Goal: Task Accomplishment & Management: Complete application form

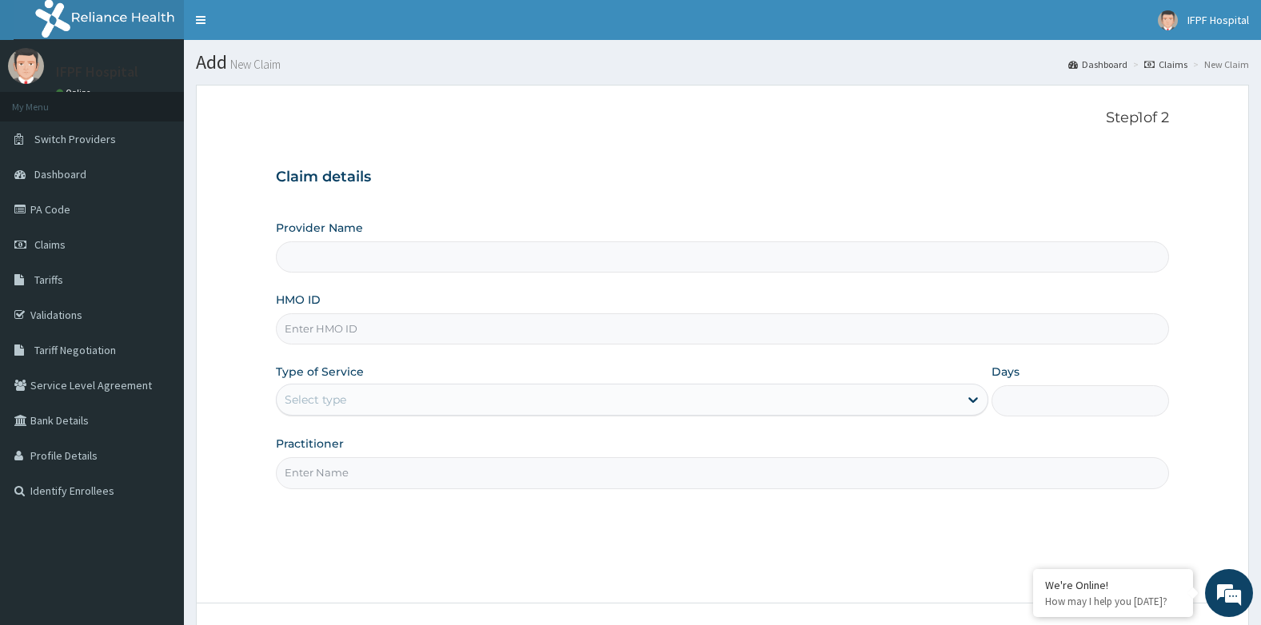
click at [350, 277] on div "Provider Name HMO ID Type of Service Select type Days Practitioner" at bounding box center [723, 354] width 894 height 269
click at [336, 342] on input "HMO ID" at bounding box center [723, 328] width 894 height 31
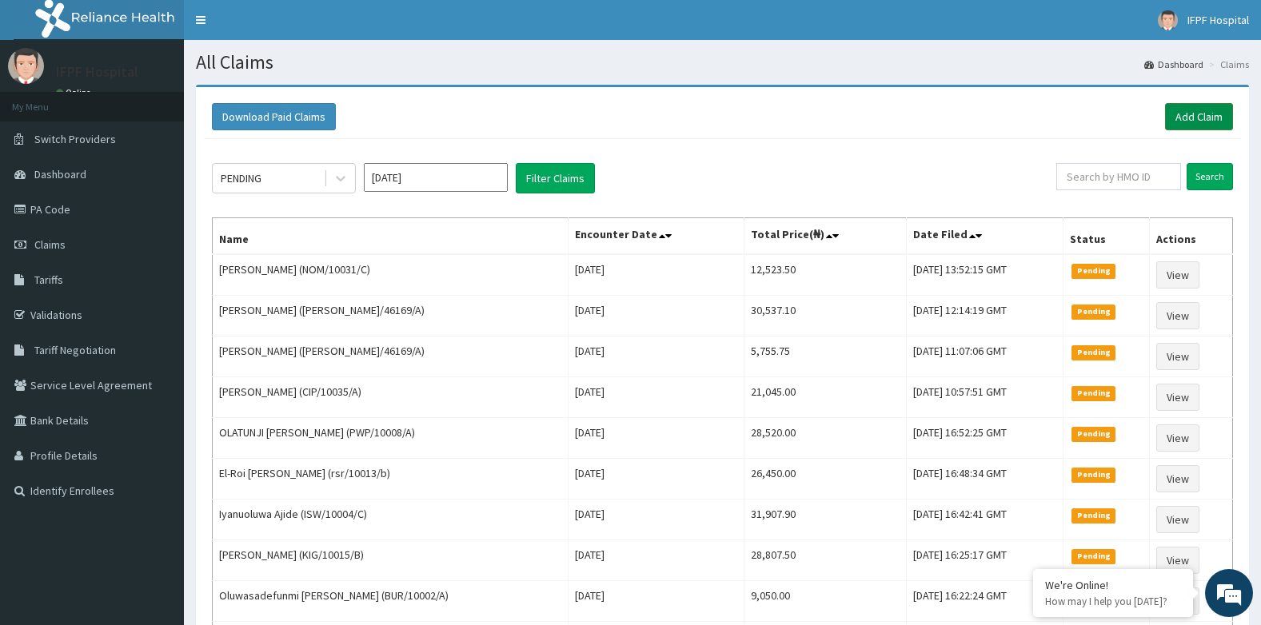
click at [1180, 121] on link "Add Claim" at bounding box center [1199, 116] width 68 height 27
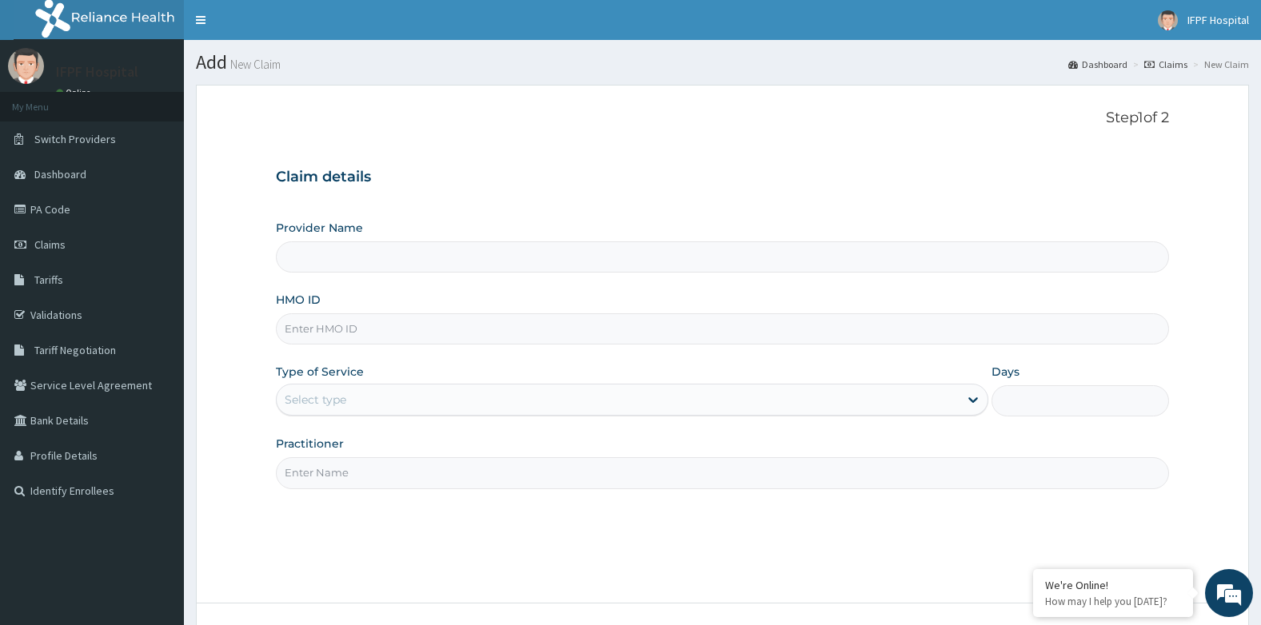
type input "IFPF Hospital"
click at [301, 329] on input "HMO ID" at bounding box center [723, 328] width 894 height 31
paste input "ISW/10004/B"
type input "ISW/10004/B"
click at [333, 404] on div "Select type" at bounding box center [316, 400] width 62 height 16
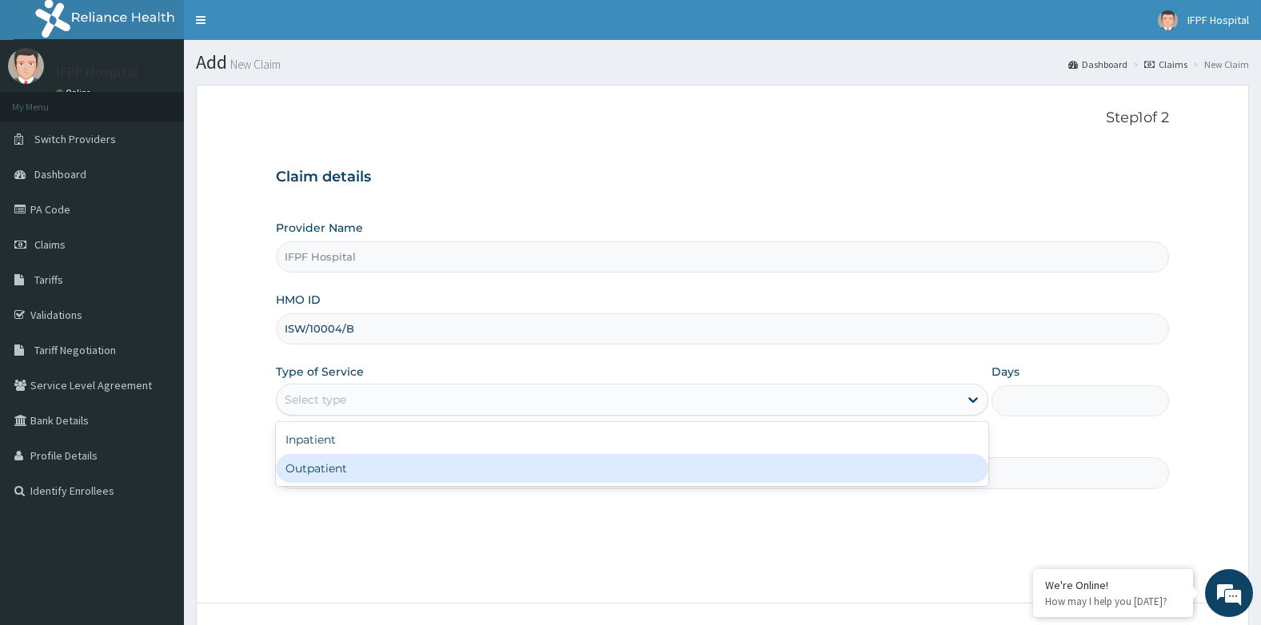
click at [329, 469] on div "Outpatient" at bounding box center [632, 468] width 712 height 29
type input "1"
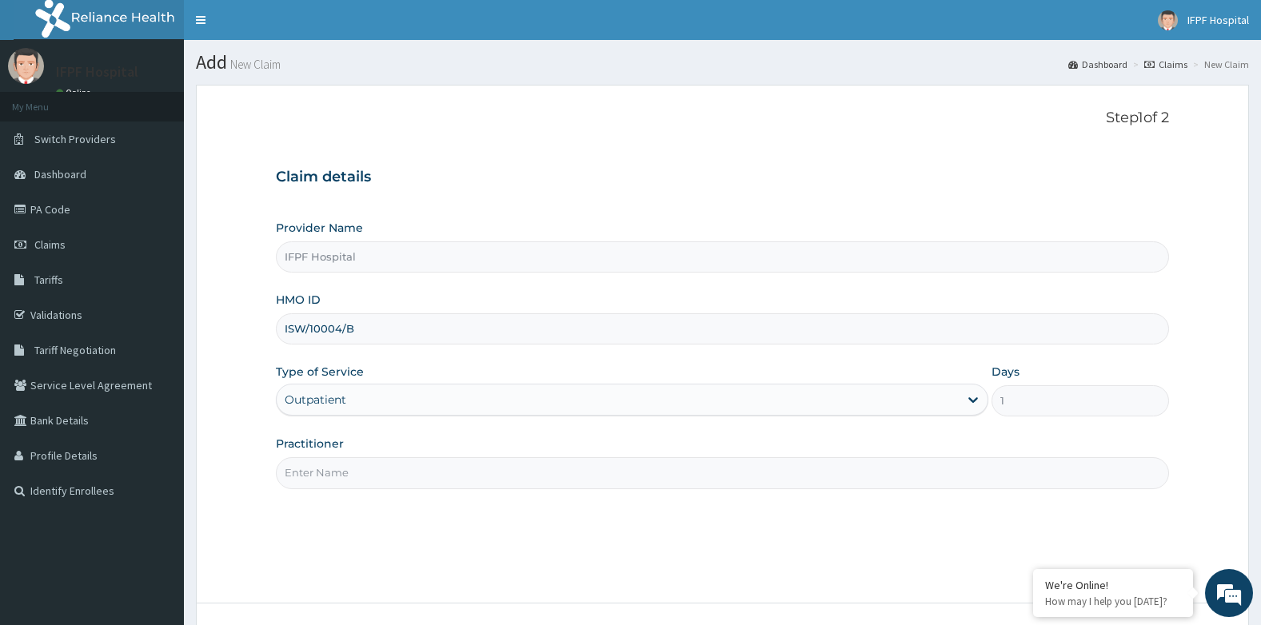
click at [329, 474] on input "Practitioner" at bounding box center [723, 472] width 894 height 31
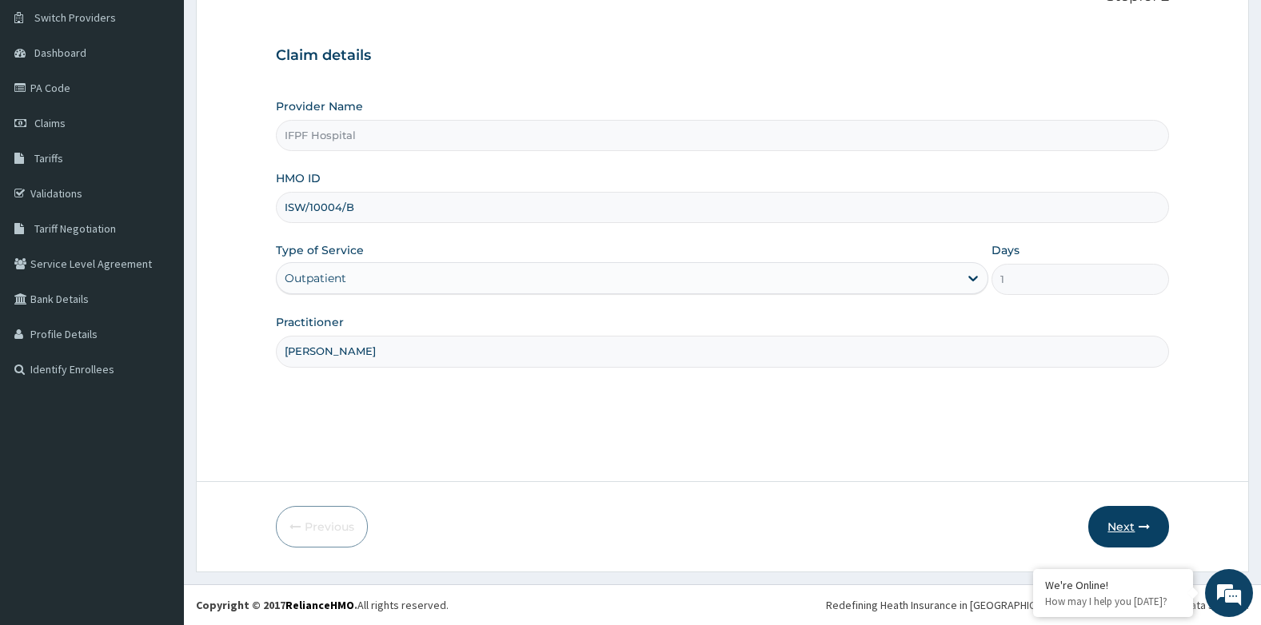
type input "DR TOLANI"
click at [1148, 528] on icon "button" at bounding box center [1144, 526] width 11 height 11
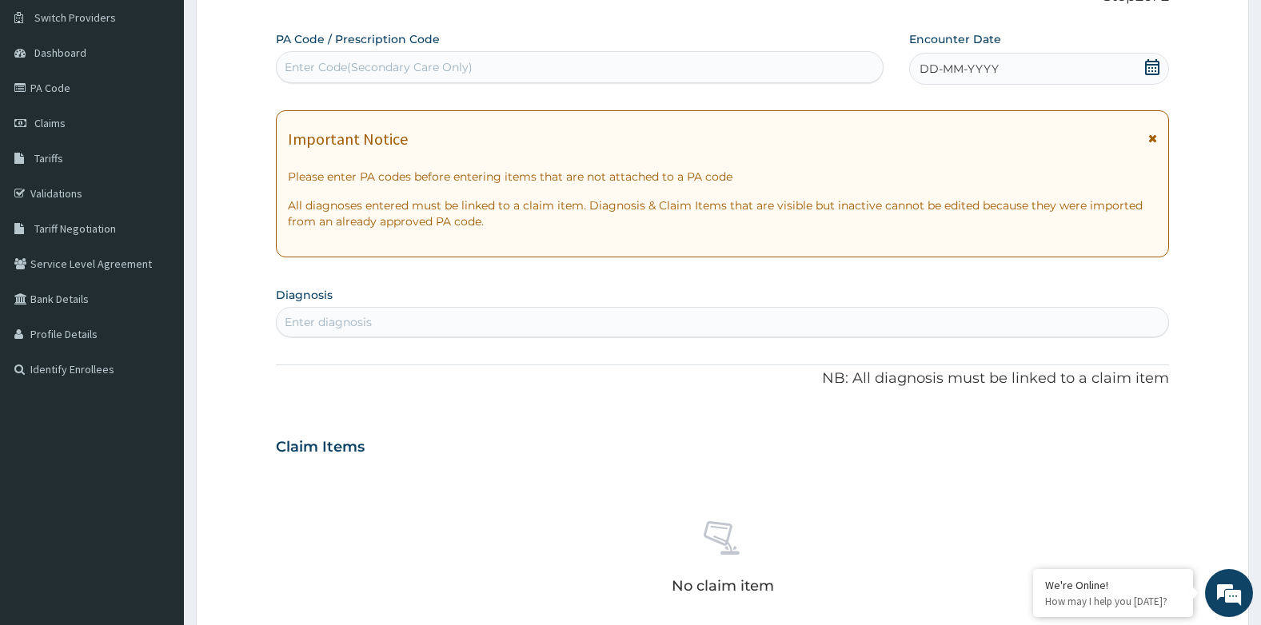
click at [393, 73] on div "Enter Code(Secondary Care Only)" at bounding box center [379, 67] width 188 height 16
type input "PA/595886"
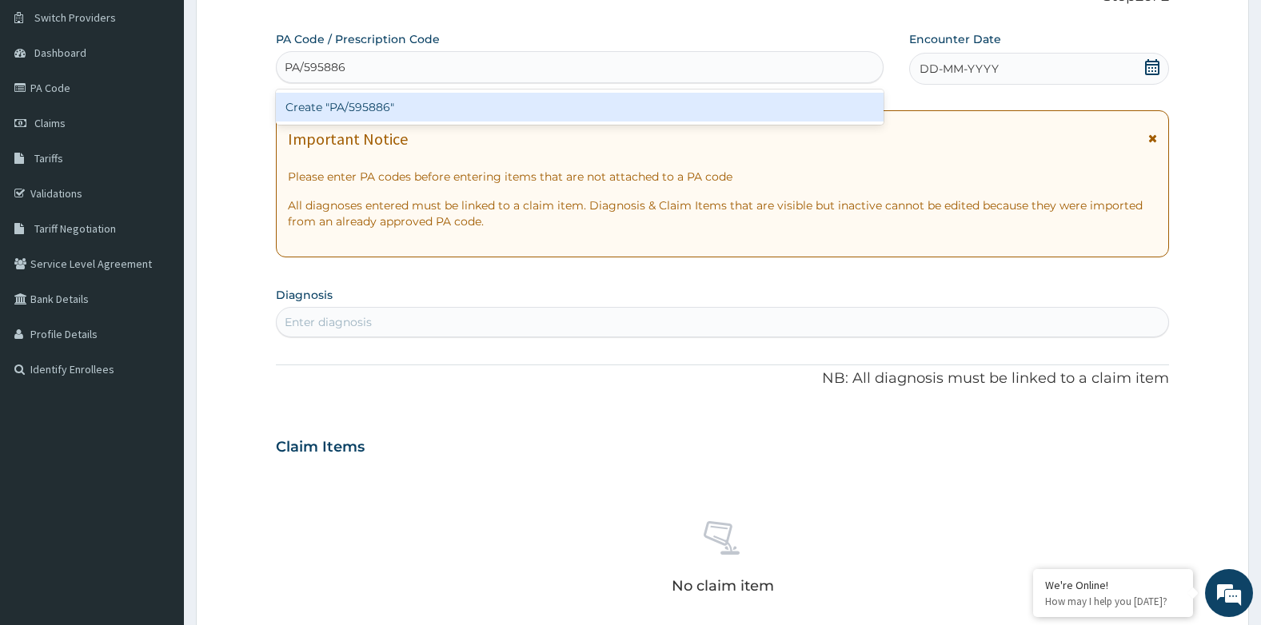
click at [395, 101] on div "Create "PA/595886"" at bounding box center [580, 107] width 608 height 29
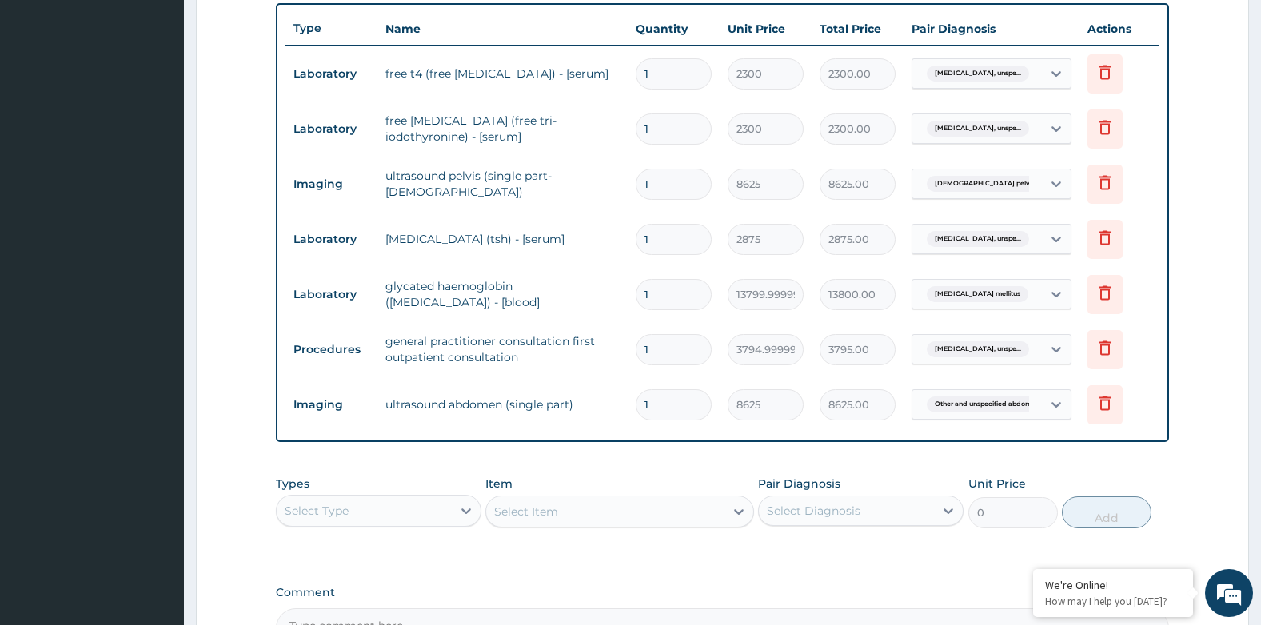
scroll to position [813, 0]
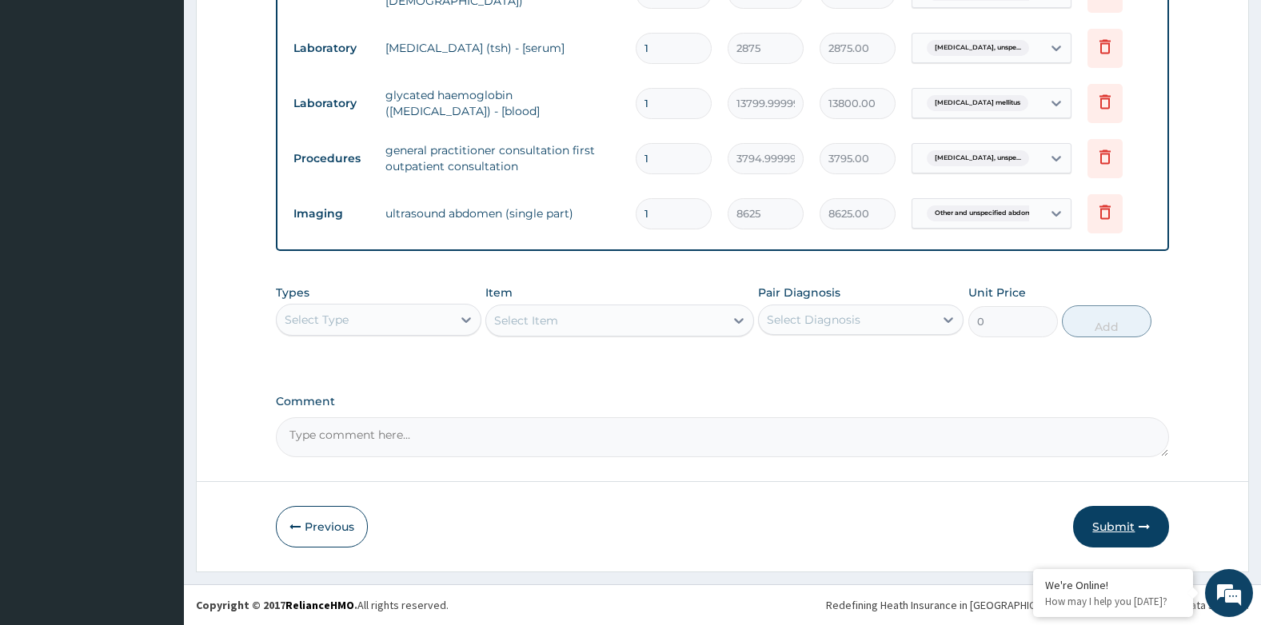
click at [1132, 537] on button "Submit" at bounding box center [1121, 527] width 96 height 42
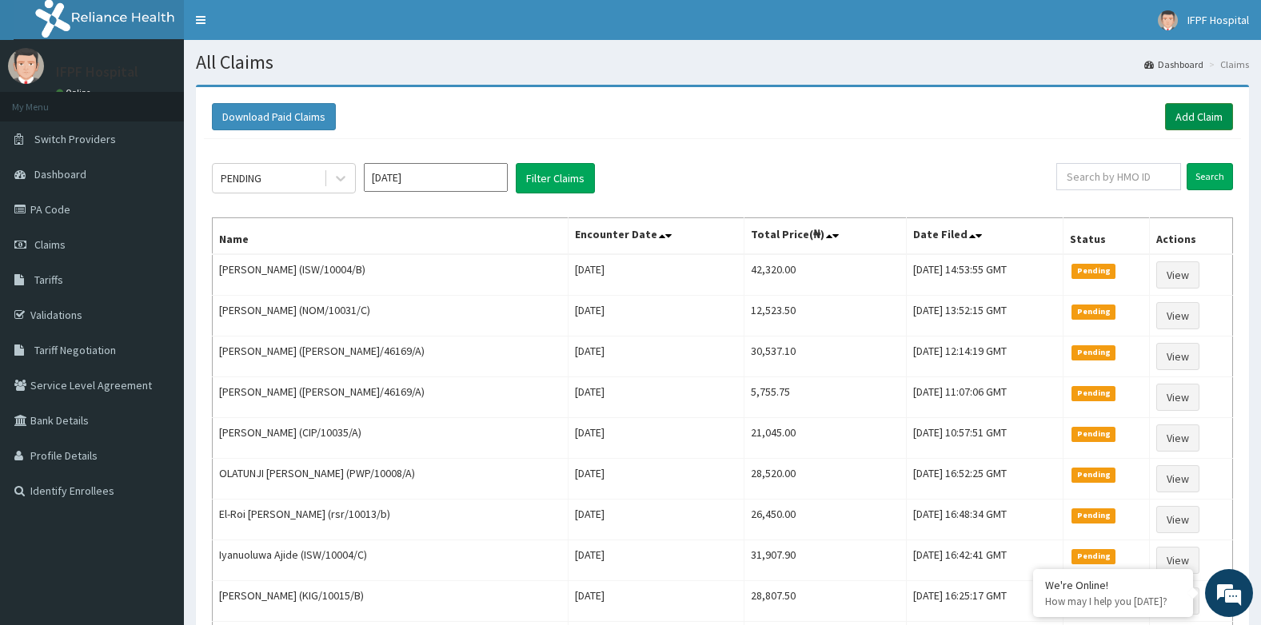
click at [1182, 112] on link "Add Claim" at bounding box center [1199, 116] width 68 height 27
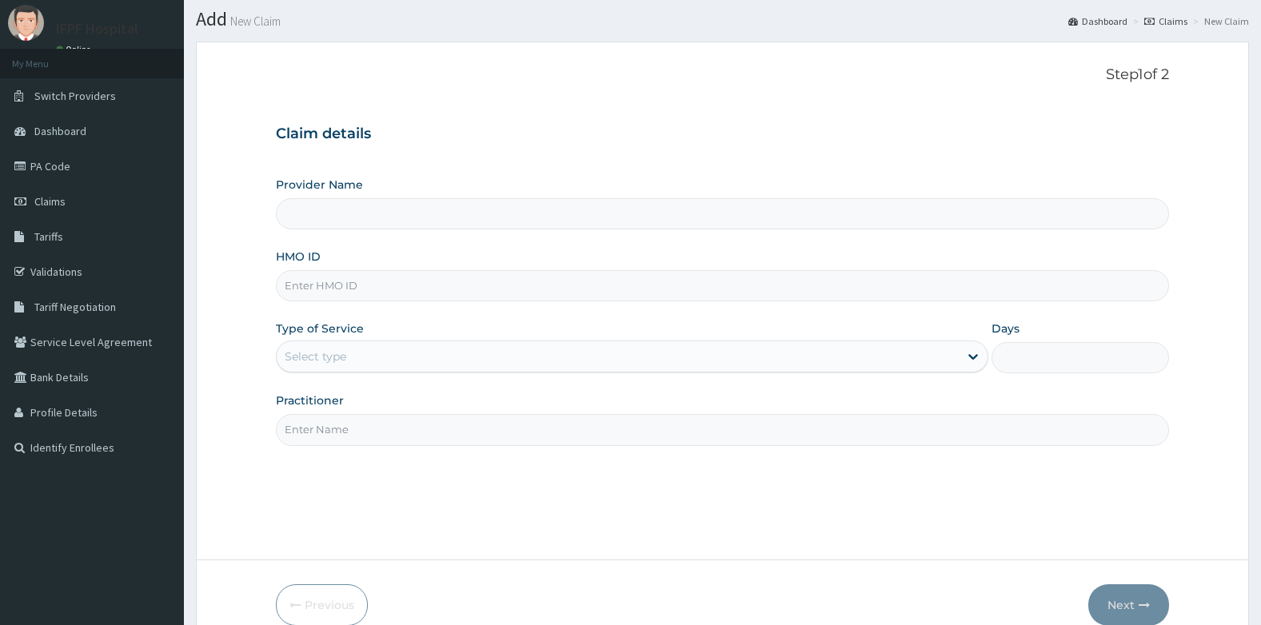
scroll to position [80, 0]
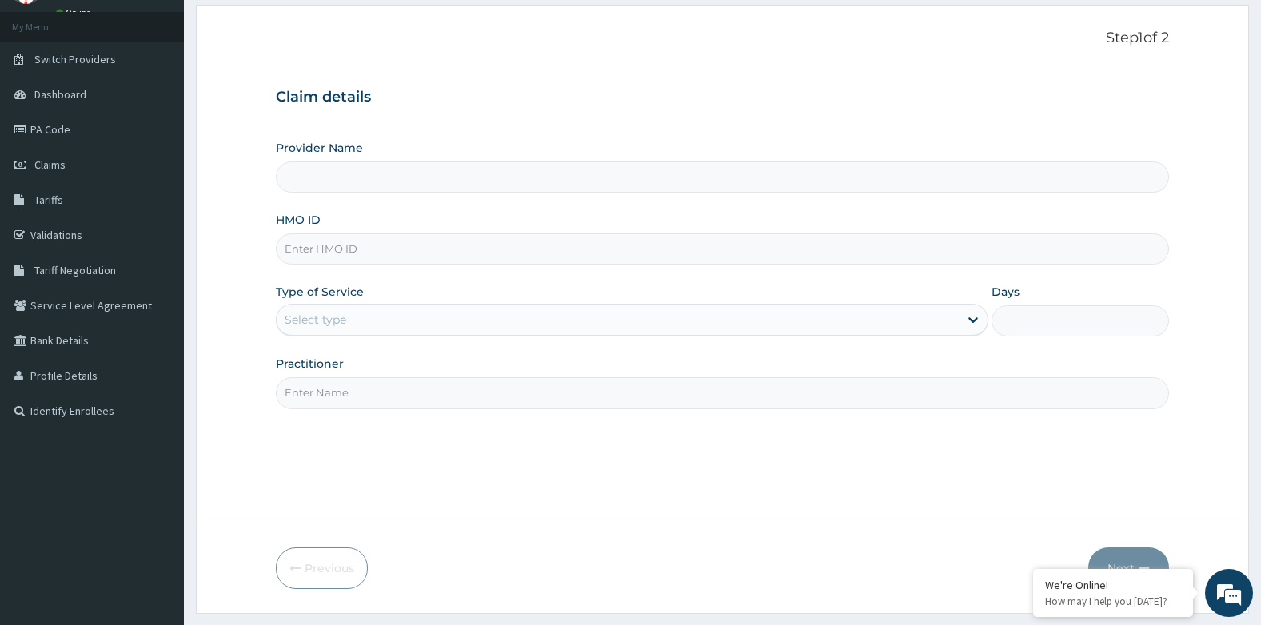
type input "IFPF Hospital"
click at [323, 253] on input "HMO ID" at bounding box center [723, 248] width 894 height 31
click at [330, 244] on input "HMO ID" at bounding box center [723, 248] width 894 height 31
paste input "SIA/10048/A"
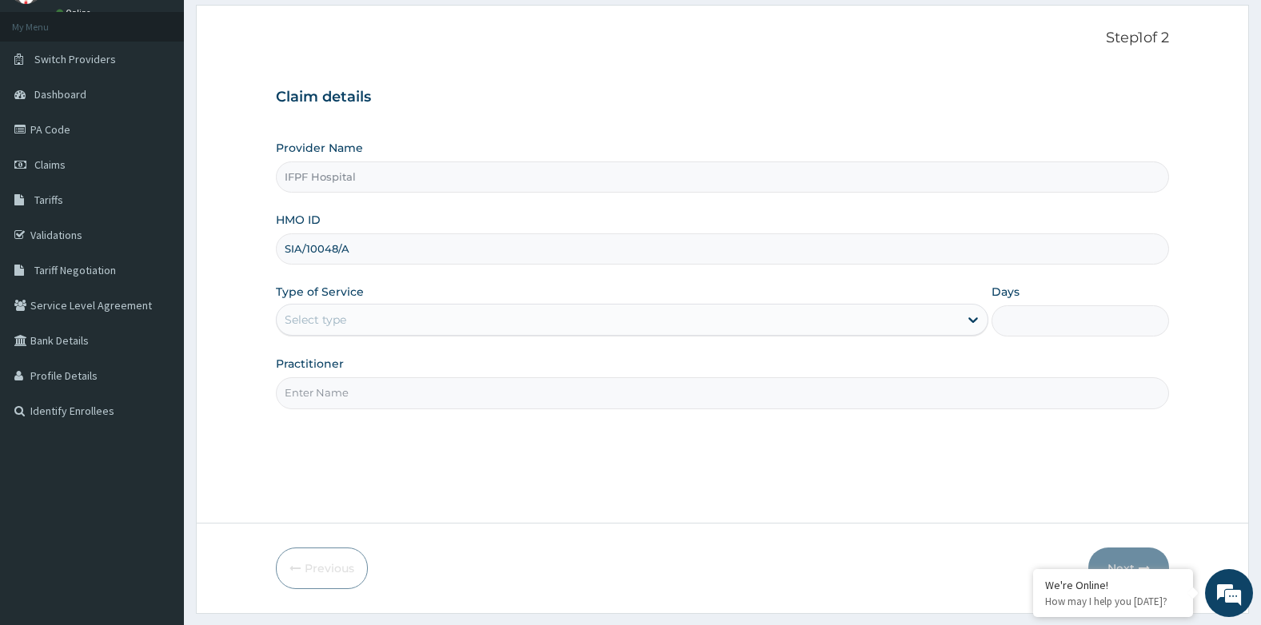
type input "SIA/10048/A"
click at [326, 321] on div "Select type" at bounding box center [316, 320] width 62 height 16
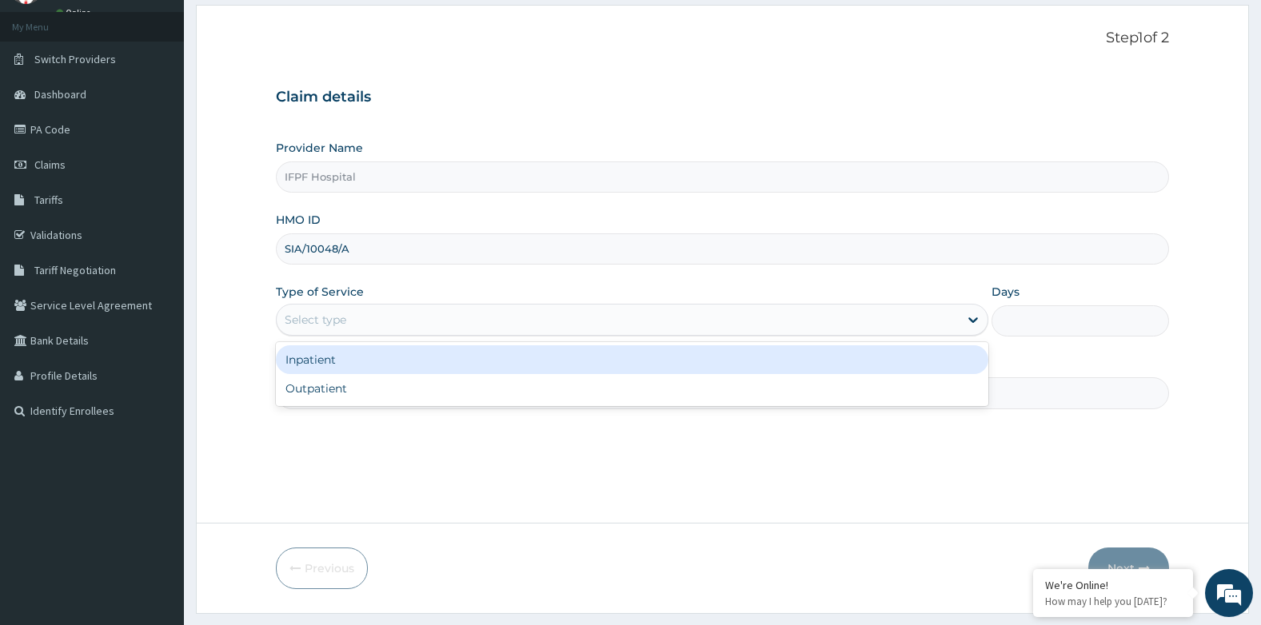
click at [309, 385] on div "Outpatient" at bounding box center [632, 388] width 712 height 29
type input "1"
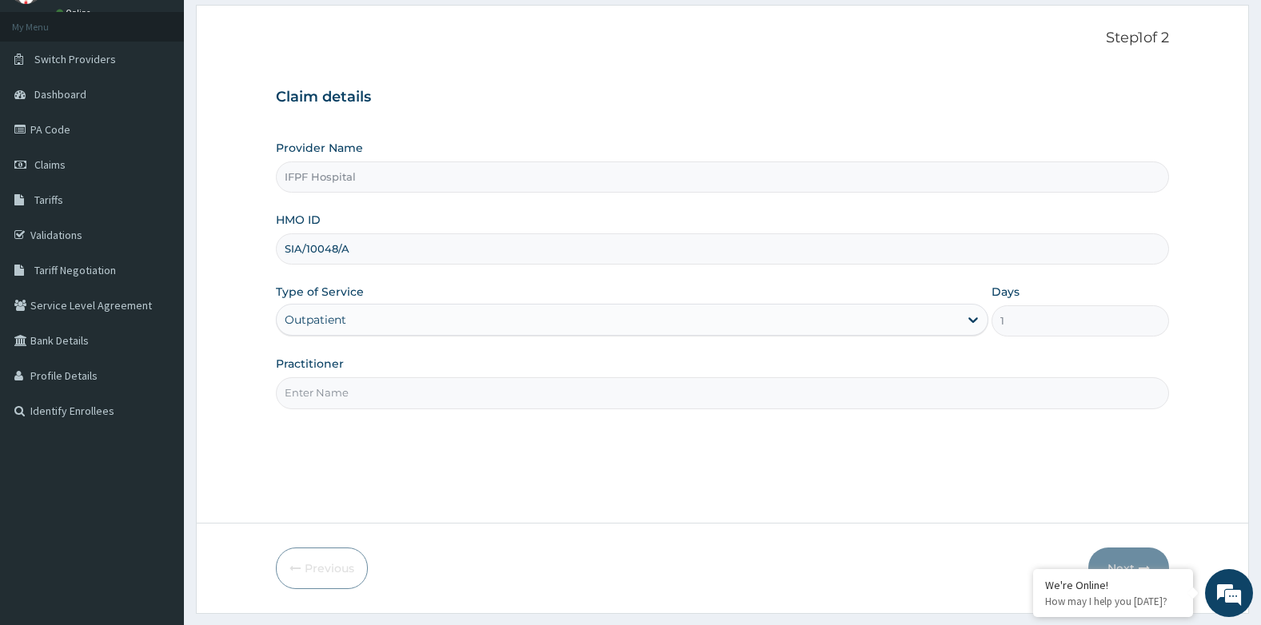
click at [309, 390] on input "Practitioner" at bounding box center [723, 392] width 894 height 31
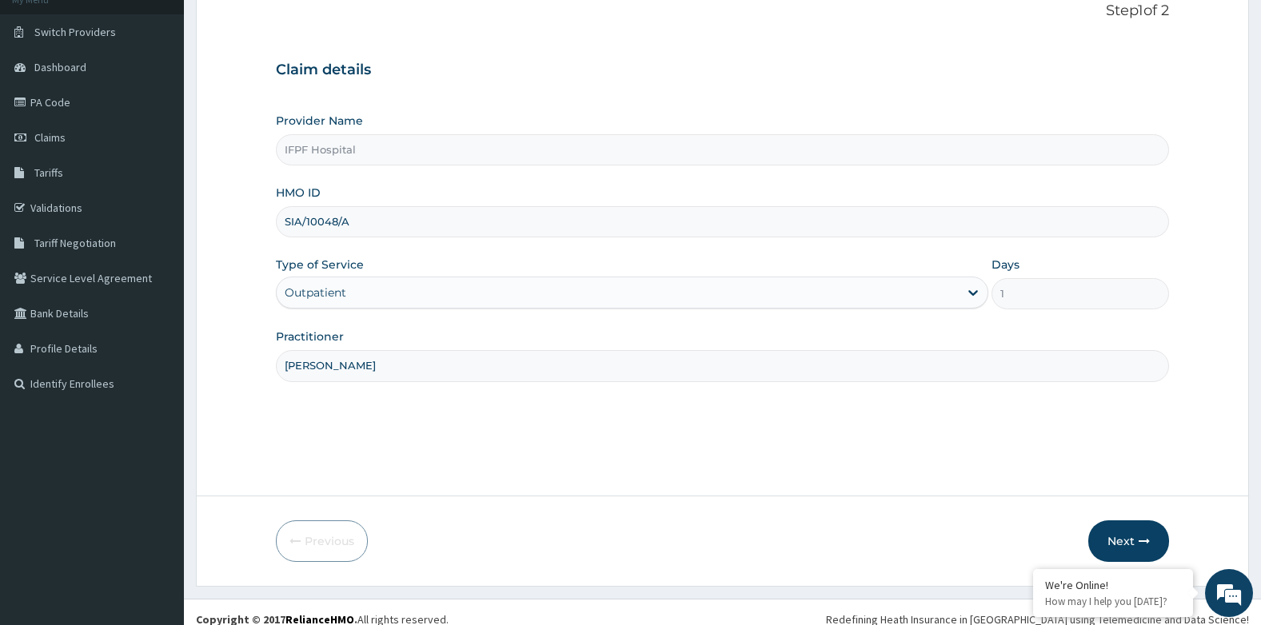
scroll to position [122, 0]
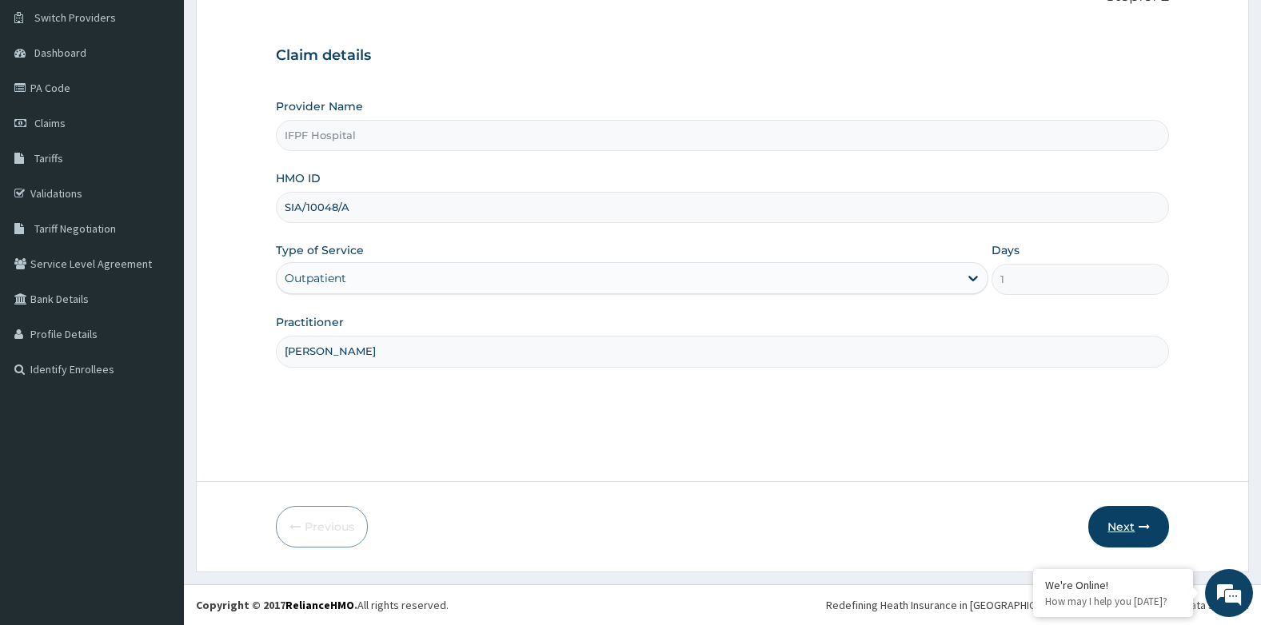
type input "[PERSON_NAME]"
click at [1144, 526] on icon "button" at bounding box center [1144, 526] width 11 height 11
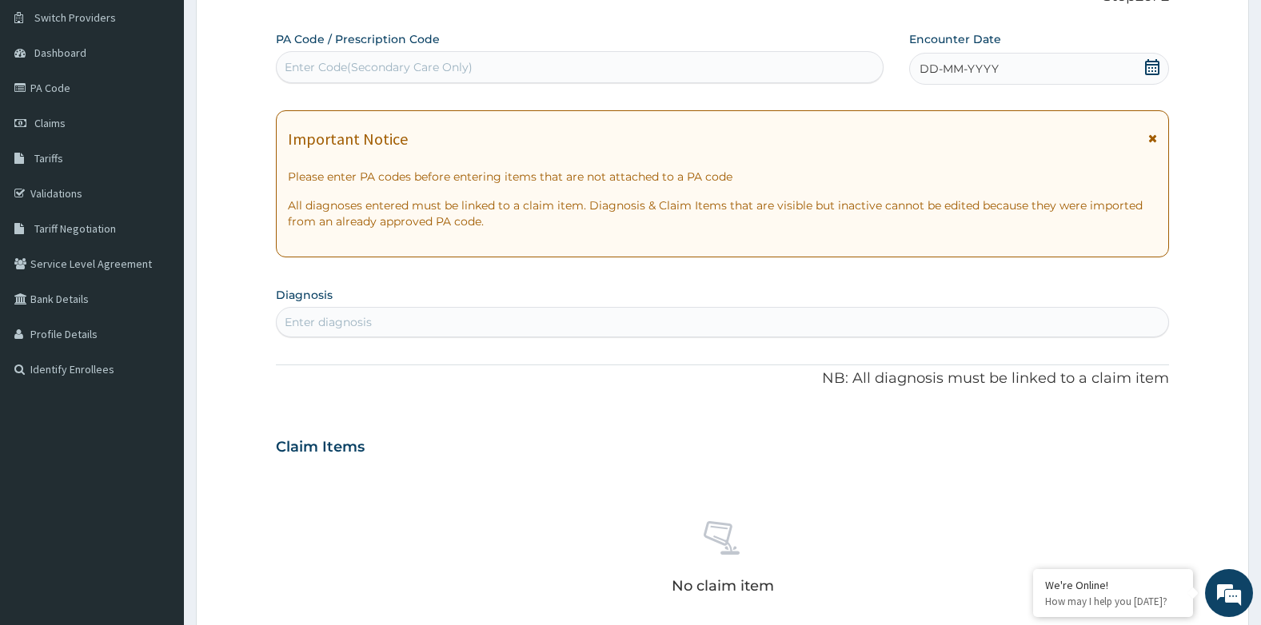
click at [394, 52] on div "Enter Code(Secondary Care Only)" at bounding box center [580, 67] width 608 height 32
type input "PA/564ED4"
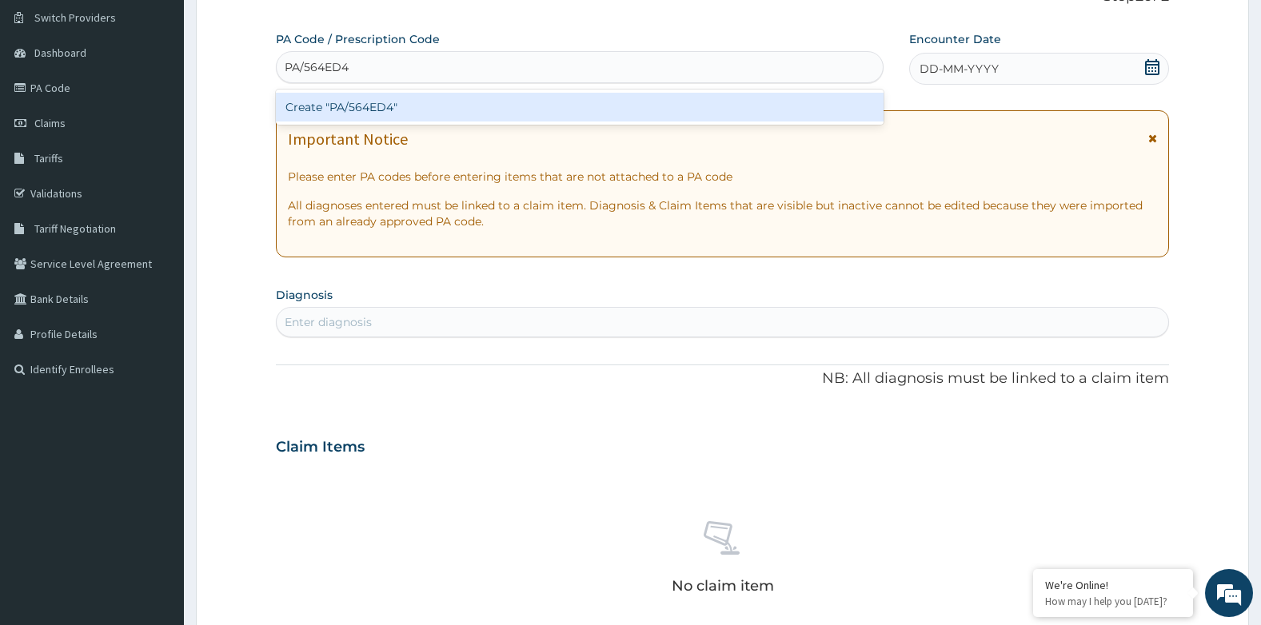
click at [401, 110] on div "Create "PA/564ED4"" at bounding box center [580, 107] width 608 height 29
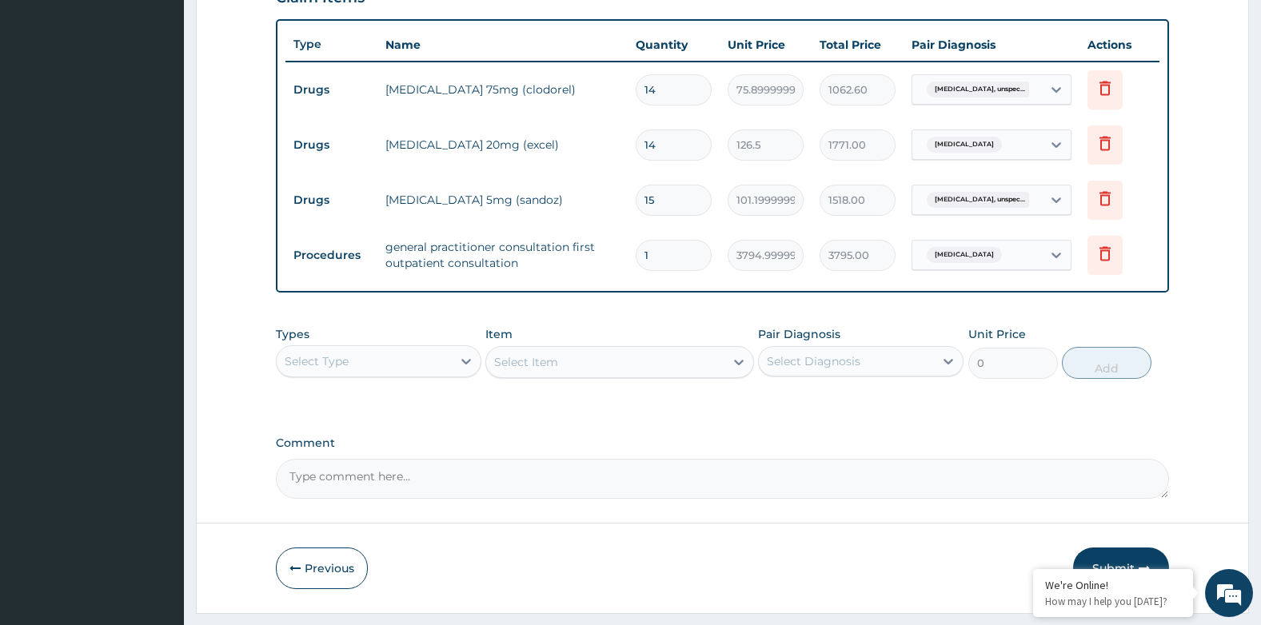
scroll to position [617, 0]
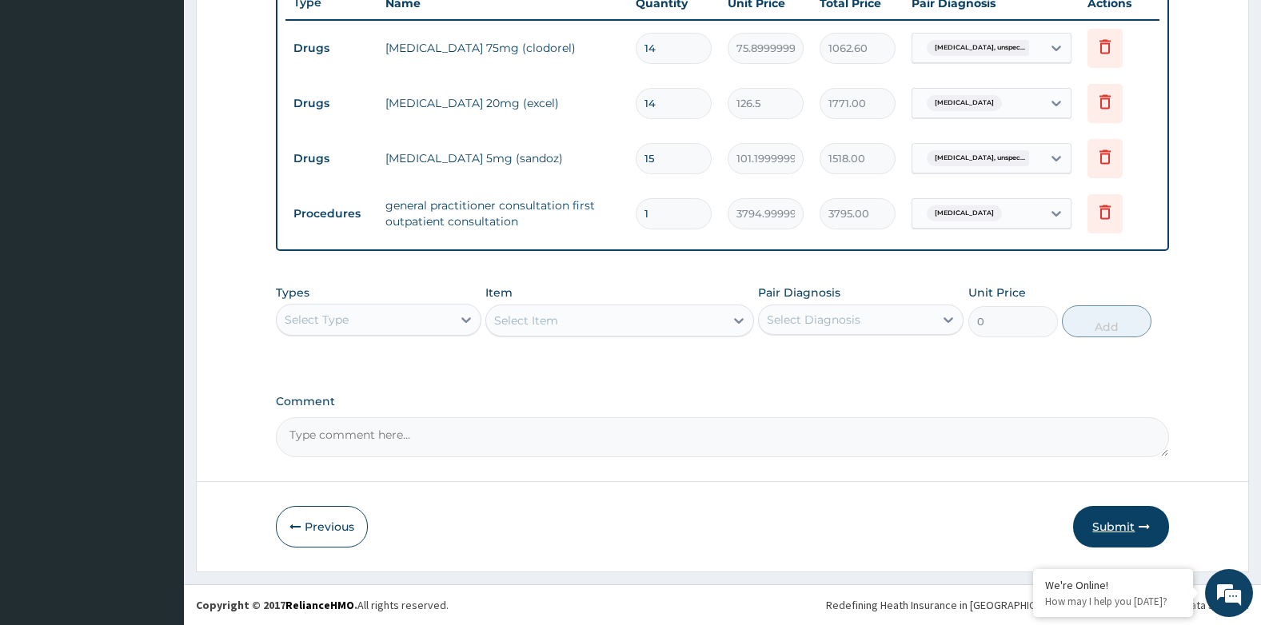
click at [1083, 521] on button "Submit" at bounding box center [1121, 527] width 96 height 42
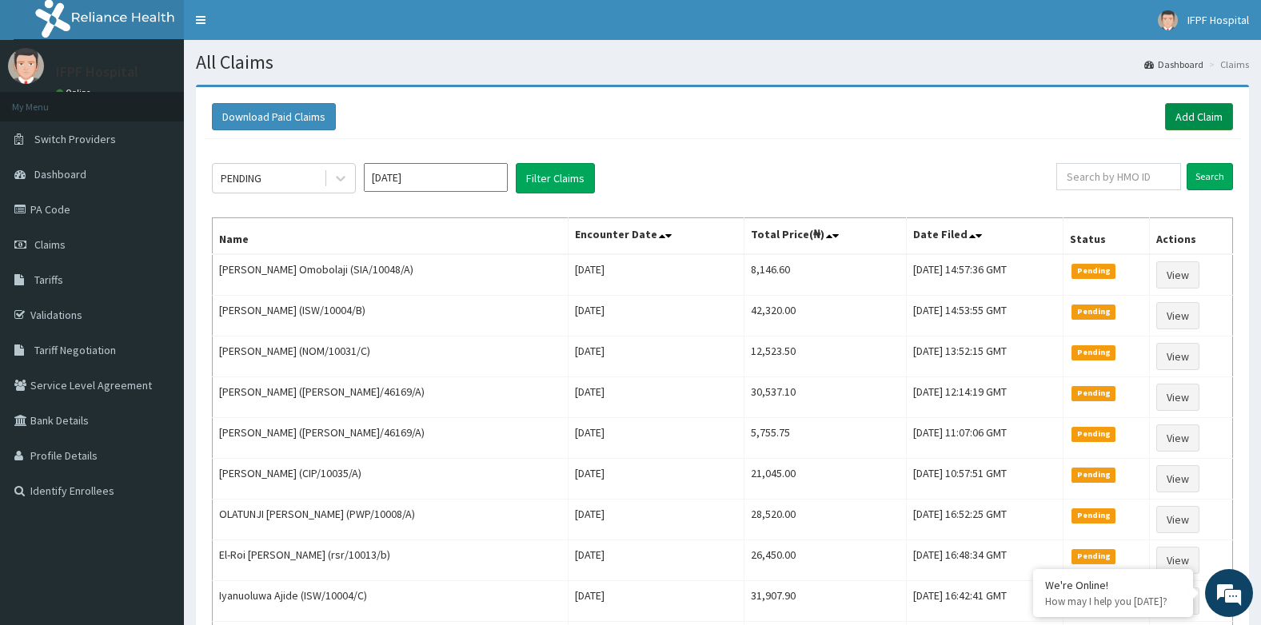
click at [1211, 122] on link "Add Claim" at bounding box center [1199, 116] width 68 height 27
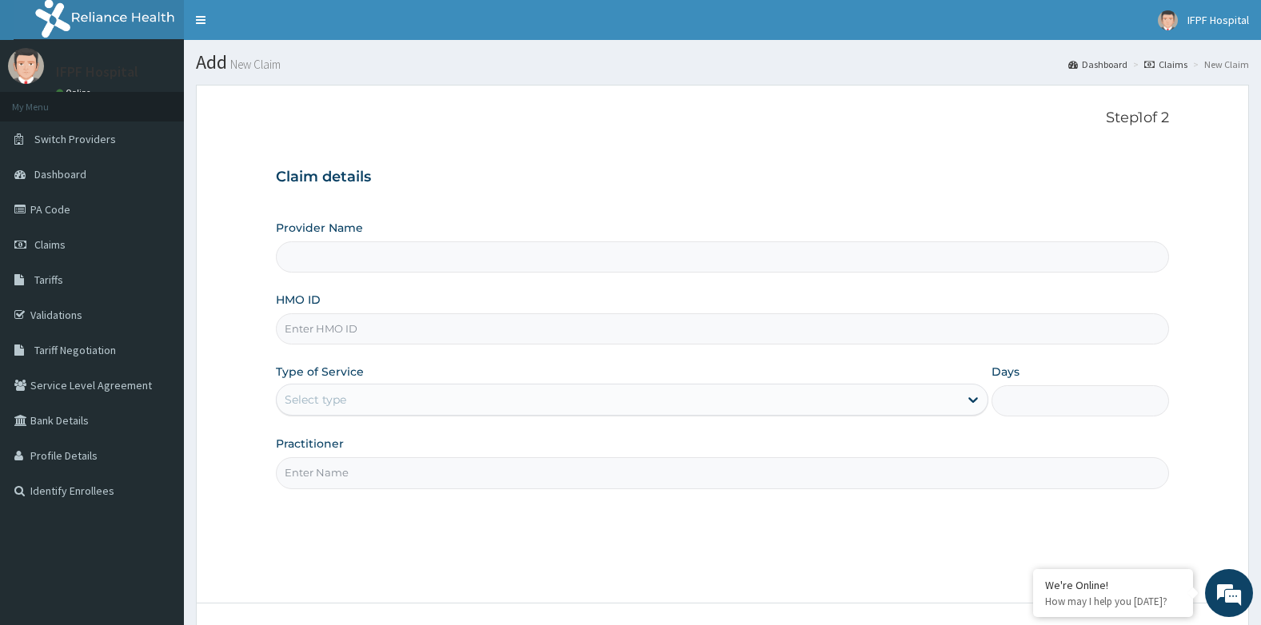
type input "IFPF Hospital"
click at [355, 328] on input "HMO ID" at bounding box center [723, 328] width 894 height 31
paste input "ISW/10004/C"
type input "ISW/10004/C"
click at [326, 406] on div "Select type" at bounding box center [316, 400] width 62 height 16
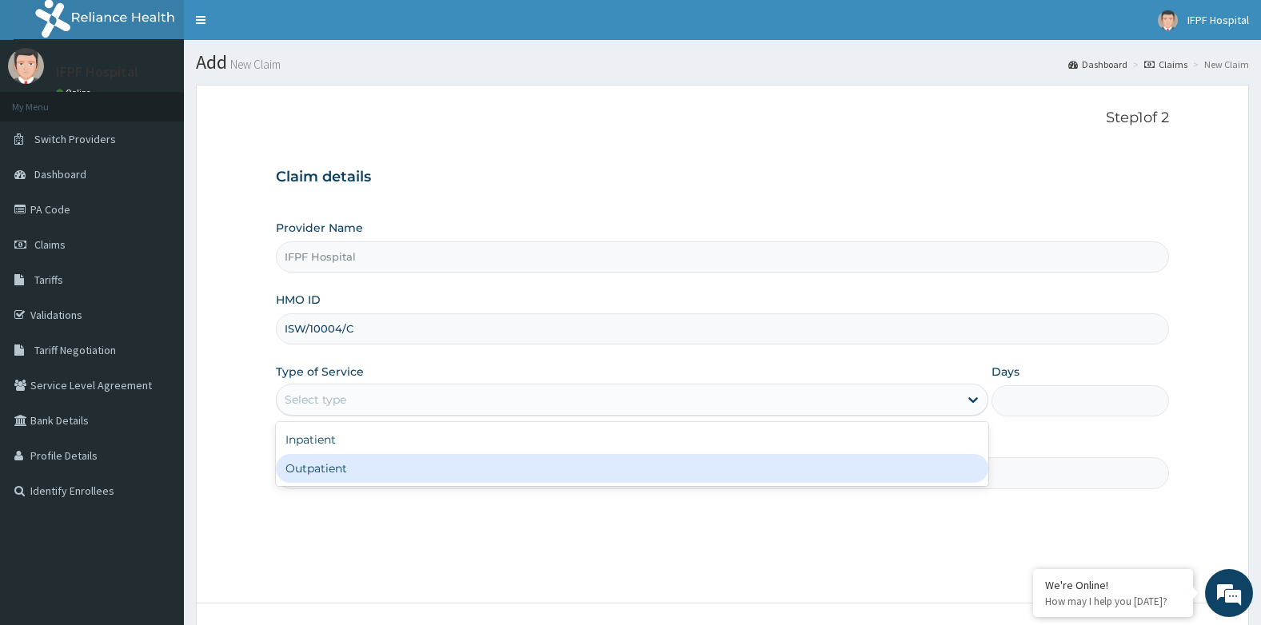
click at [305, 464] on div "Outpatient" at bounding box center [632, 468] width 712 height 29
type input "1"
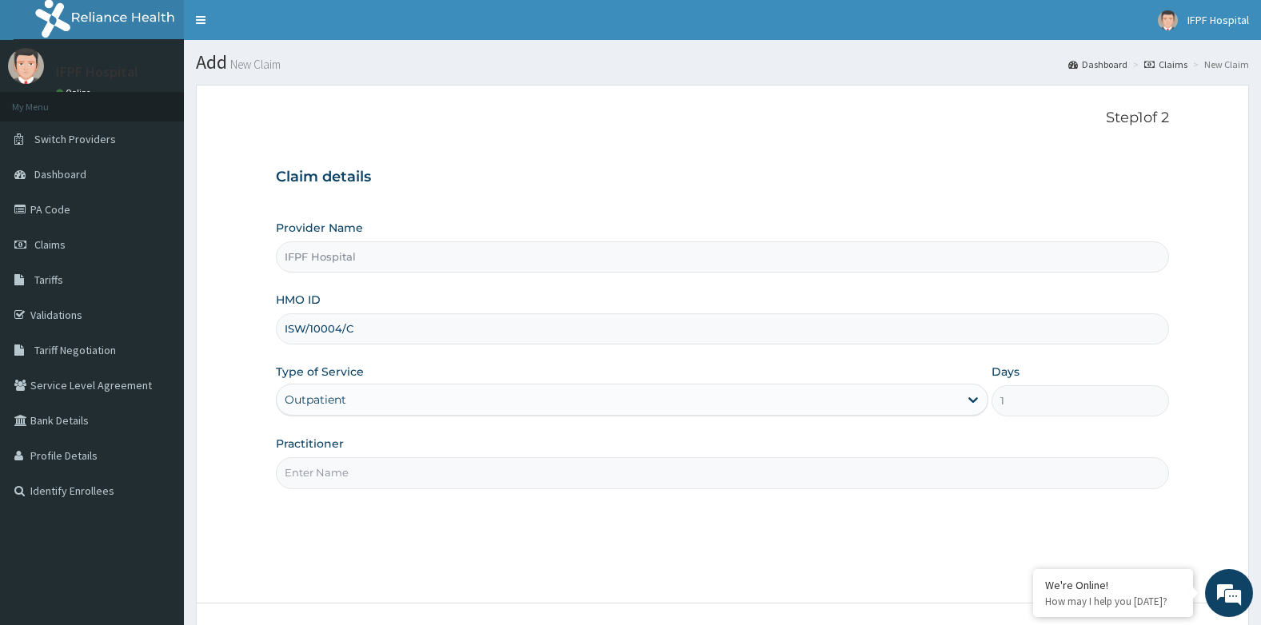
click at [302, 475] on input "Practitioner" at bounding box center [723, 472] width 894 height 31
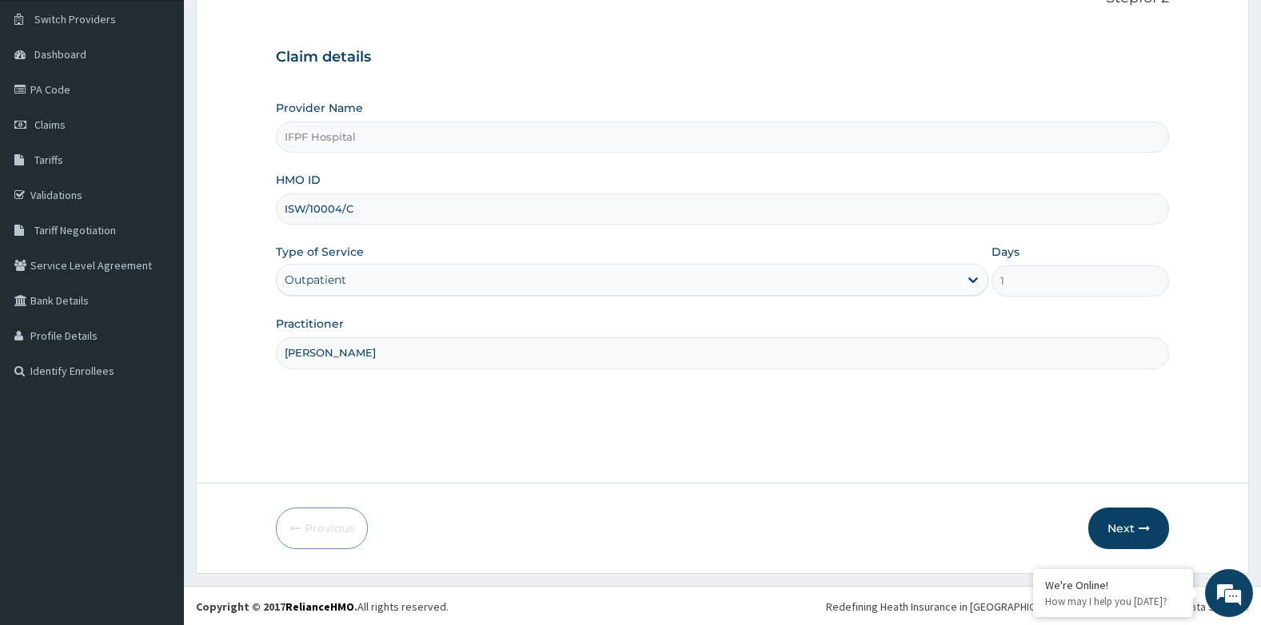
scroll to position [122, 0]
type input "DR DUKE"
click at [1132, 540] on button "Next" at bounding box center [1128, 527] width 81 height 42
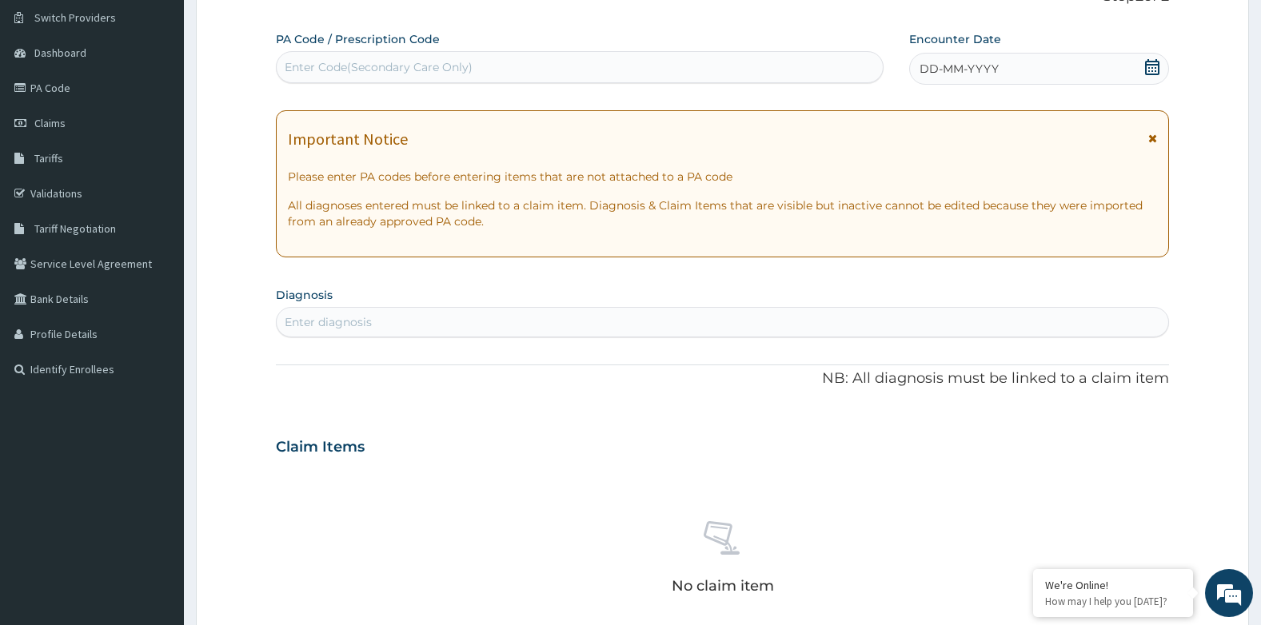
click at [501, 78] on div "Enter Code(Secondary Care Only)" at bounding box center [580, 67] width 606 height 26
type input "PA/192FE9"
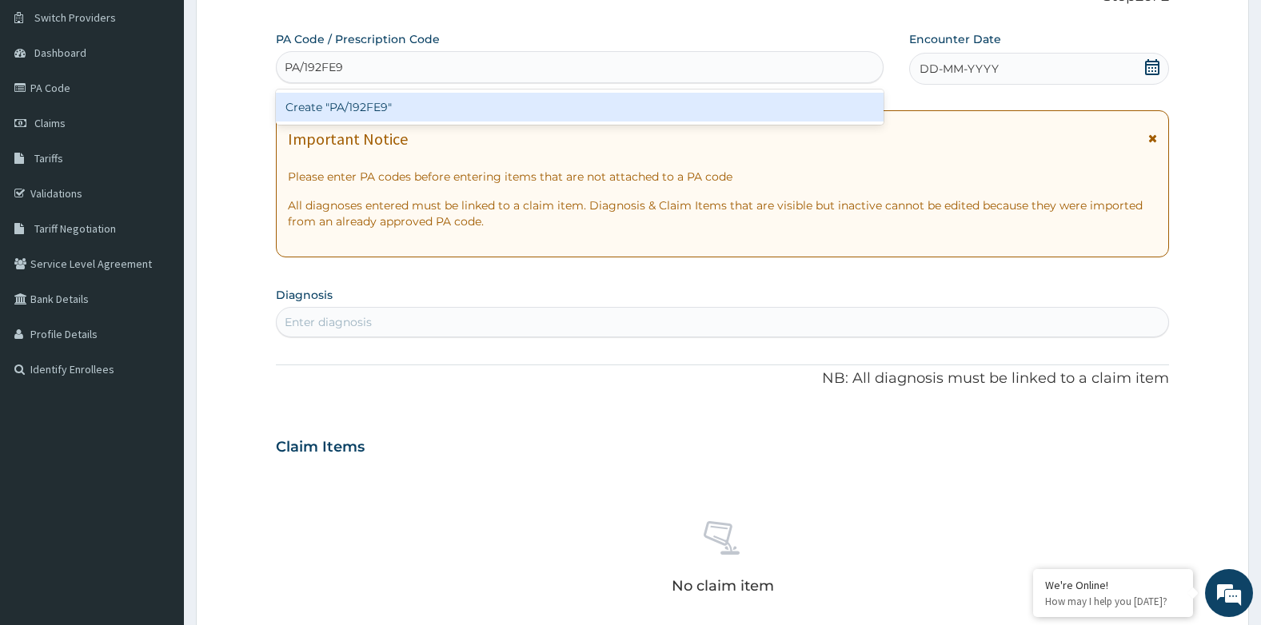
click at [489, 110] on div "Create "PA/192FE9"" at bounding box center [580, 107] width 608 height 29
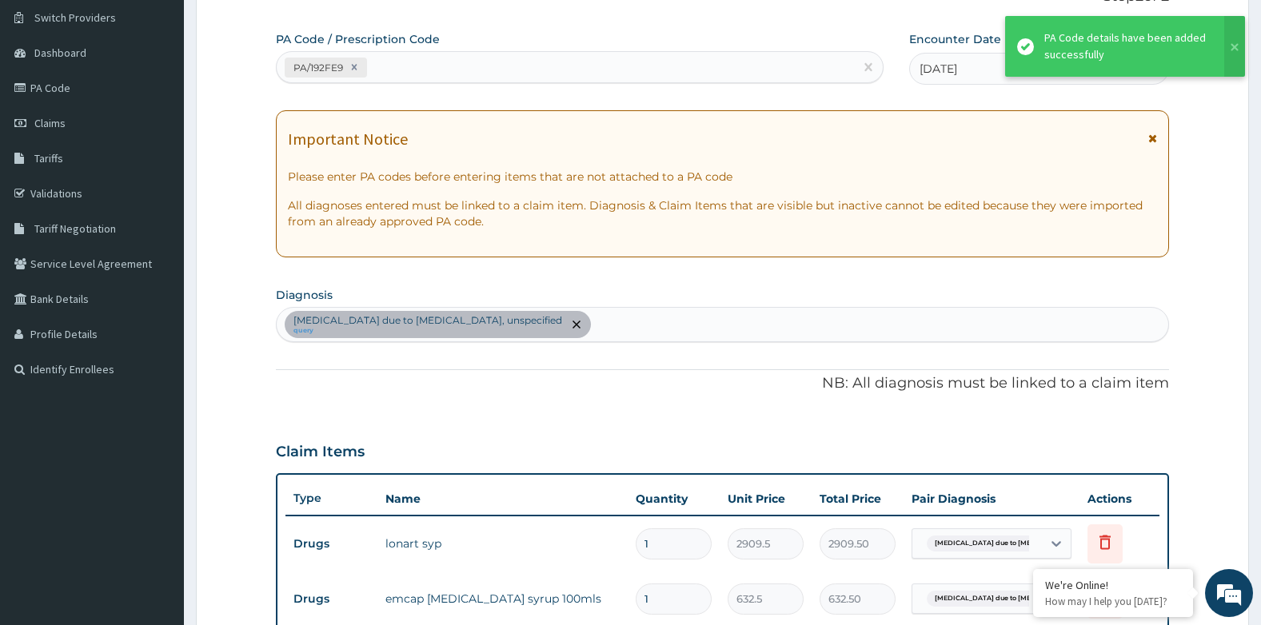
scroll to position [573, 0]
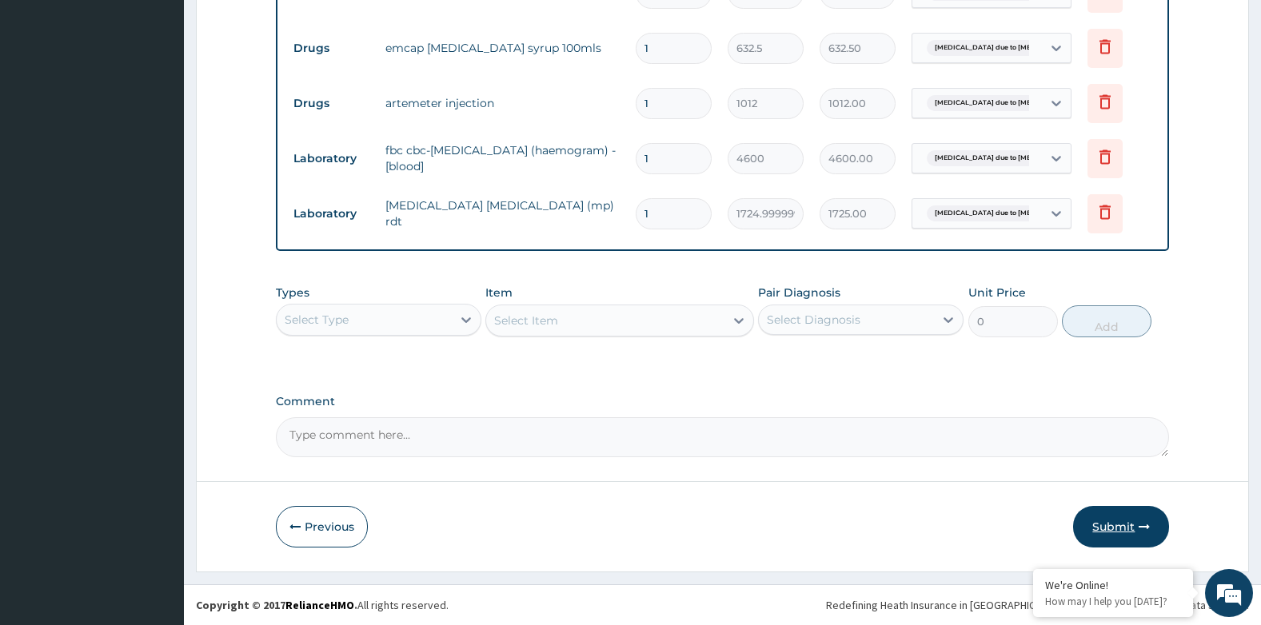
click at [1111, 530] on button "Submit" at bounding box center [1121, 527] width 96 height 42
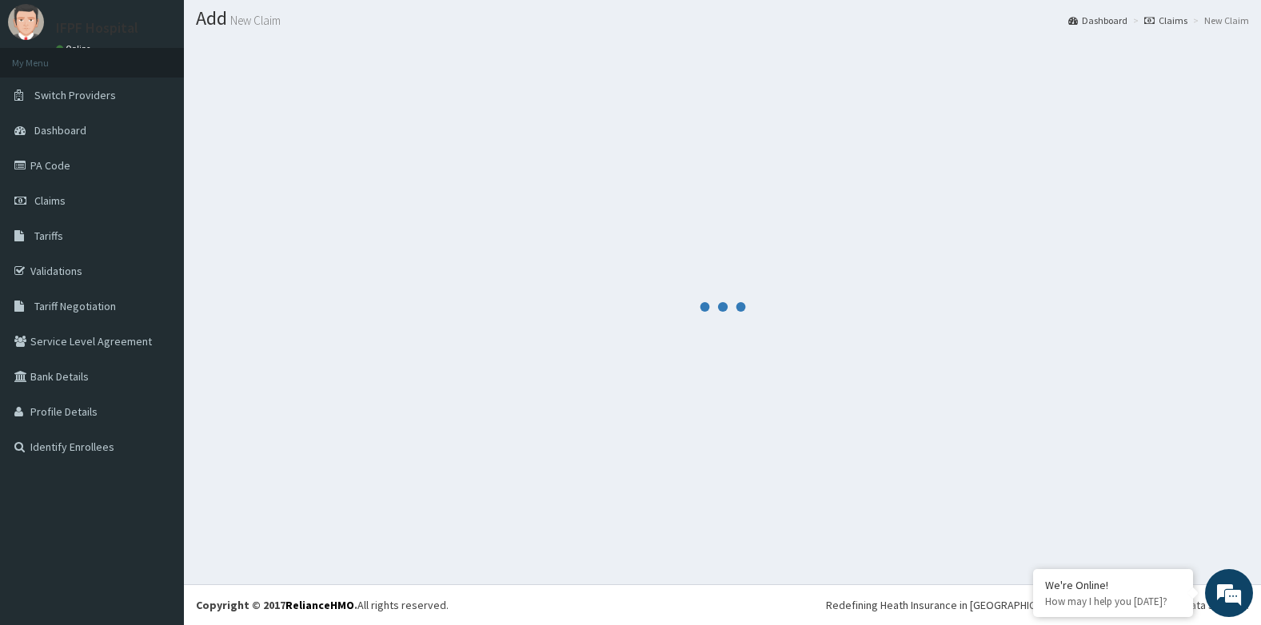
scroll to position [673, 0]
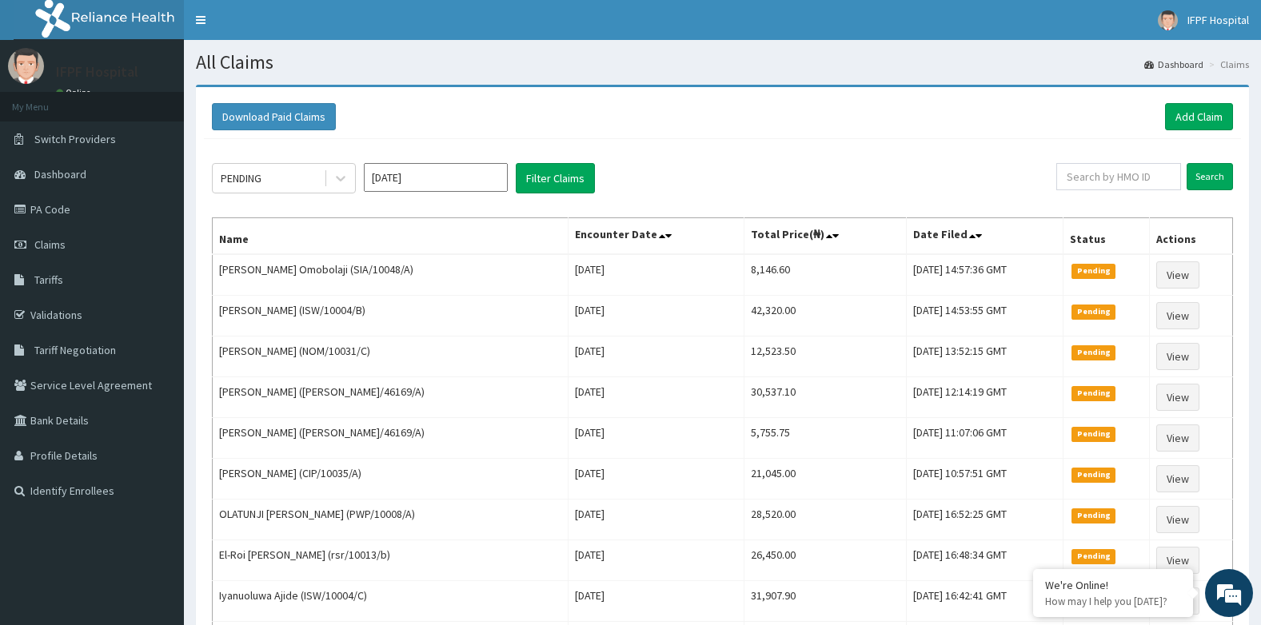
click at [1203, 101] on div "Download Paid Claims Add Claim" at bounding box center [722, 117] width 1037 height 44
click at [1195, 123] on link "Add Claim" at bounding box center [1199, 116] width 68 height 27
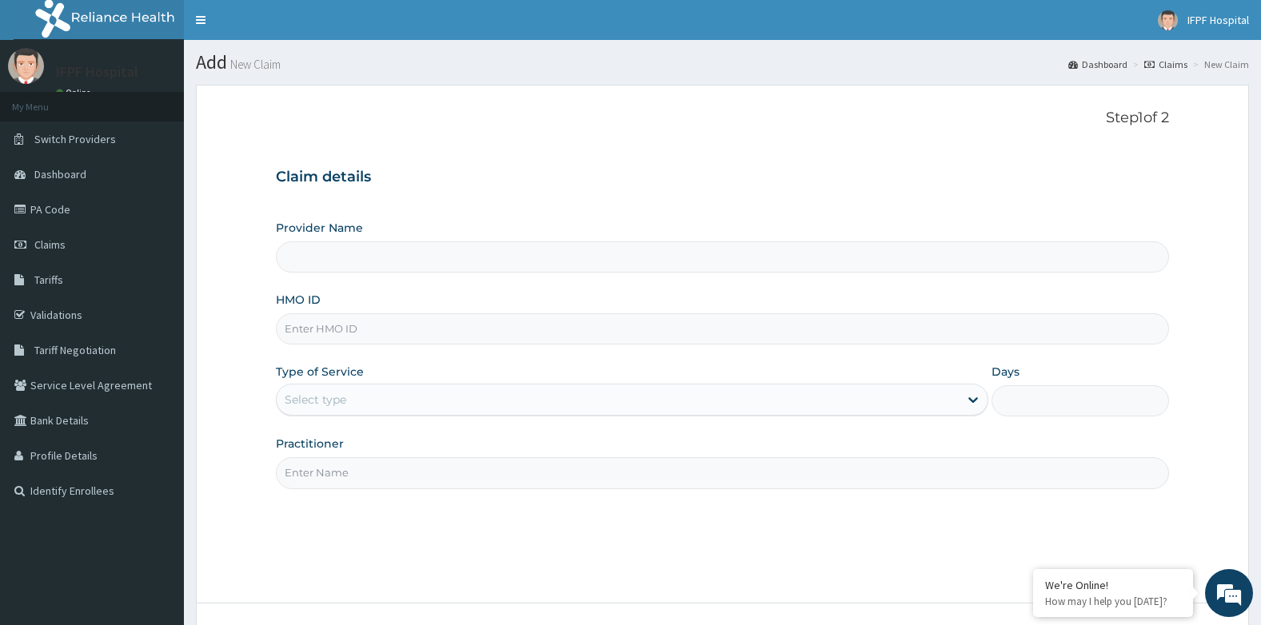
type input "IFPF Hospital"
click at [320, 334] on input "HMO ID" at bounding box center [723, 328] width 894 height 31
paste input "ISW/10004/C"
type input "ISW/10004/C"
click at [321, 393] on div "Select type" at bounding box center [316, 400] width 62 height 16
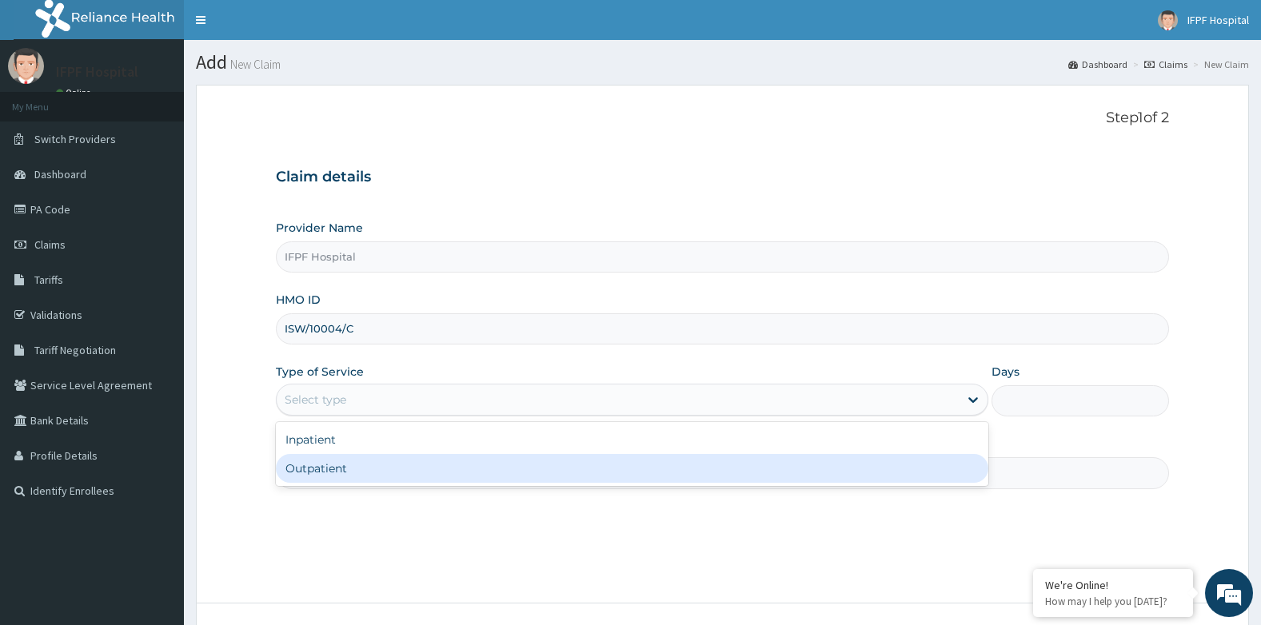
click at [324, 463] on div "Outpatient" at bounding box center [632, 468] width 712 height 29
type input "1"
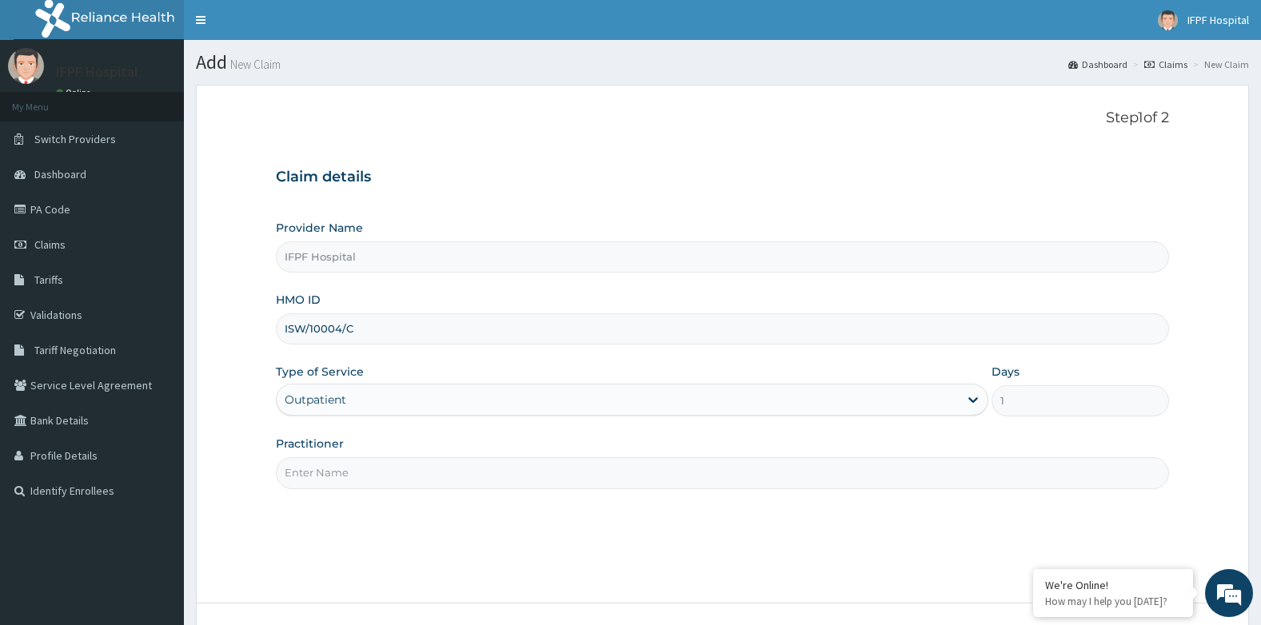
click at [324, 465] on input "Practitioner" at bounding box center [723, 472] width 894 height 31
type input "DR DUKE"
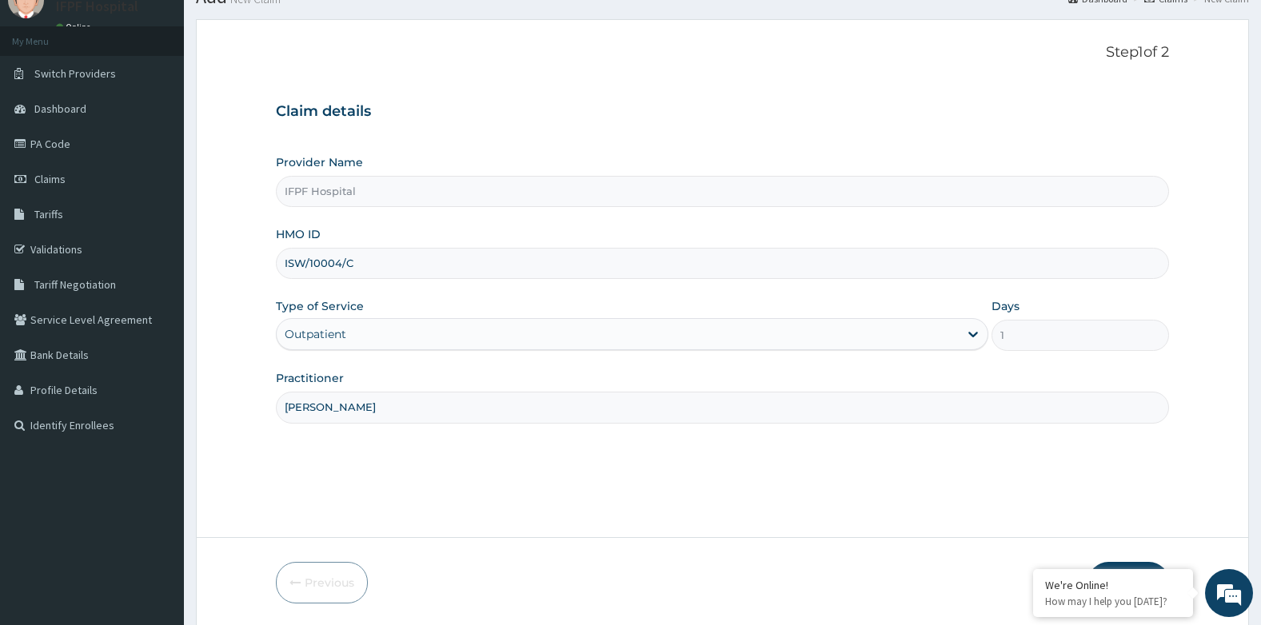
scroll to position [122, 0]
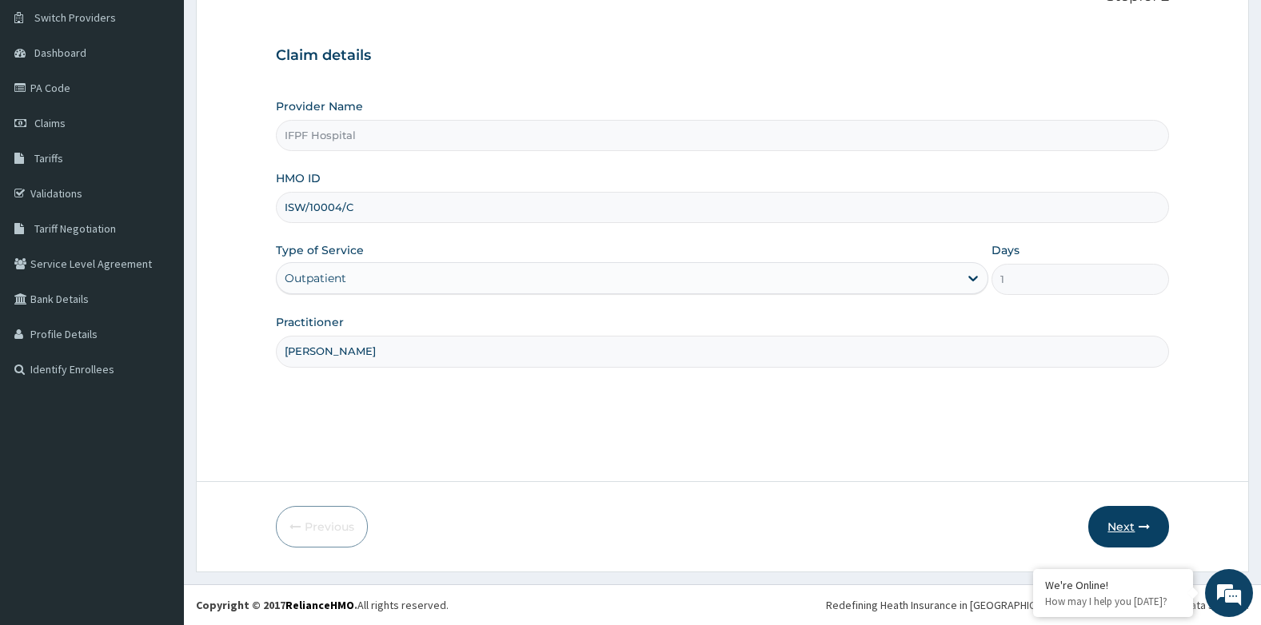
click at [1146, 536] on button "Next" at bounding box center [1128, 527] width 81 height 42
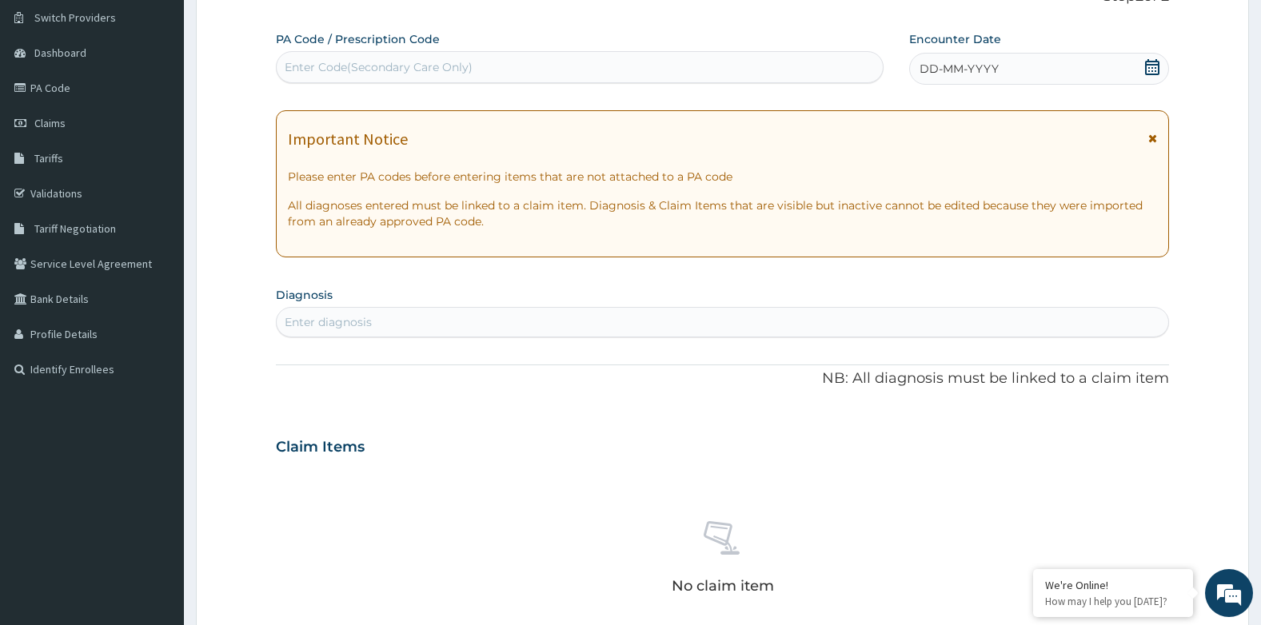
click at [534, 70] on div "Enter Code(Secondary Care Only)" at bounding box center [580, 67] width 606 height 26
type input "PA/2DA6B0"
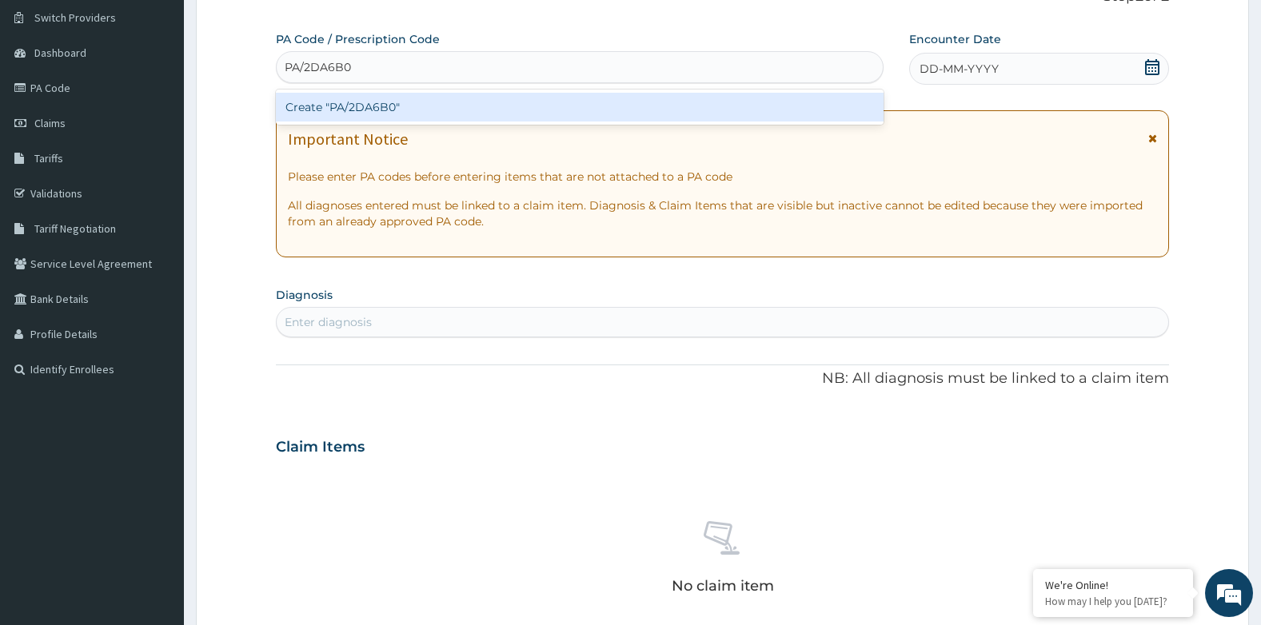
click at [526, 98] on div "Create "PA/2DA6B0"" at bounding box center [580, 107] width 608 height 29
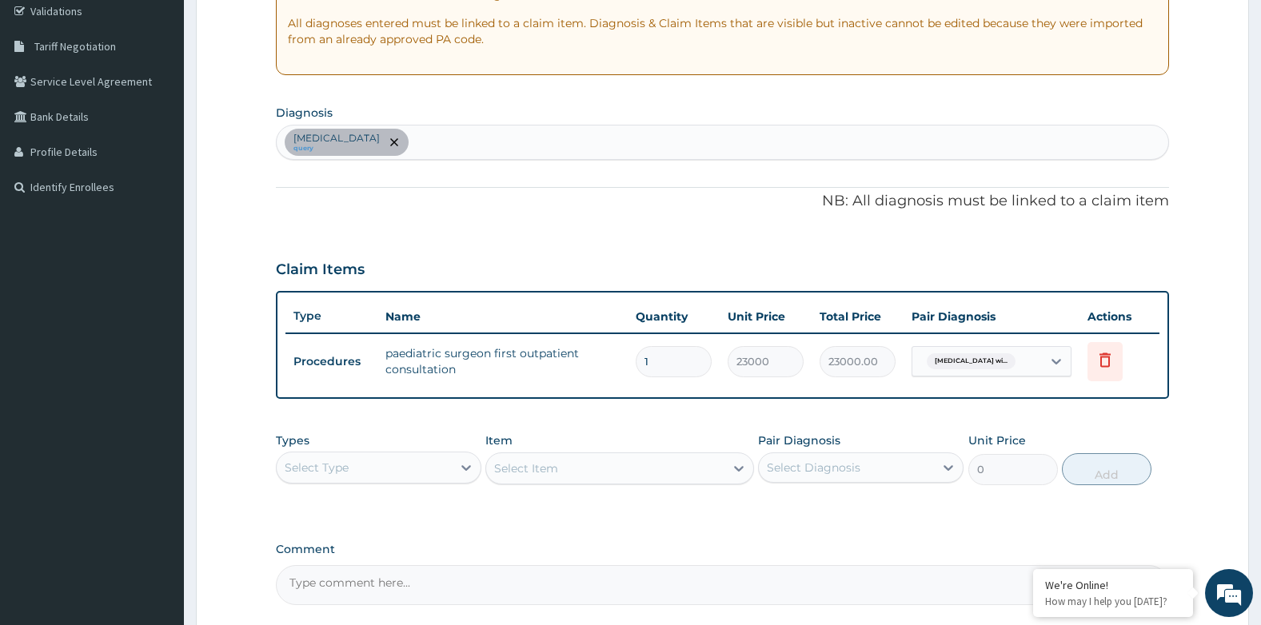
scroll to position [452, 0]
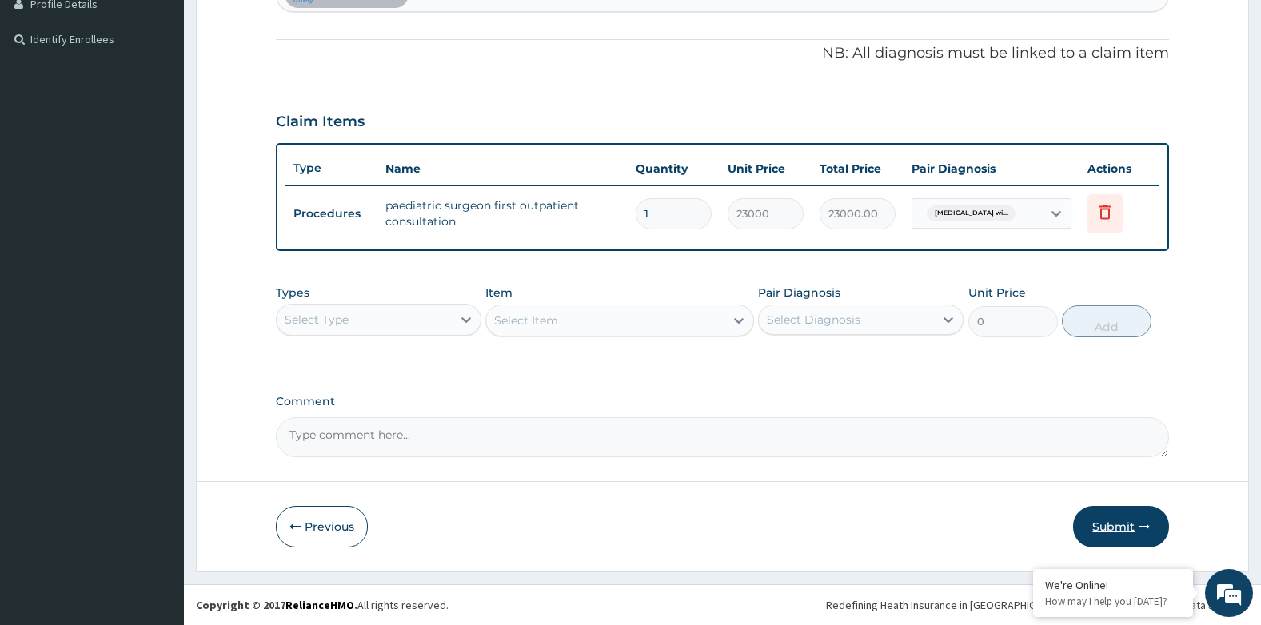
click at [1141, 518] on button "Submit" at bounding box center [1121, 527] width 96 height 42
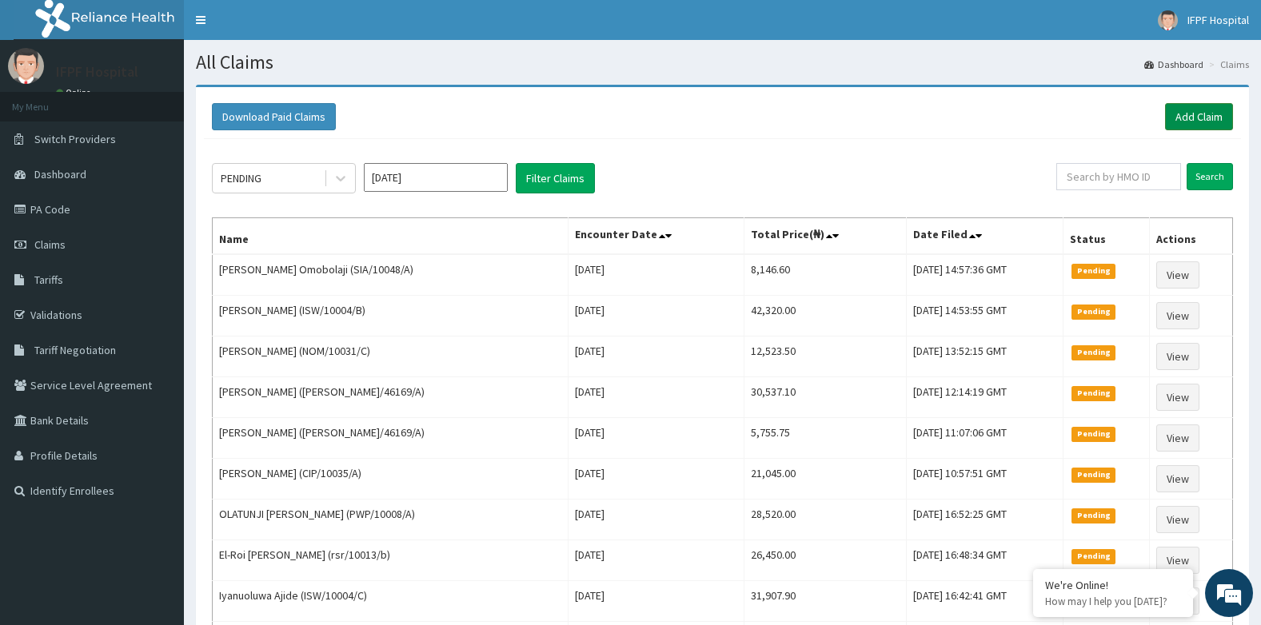
click at [1200, 122] on link "Add Claim" at bounding box center [1199, 116] width 68 height 27
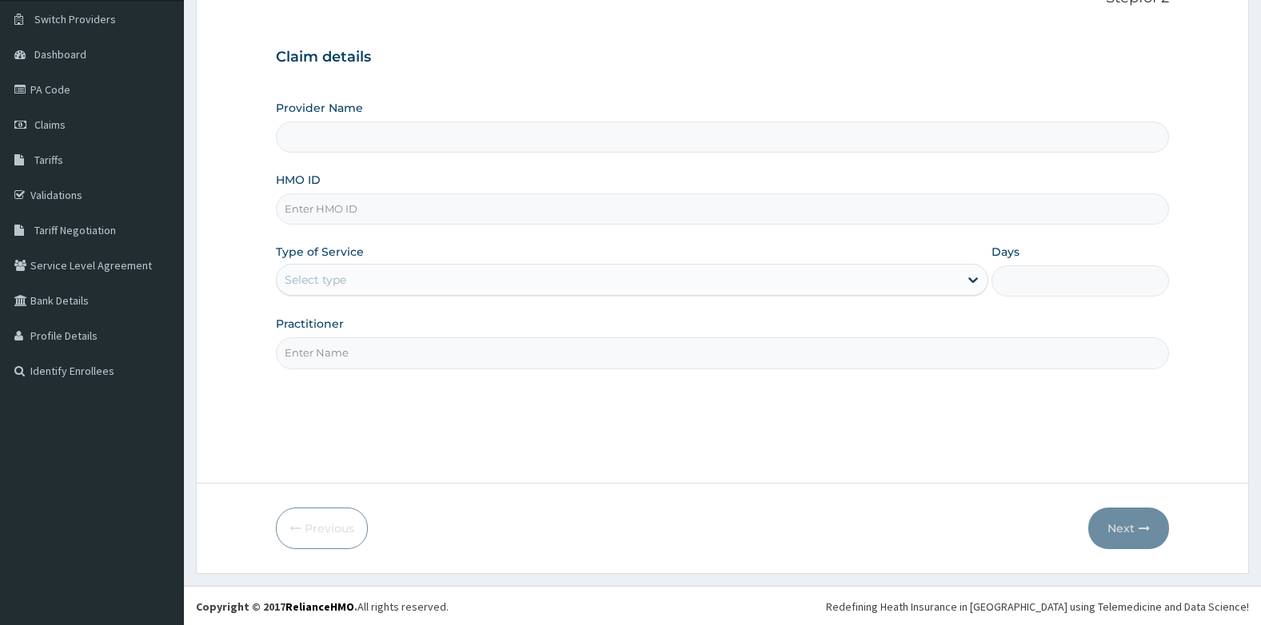
scroll to position [122, 0]
type input "IFPF Hospital"
click at [301, 206] on input "HMO ID" at bounding box center [723, 207] width 894 height 31
paste input "PRS/10479/A"
type input "PRS/10479/A"
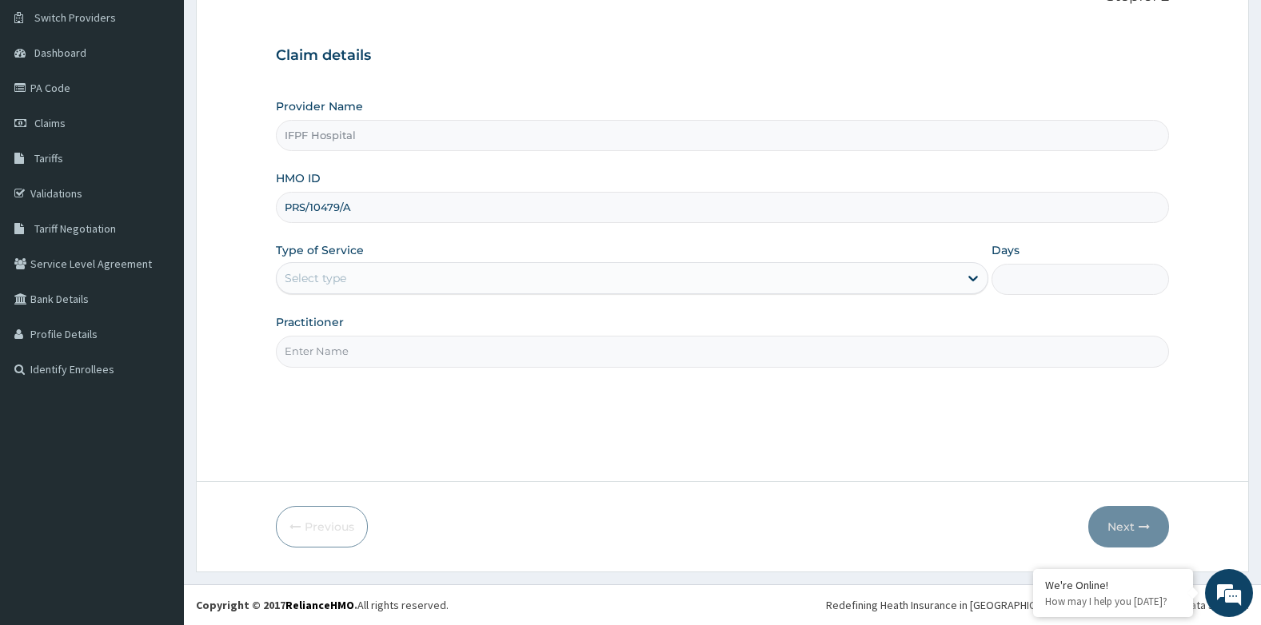
click at [334, 281] on div "Select type" at bounding box center [316, 278] width 62 height 16
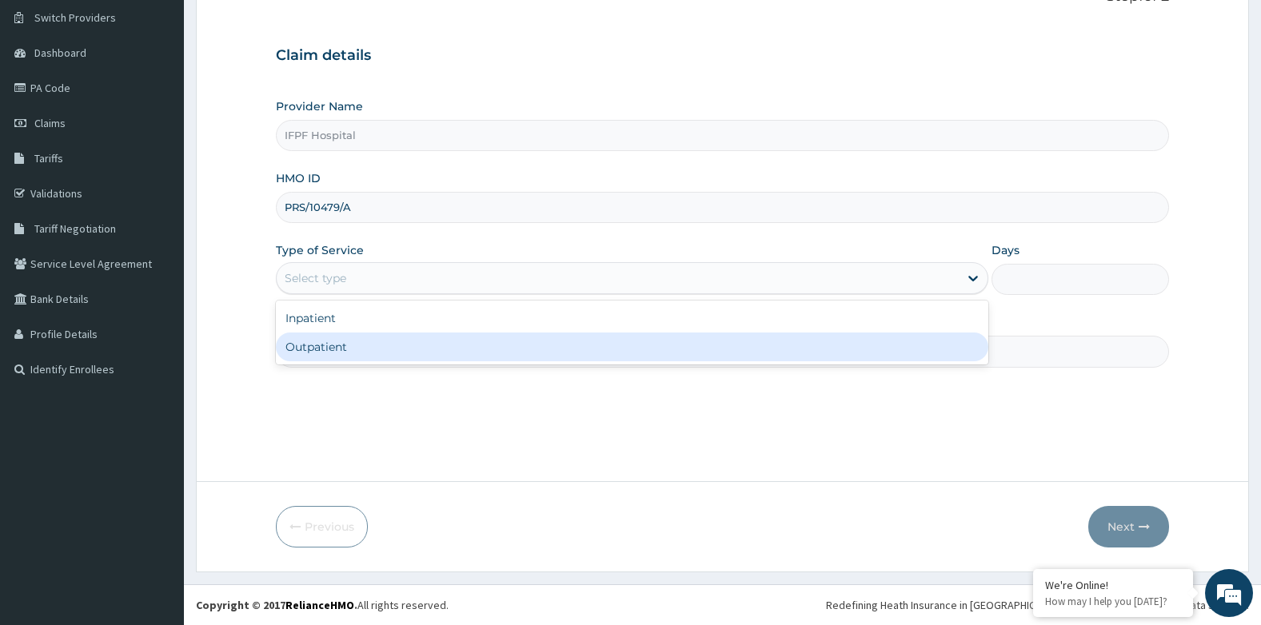
click at [319, 352] on div "Outpatient" at bounding box center [632, 347] width 712 height 29
type input "1"
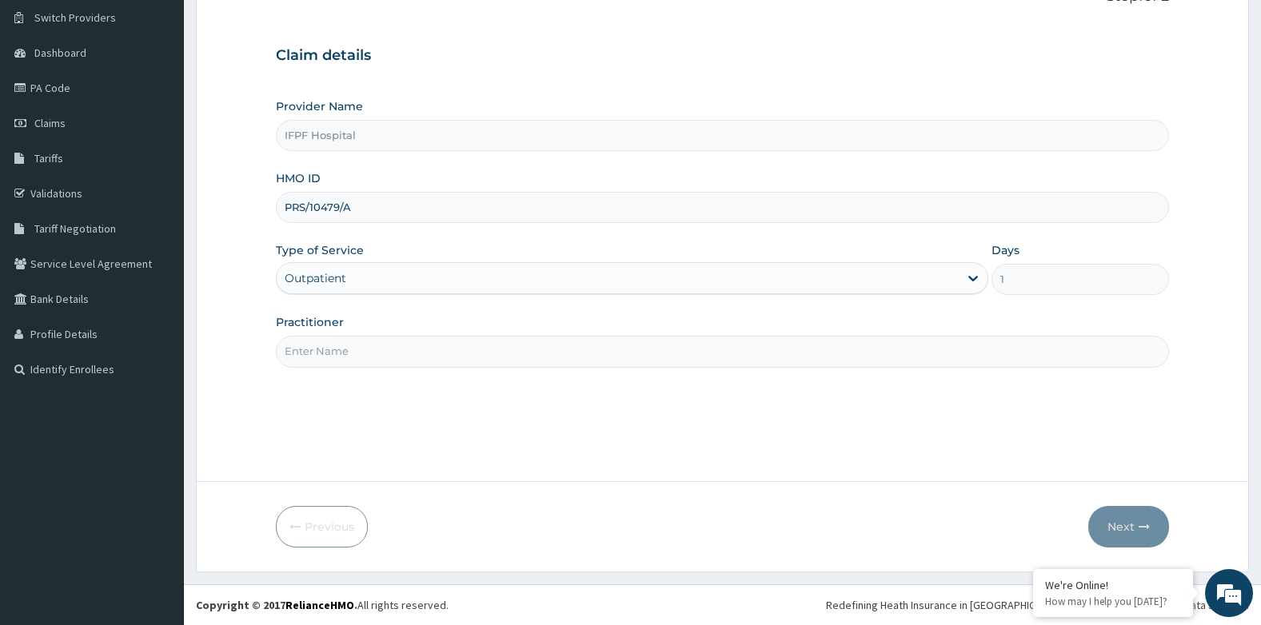
click at [318, 357] on input "Practitioner" at bounding box center [723, 351] width 894 height 31
type input "DR TOLANI"
click at [1148, 529] on icon "button" at bounding box center [1144, 526] width 11 height 11
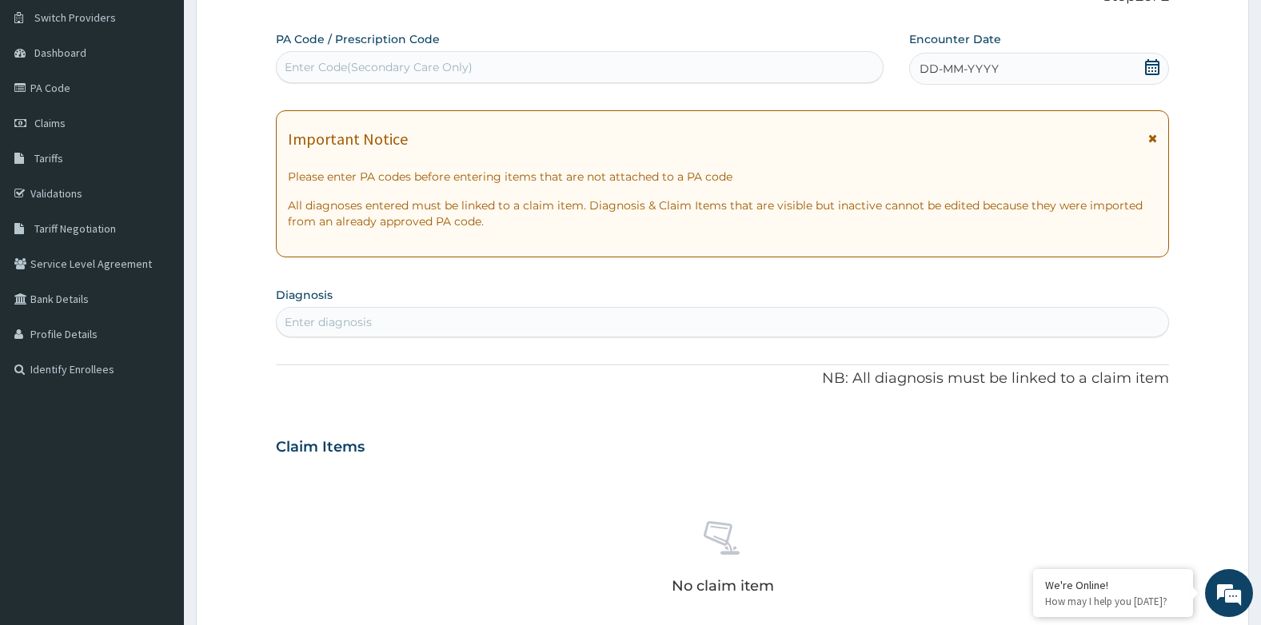
click at [437, 70] on div "Enter Code(Secondary Care Only)" at bounding box center [379, 67] width 188 height 16
type input "PA/76512E"
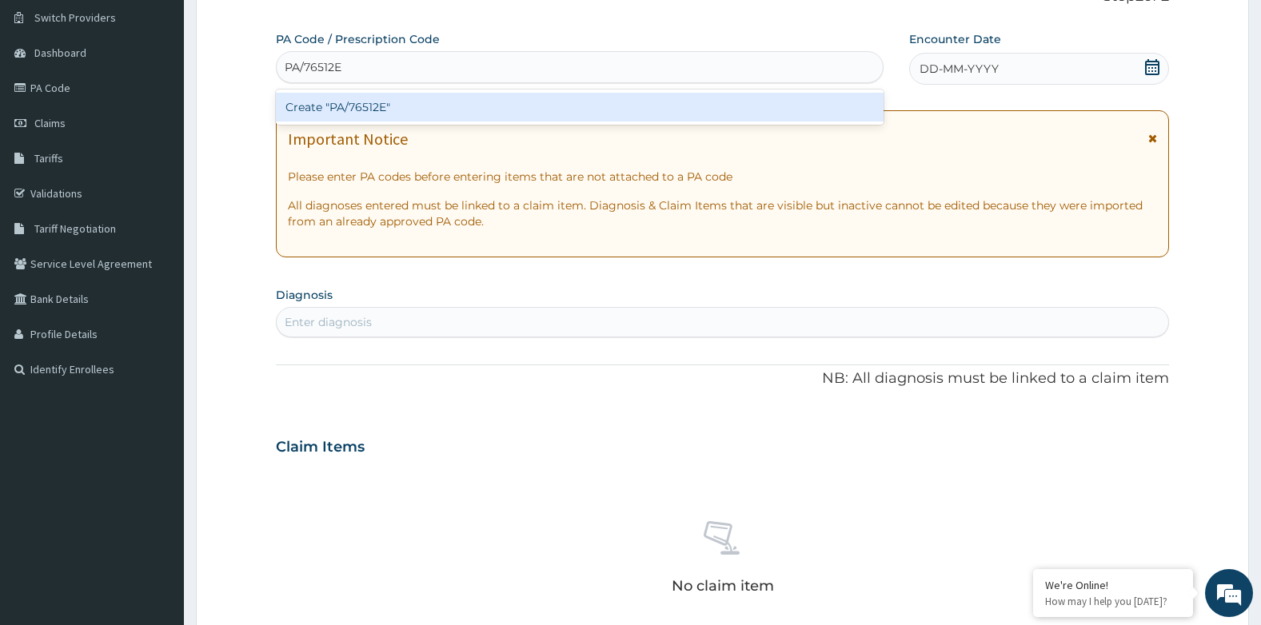
click at [438, 100] on div "Create "PA/76512E"" at bounding box center [580, 107] width 608 height 29
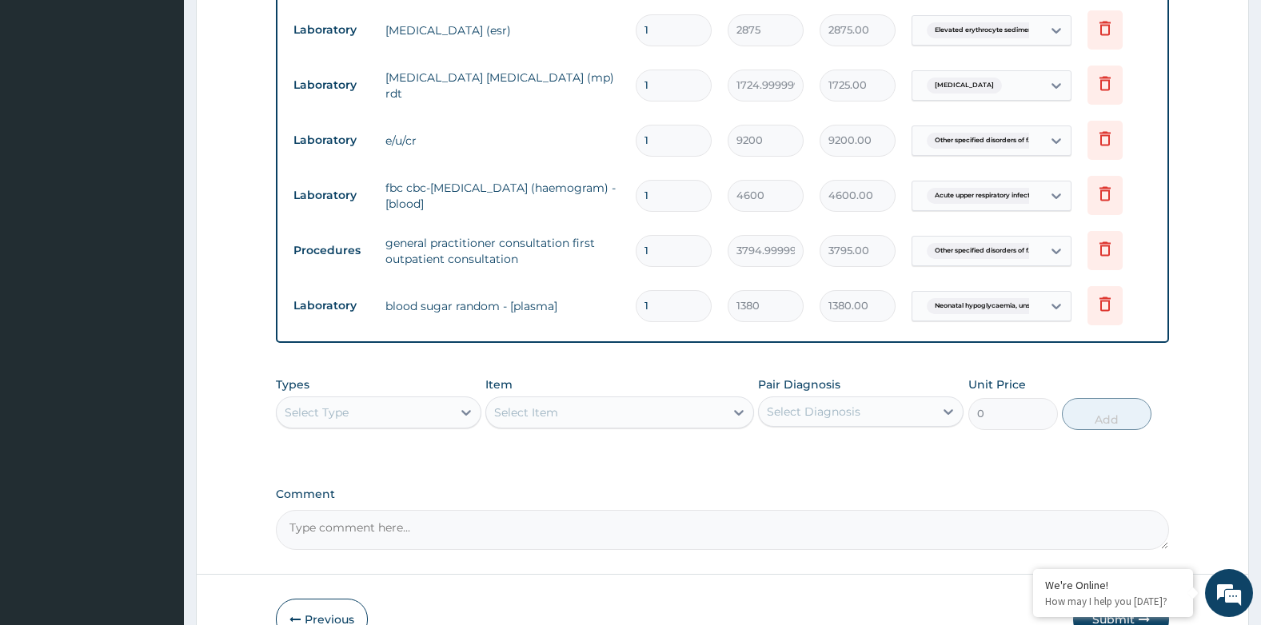
scroll to position [813, 0]
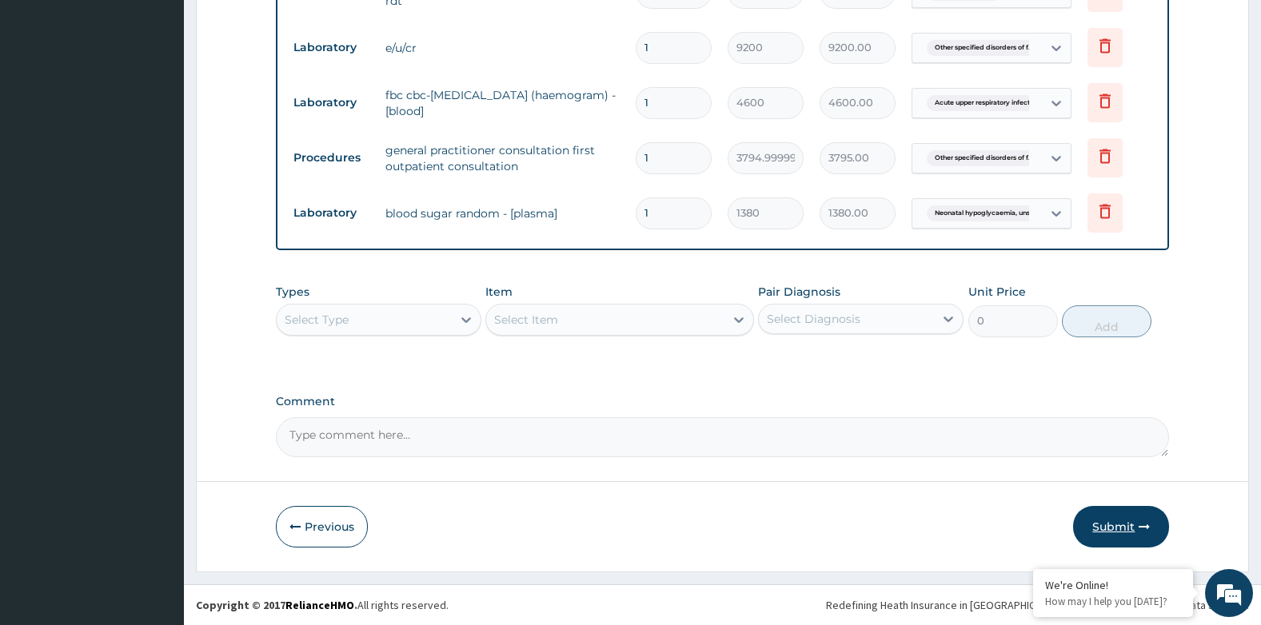
click at [1140, 525] on icon "button" at bounding box center [1144, 526] width 11 height 11
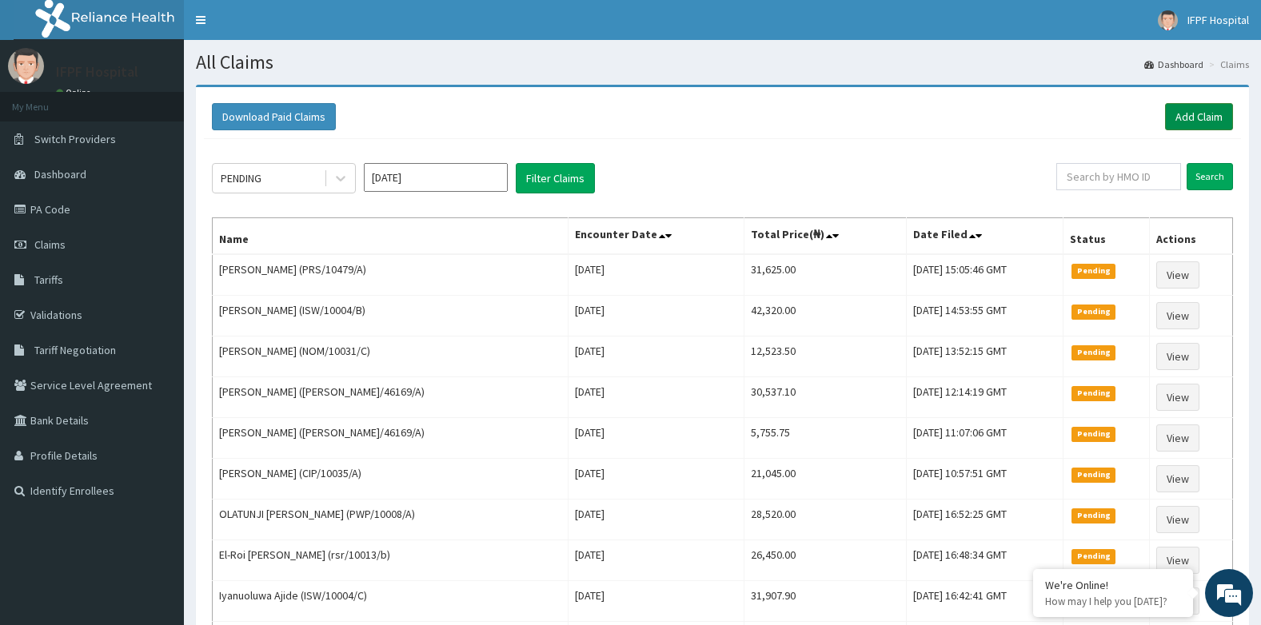
click at [1213, 122] on link "Add Claim" at bounding box center [1199, 116] width 68 height 27
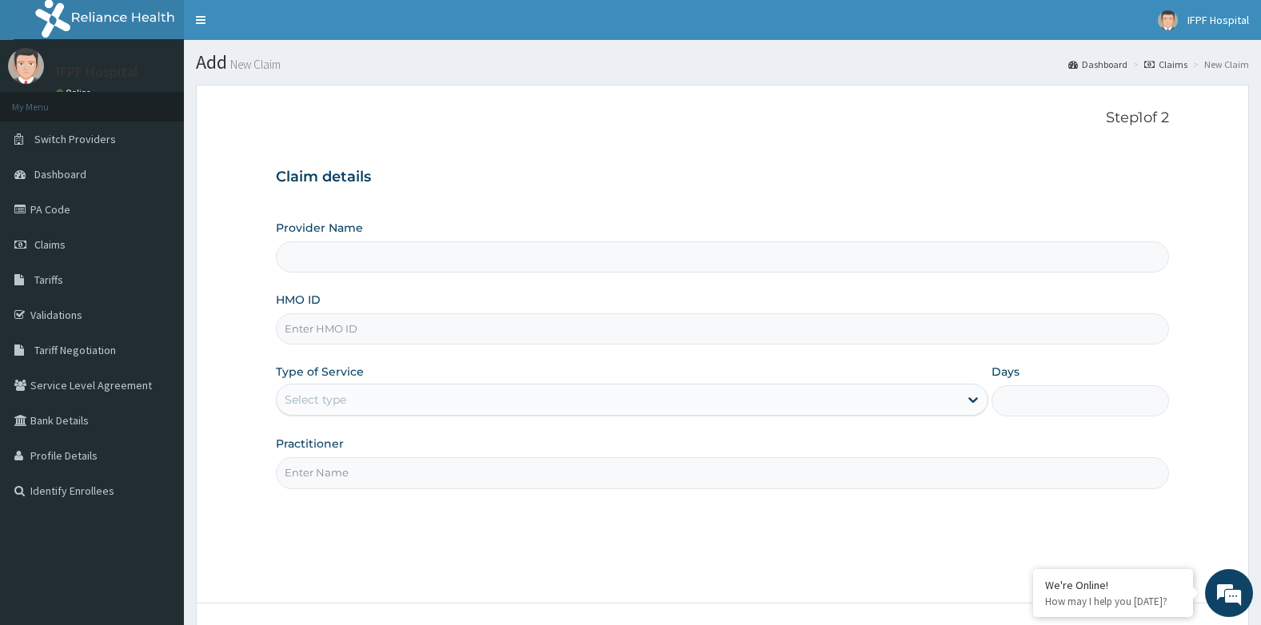
type input "IFPF Hospital"
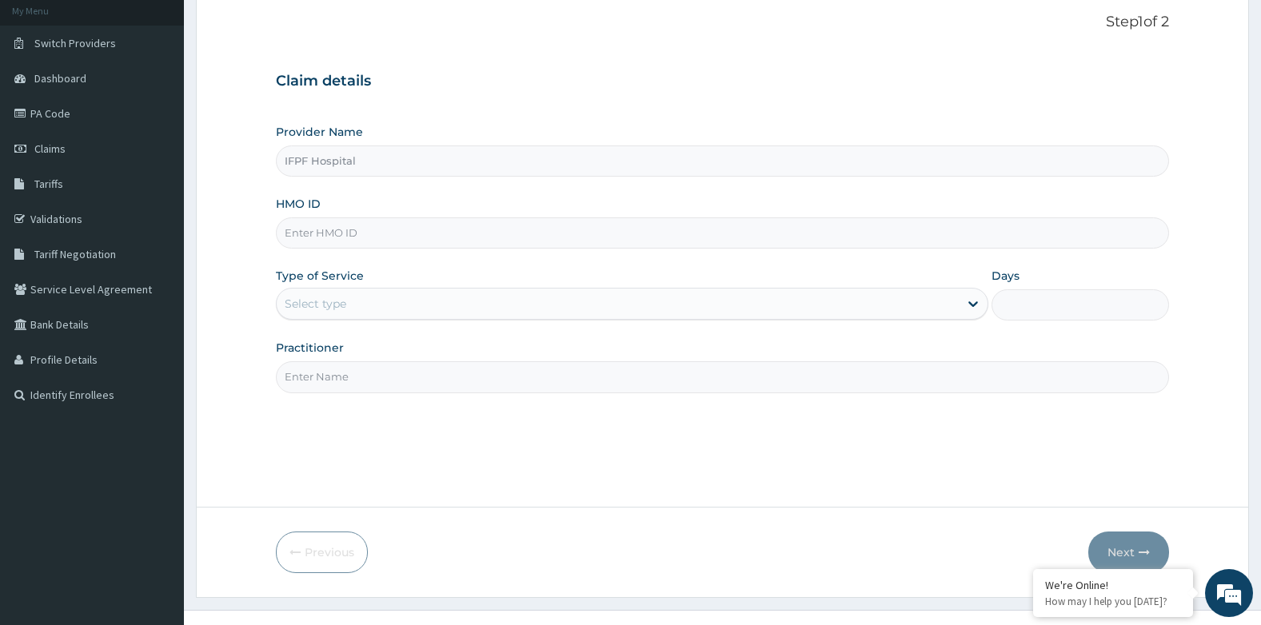
scroll to position [122, 0]
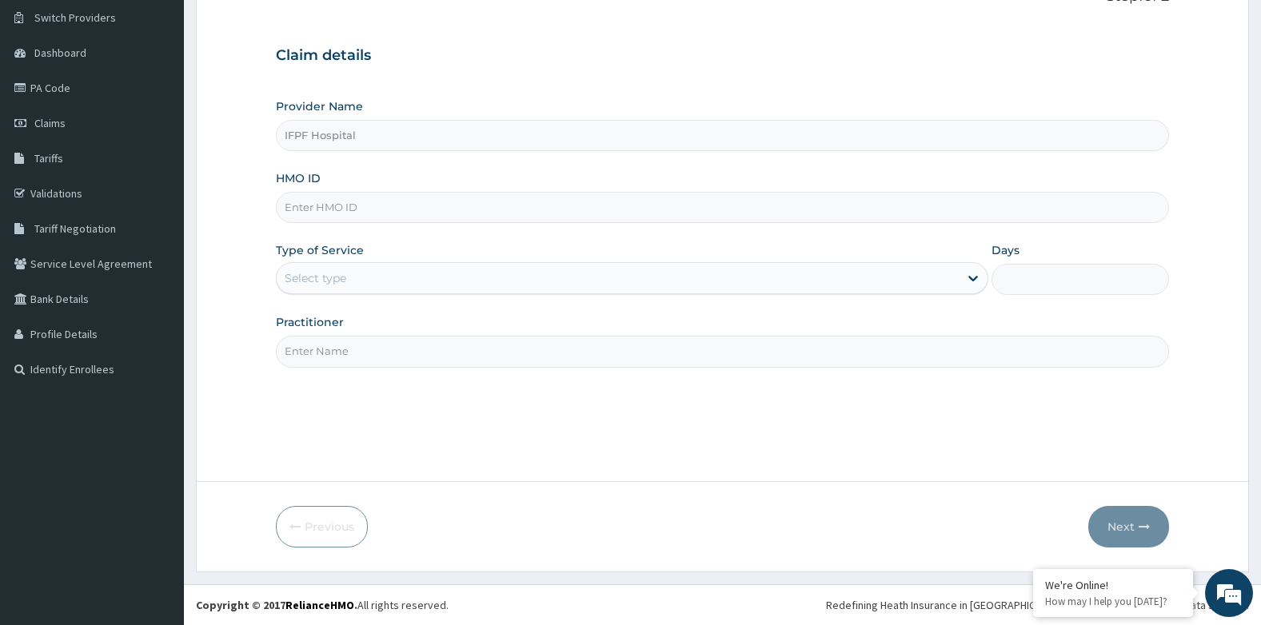
click at [321, 209] on input "HMO ID" at bounding box center [723, 207] width 894 height 31
paste input "PRS/10479/A"
type input "PRS/10479/A"
click at [343, 278] on div "Select type" at bounding box center [316, 278] width 62 height 16
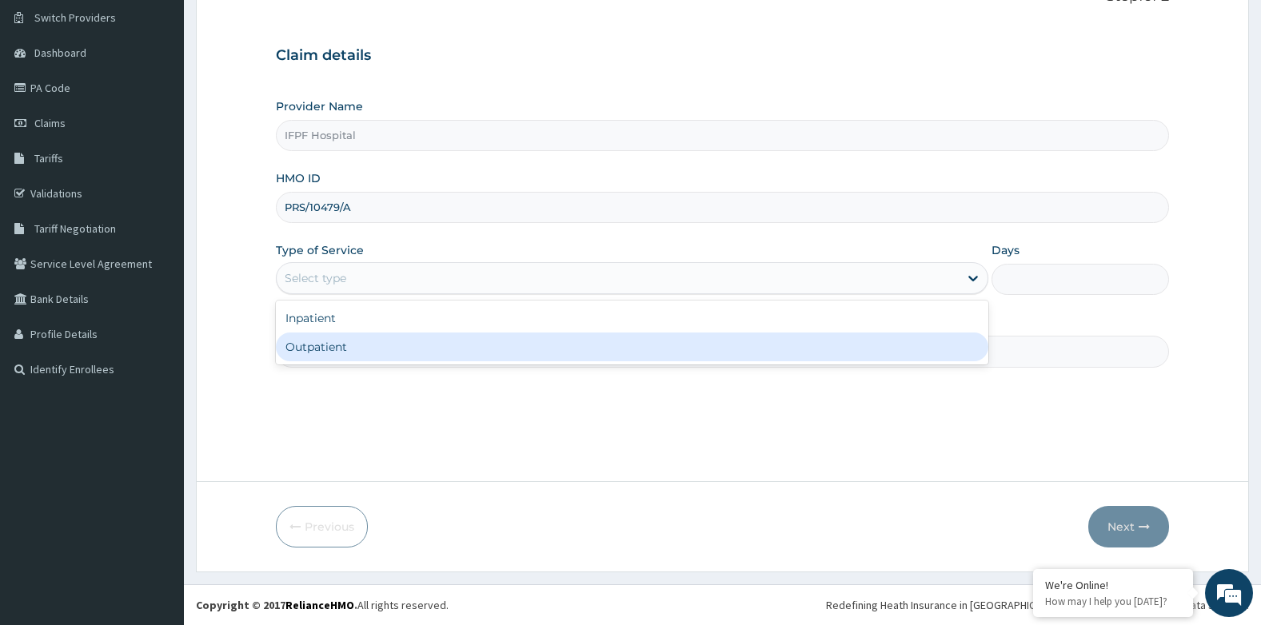
click at [321, 349] on div "Outpatient" at bounding box center [632, 347] width 712 height 29
type input "1"
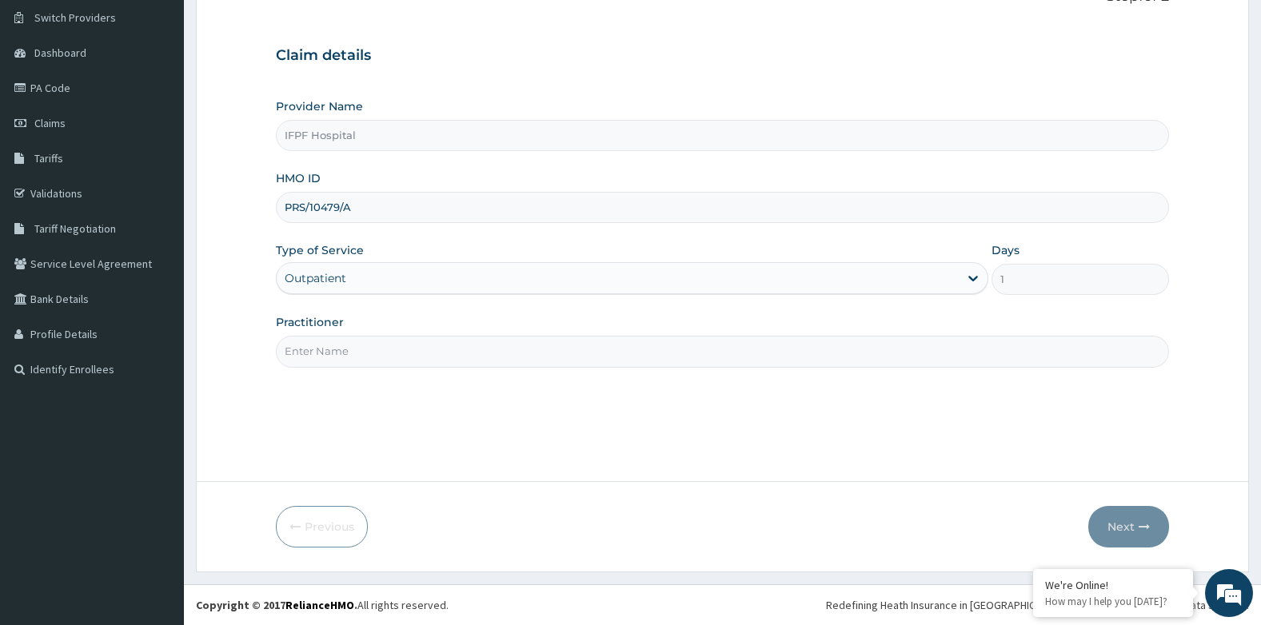
click at [318, 354] on input "Practitioner" at bounding box center [723, 351] width 894 height 31
type input "DR TOLANI"
click at [1117, 519] on button "Next" at bounding box center [1128, 527] width 81 height 42
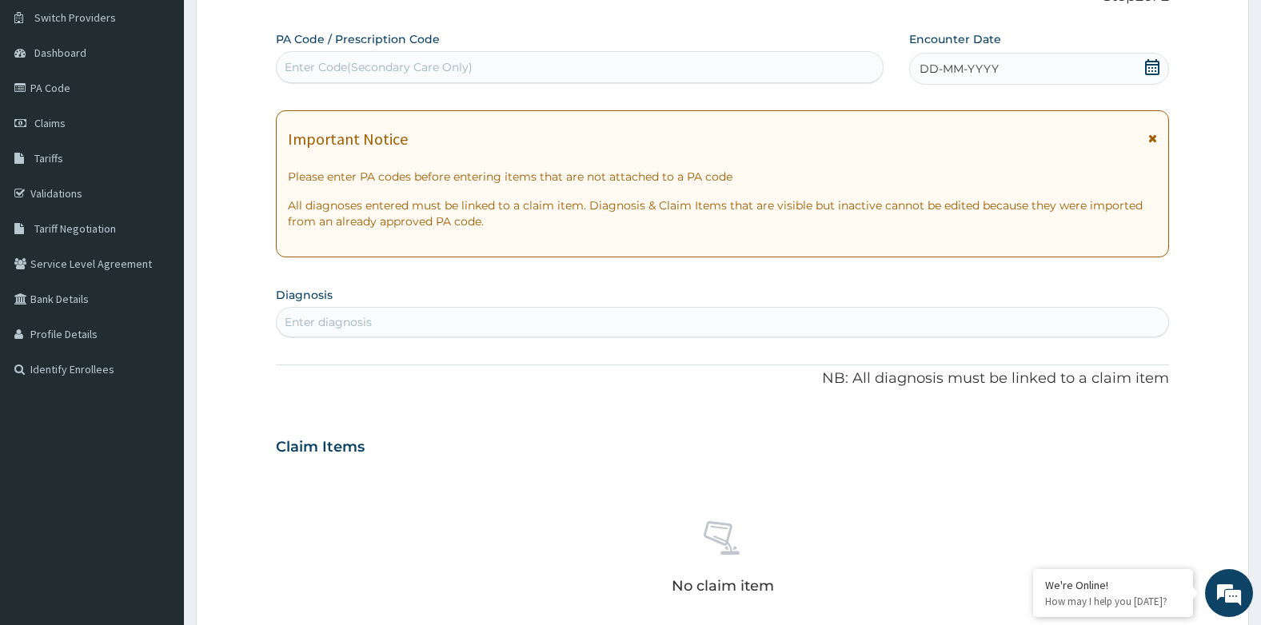
click at [601, 65] on div "Enter Code(Secondary Care Only)" at bounding box center [580, 67] width 606 height 26
type input "PA/BB18BB"
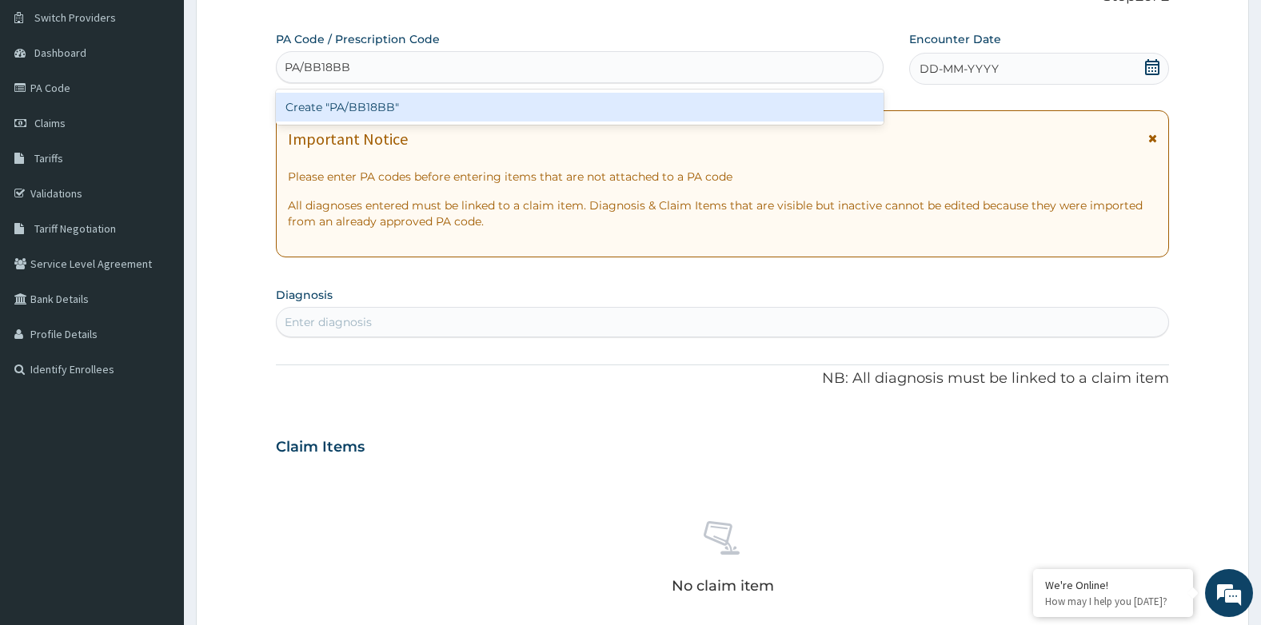
click at [553, 106] on div "Create "PA/BB18BB"" at bounding box center [580, 107] width 608 height 29
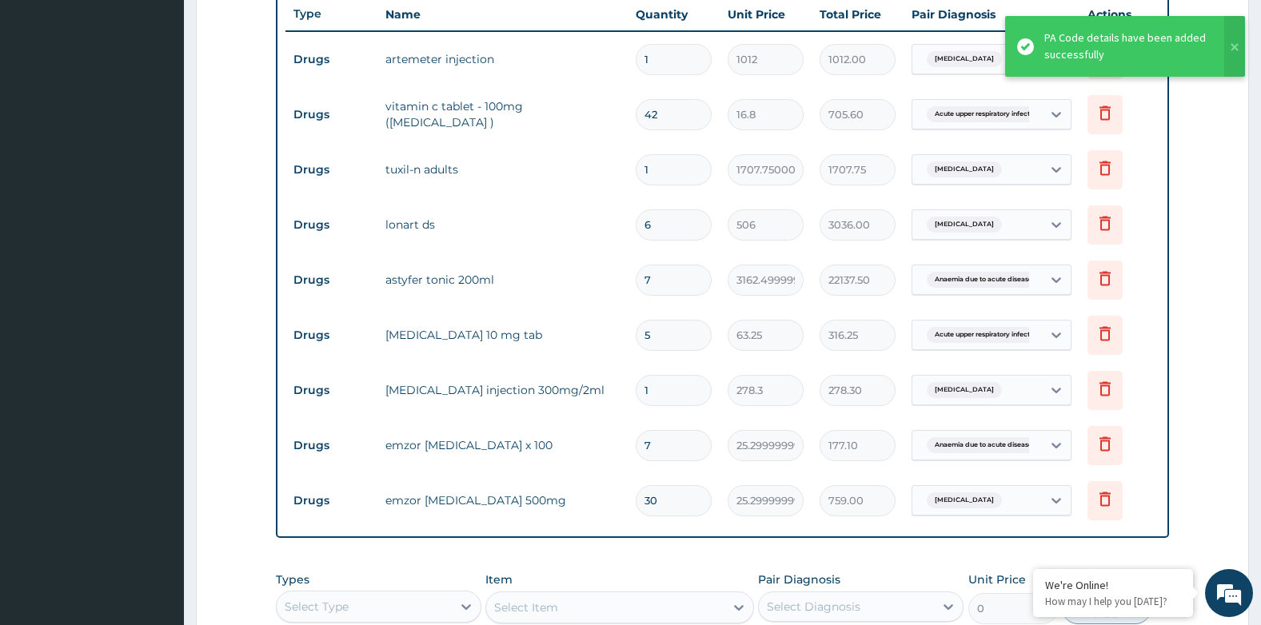
scroll to position [474, 0]
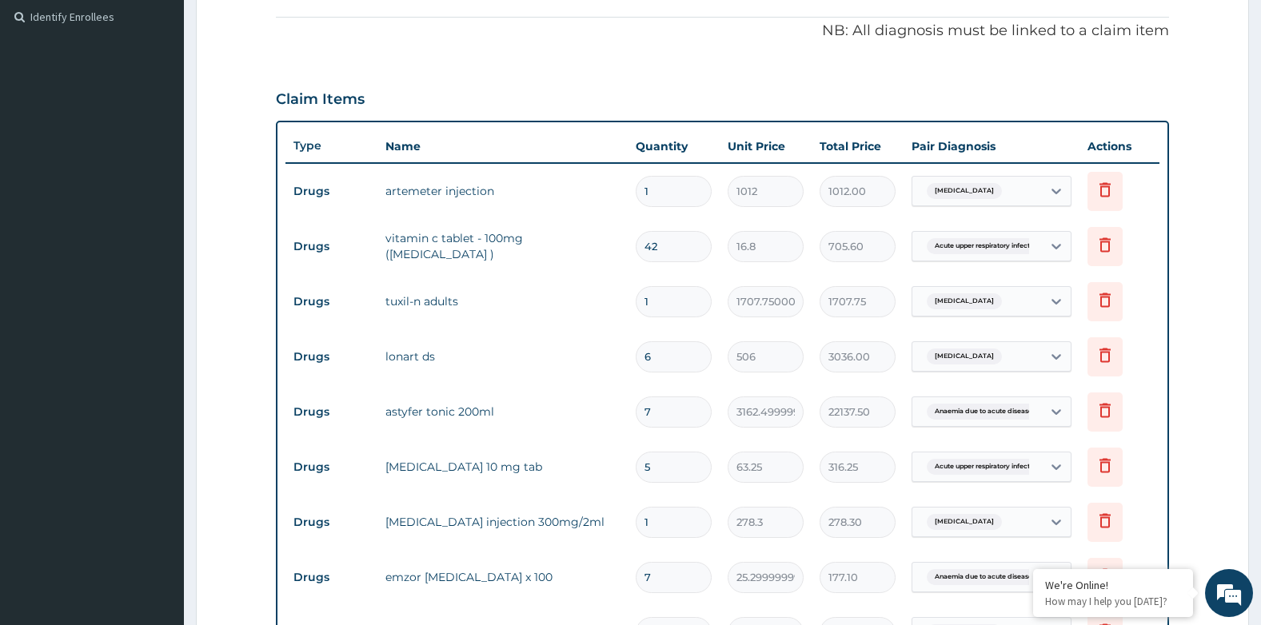
click at [672, 186] on input "1" at bounding box center [674, 191] width 76 height 31
type input "0.00"
type input "3"
type input "3036.00"
type input "3"
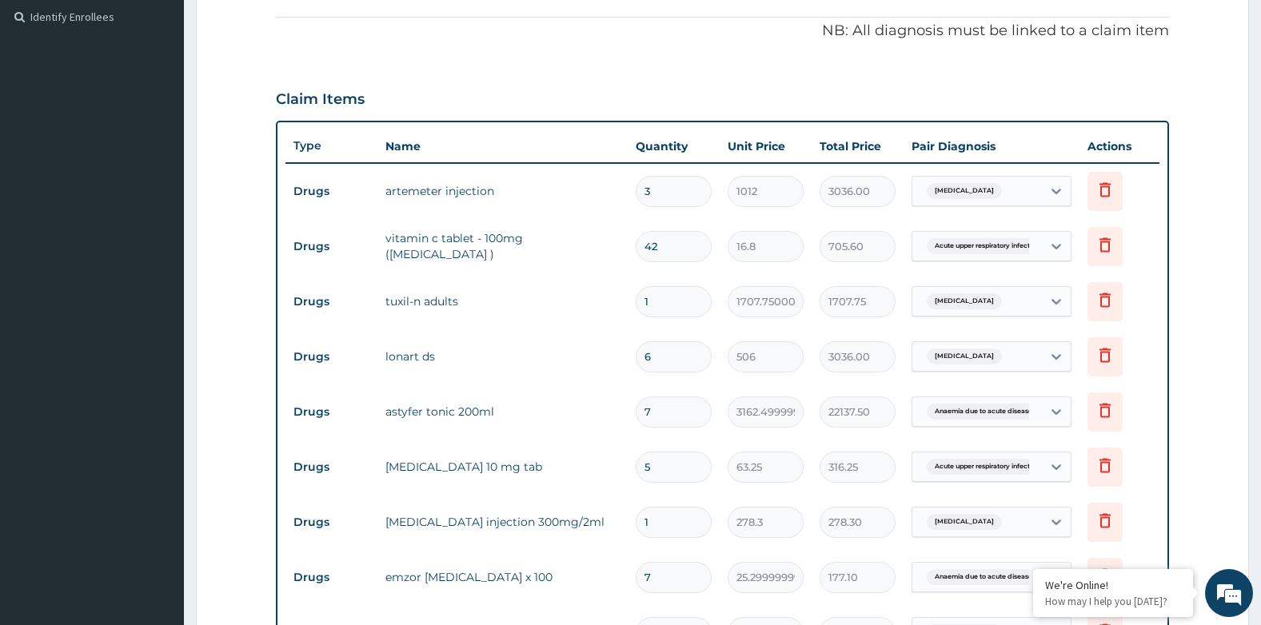
click at [665, 413] on input "7" at bounding box center [674, 412] width 76 height 31
type input "0.00"
type input "1"
type input "3162.50"
type input "1"
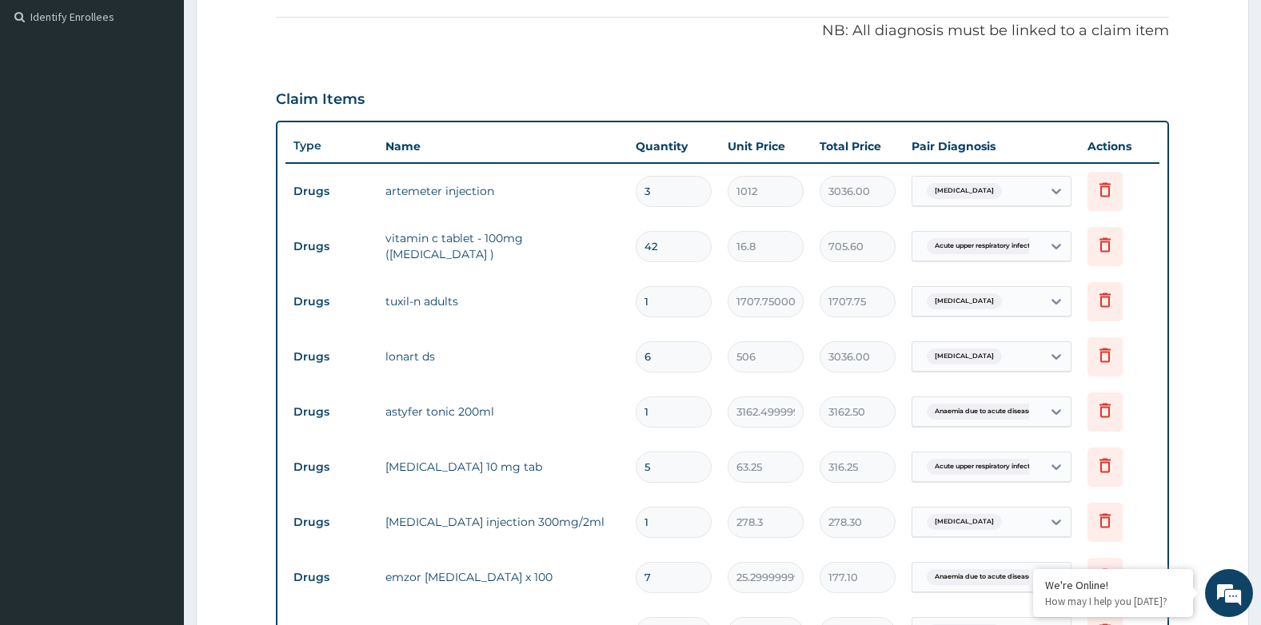
click at [651, 521] on input "1" at bounding box center [674, 522] width 76 height 31
type input "0.00"
type input "4"
type input "1113.20"
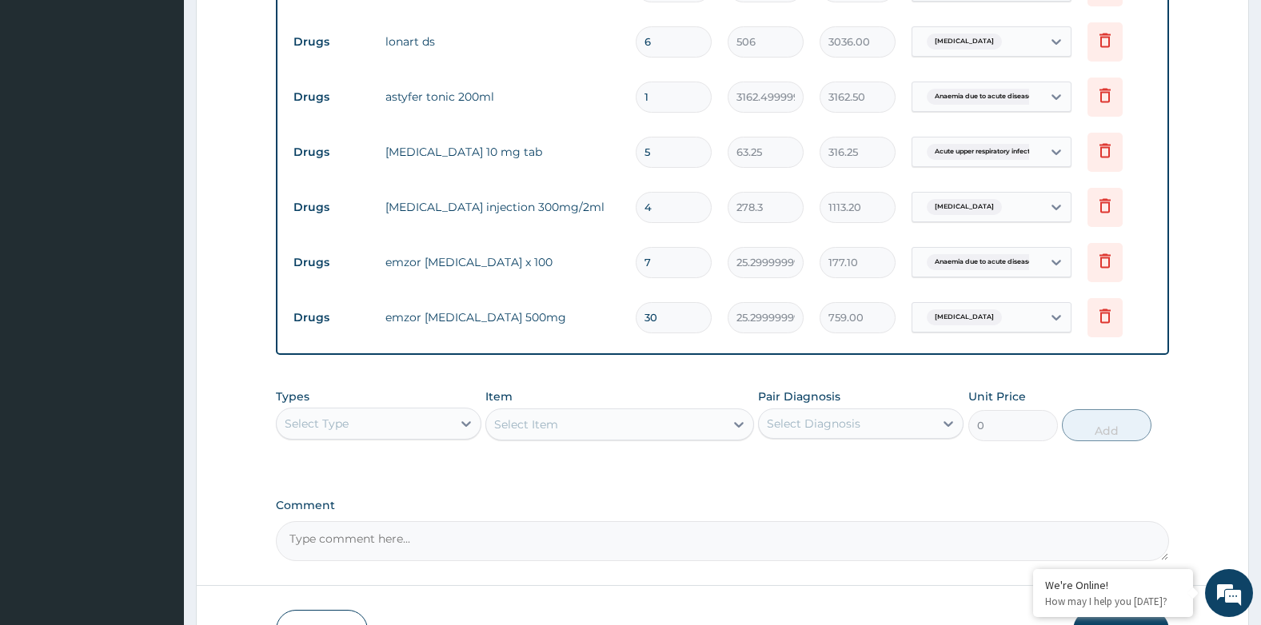
scroll to position [893, 0]
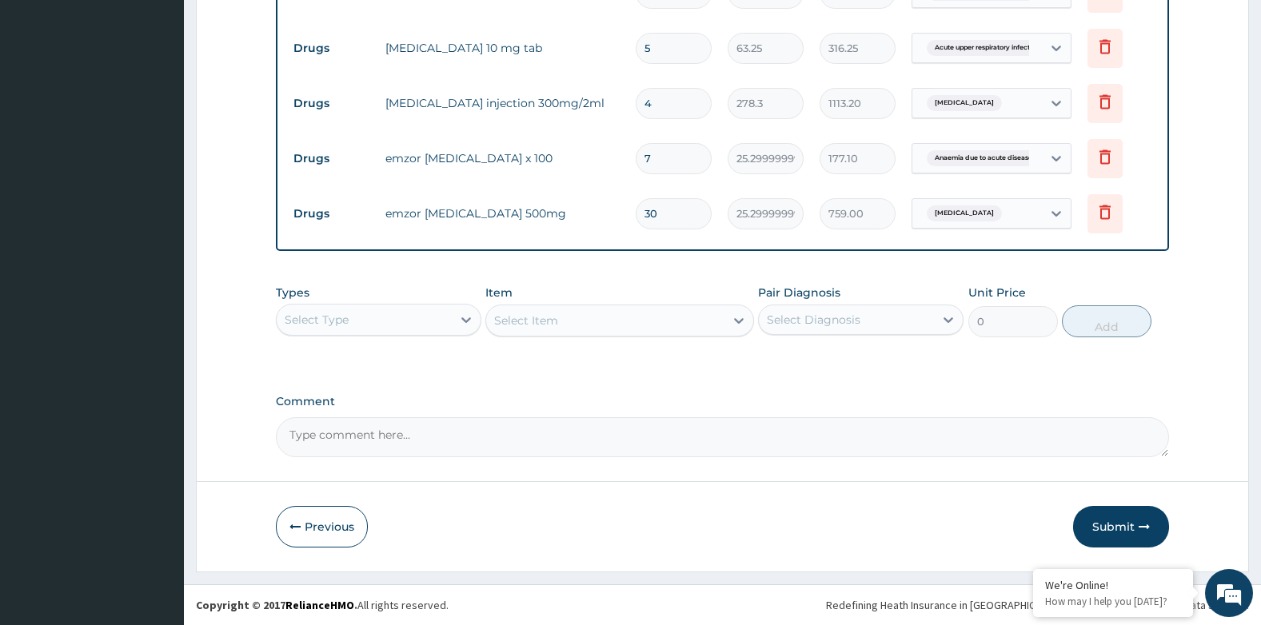
type input "4"
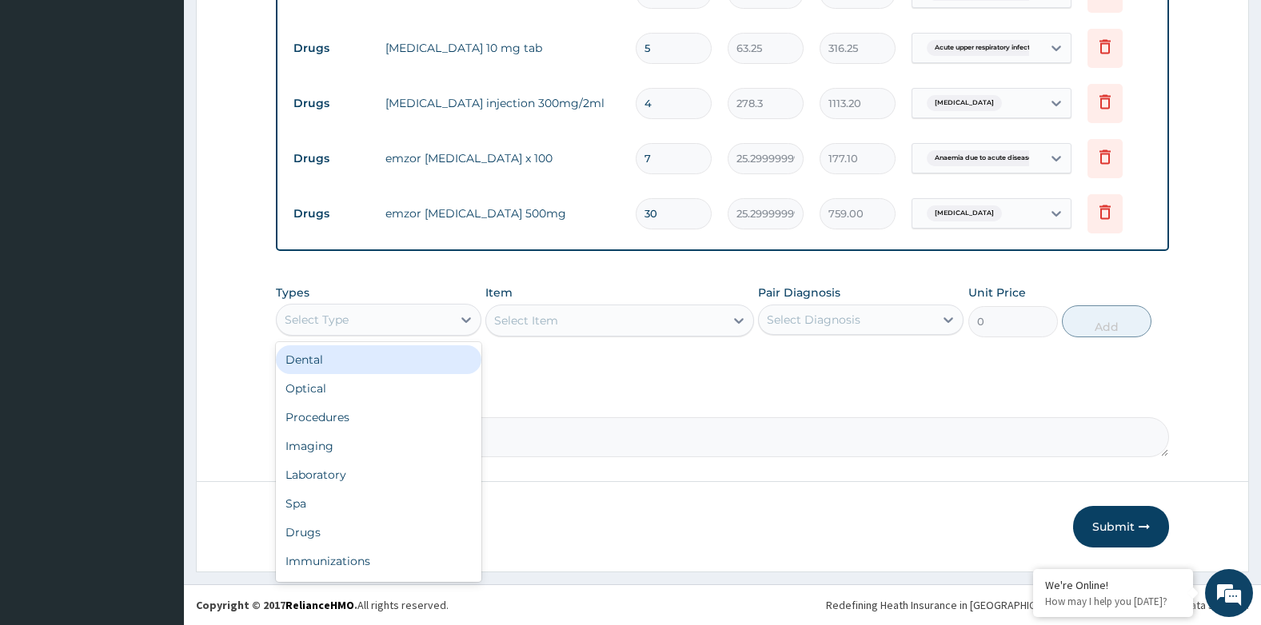
click at [306, 327] on div "Select Type" at bounding box center [317, 320] width 64 height 16
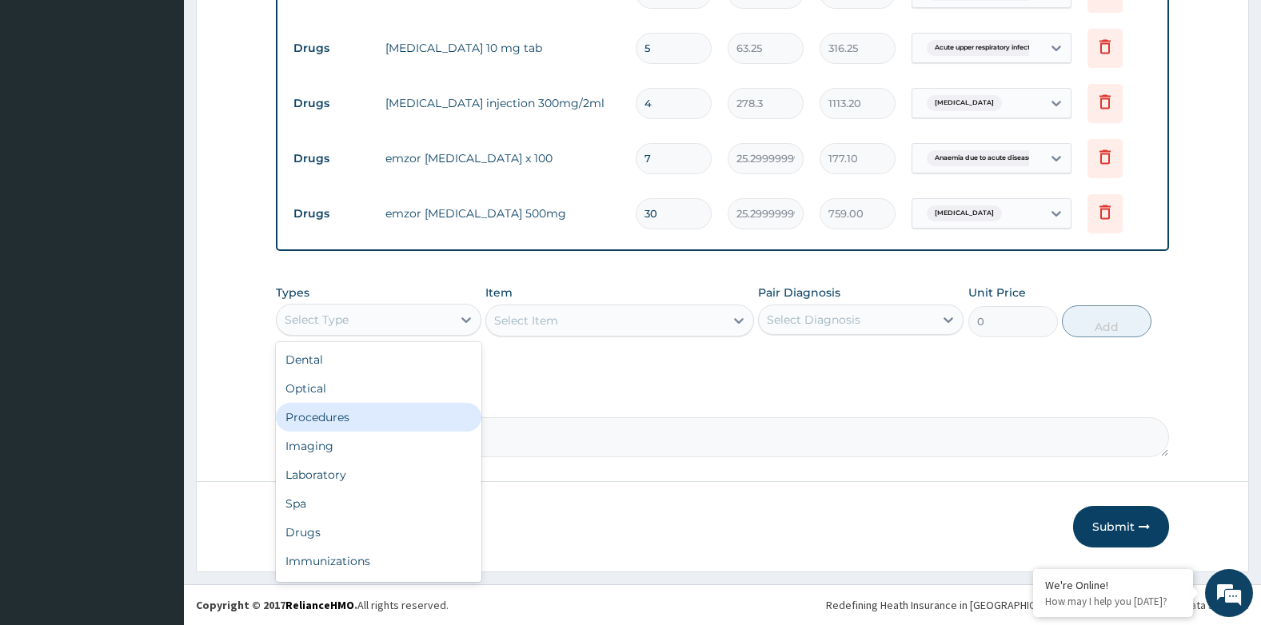
click at [316, 411] on div "Procedures" at bounding box center [379, 417] width 206 height 29
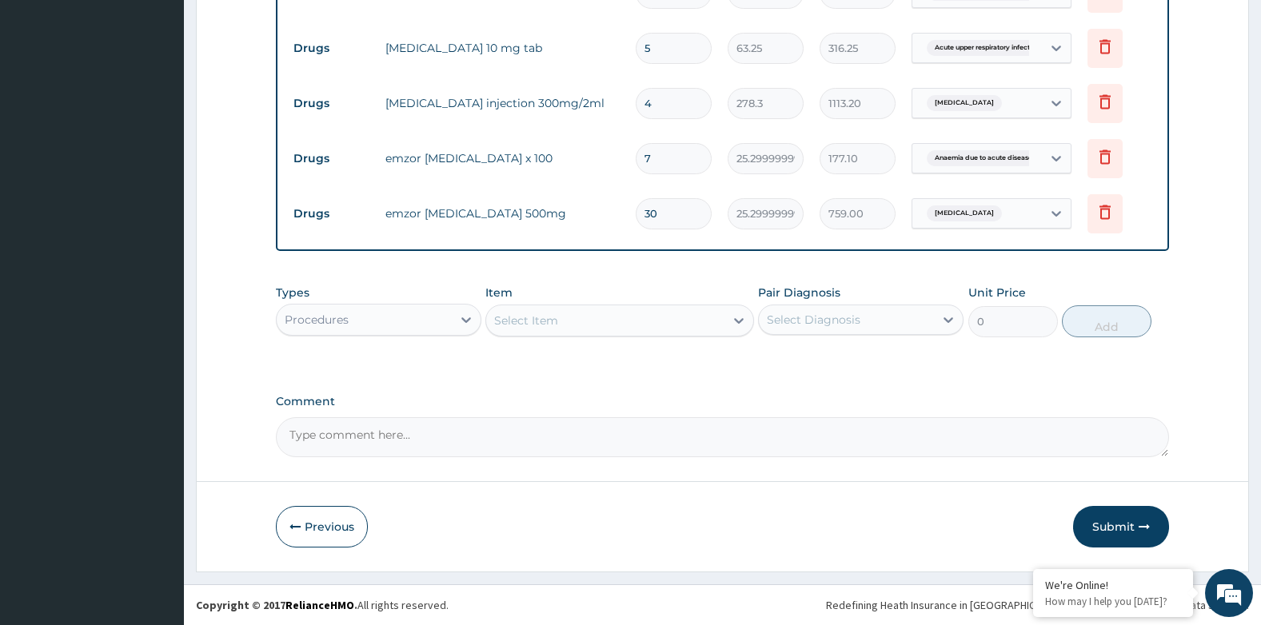
click at [607, 321] on div "Select Item" at bounding box center [604, 321] width 237 height 26
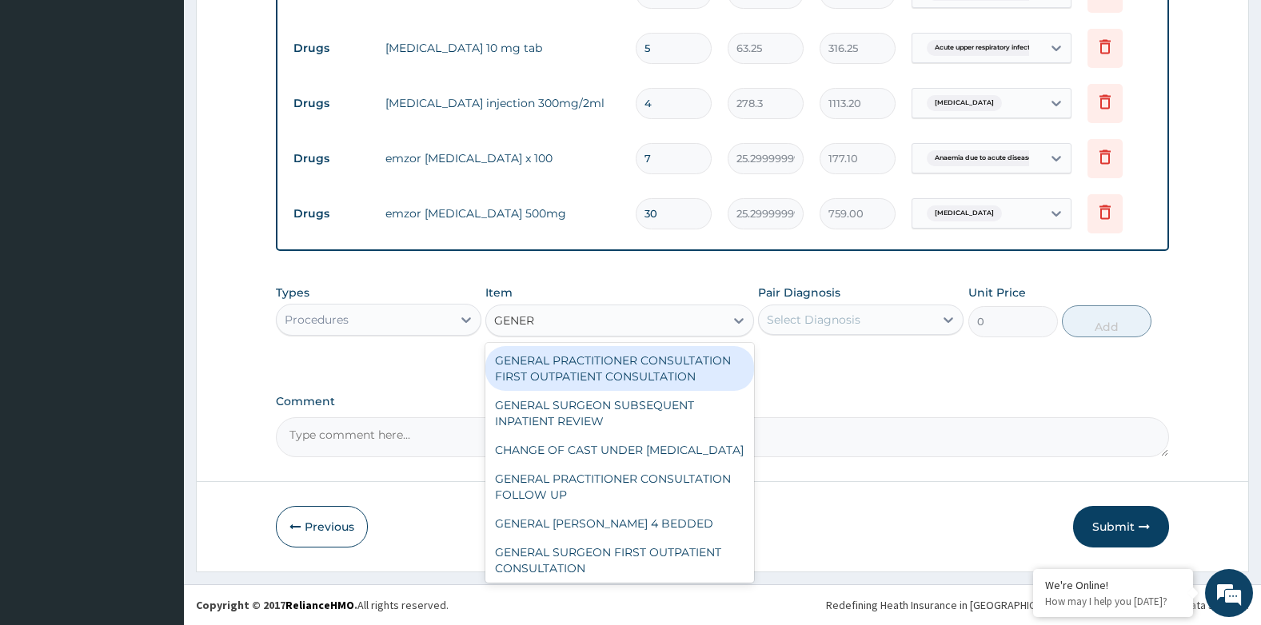
type input "GENERA"
click at [618, 364] on div "GENERAL PRACTITIONER CONSULTATION FIRST OUTPATIENT CONSULTATION" at bounding box center [619, 368] width 268 height 45
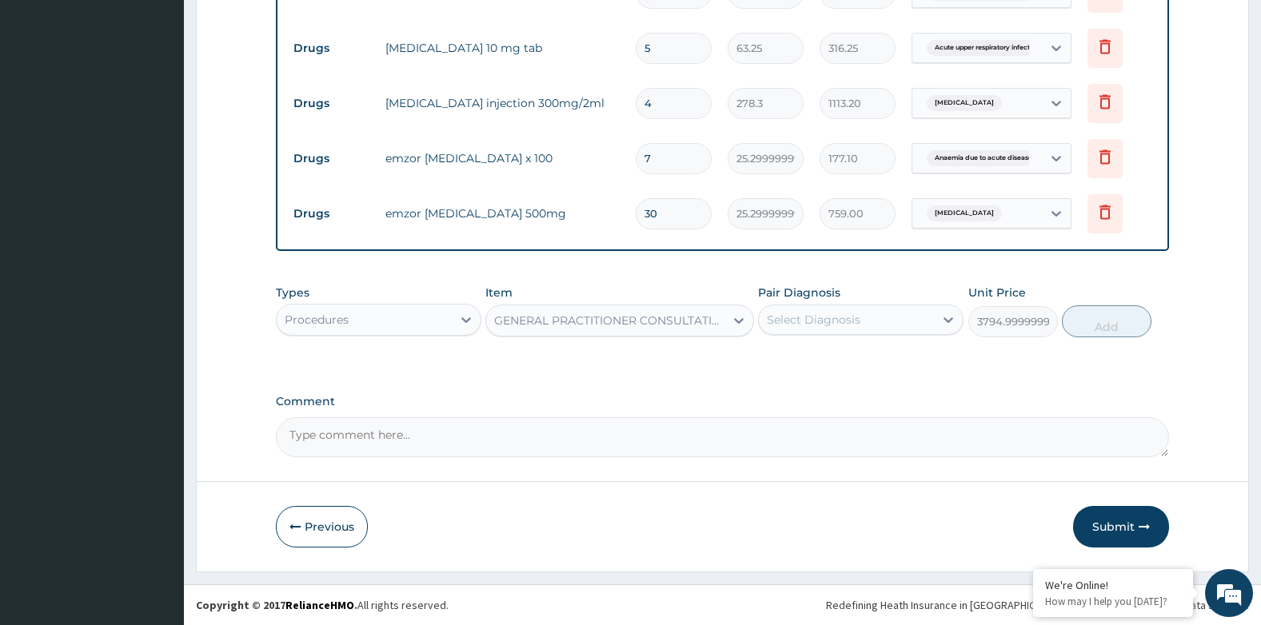
type input "3794.9999999999995"
click at [792, 316] on div "Select Diagnosis" at bounding box center [814, 320] width 94 height 16
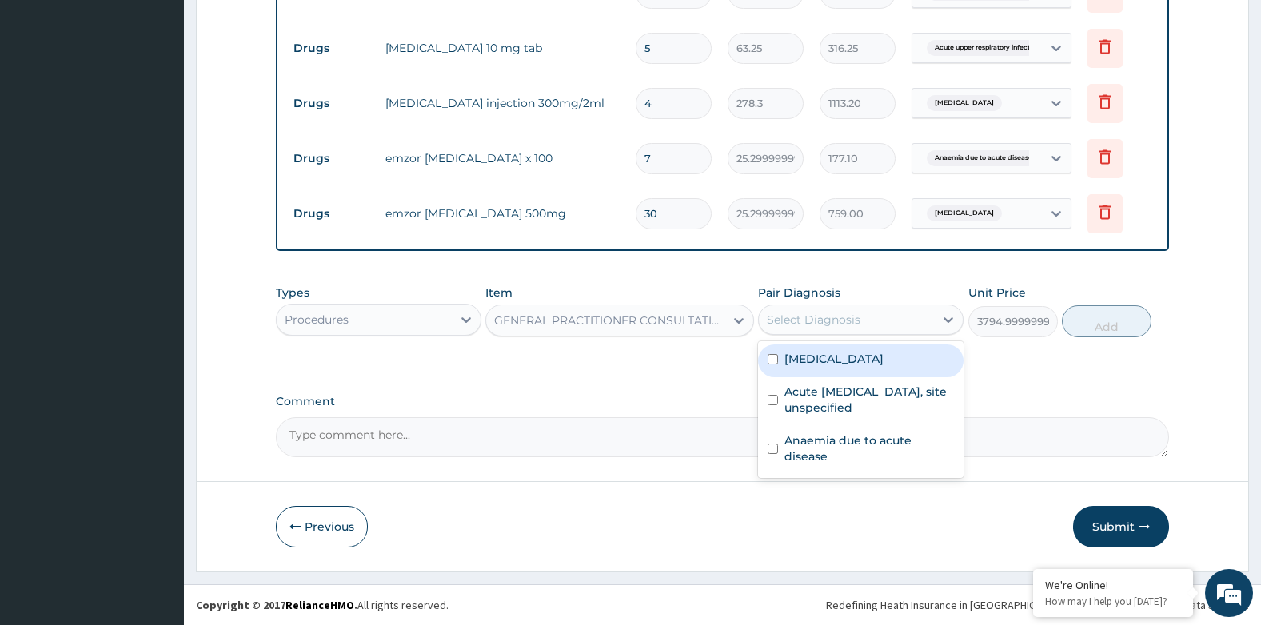
click at [825, 356] on label "Malaria, unspecified" at bounding box center [833, 359] width 99 height 16
checkbox input "true"
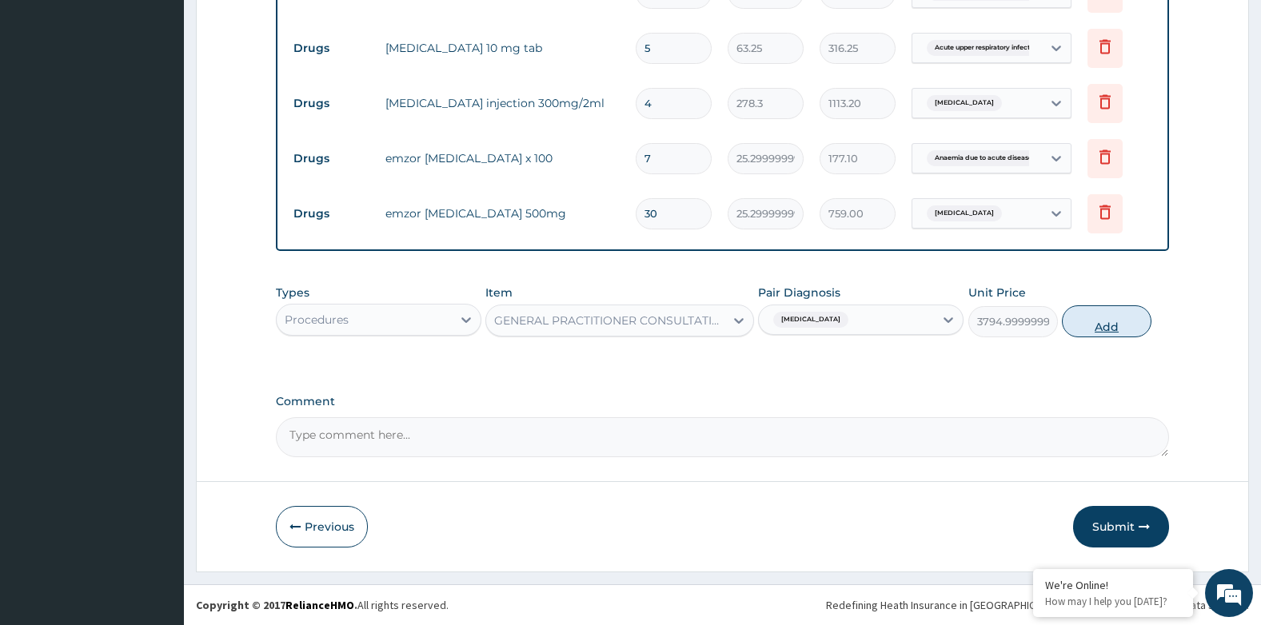
click at [1095, 318] on button "Add" at bounding box center [1107, 321] width 90 height 32
type input "0"
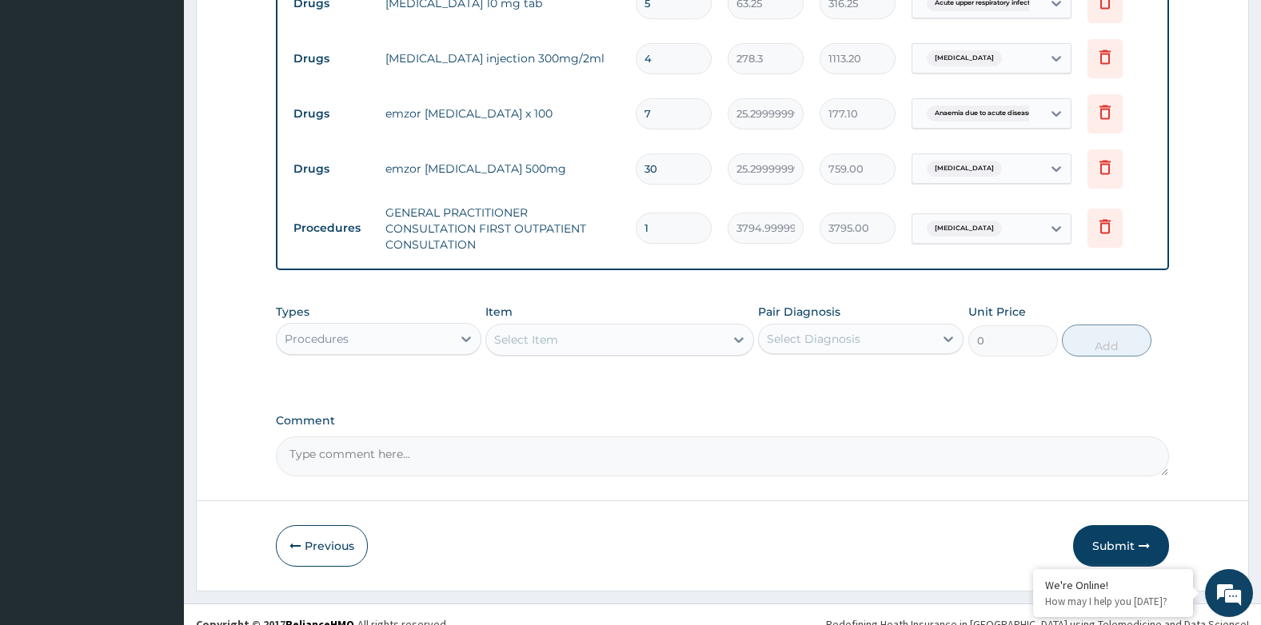
scroll to position [957, 0]
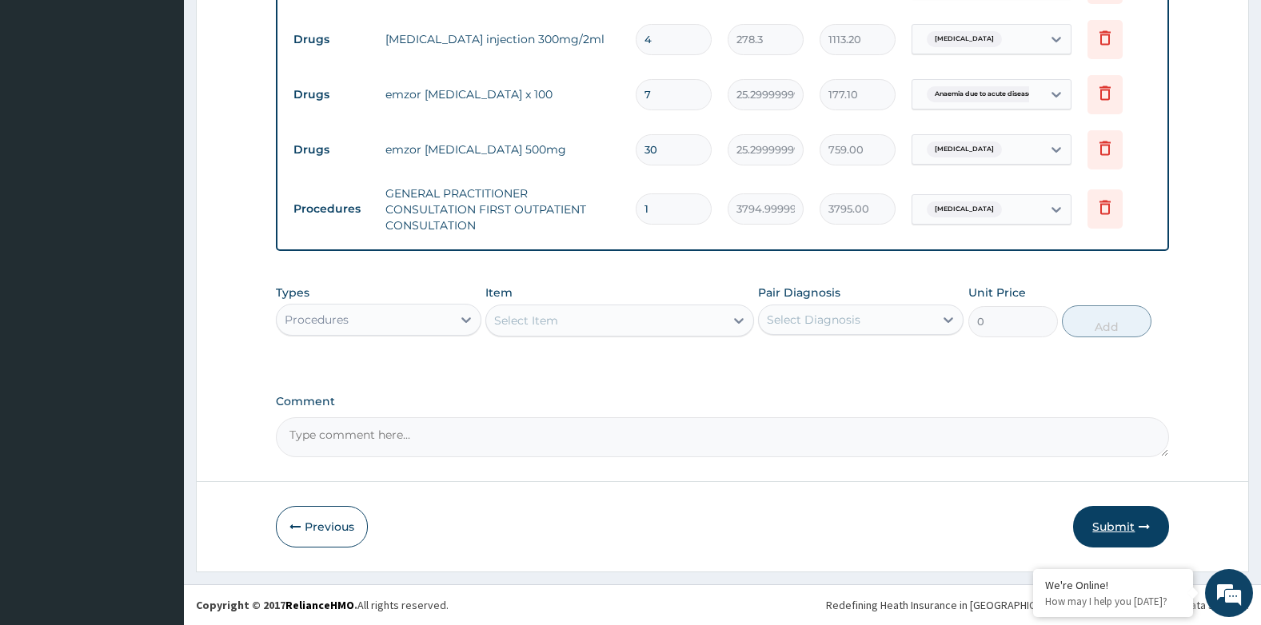
click at [1134, 541] on button "Submit" at bounding box center [1121, 527] width 96 height 42
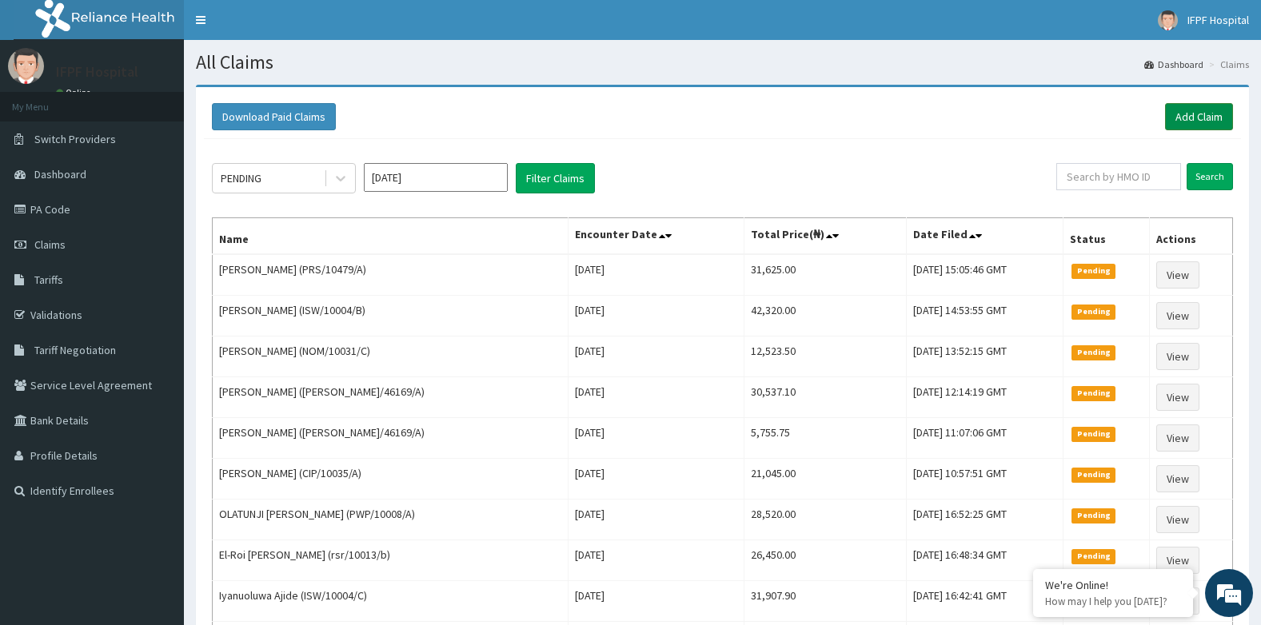
click at [1204, 108] on link "Add Claim" at bounding box center [1199, 116] width 68 height 27
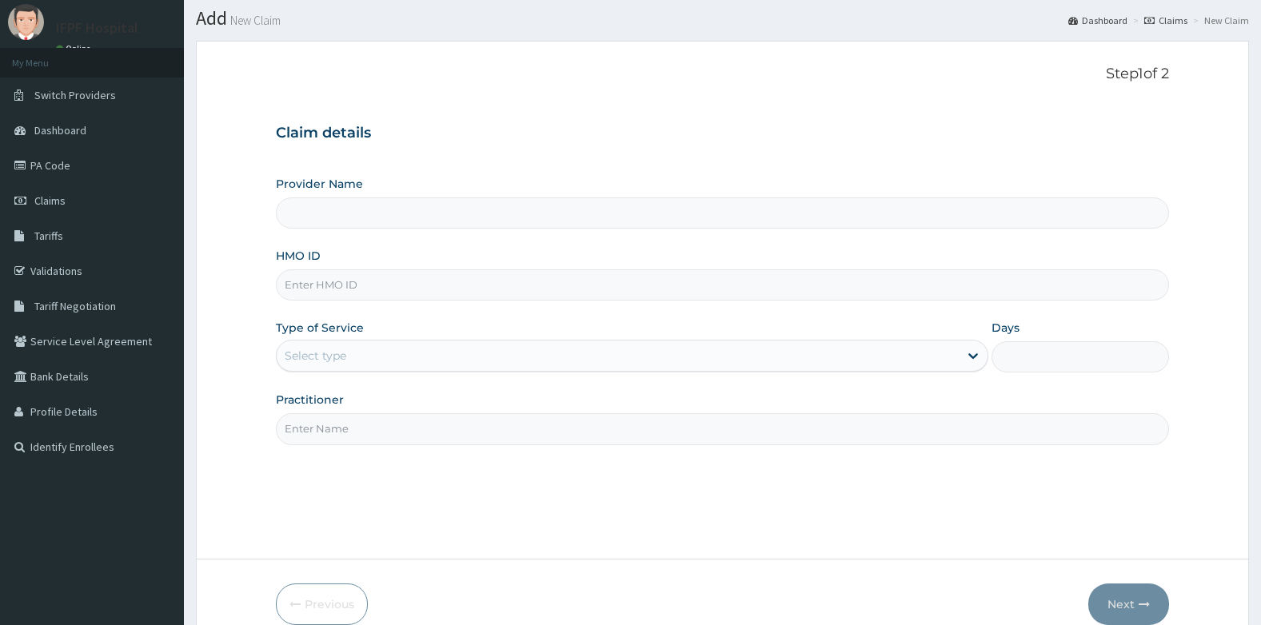
scroll to position [80, 0]
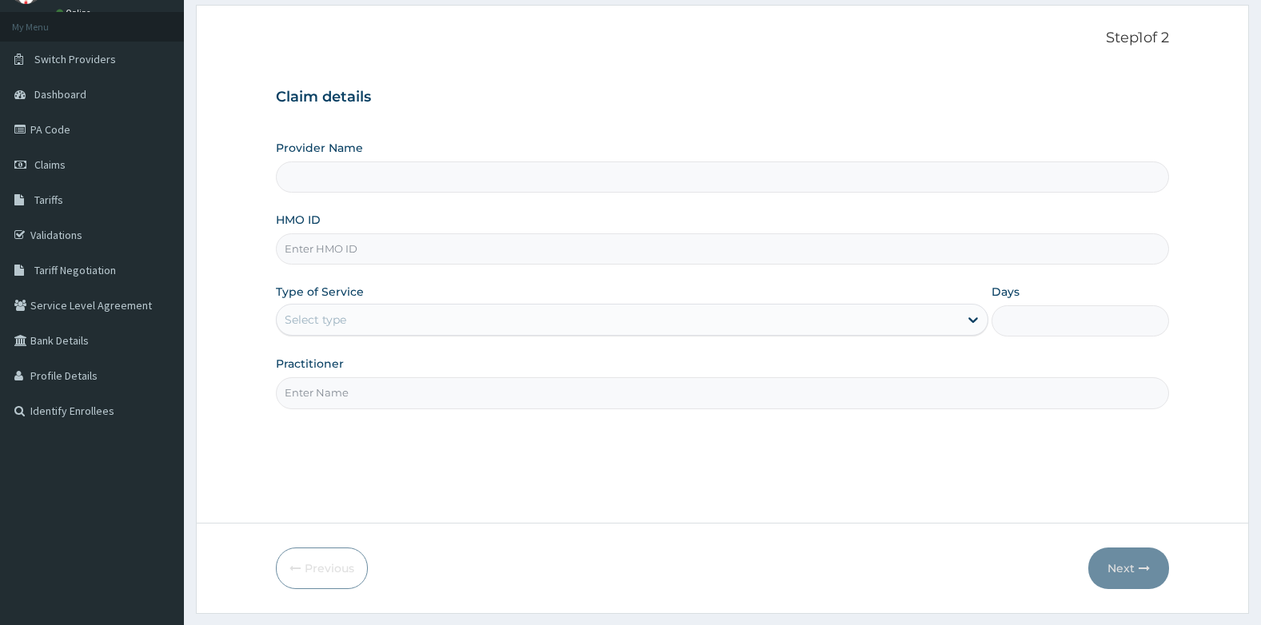
type input "IFPF Hospital"
click at [321, 248] on input "HMO ID" at bounding box center [723, 248] width 894 height 31
paste input "MCO/10023/A"
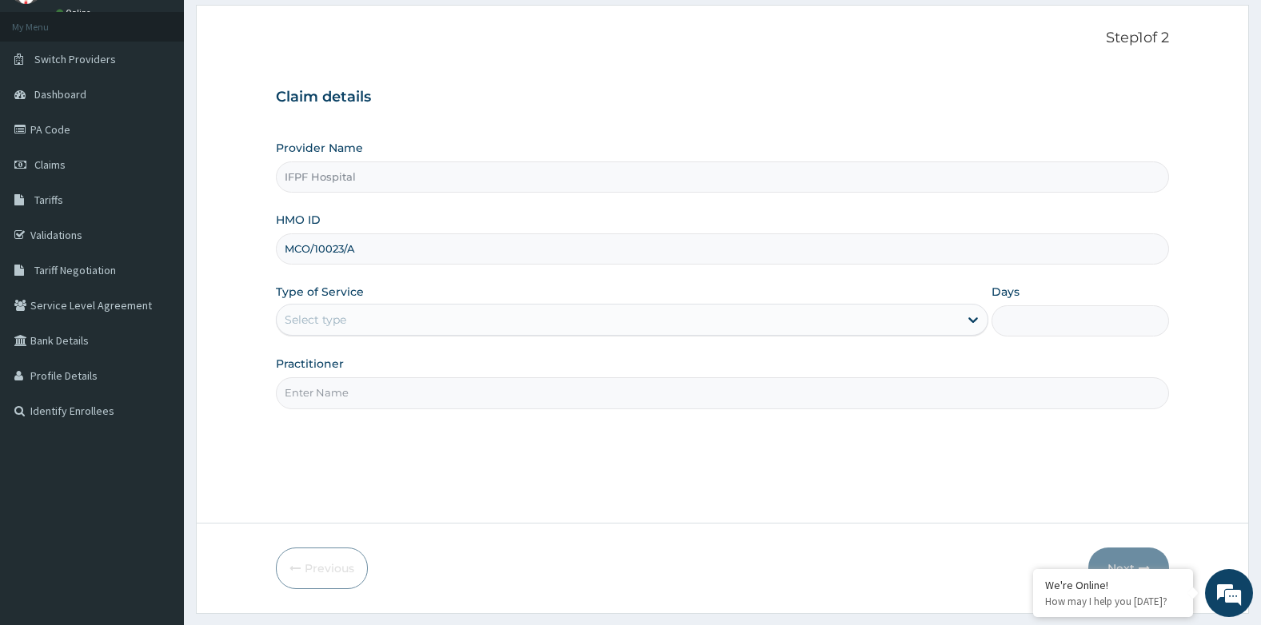
type input "MCO/10023/A"
click at [323, 325] on div "Select type" at bounding box center [316, 320] width 62 height 16
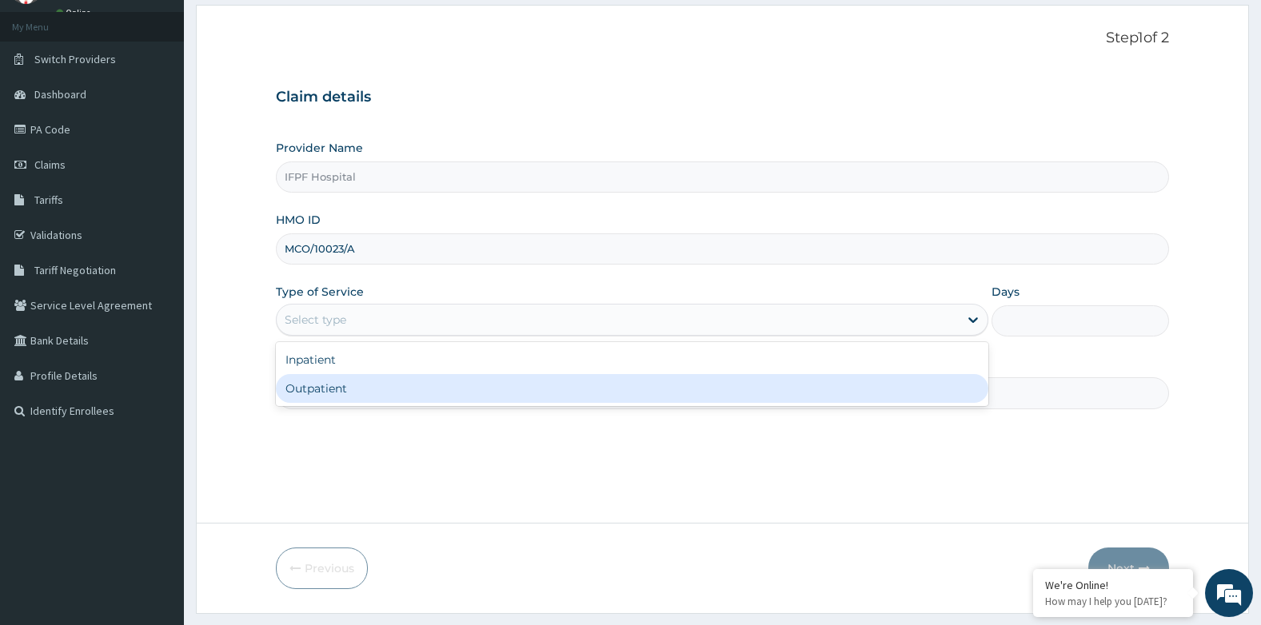
click at [313, 384] on div "Outpatient" at bounding box center [632, 388] width 712 height 29
type input "1"
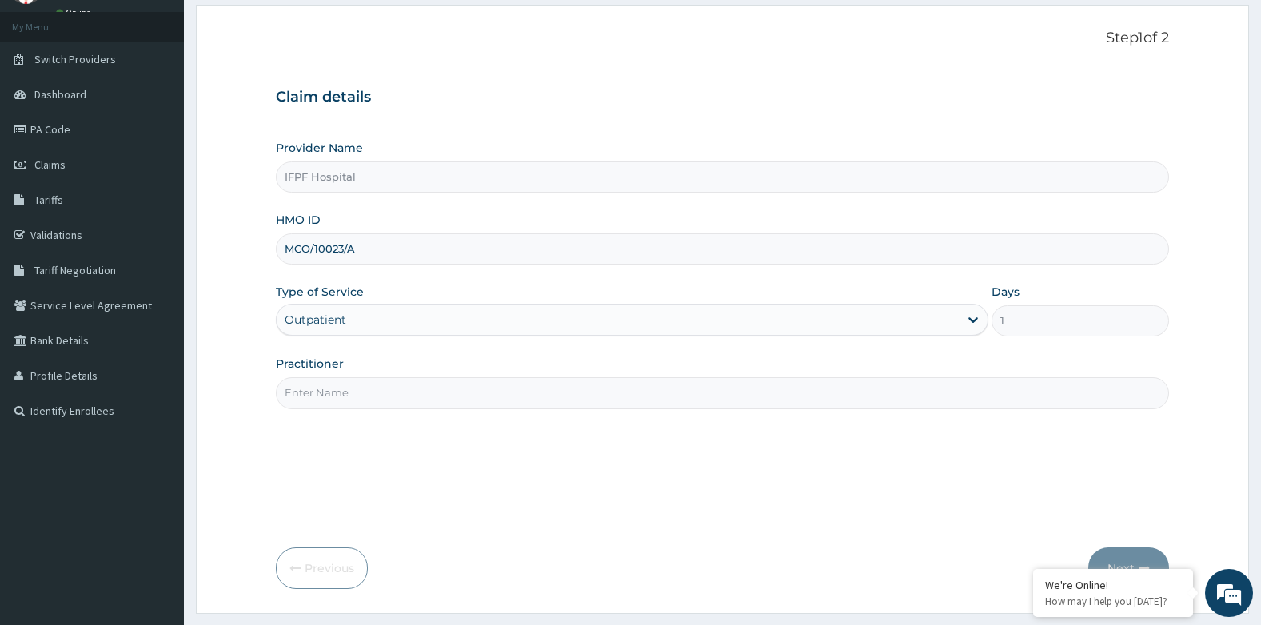
click at [307, 393] on input "Practitioner" at bounding box center [723, 392] width 894 height 31
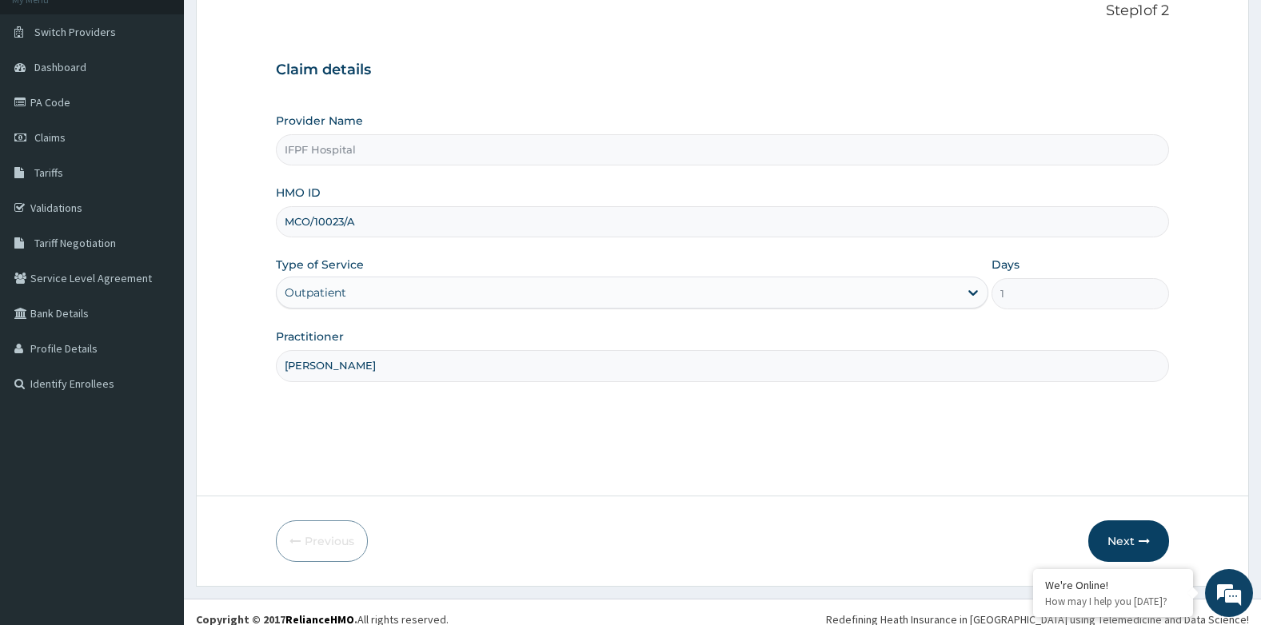
scroll to position [122, 0]
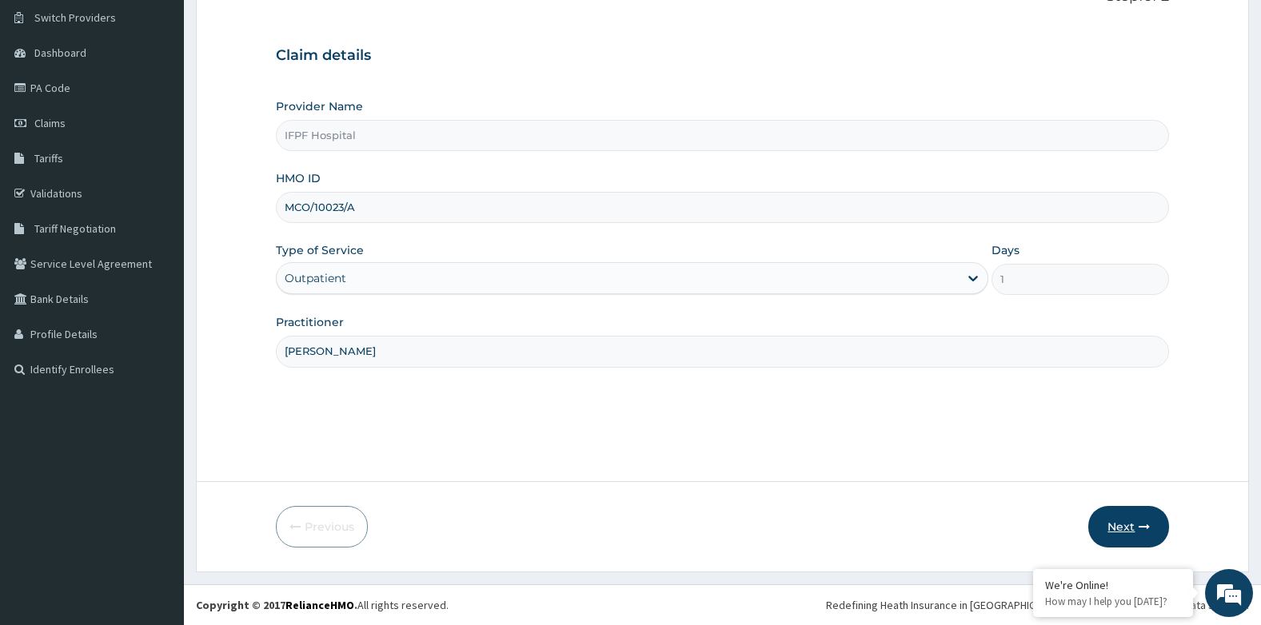
type input "DR OYEKANMI"
click at [1129, 520] on button "Next" at bounding box center [1128, 527] width 81 height 42
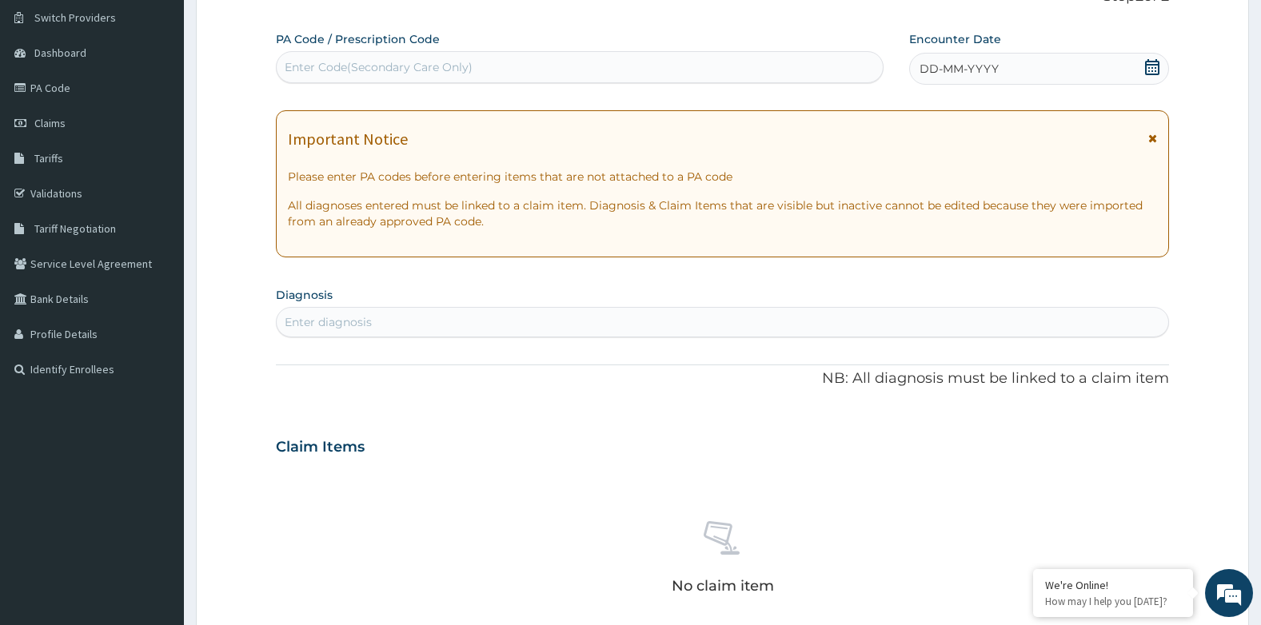
click at [530, 67] on div "Enter Code(Secondary Care Only)" at bounding box center [580, 67] width 606 height 26
type input "PA/0F8AFC"
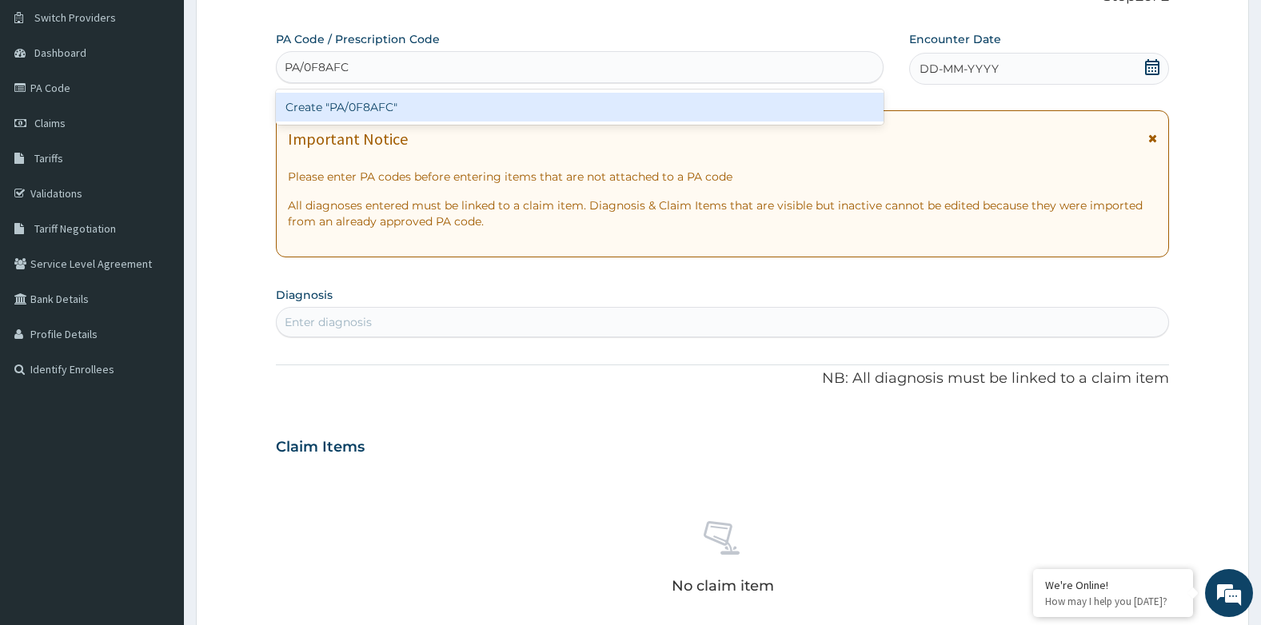
click at [518, 116] on div "Create "PA/0F8AFC"" at bounding box center [580, 107] width 608 height 29
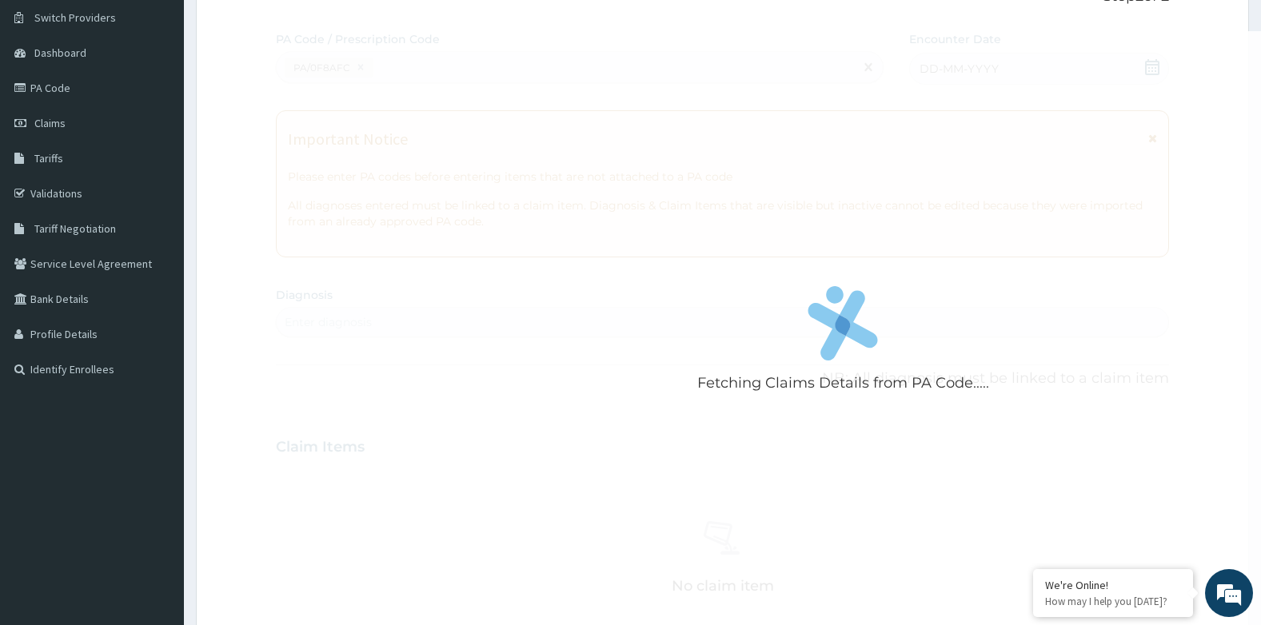
scroll to position [518, 0]
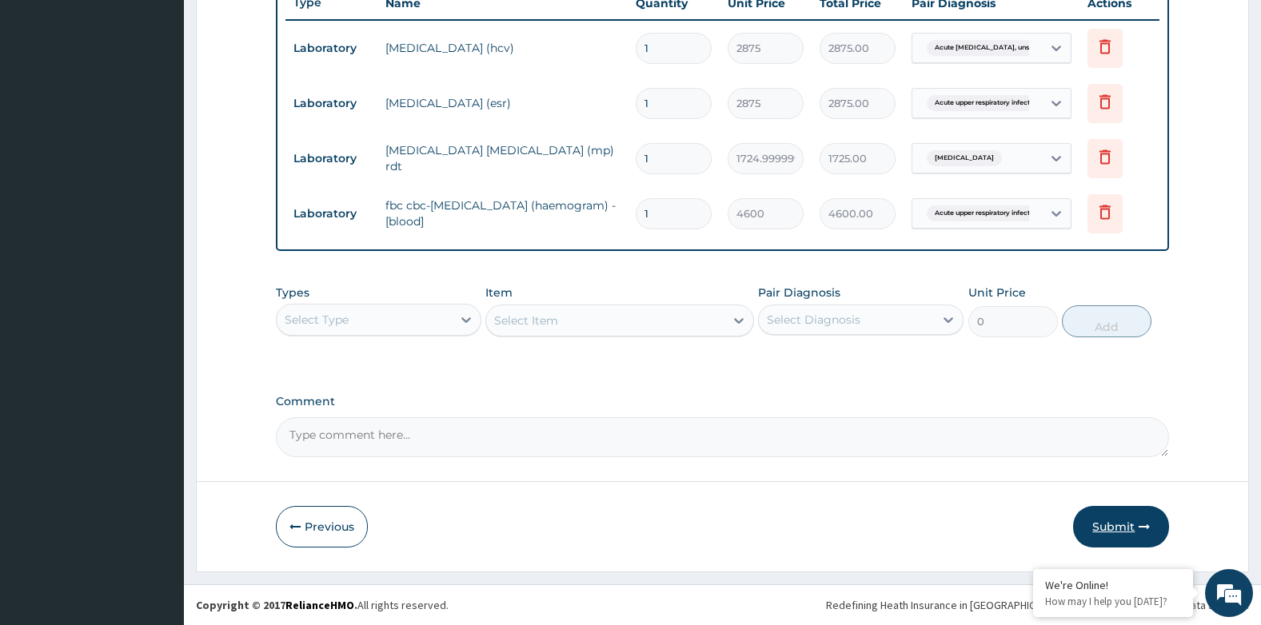
click at [1127, 521] on button "Submit" at bounding box center [1121, 527] width 96 height 42
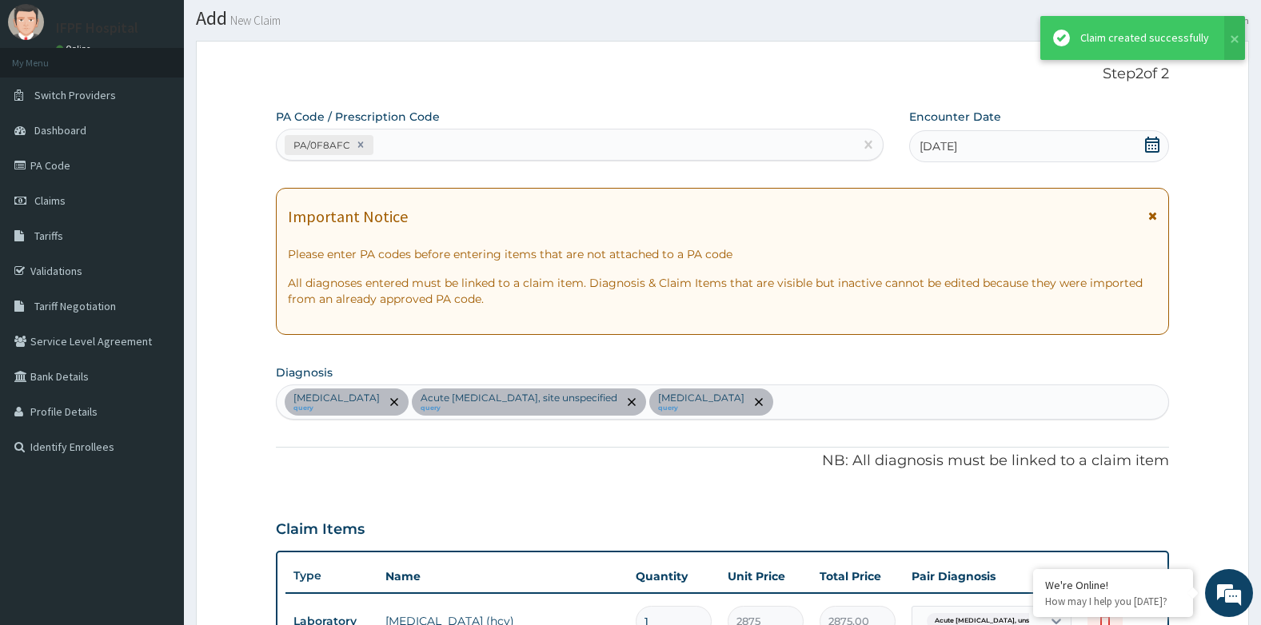
scroll to position [617, 0]
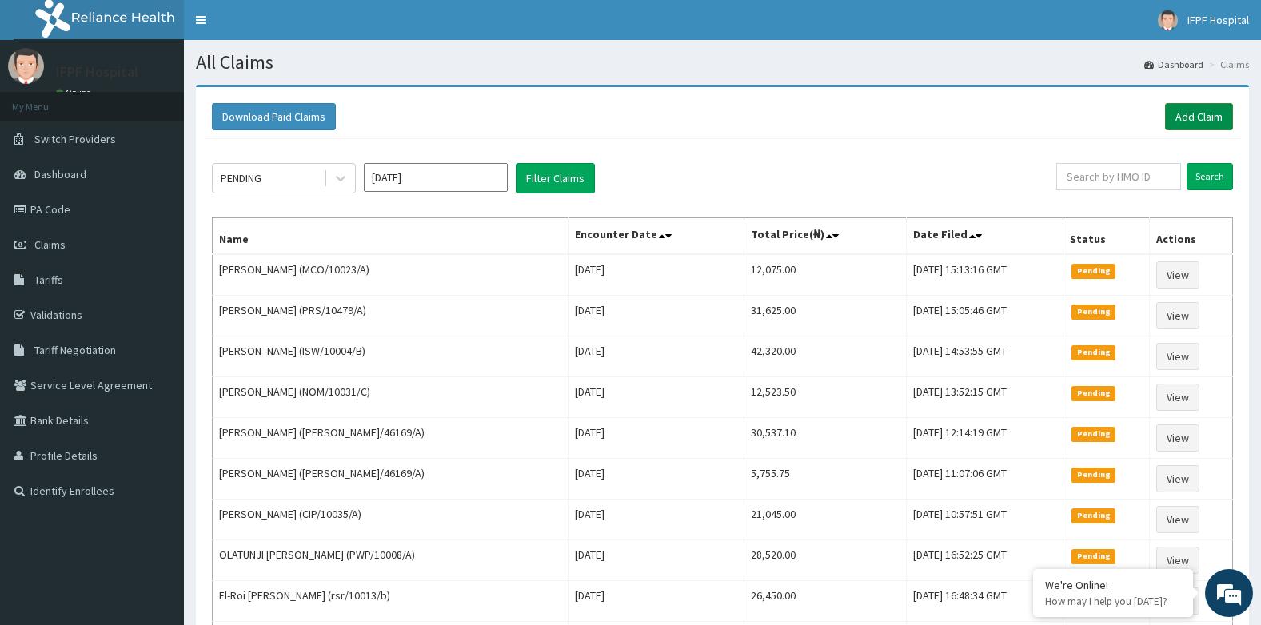
click at [1200, 117] on link "Add Claim" at bounding box center [1199, 116] width 68 height 27
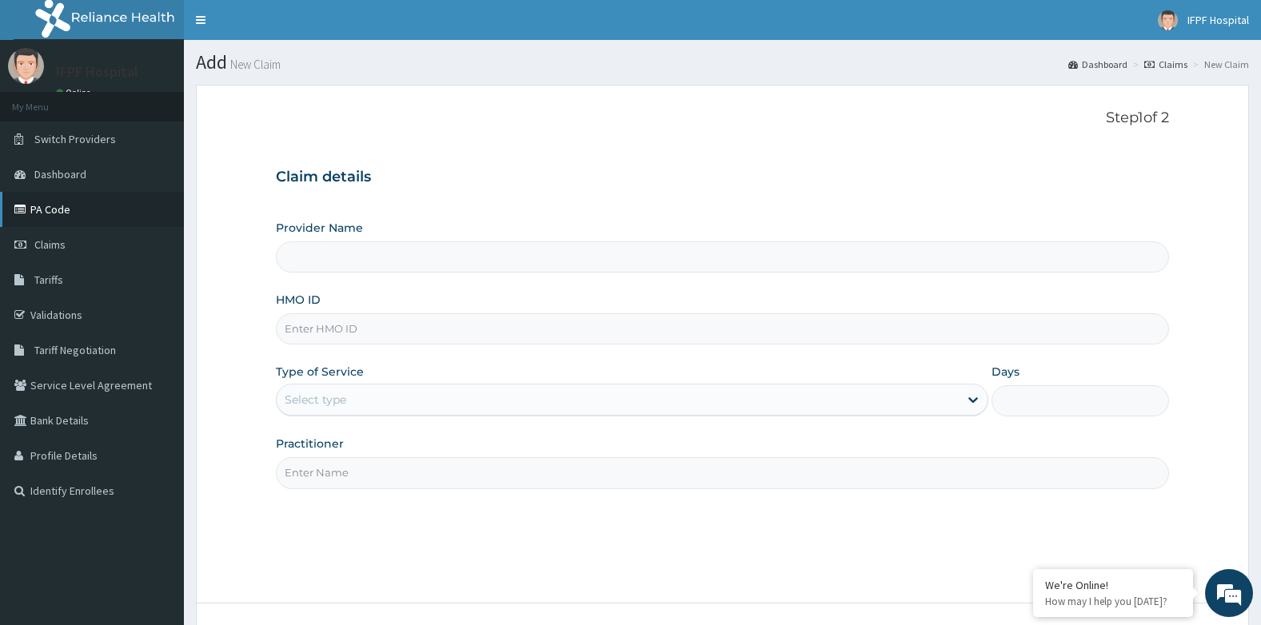
type input "IFPF Hospital"
click at [309, 334] on input "HMO ID" at bounding box center [723, 328] width 894 height 31
paste input "MCO/10023/A"
type input "MCO/10023/A"
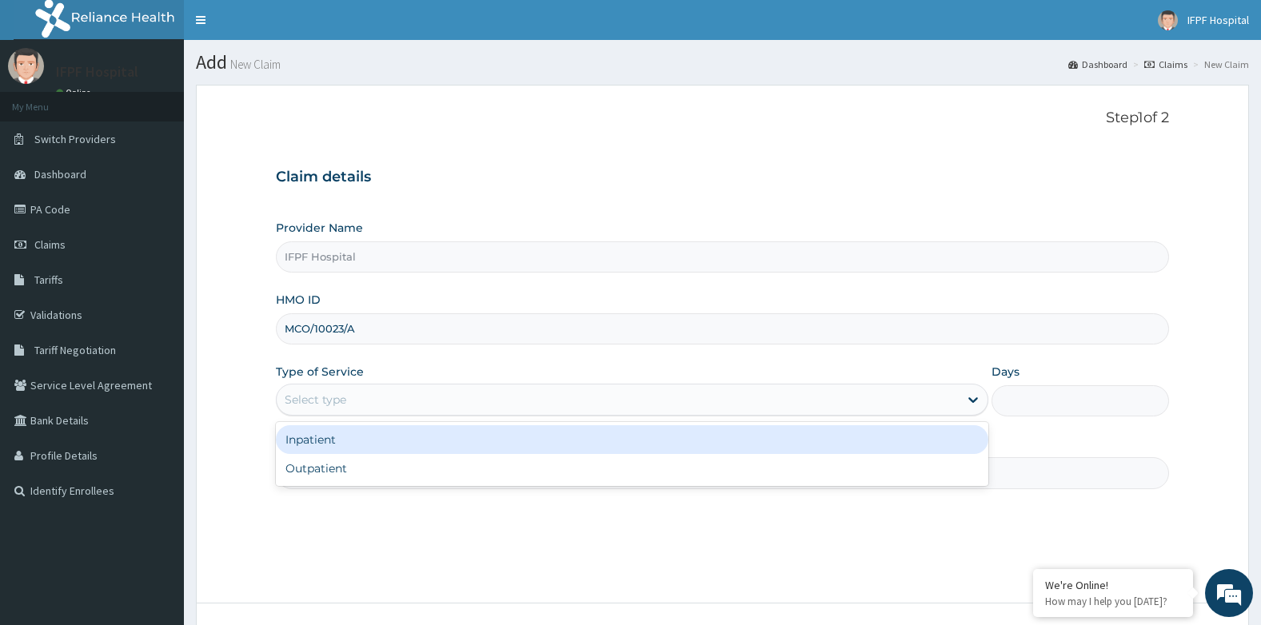
click at [318, 390] on div "Select type" at bounding box center [618, 400] width 682 height 26
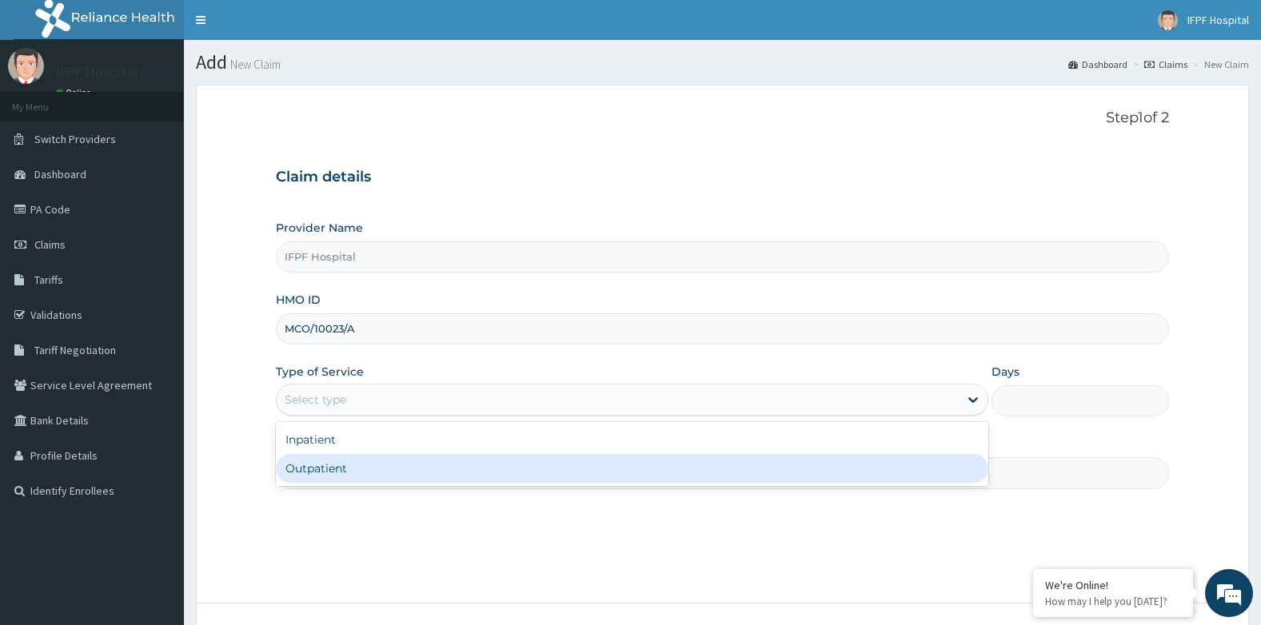
click at [318, 465] on div "Outpatient" at bounding box center [632, 468] width 712 height 29
type input "1"
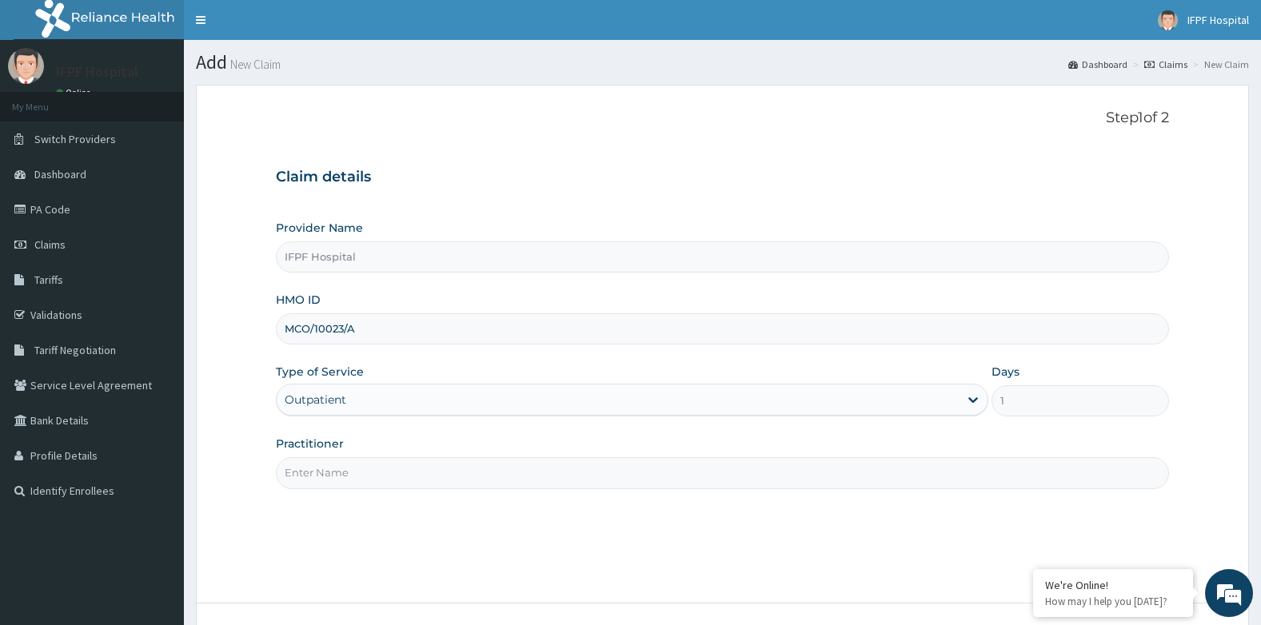
click at [320, 476] on input "Practitioner" at bounding box center [723, 472] width 894 height 31
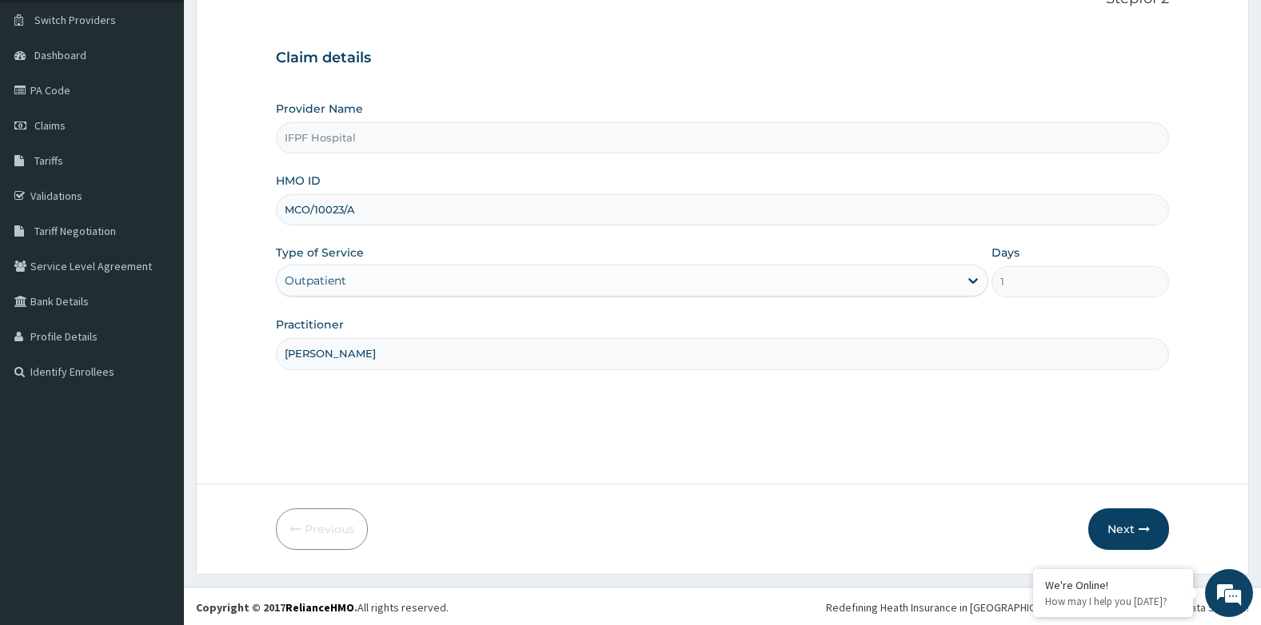
scroll to position [122, 0]
type input "DR OYEKANMI"
click at [1107, 532] on button "Next" at bounding box center [1128, 527] width 81 height 42
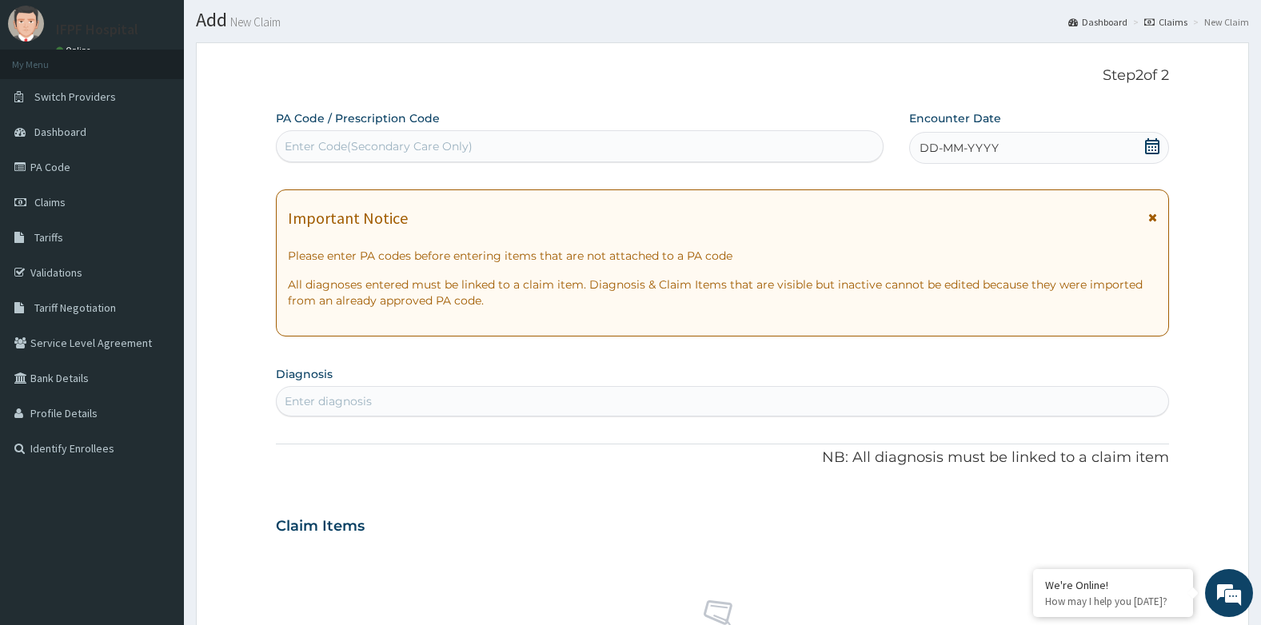
scroll to position [42, 0]
click at [589, 149] on div "Enter Code(Secondary Care Only)" at bounding box center [580, 147] width 606 height 26
type input "PA/CAEAA5"
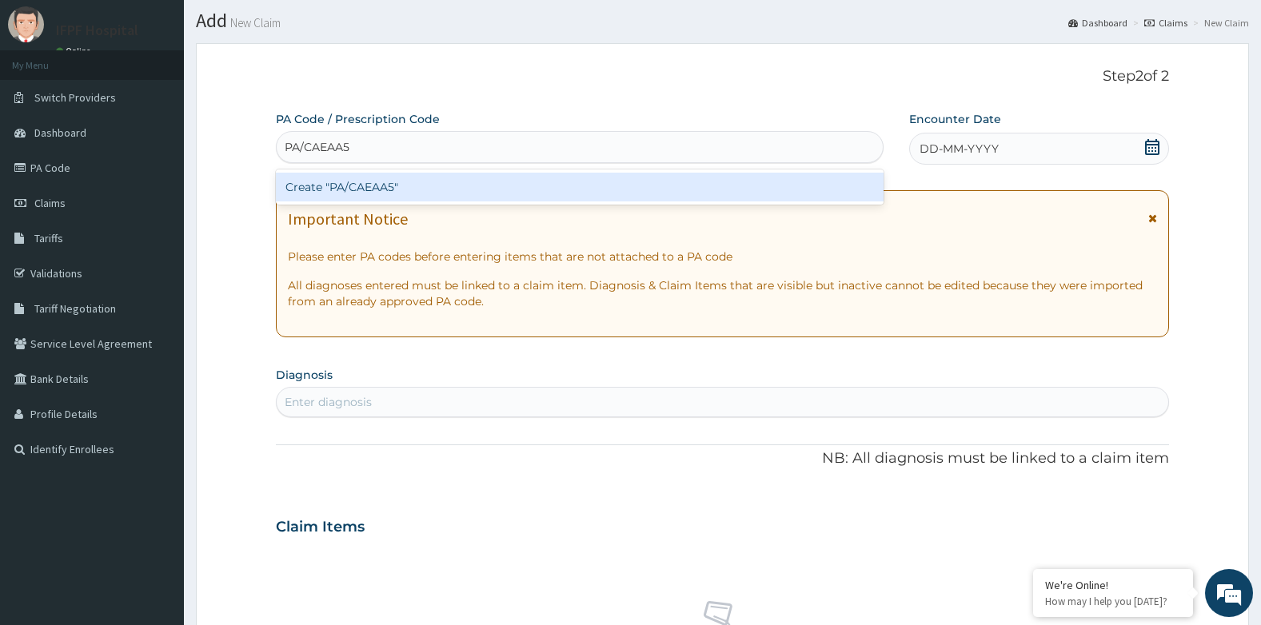
click at [541, 194] on div "Create "PA/CAEAA5"" at bounding box center [580, 187] width 608 height 29
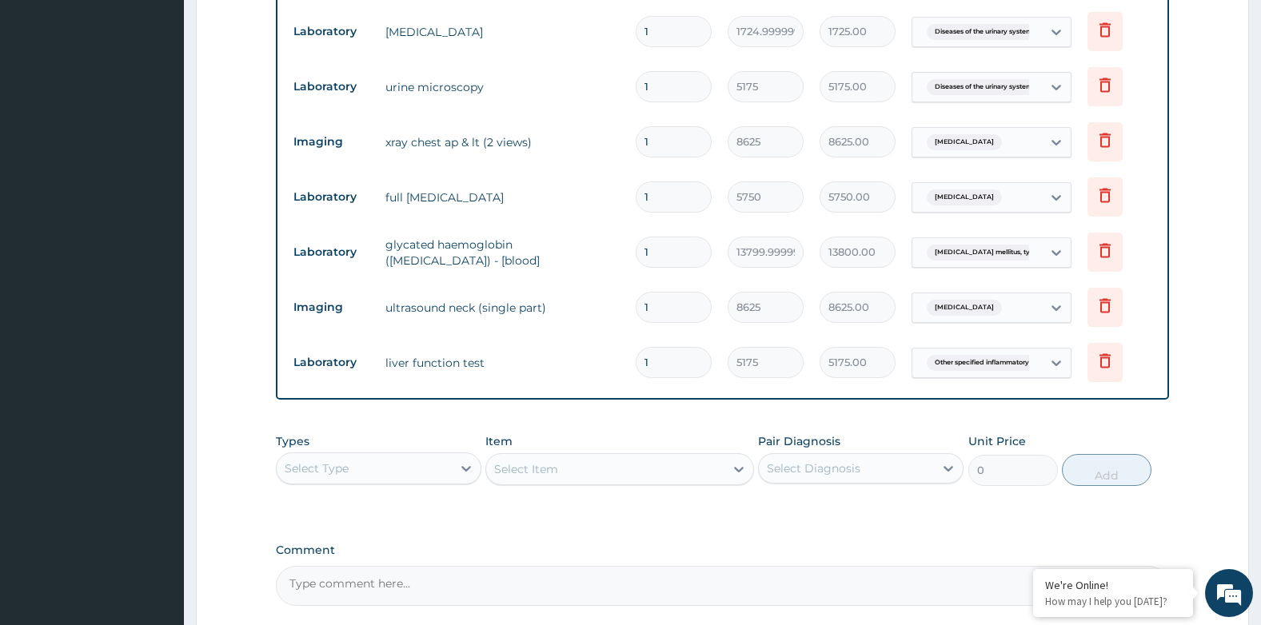
scroll to position [979, 0]
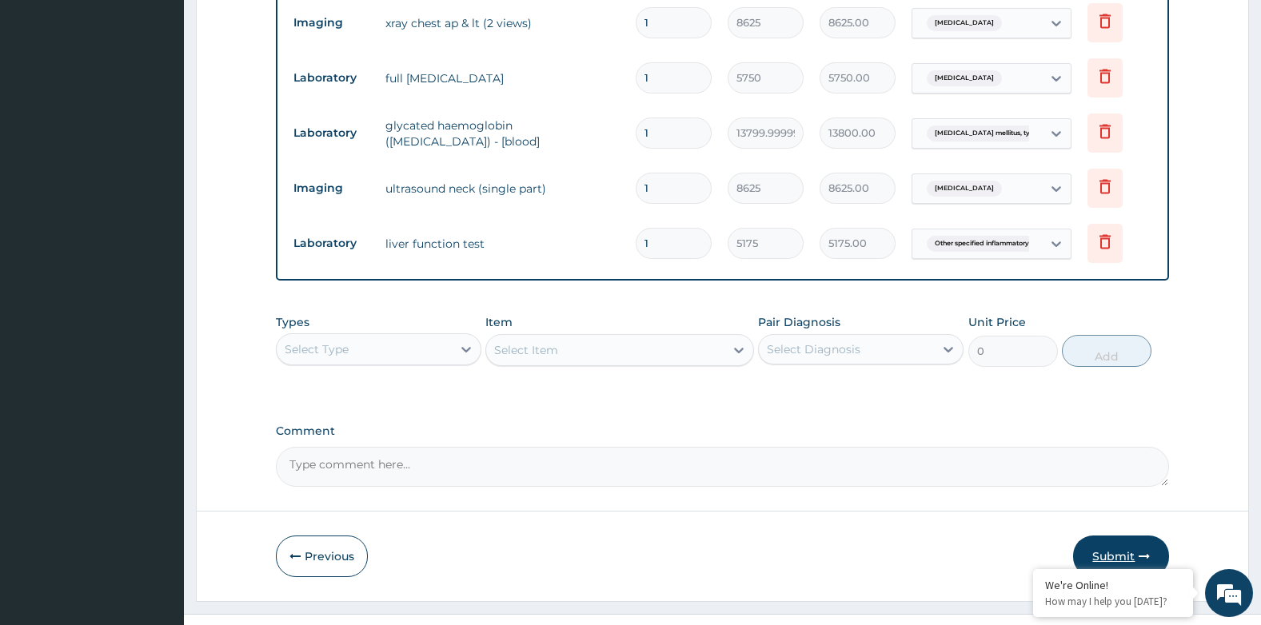
click at [1124, 536] on button "Submit" at bounding box center [1121, 557] width 96 height 42
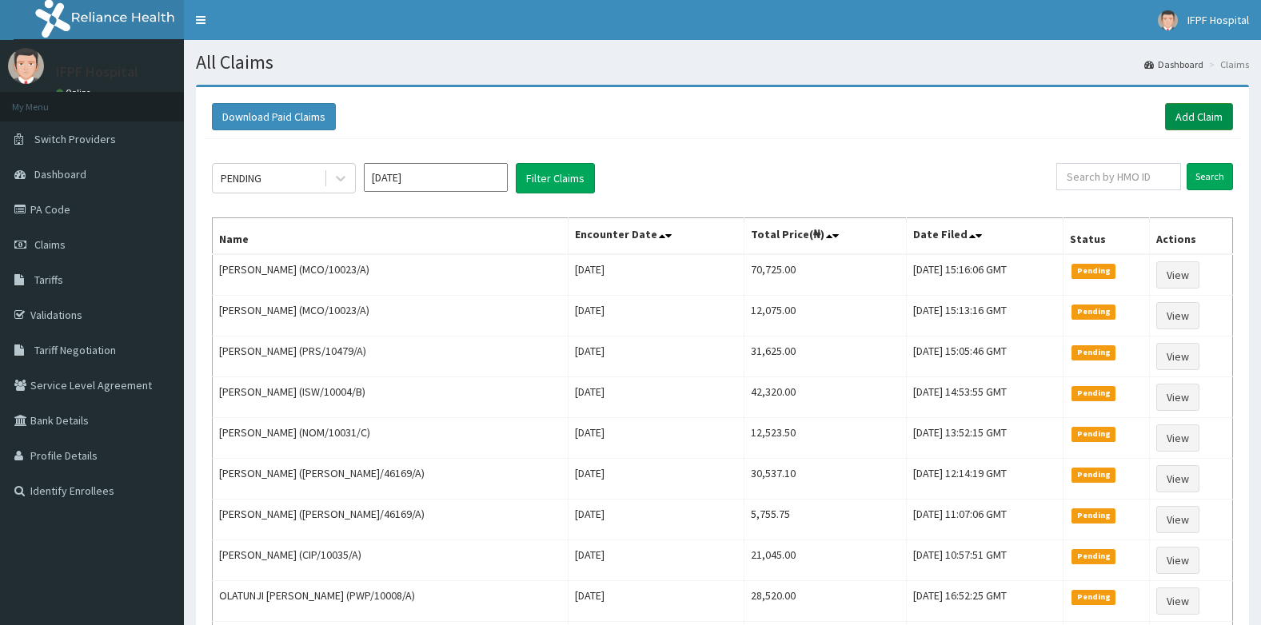
click at [1192, 119] on link "Add Claim" at bounding box center [1199, 116] width 68 height 27
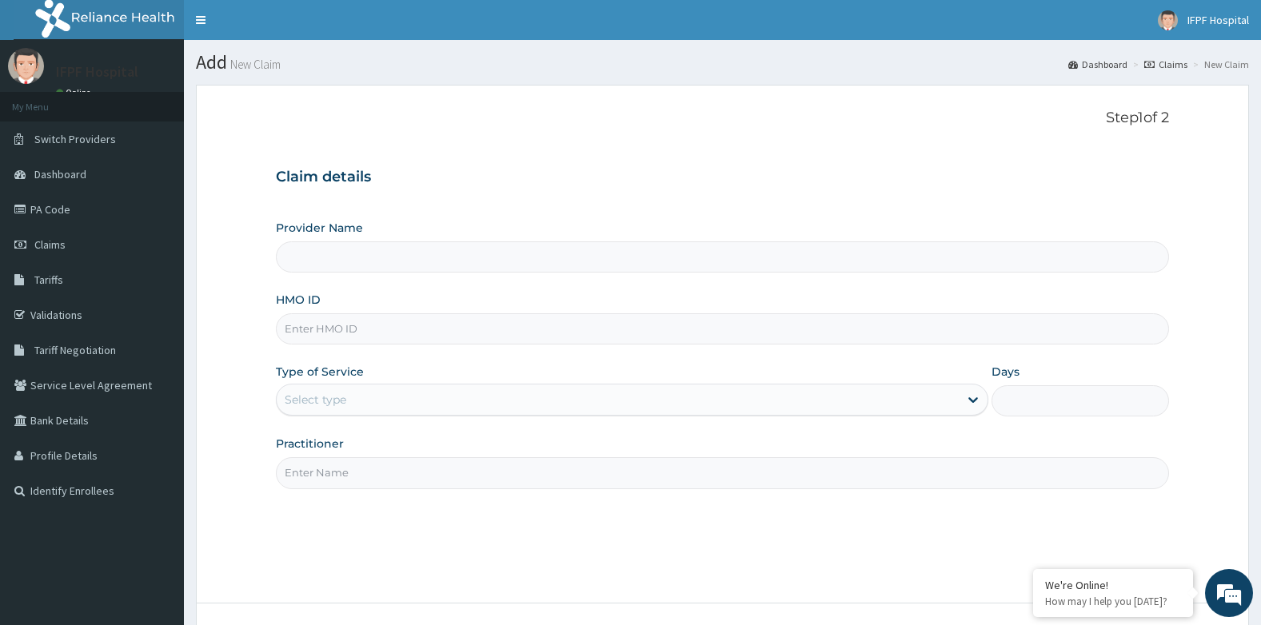
type input "IFPF Hospital"
click at [299, 325] on input "HMO ID" at bounding box center [723, 328] width 894 height 31
paste input "MCO/10023/A"
type input "MCO/10023/A"
click at [337, 401] on div "Select type" at bounding box center [316, 400] width 62 height 16
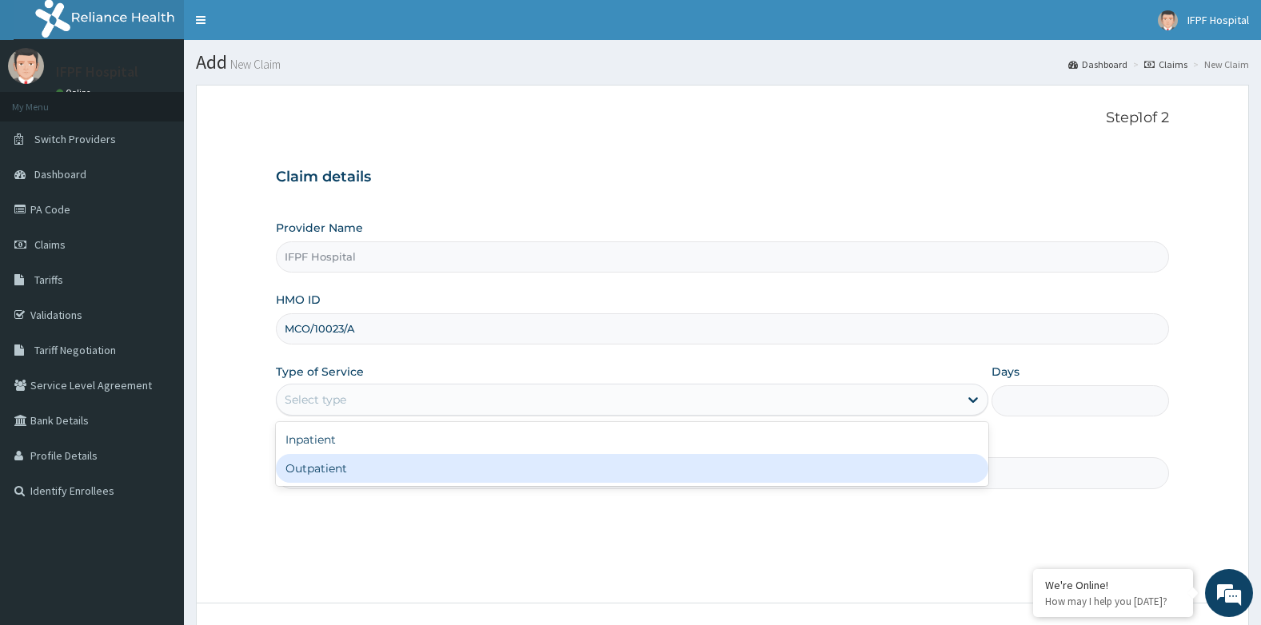
click at [326, 463] on div "Outpatient" at bounding box center [632, 468] width 712 height 29
type input "1"
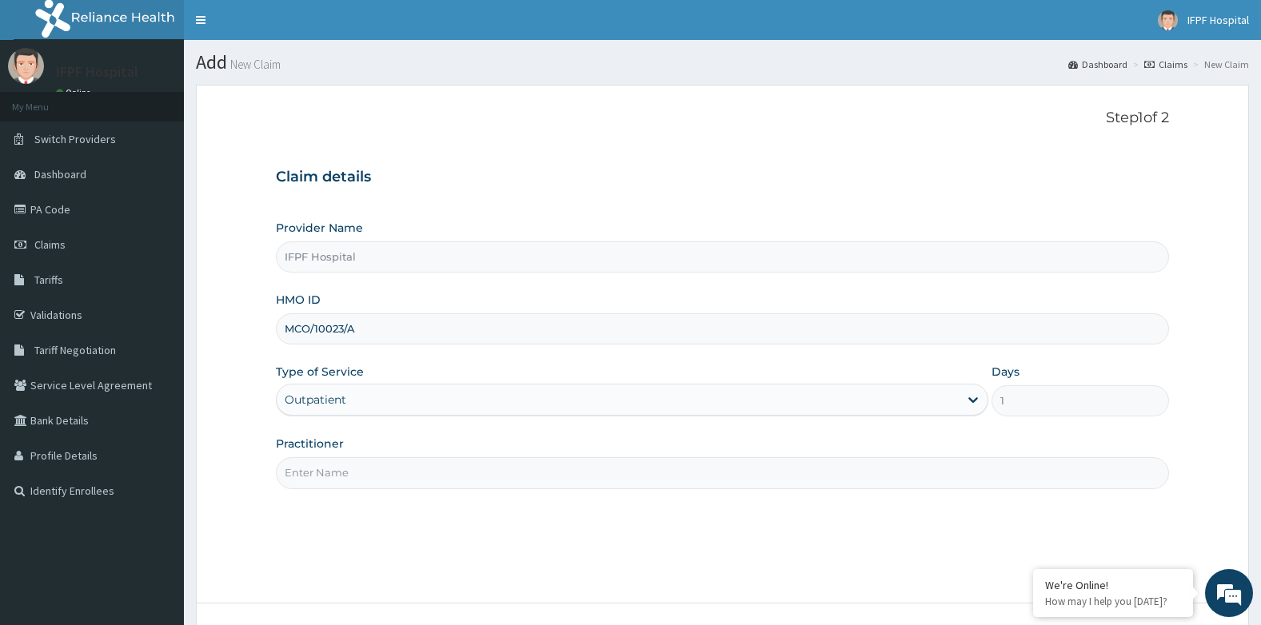
click at [325, 472] on input "Practitioner" at bounding box center [723, 472] width 894 height 31
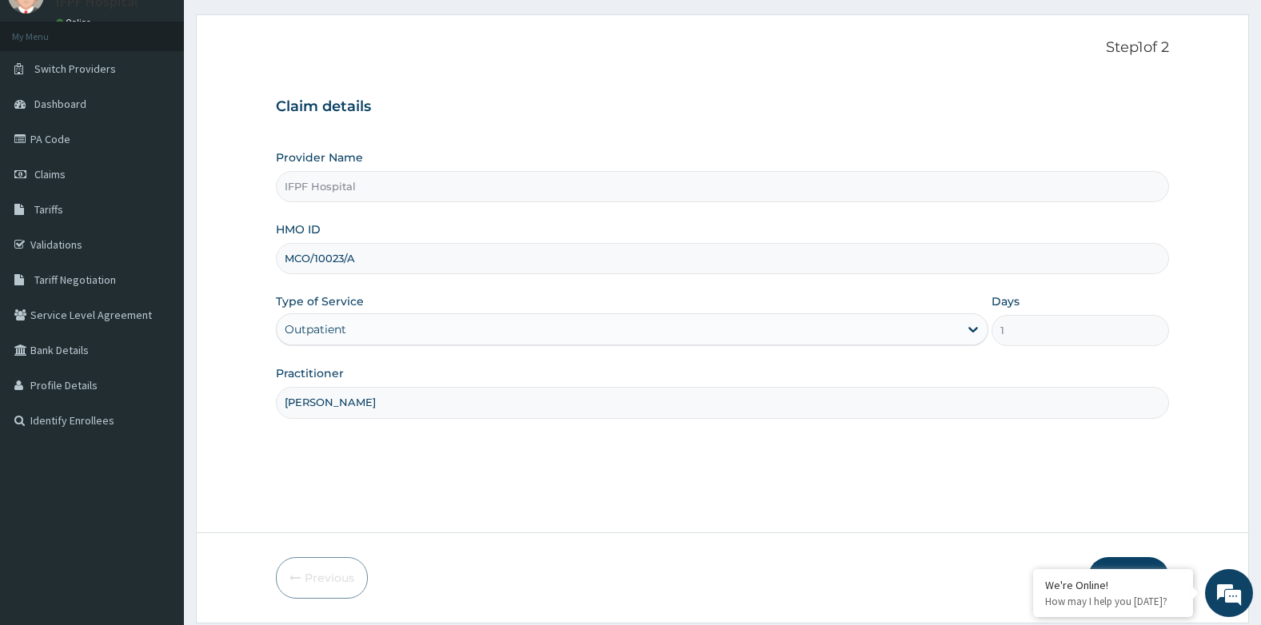
scroll to position [122, 0]
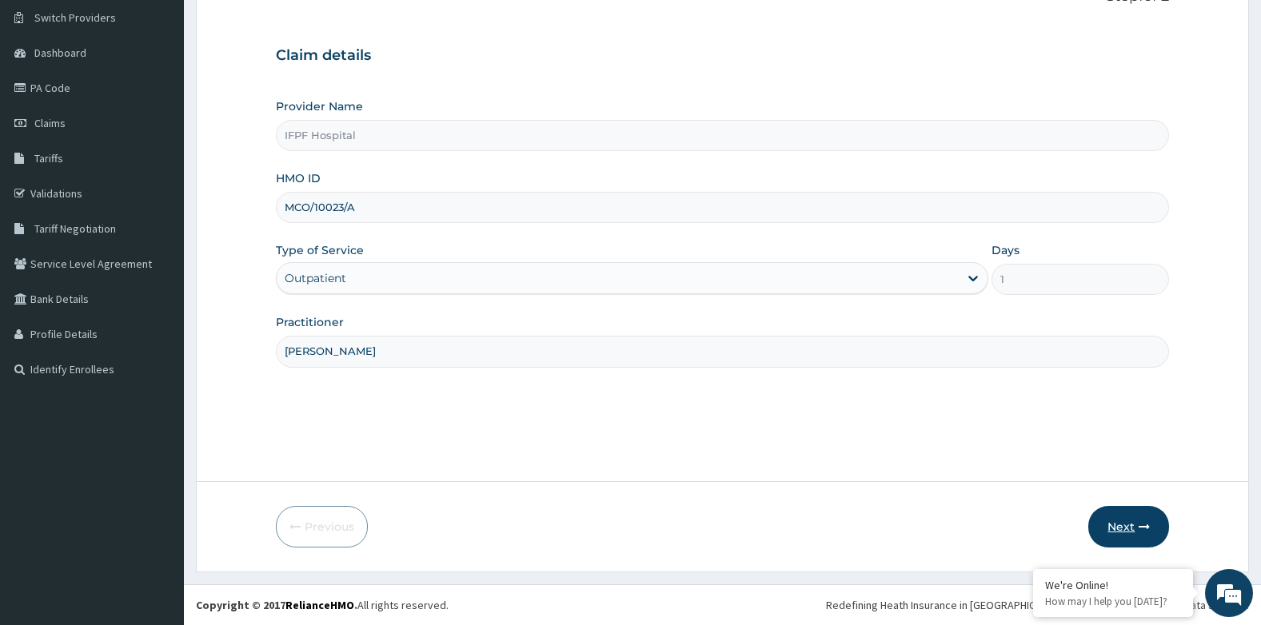
type input "[PERSON_NAME]"
click at [1108, 533] on button "Next" at bounding box center [1128, 527] width 81 height 42
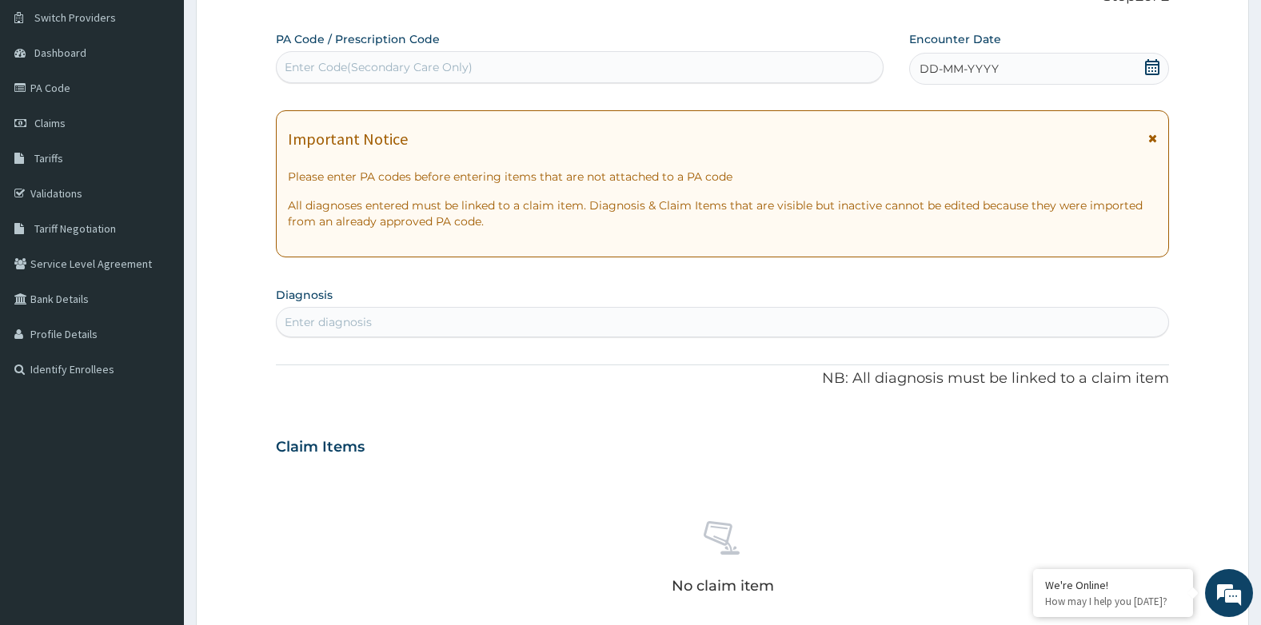
click at [443, 57] on div "Enter Code(Secondary Care Only)" at bounding box center [580, 67] width 606 height 26
type input "PA/2DEC3B"
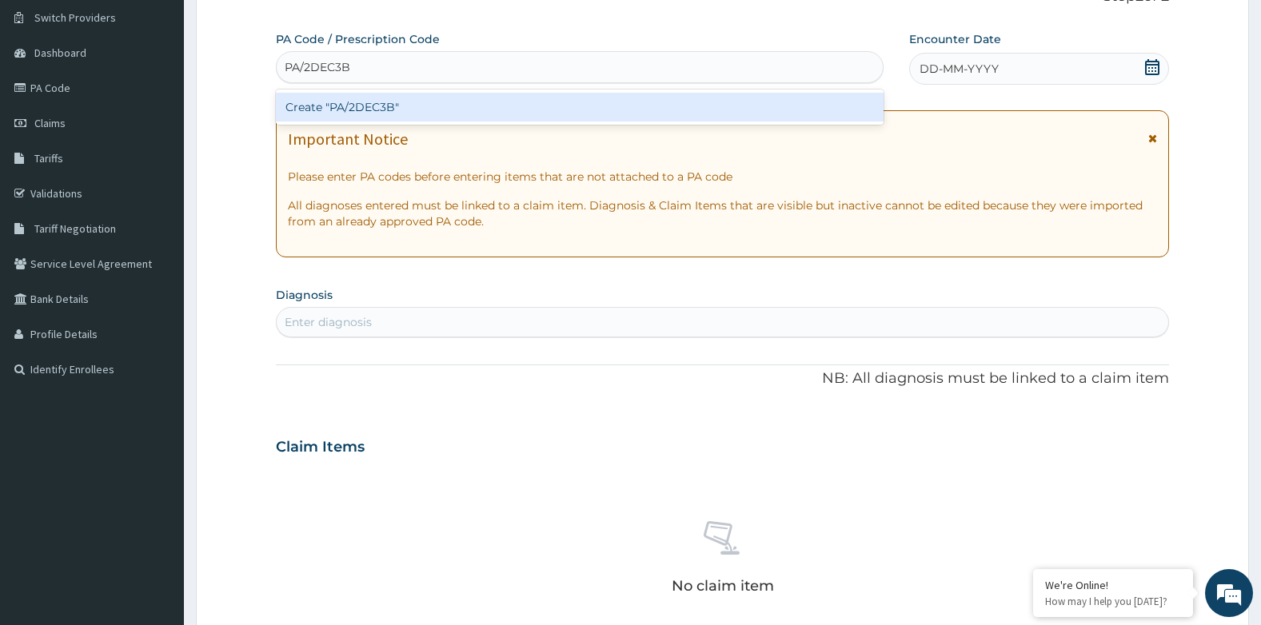
click at [449, 102] on div "Create "PA/2DEC3B"" at bounding box center [580, 107] width 608 height 29
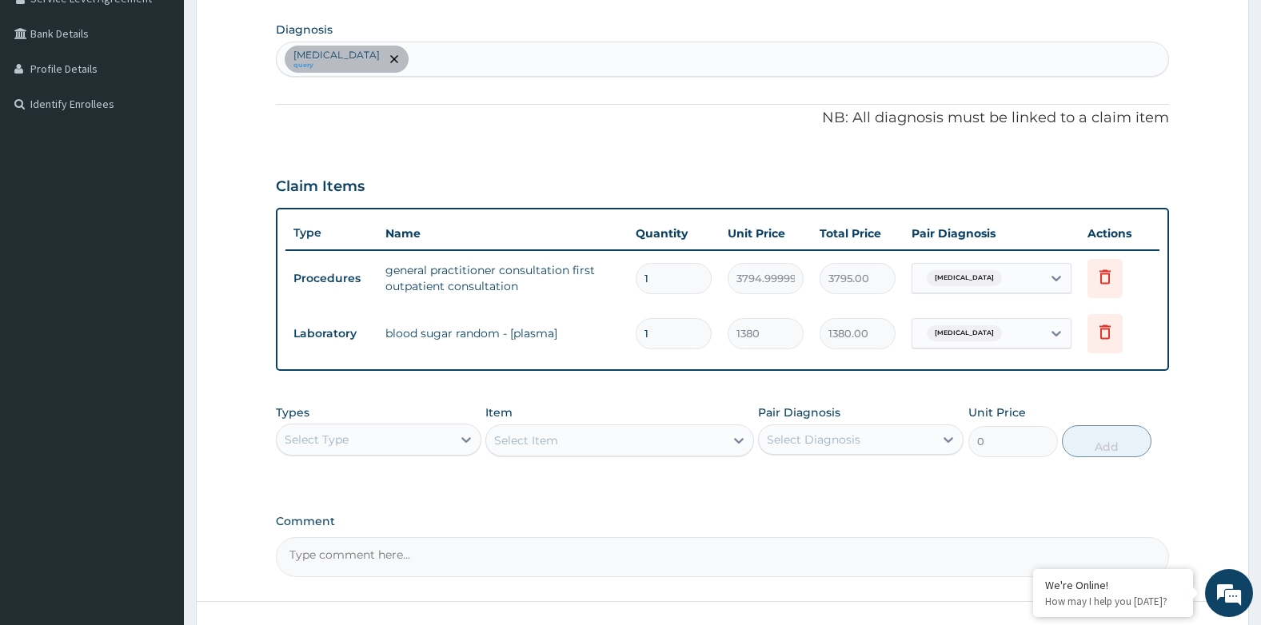
scroll to position [507, 0]
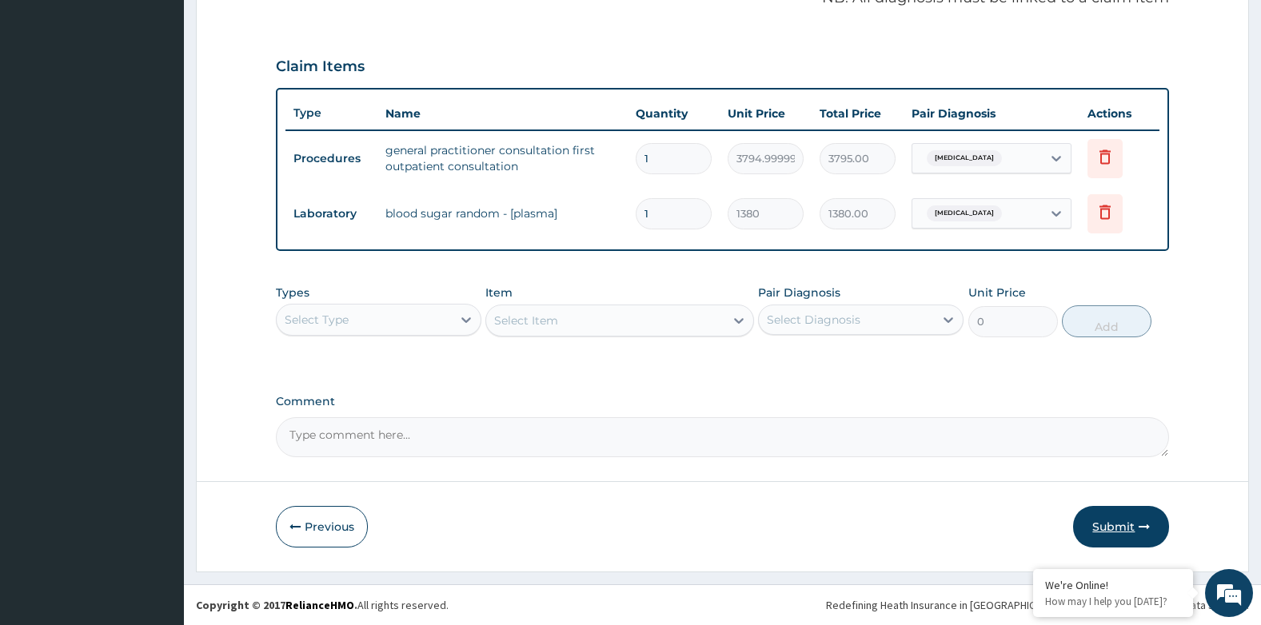
click at [1089, 512] on button "Submit" at bounding box center [1121, 527] width 96 height 42
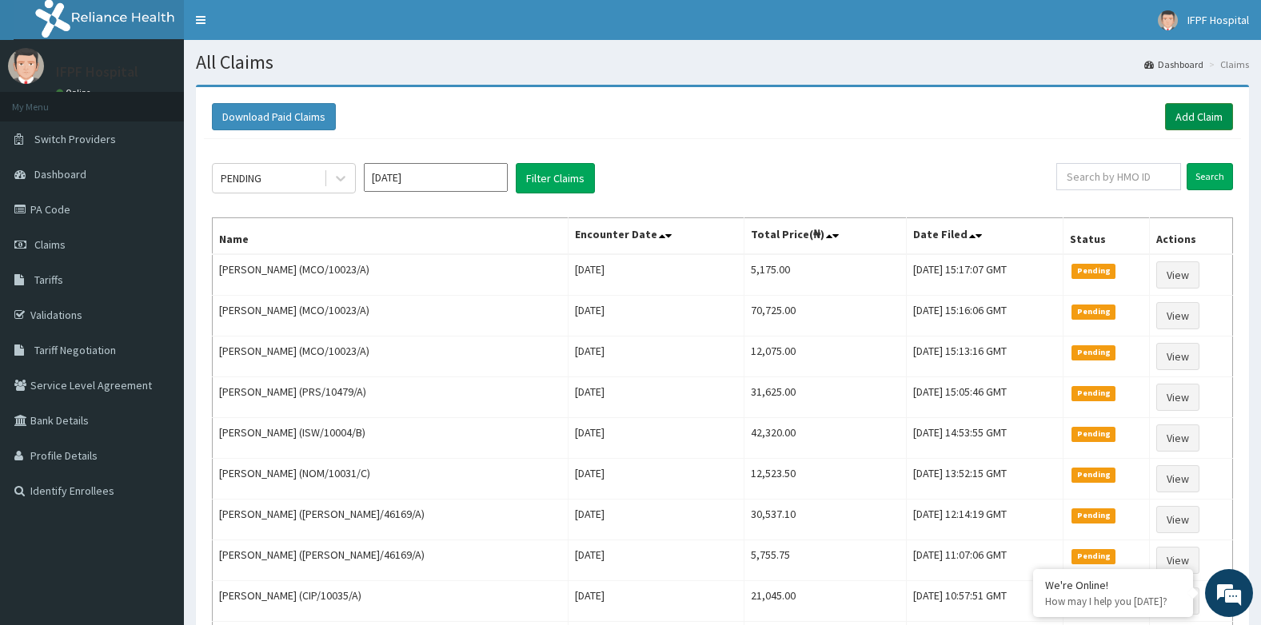
click at [1175, 115] on link "Add Claim" at bounding box center [1199, 116] width 68 height 27
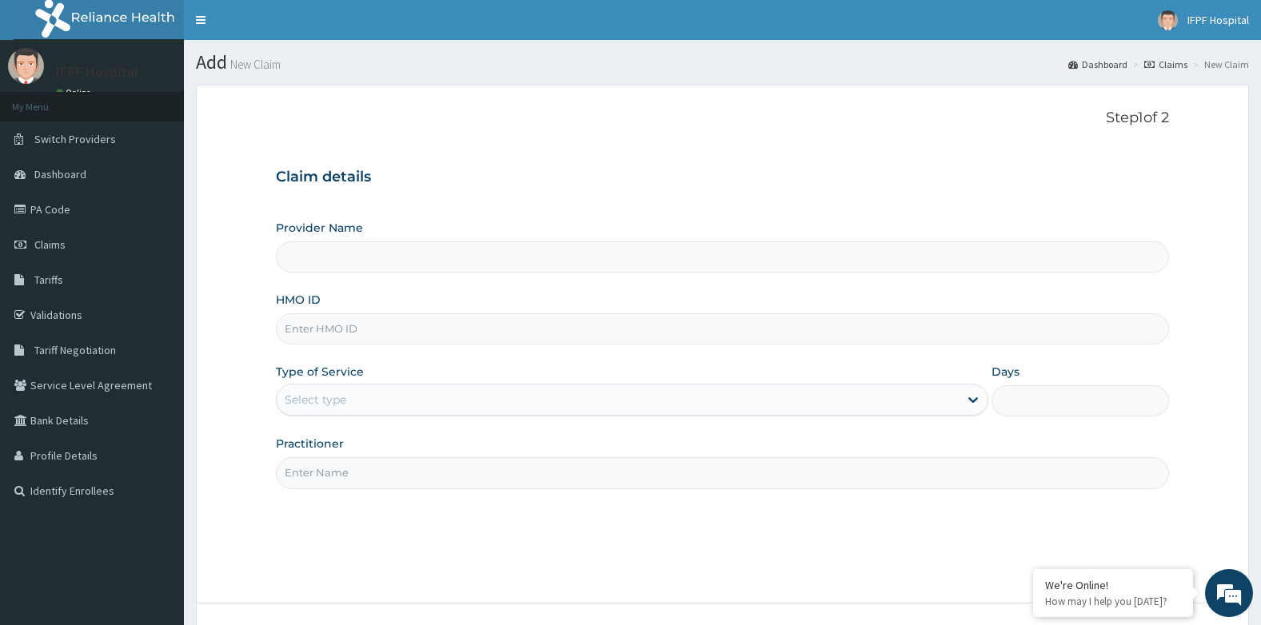
type input "IFPF Hospital"
click at [305, 331] on input "HMO ID" at bounding box center [723, 328] width 894 height 31
paste input "MCO/10023/A"
type input "MCO/10023/A"
click at [317, 389] on div "Select type" at bounding box center [618, 400] width 682 height 26
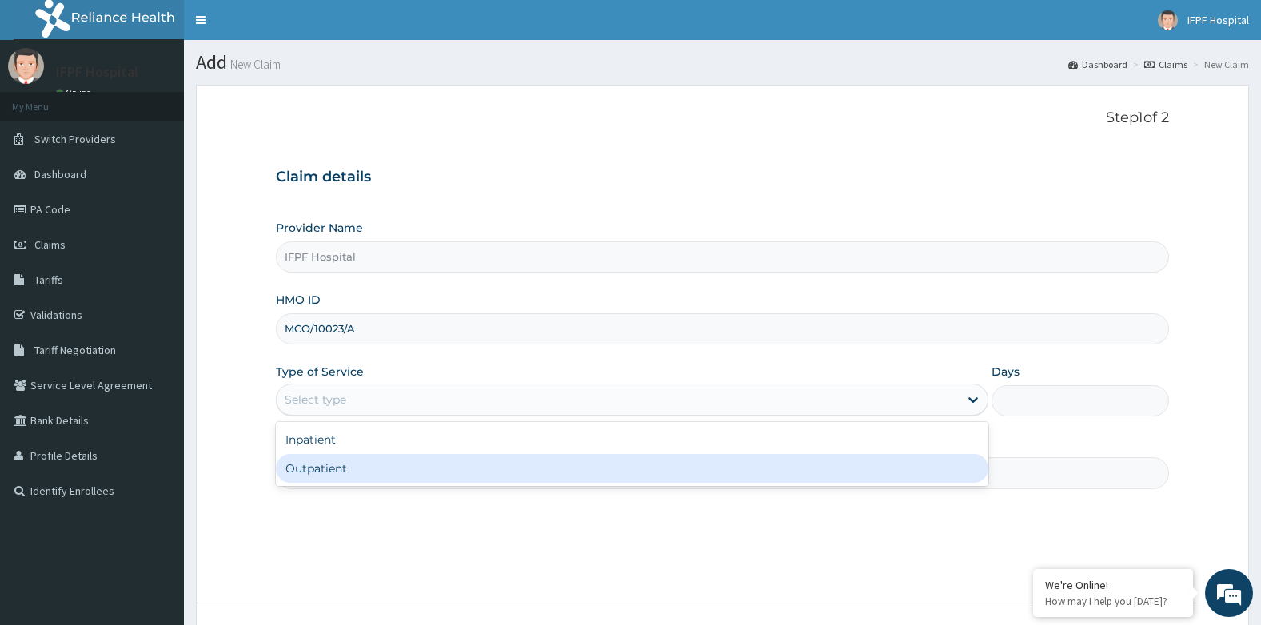
click at [311, 458] on div "Outpatient" at bounding box center [632, 468] width 712 height 29
type input "1"
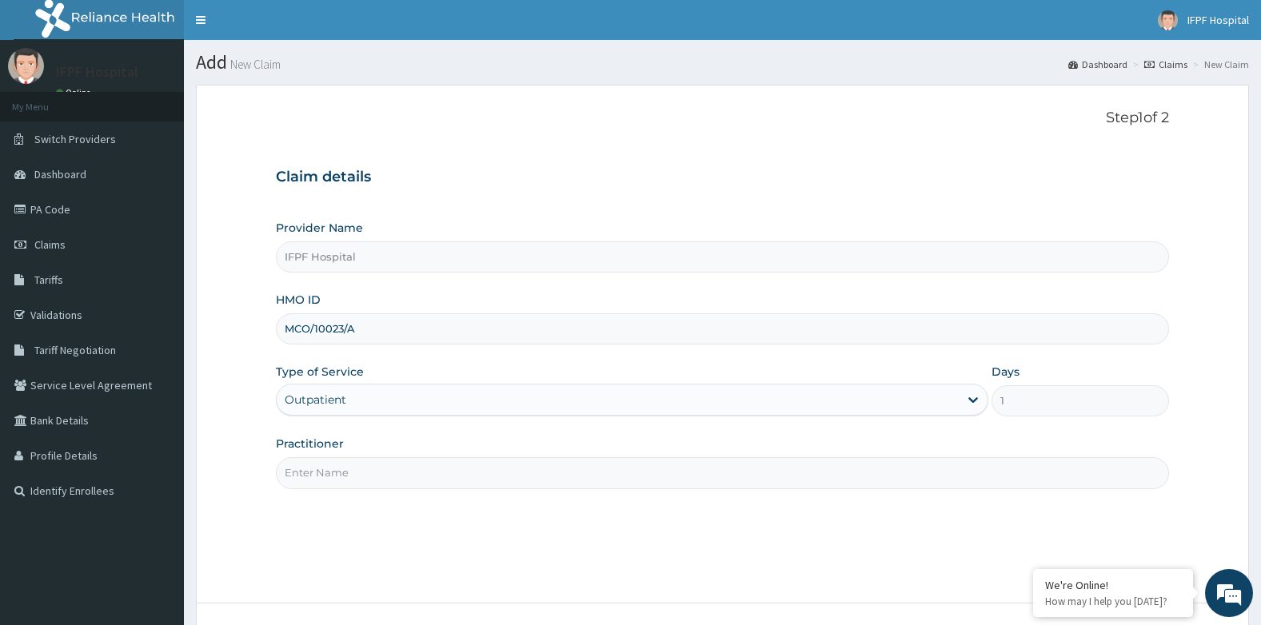
click at [305, 465] on input "Practitioner" at bounding box center [723, 472] width 894 height 31
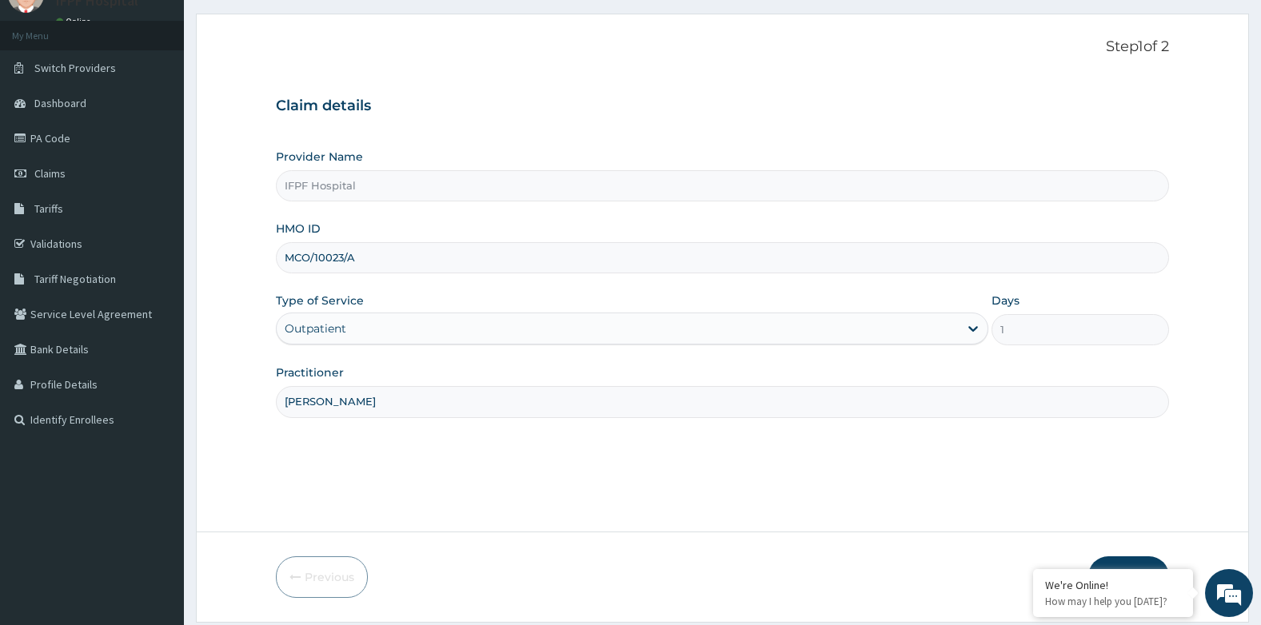
scroll to position [122, 0]
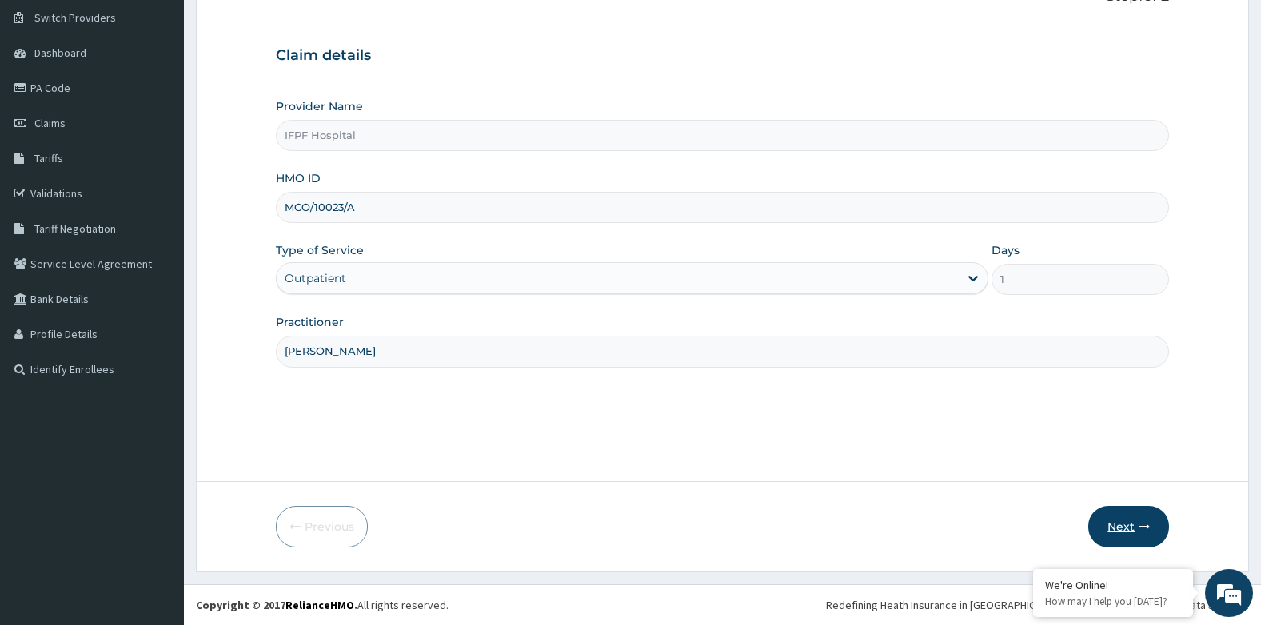
type input "DR OYEKANMI"
click at [1115, 513] on button "Next" at bounding box center [1128, 527] width 81 height 42
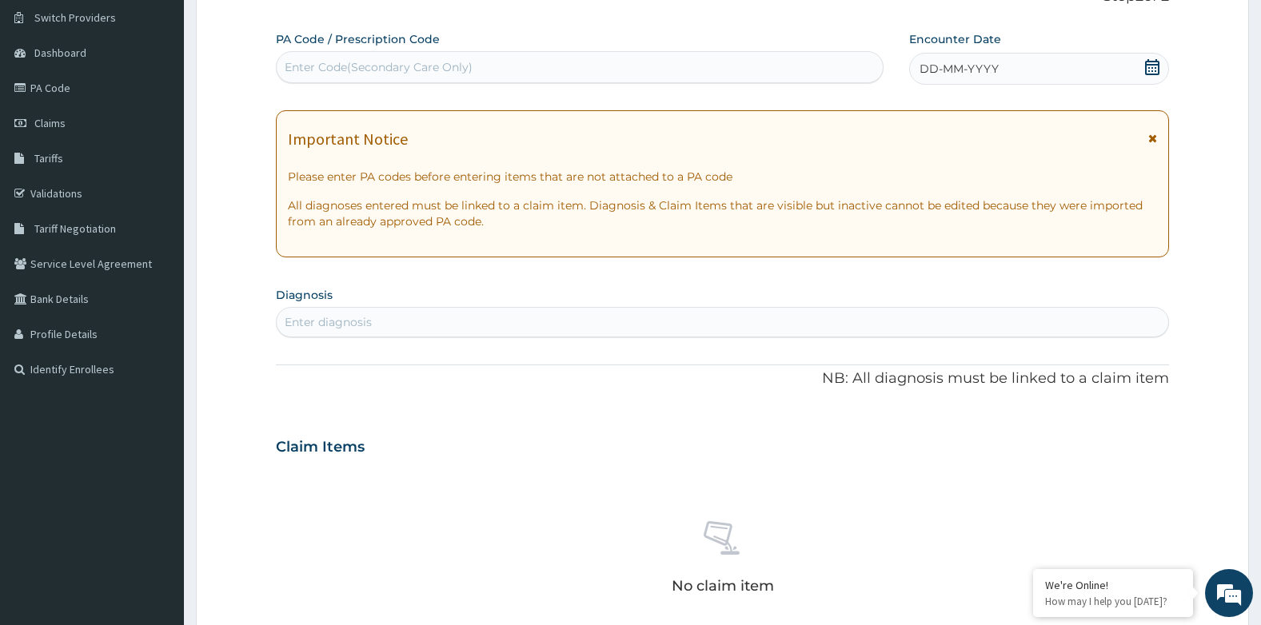
click at [465, 66] on div "Enter Code(Secondary Care Only)" at bounding box center [379, 67] width 188 height 16
type input "PA/EF8543"
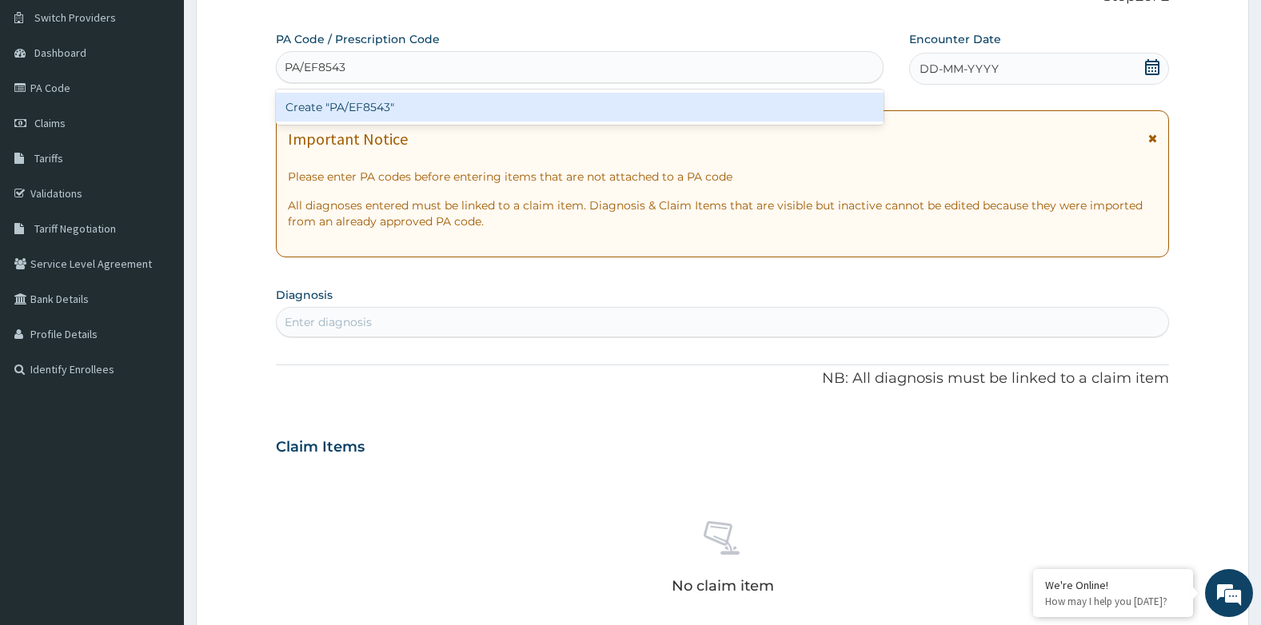
click at [477, 103] on div "Create "PA/EF8543"" at bounding box center [580, 107] width 608 height 29
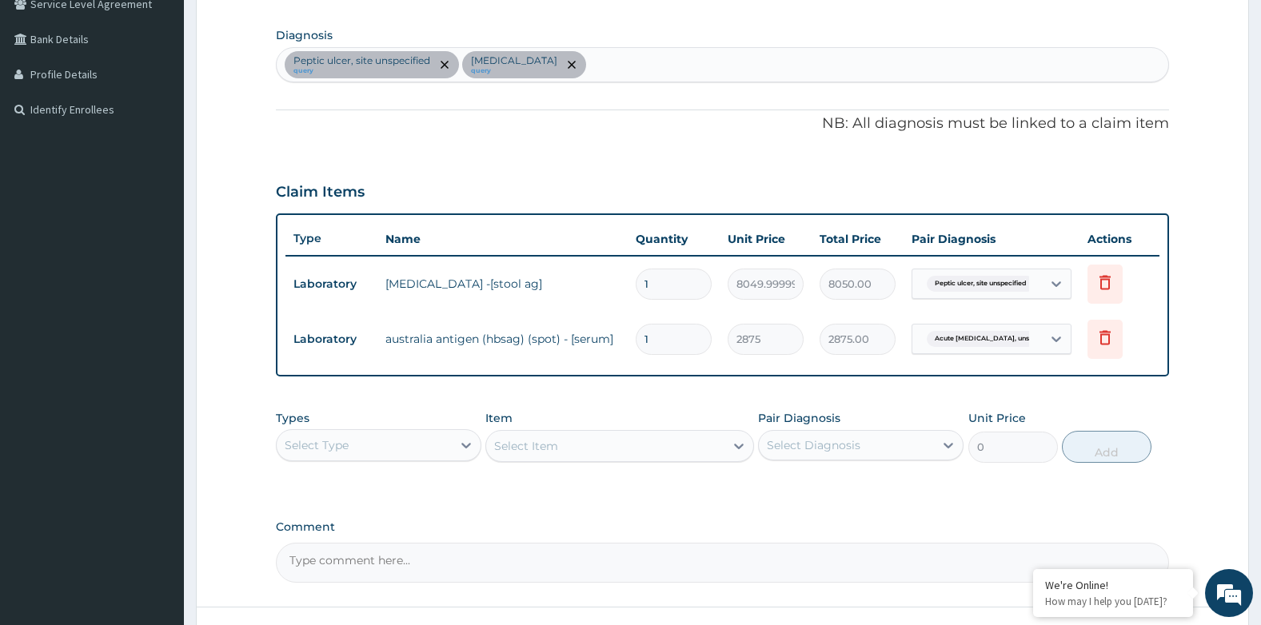
scroll to position [507, 0]
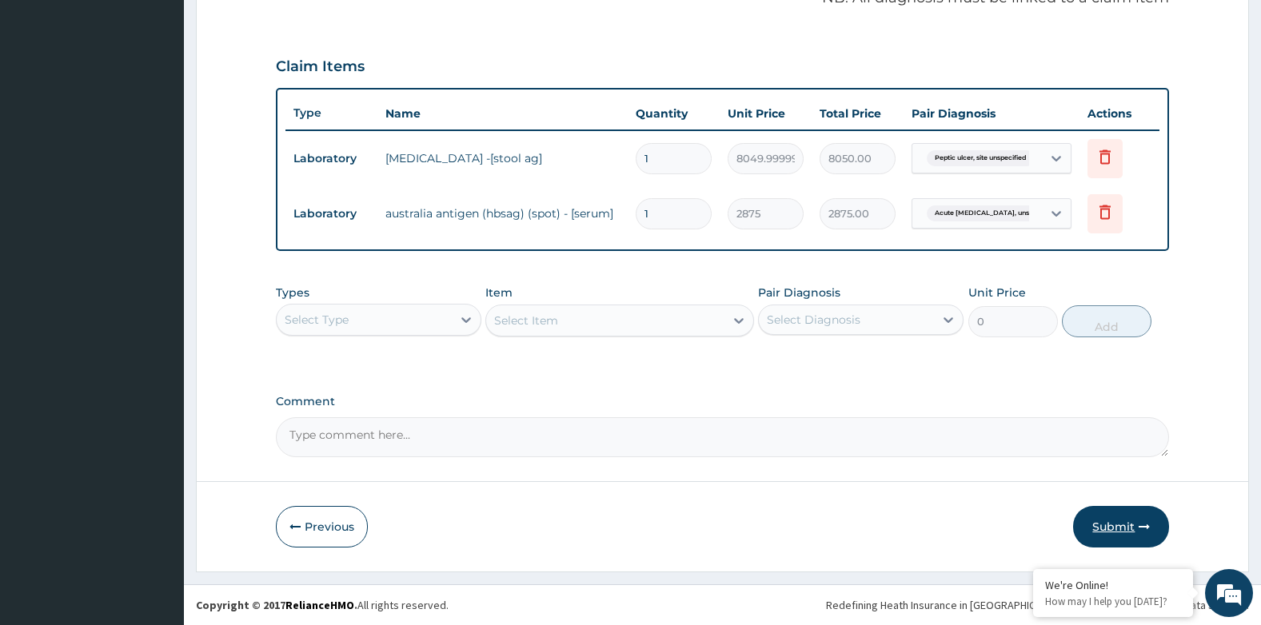
click at [1112, 508] on button "Submit" at bounding box center [1121, 527] width 96 height 42
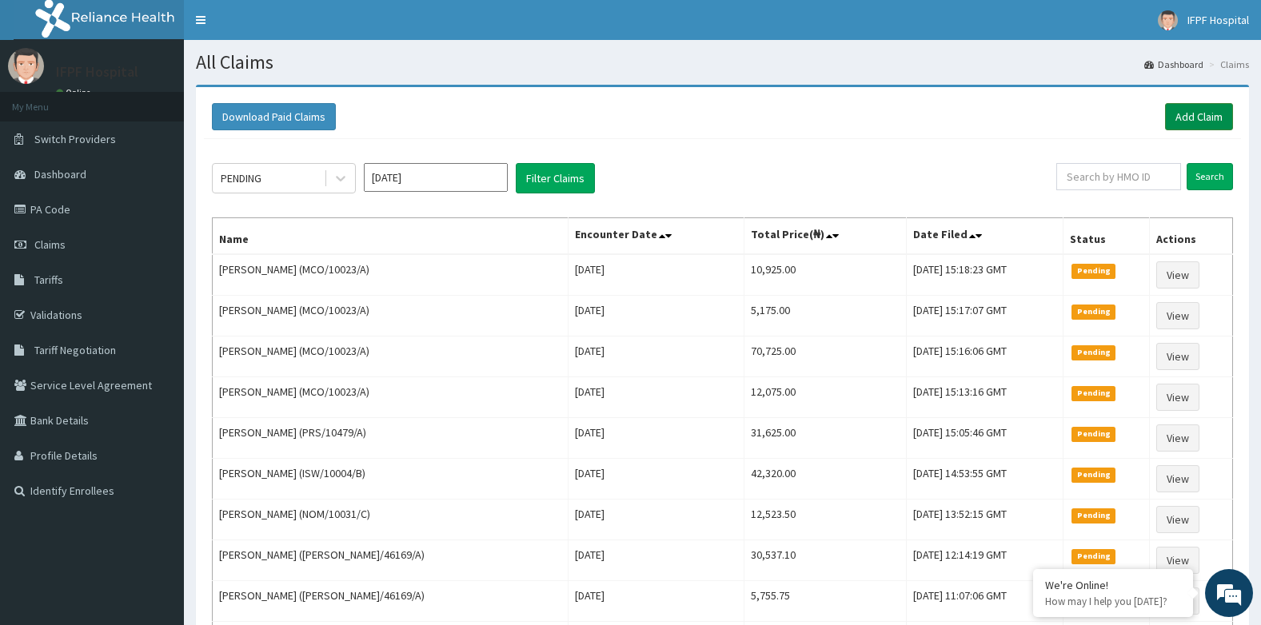
click at [1185, 114] on link "Add Claim" at bounding box center [1199, 116] width 68 height 27
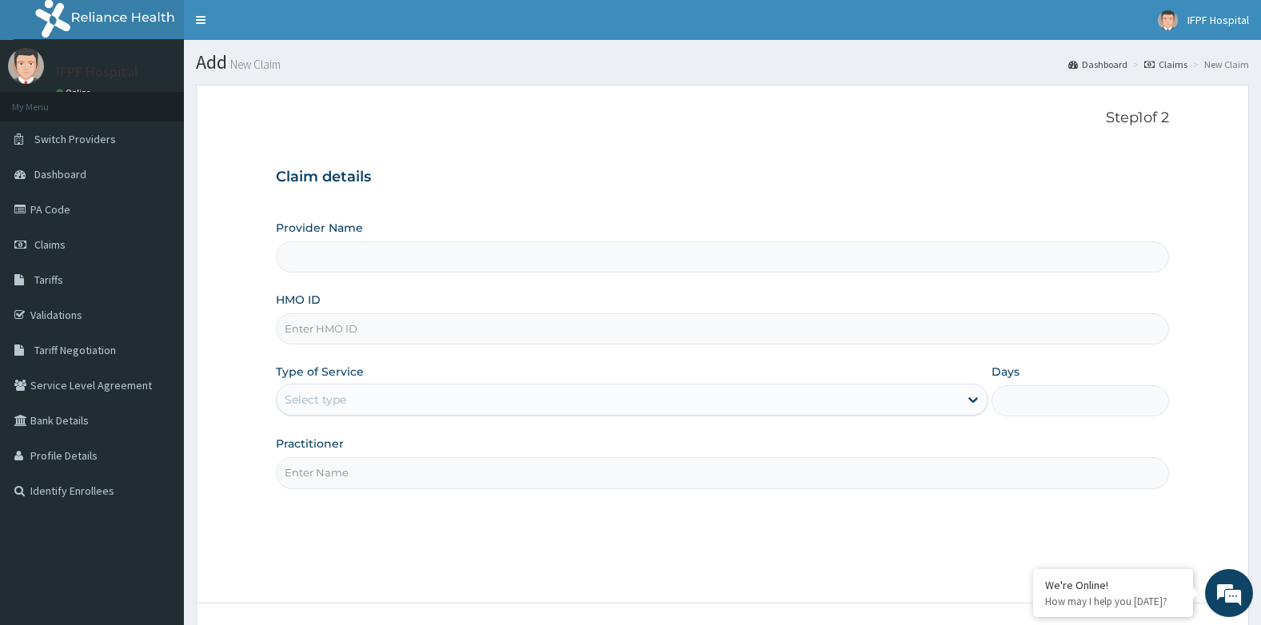
type input "IFPF Hospital"
click at [331, 323] on input "HMO ID" at bounding box center [723, 328] width 894 height 31
type input "LFL/10052/A"
click at [341, 397] on div "Select type" at bounding box center [316, 400] width 62 height 16
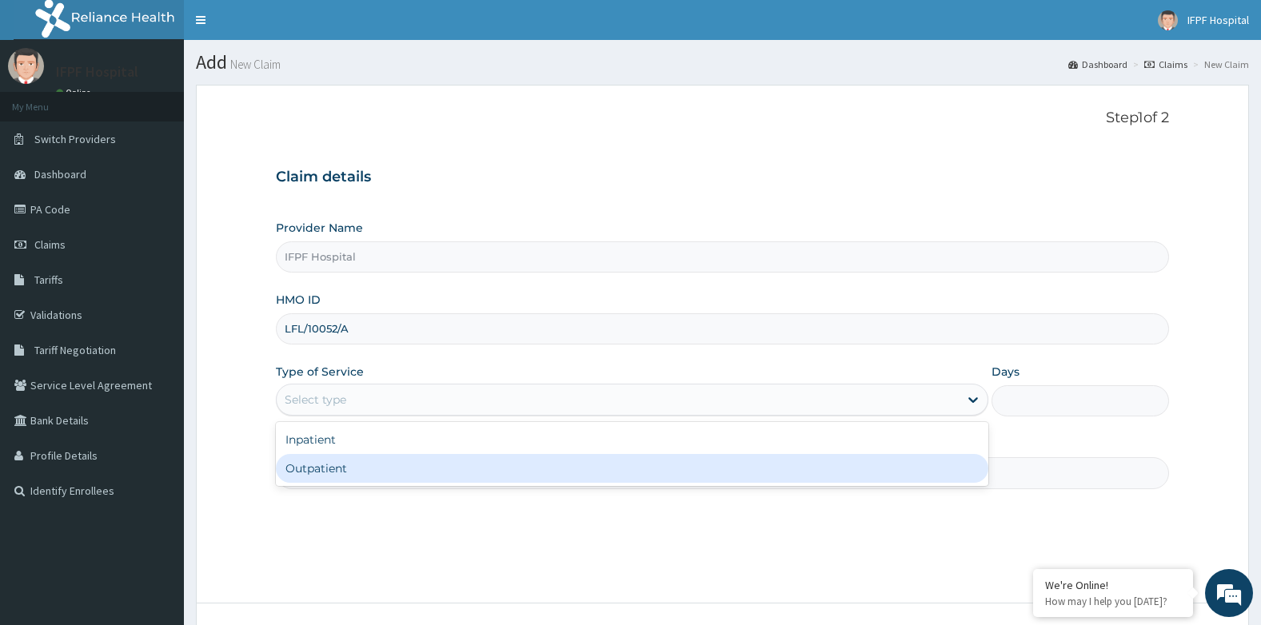
click at [313, 470] on div "Outpatient" at bounding box center [632, 468] width 712 height 29
type input "1"
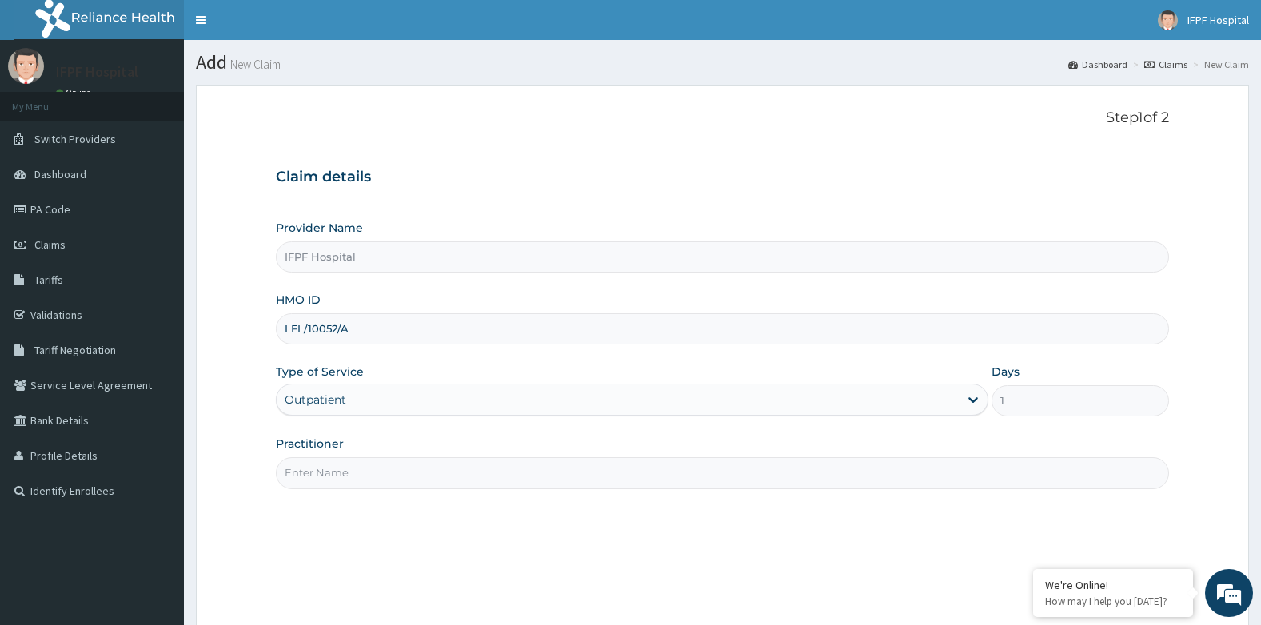
click at [313, 474] on input "Practitioner" at bounding box center [723, 472] width 894 height 31
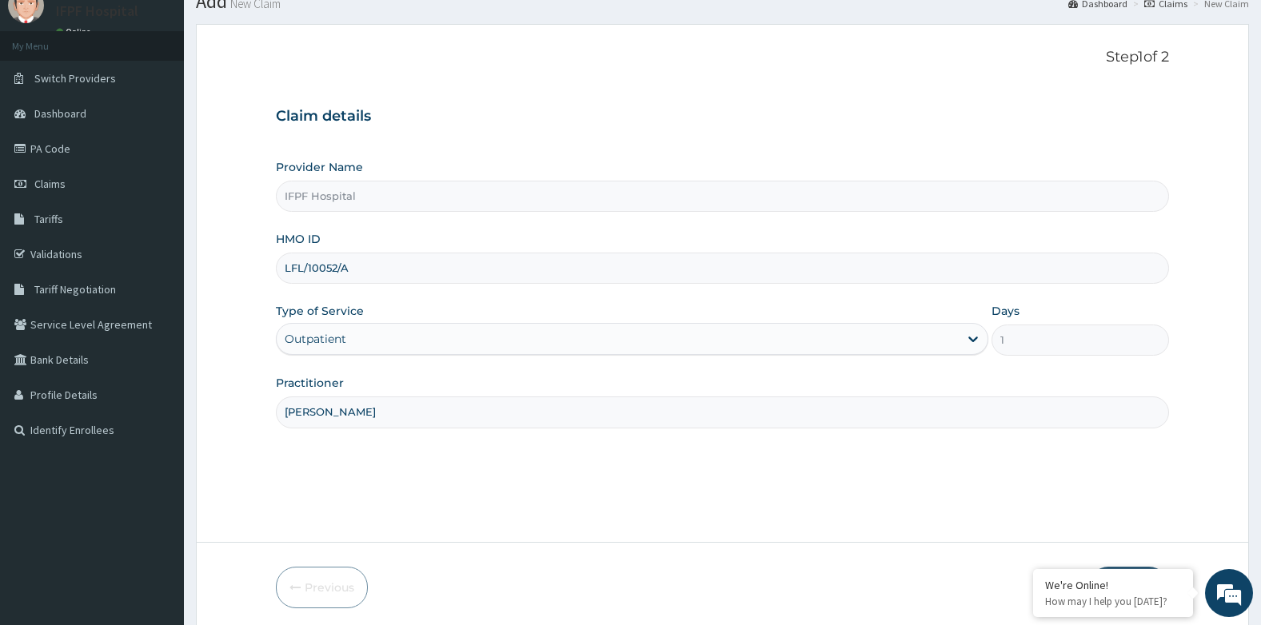
scroll to position [122, 0]
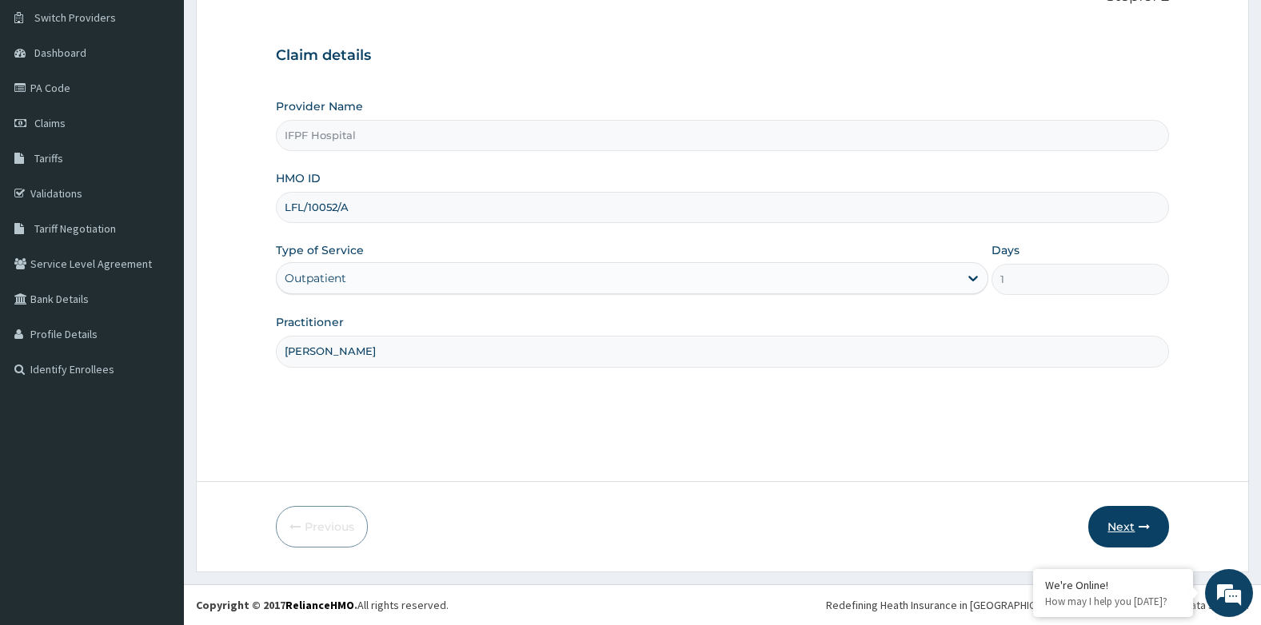
type input "DR TOLANI"
click at [1106, 532] on button "Next" at bounding box center [1128, 527] width 81 height 42
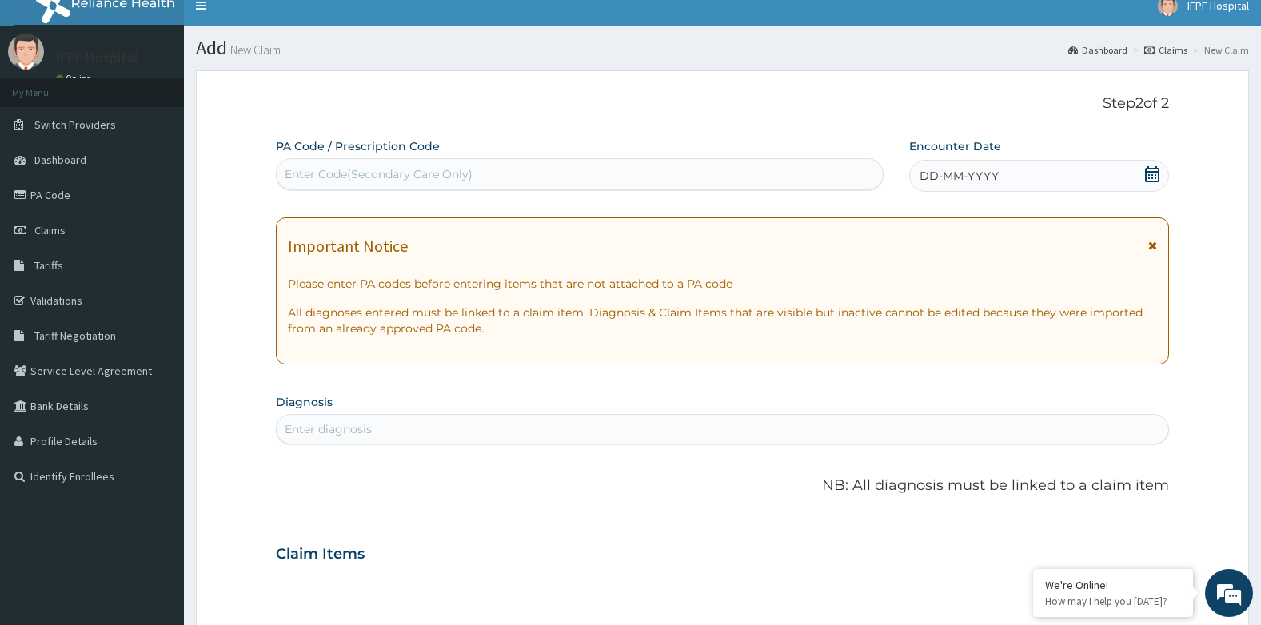
scroll to position [0, 0]
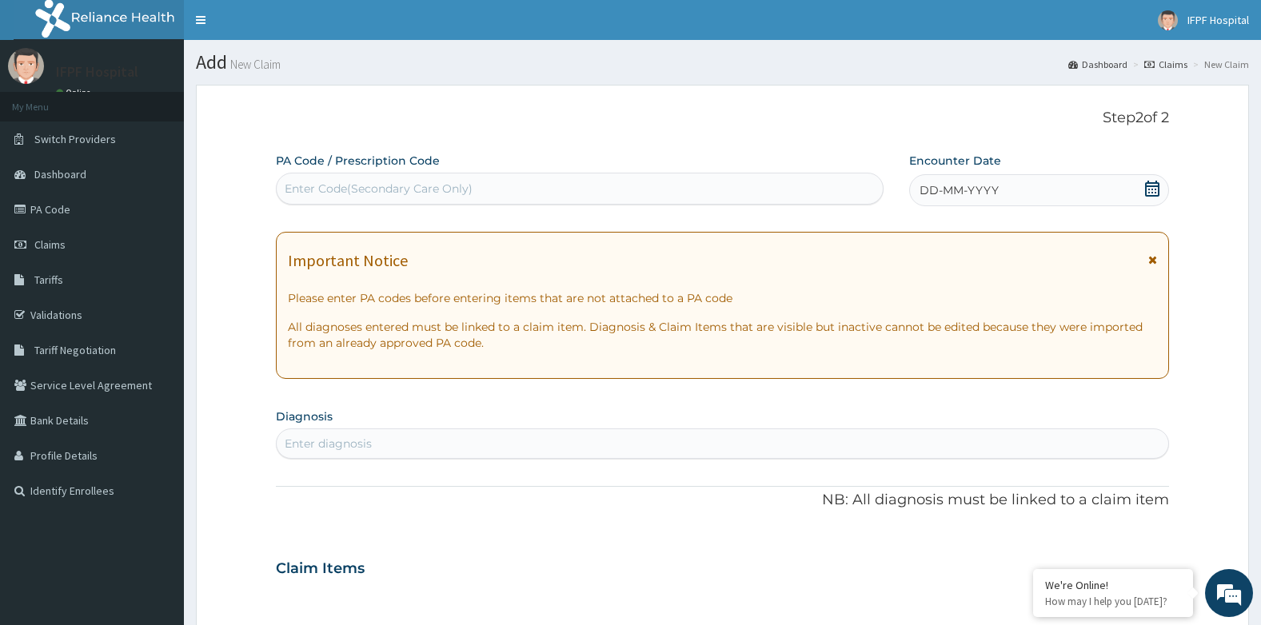
click at [1154, 194] on icon at bounding box center [1152, 189] width 16 height 16
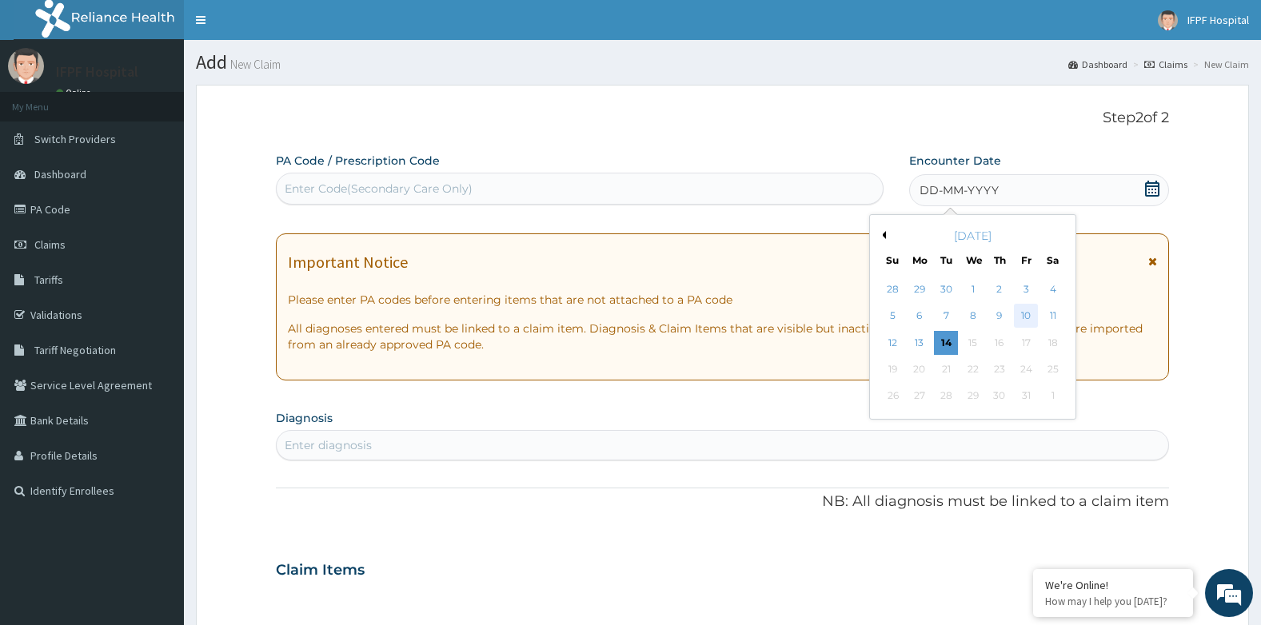
click at [1028, 313] on div "10" at bounding box center [1026, 317] width 24 height 24
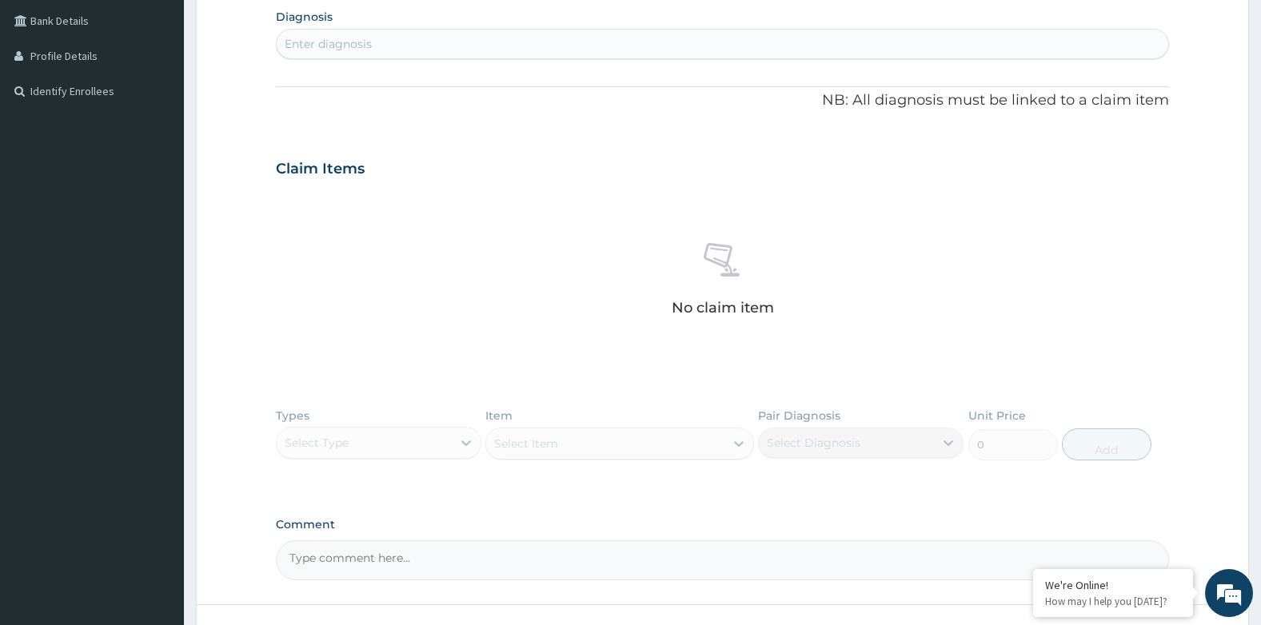
scroll to position [240, 0]
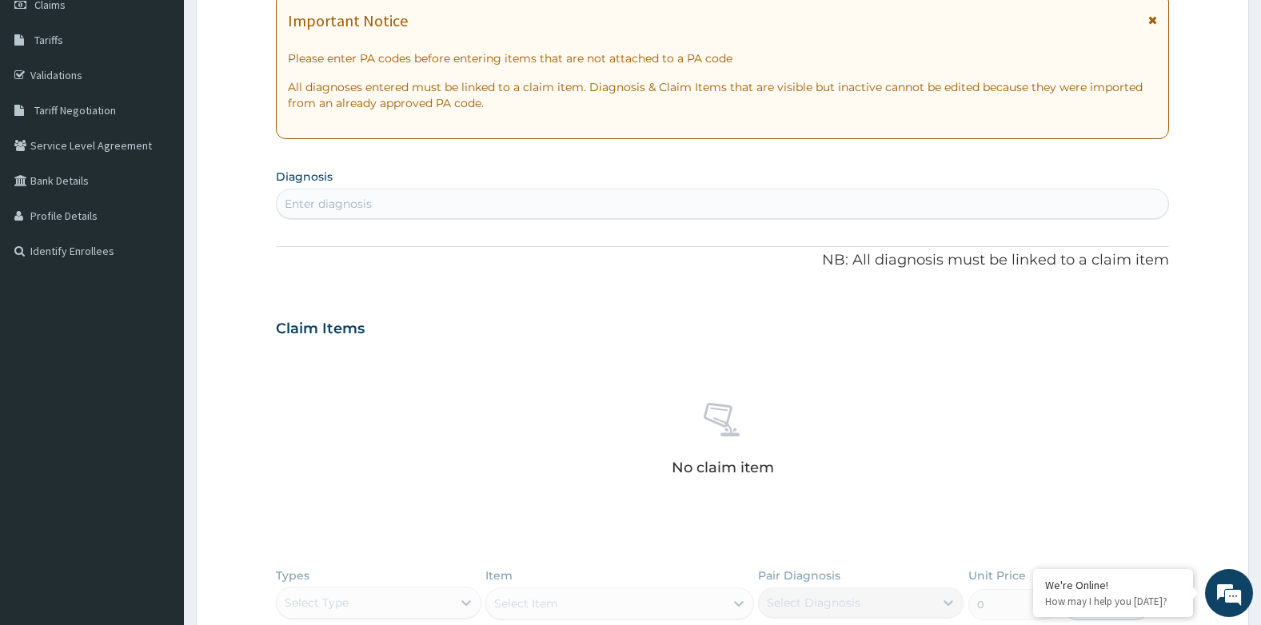
click at [428, 202] on div "Enter diagnosis" at bounding box center [723, 204] width 892 height 26
type input "F"
type input "HEAD"
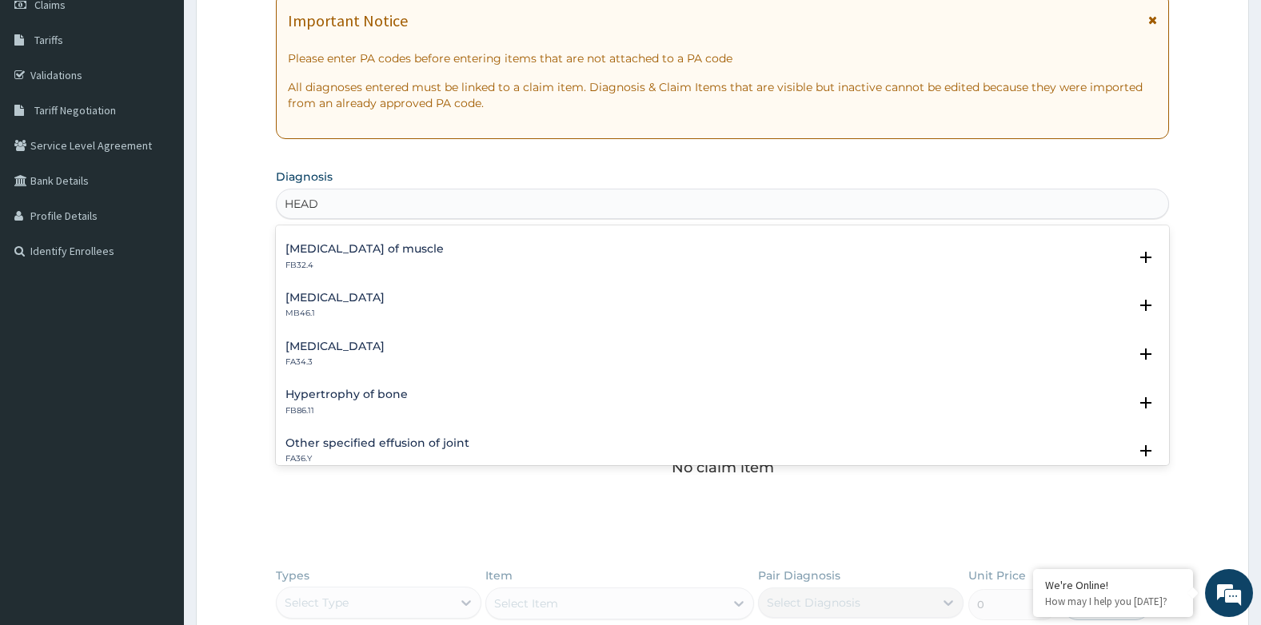
scroll to position [880, 0]
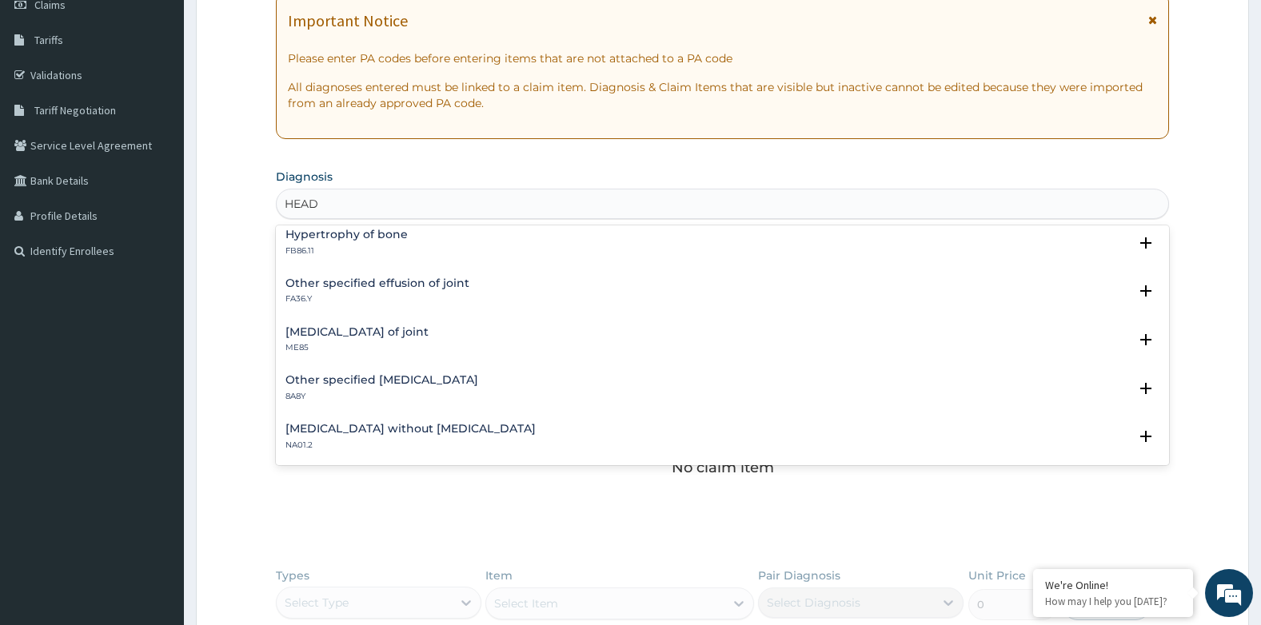
click at [453, 379] on h4 "Other specified headache disorders" at bounding box center [381, 380] width 193 height 12
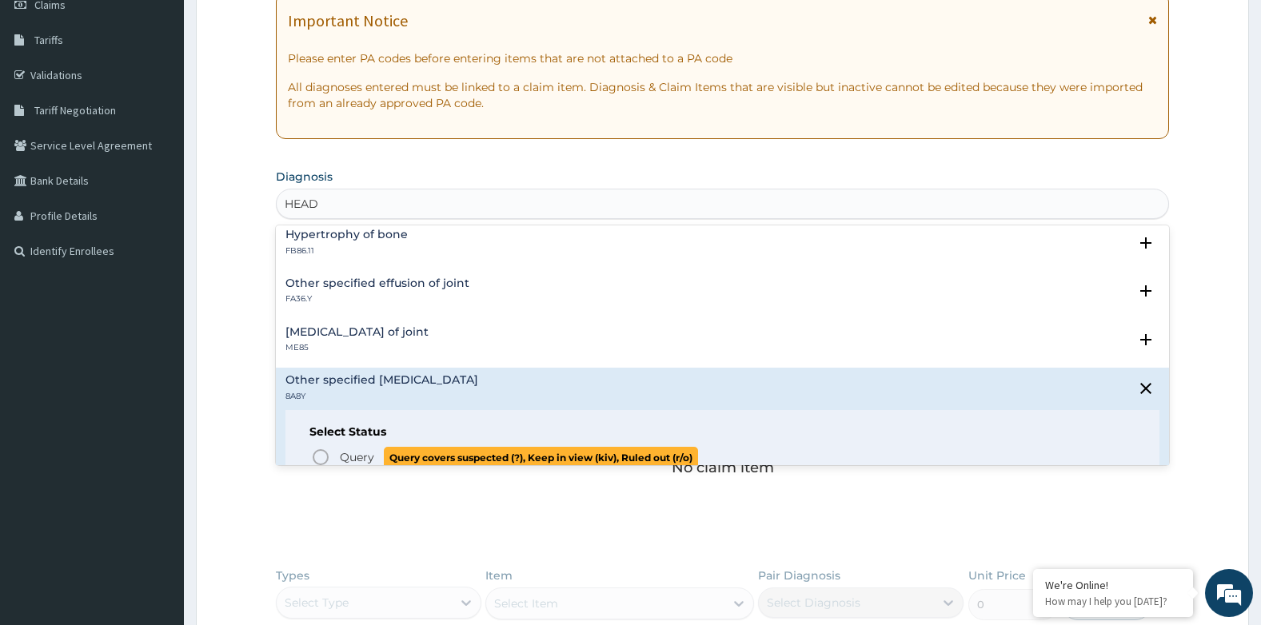
click at [349, 454] on span "Query" at bounding box center [357, 457] width 34 height 16
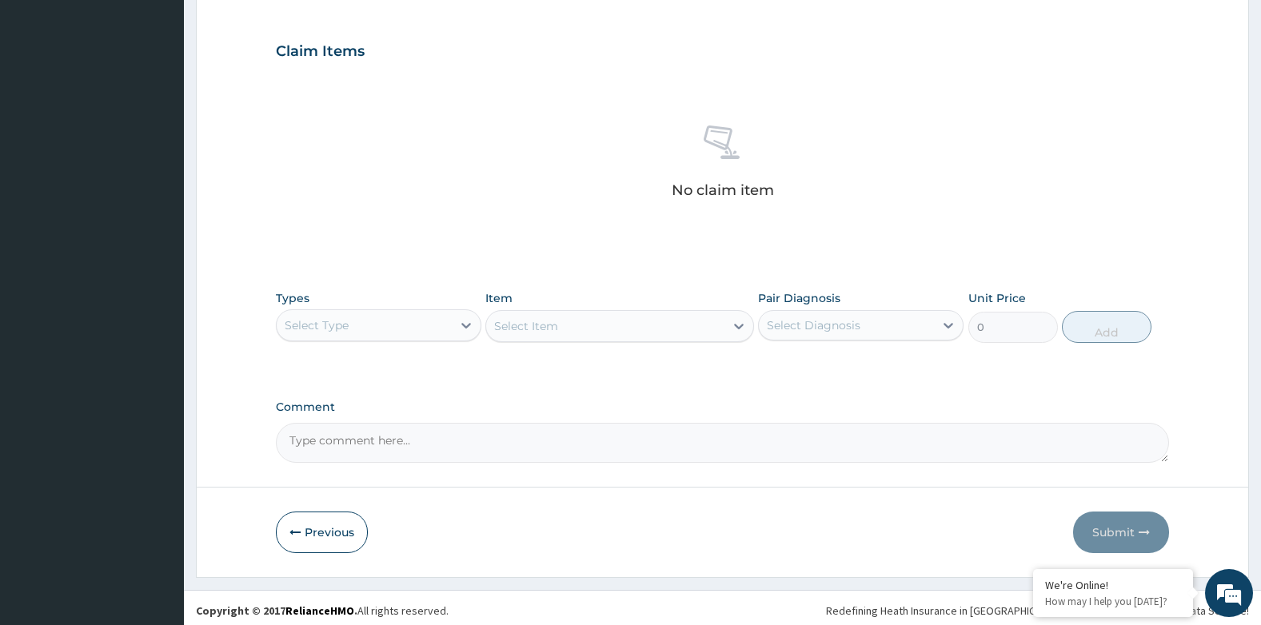
scroll to position [528, 0]
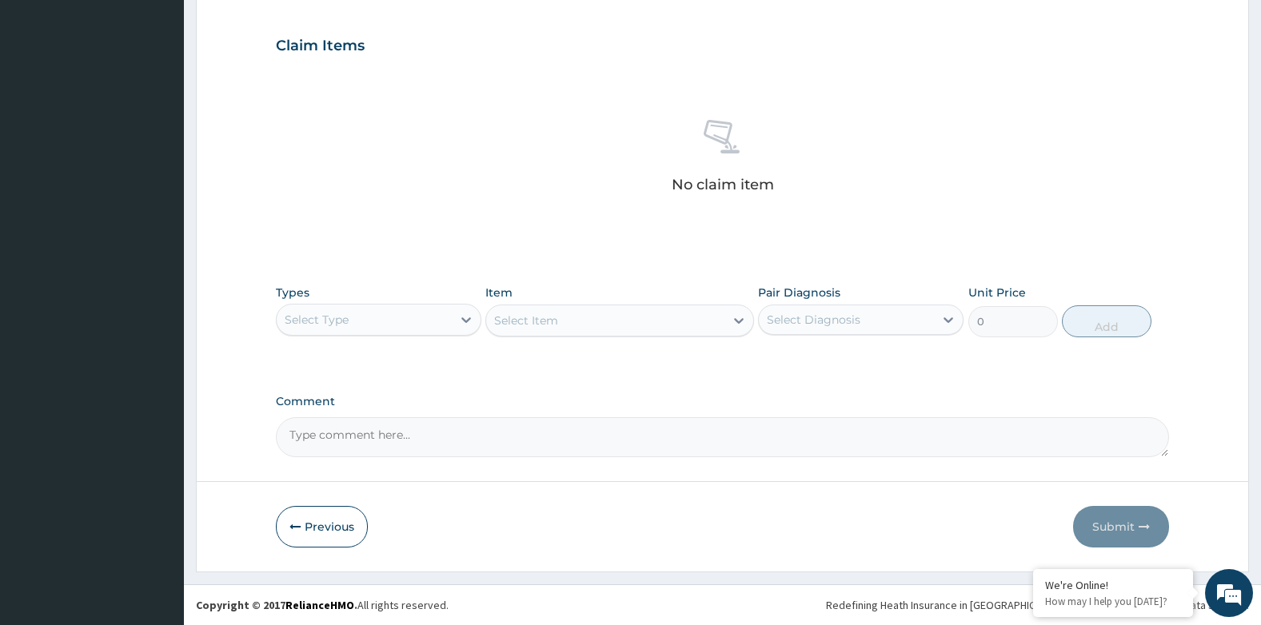
click at [409, 325] on div "Select Type" at bounding box center [364, 320] width 175 height 26
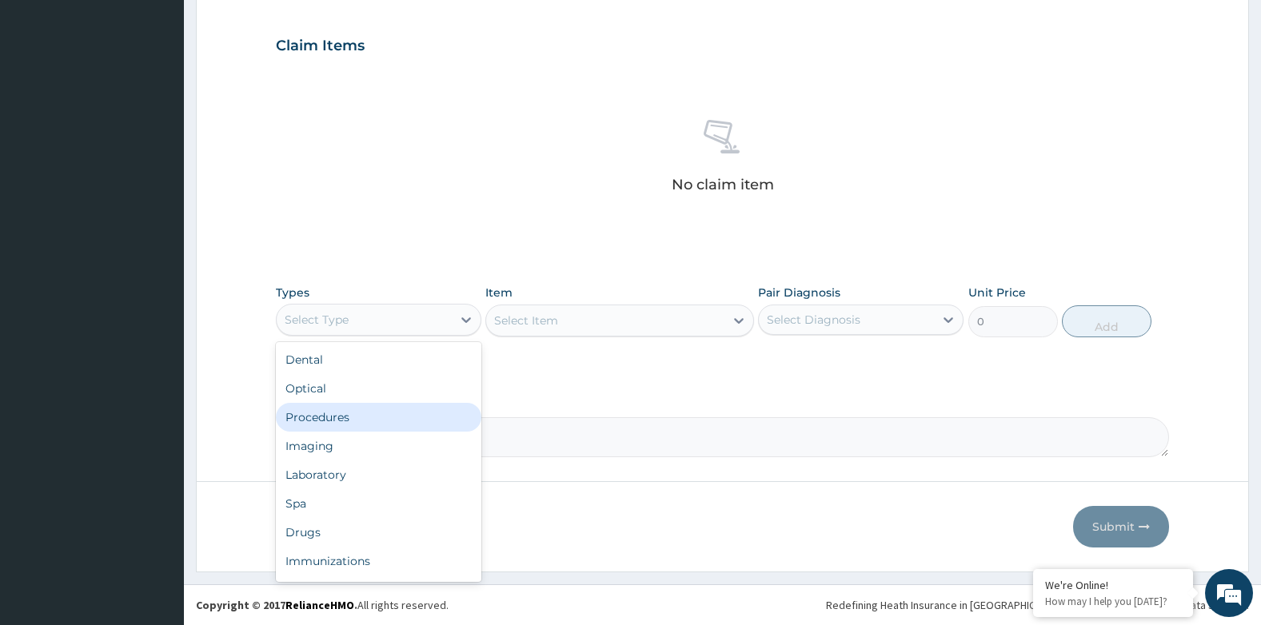
click at [324, 418] on div "Procedures" at bounding box center [379, 417] width 206 height 29
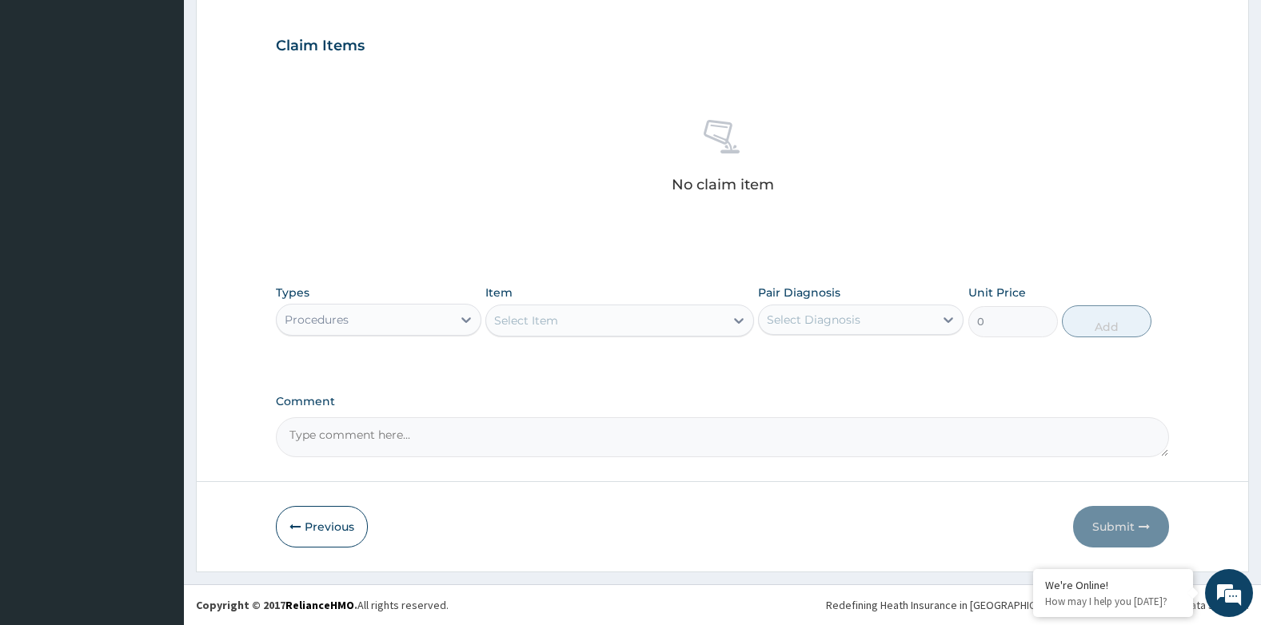
click at [591, 326] on div "Select Item" at bounding box center [604, 321] width 237 height 26
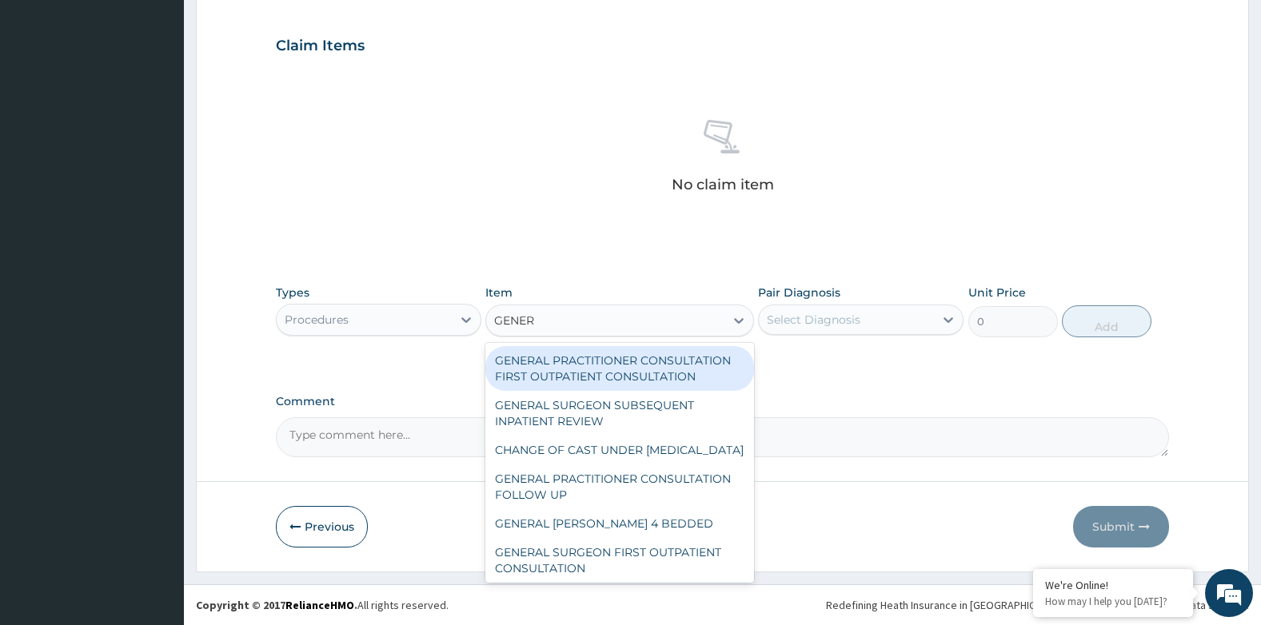
type input "GENERA"
drag, startPoint x: 595, startPoint y: 369, endPoint x: 654, endPoint y: 356, distance: 60.5
click at [596, 368] on div "GENERAL PRACTITIONER CONSULTATION FIRST OUTPATIENT CONSULTATION" at bounding box center [619, 368] width 268 height 45
type input "3794.9999999999995"
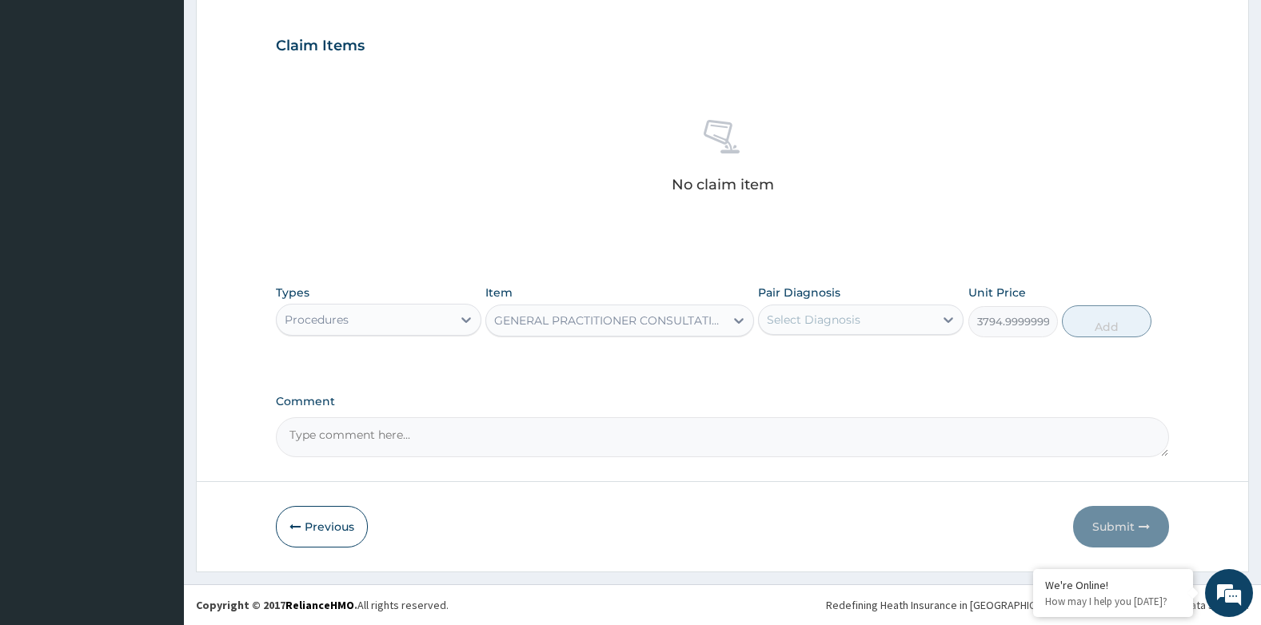
click at [824, 314] on div "Select Diagnosis" at bounding box center [814, 320] width 94 height 16
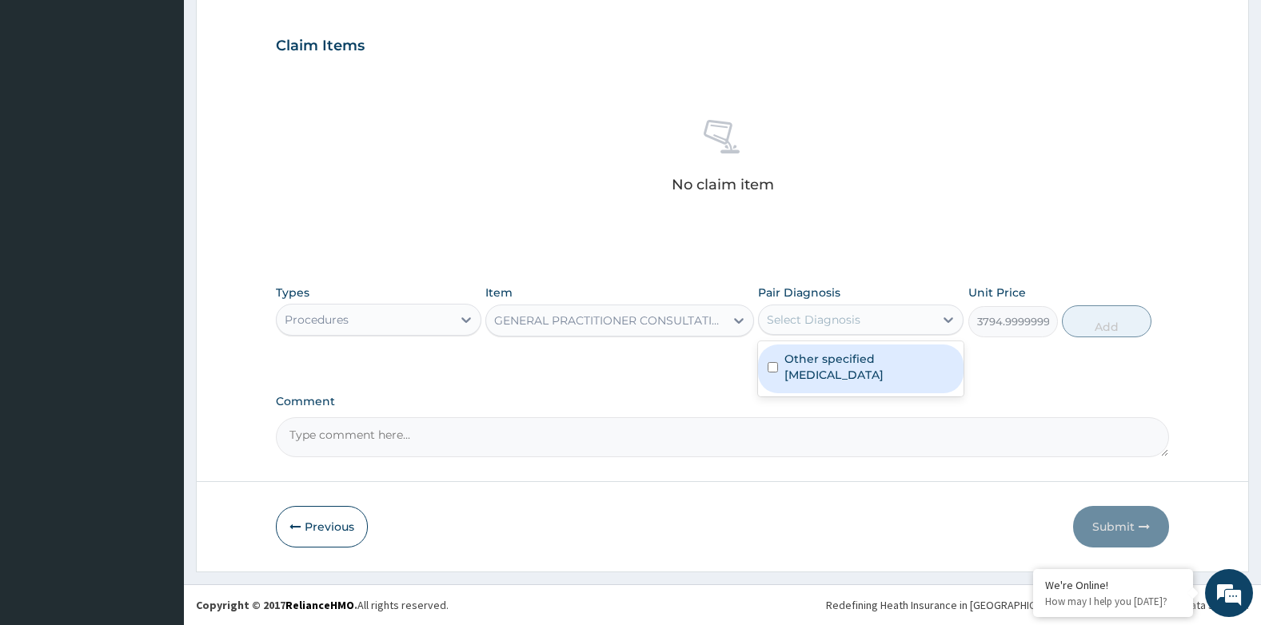
click at [824, 356] on label "Other specified headache disorders" at bounding box center [869, 367] width 170 height 32
checkbox input "true"
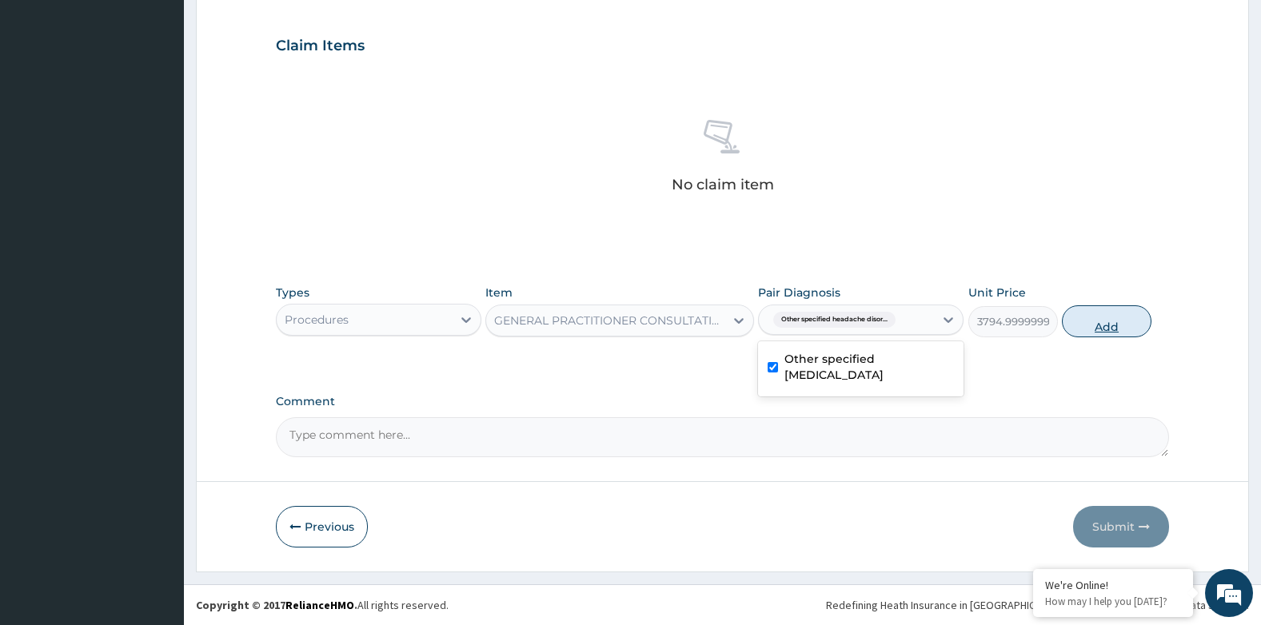
click at [1080, 328] on button "Add" at bounding box center [1107, 321] width 90 height 32
type input "0"
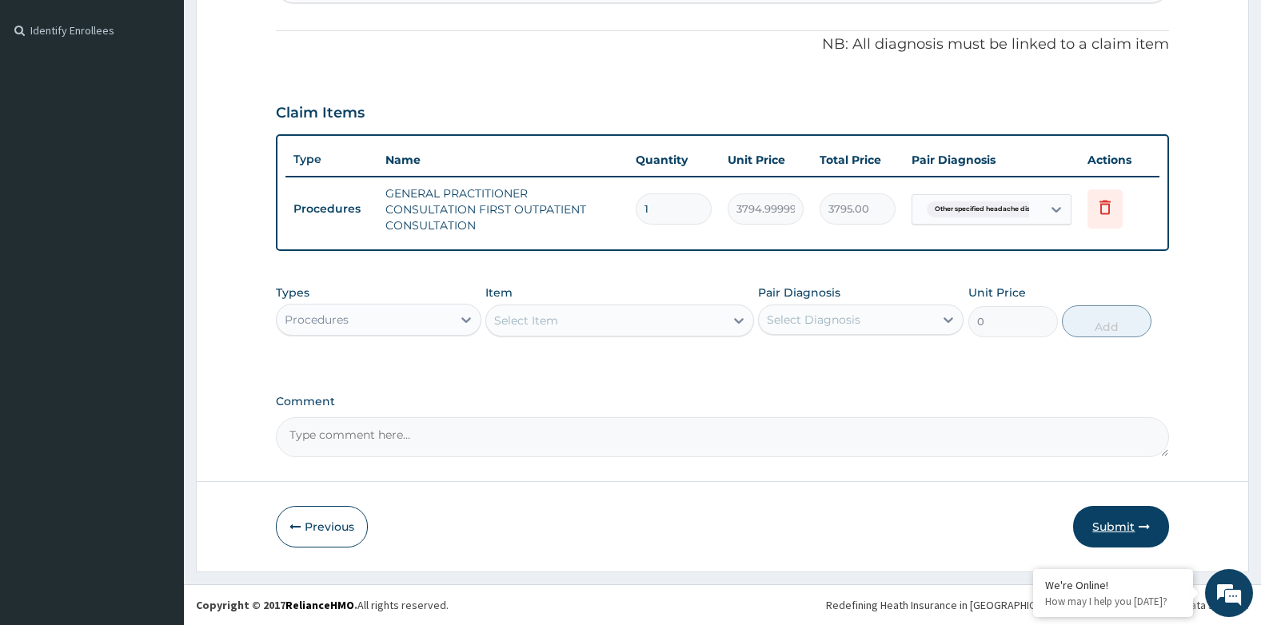
click at [1116, 525] on button "Submit" at bounding box center [1121, 527] width 96 height 42
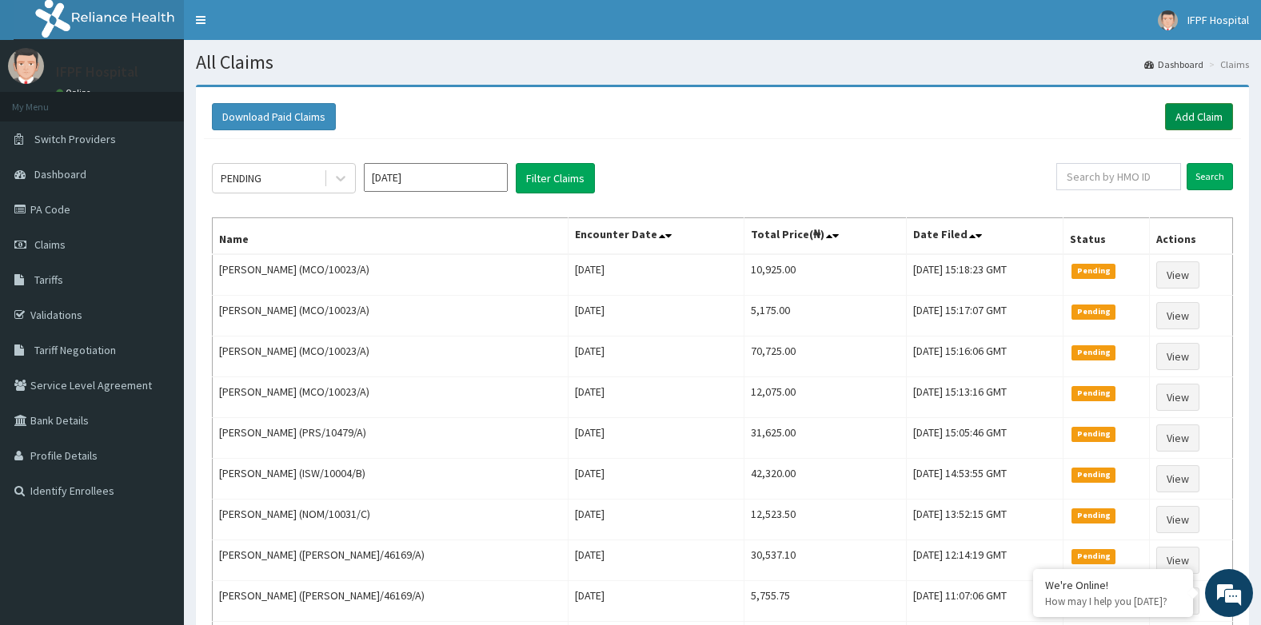
click at [1207, 106] on link "Add Claim" at bounding box center [1199, 116] width 68 height 27
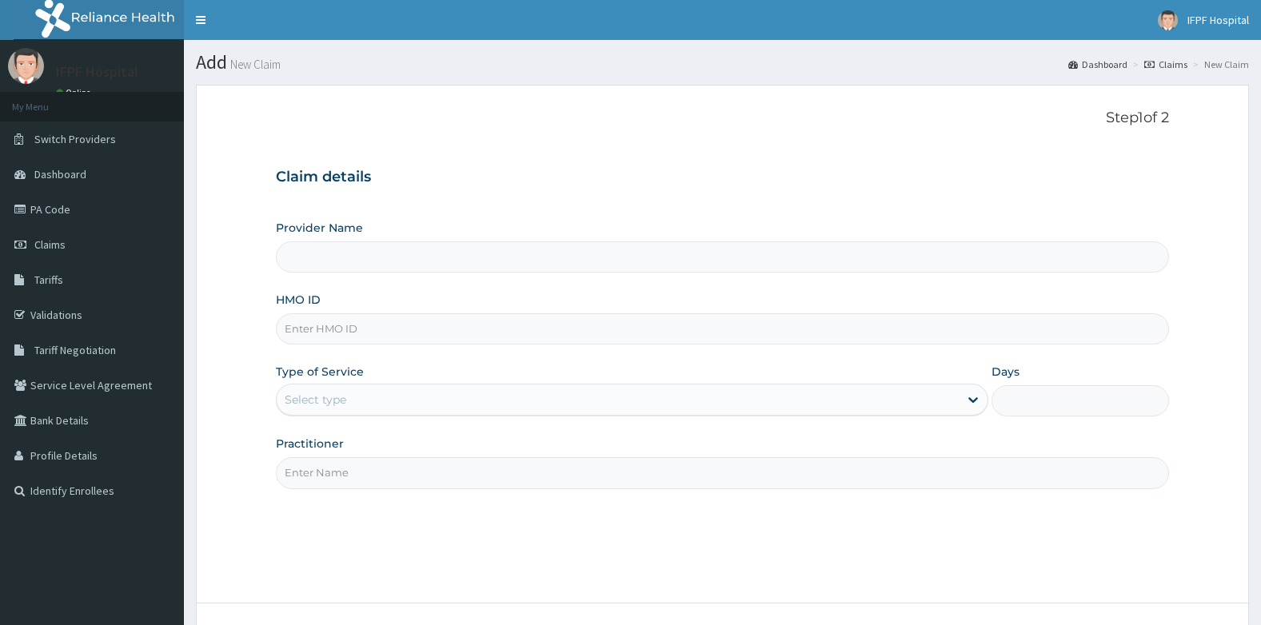
type input "IFPF Hospital"
click at [360, 333] on input "HMO ID" at bounding box center [723, 328] width 894 height 31
type input "GCA/10007/B"
click at [355, 404] on div "Select type" at bounding box center [618, 400] width 682 height 26
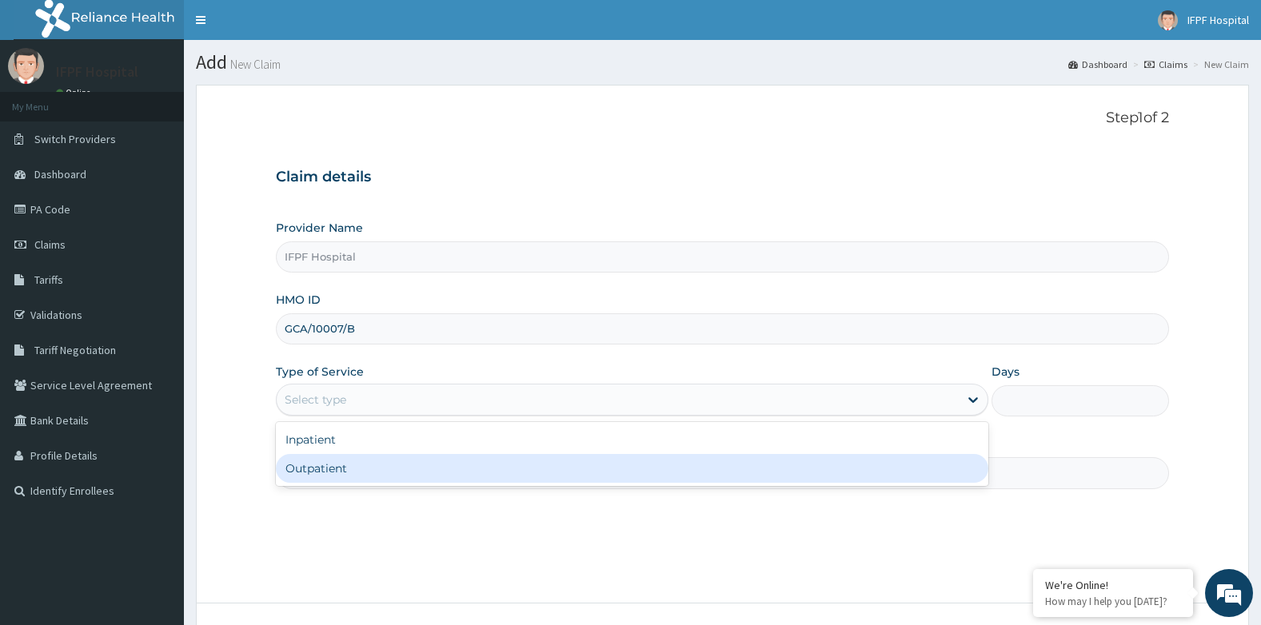
click at [327, 469] on div "Outpatient" at bounding box center [632, 468] width 712 height 29
type input "1"
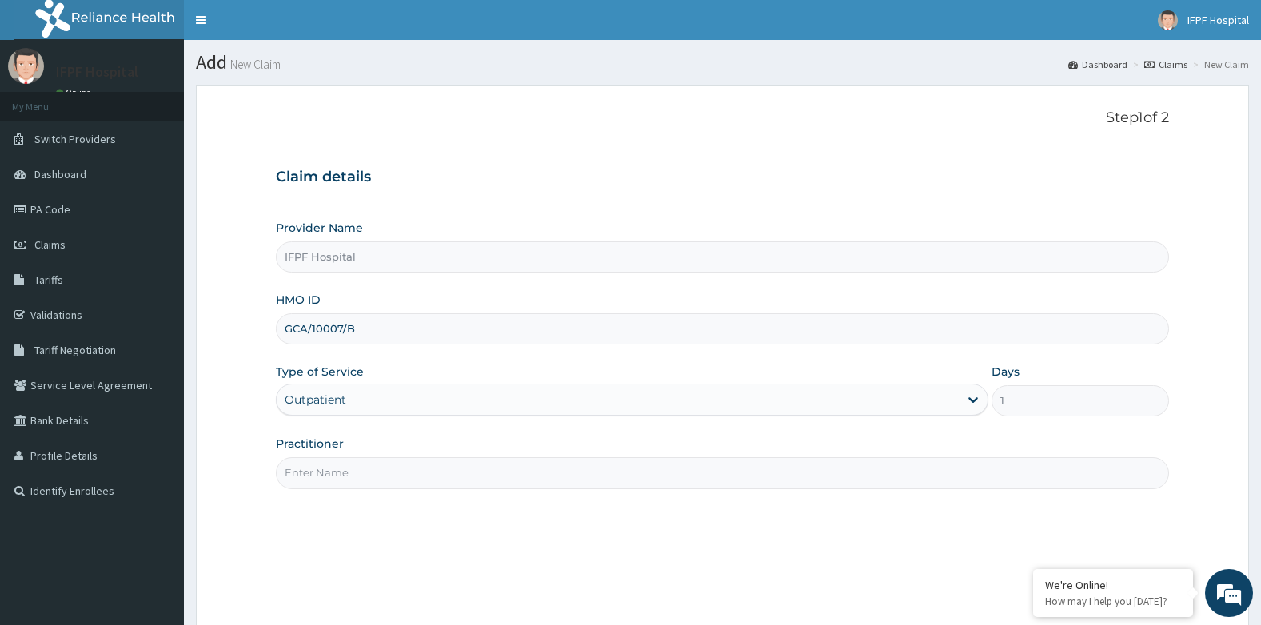
click at [325, 477] on input "Practitioner" at bounding box center [723, 472] width 894 height 31
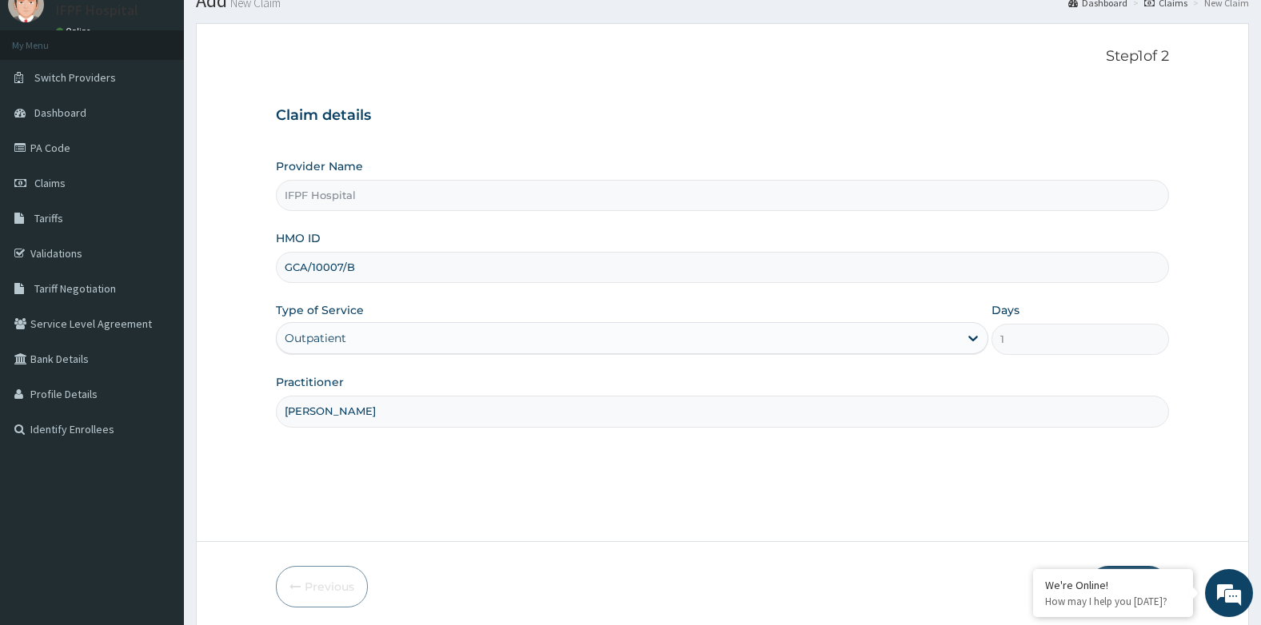
scroll to position [122, 0]
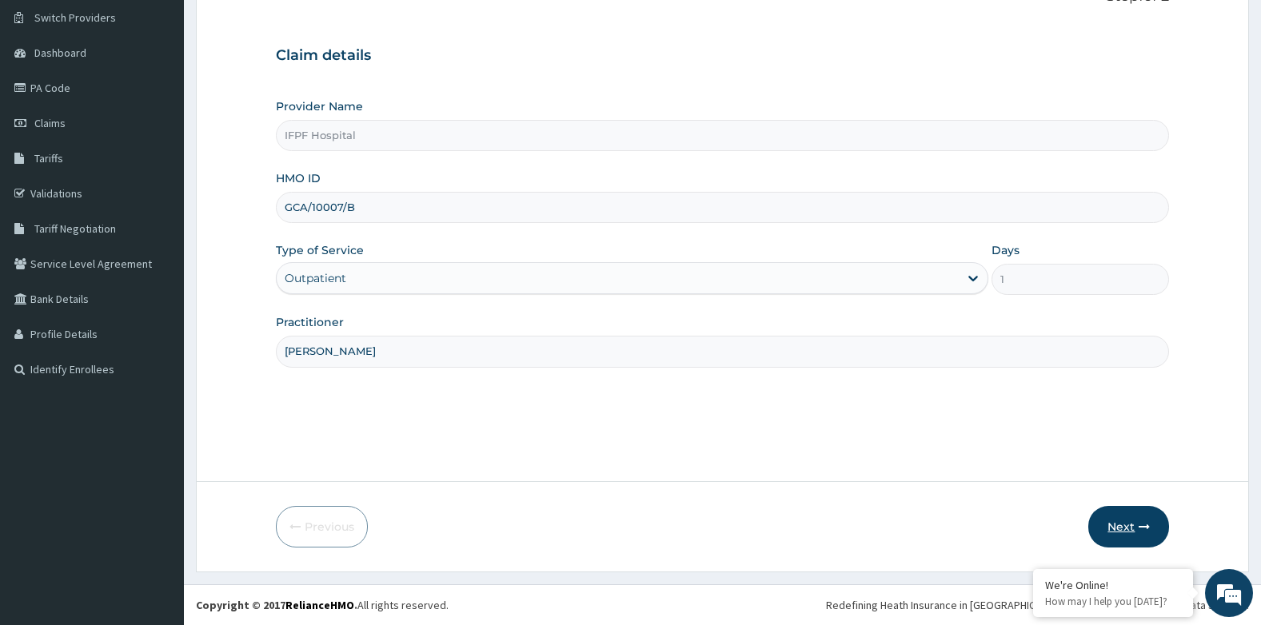
type input "DR ETIM"
click at [1157, 529] on button "Next" at bounding box center [1128, 527] width 81 height 42
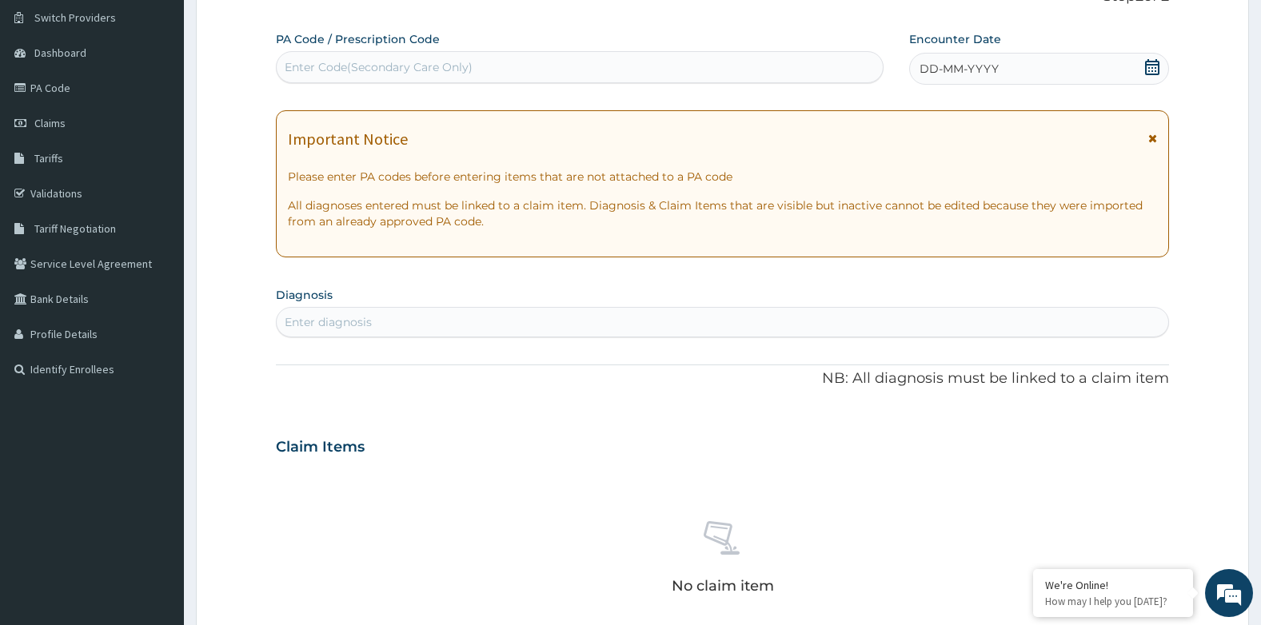
scroll to position [0, 0]
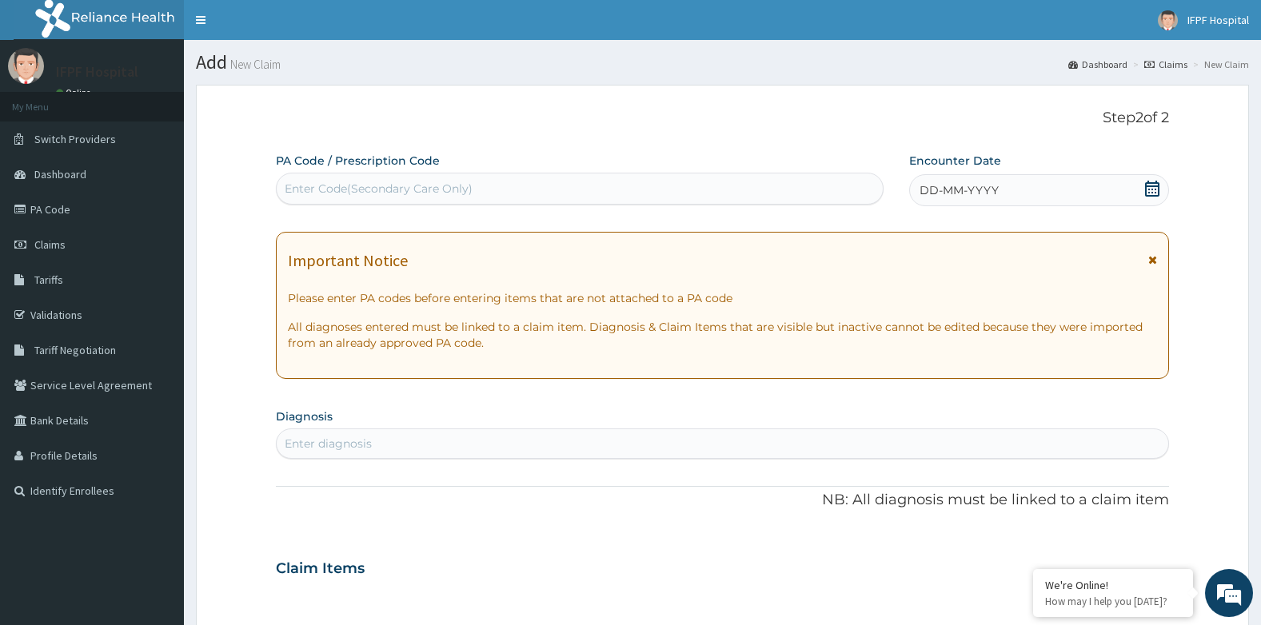
click at [1153, 190] on icon at bounding box center [1152, 189] width 16 height 16
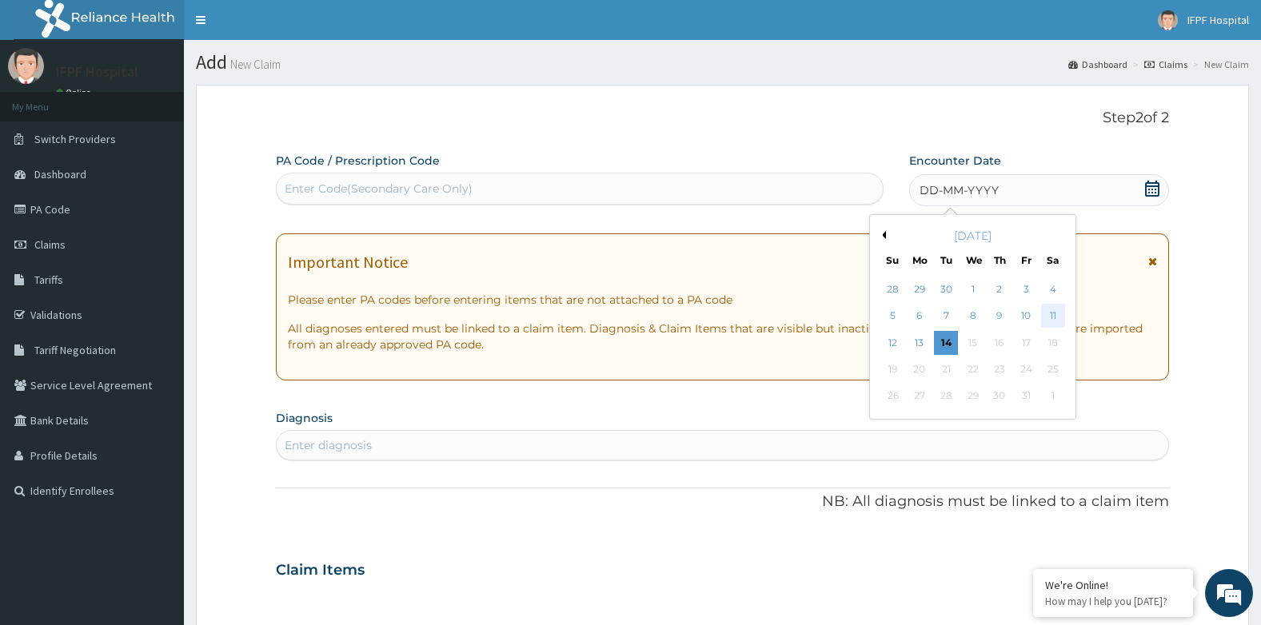
click at [1049, 316] on div "11" at bounding box center [1052, 317] width 24 height 24
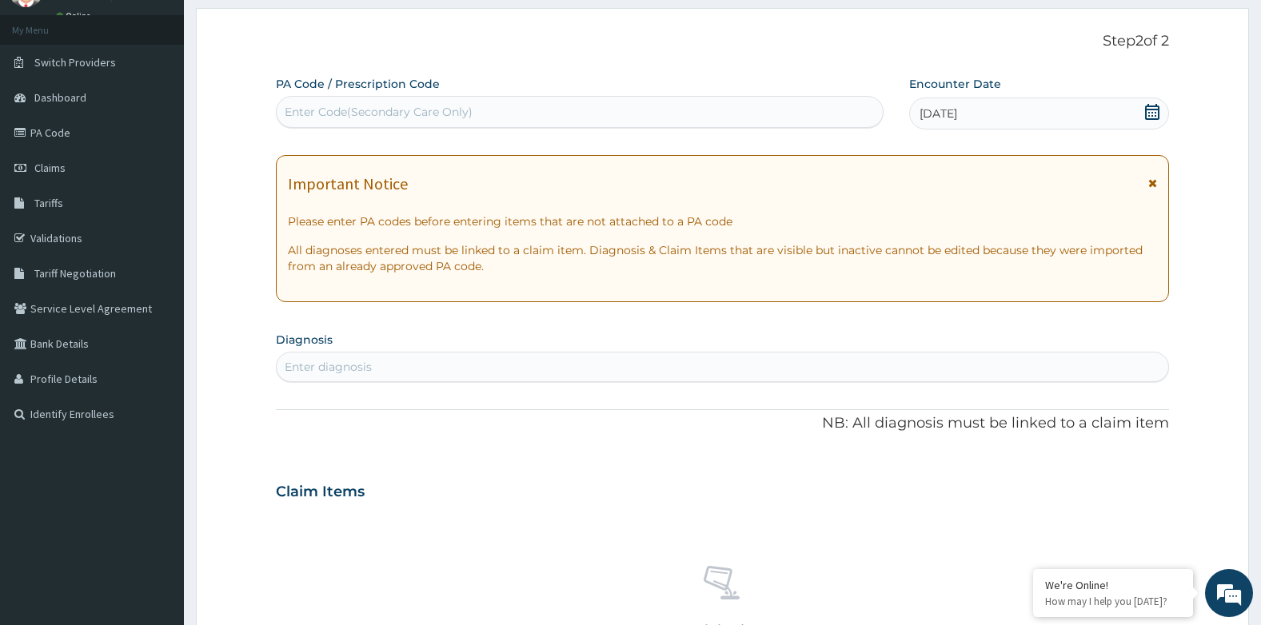
scroll to position [160, 0]
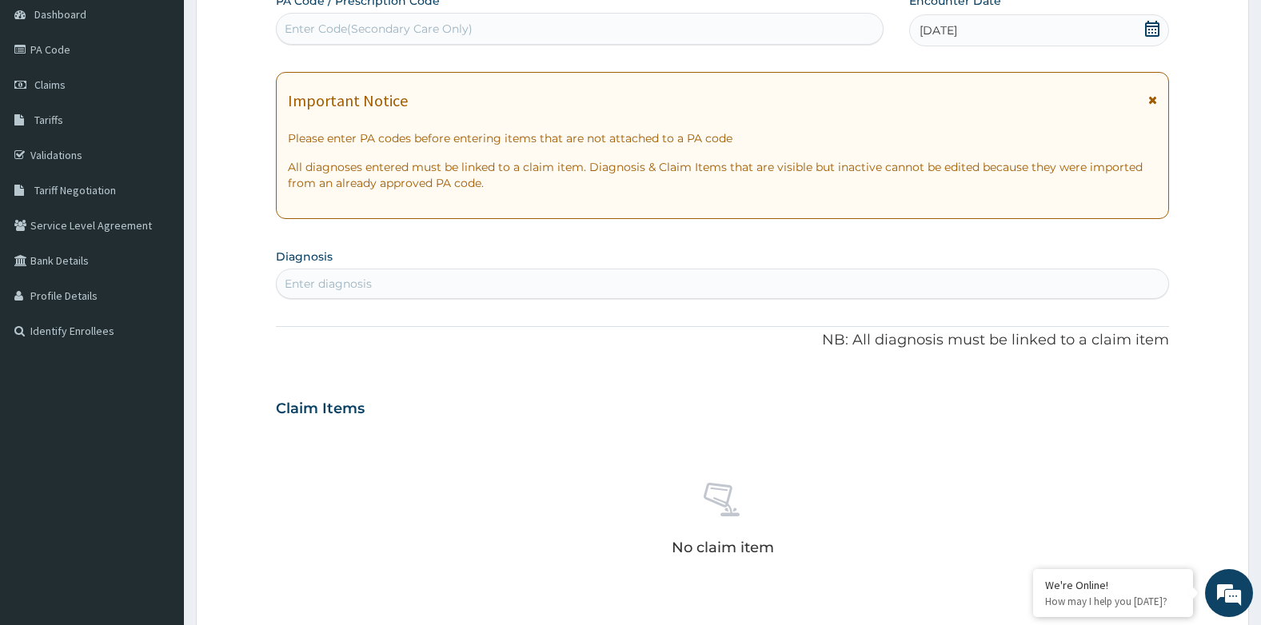
click at [419, 286] on div "Enter diagnosis" at bounding box center [723, 284] width 892 height 26
type input "ANEMIA"
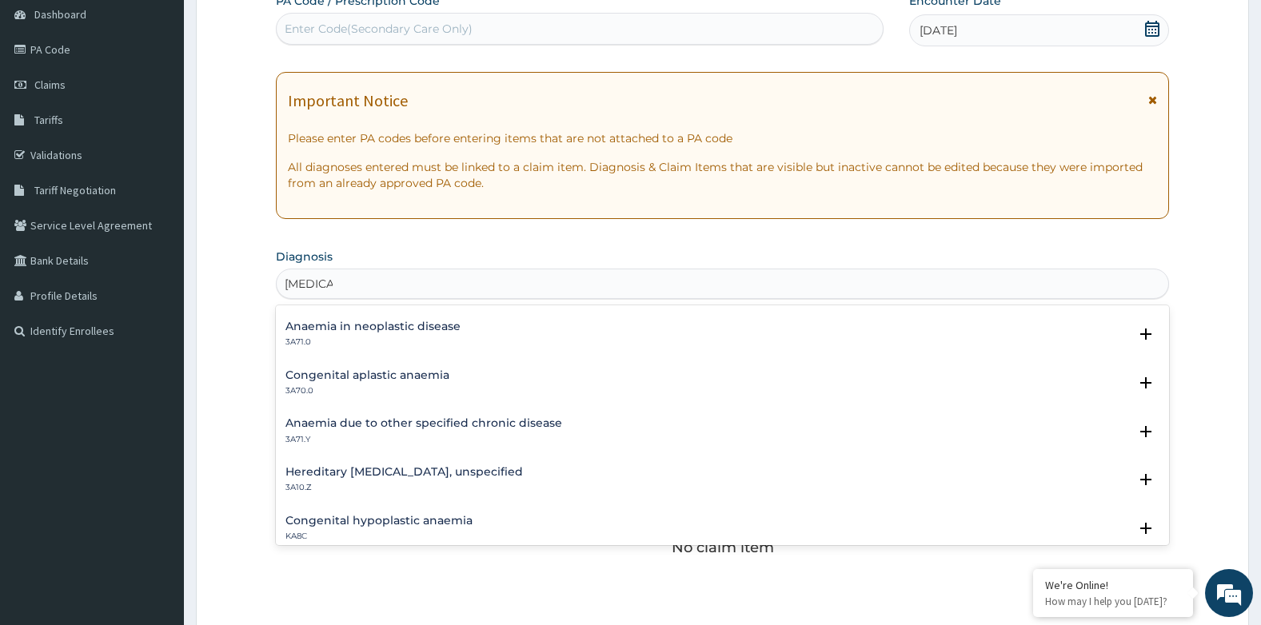
scroll to position [720, 0]
click at [481, 465] on div "Iron deficiency anaemia, unspecified 3A00.Z Select Status Query Query covers su…" at bounding box center [723, 486] width 894 height 49
click at [477, 477] on h4 "Iron deficiency anaemia, unspecified" at bounding box center [397, 475] width 225 height 12
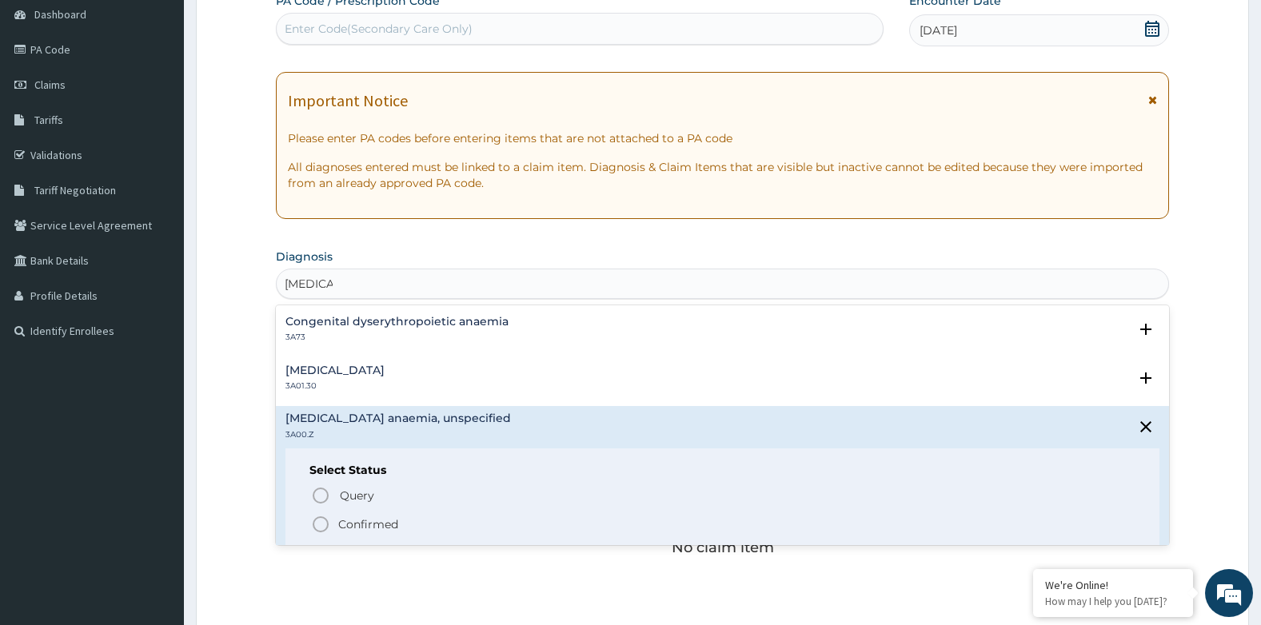
scroll to position [800, 0]
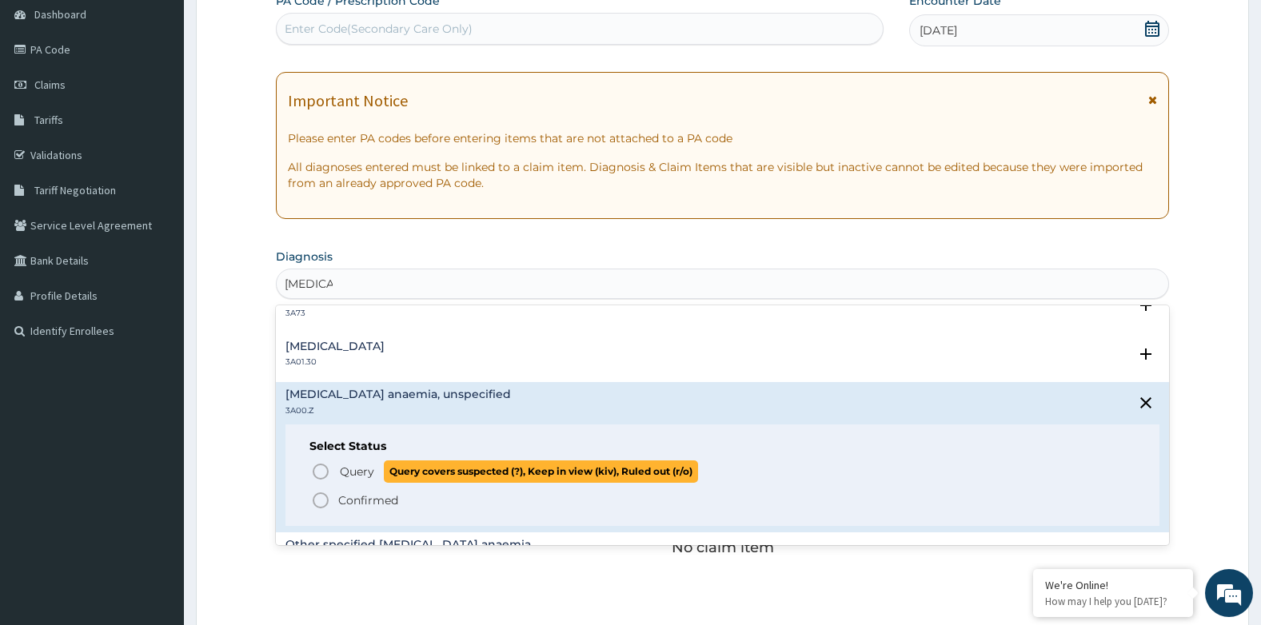
click at [365, 471] on span "Query" at bounding box center [357, 472] width 34 height 16
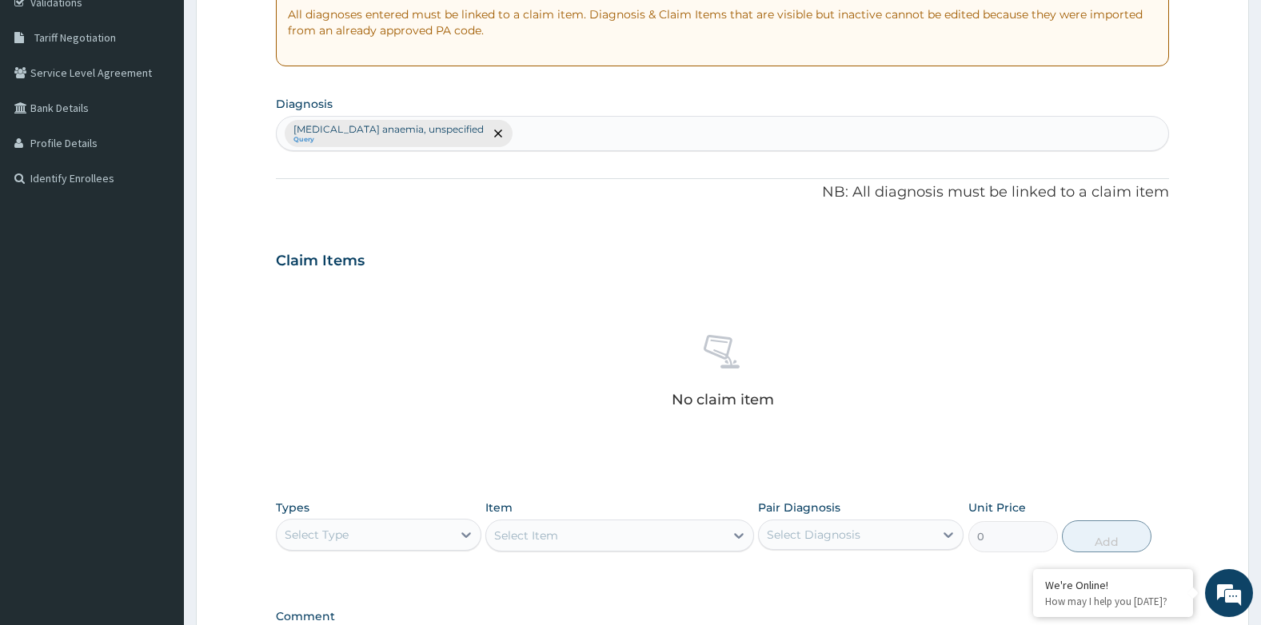
scroll to position [528, 0]
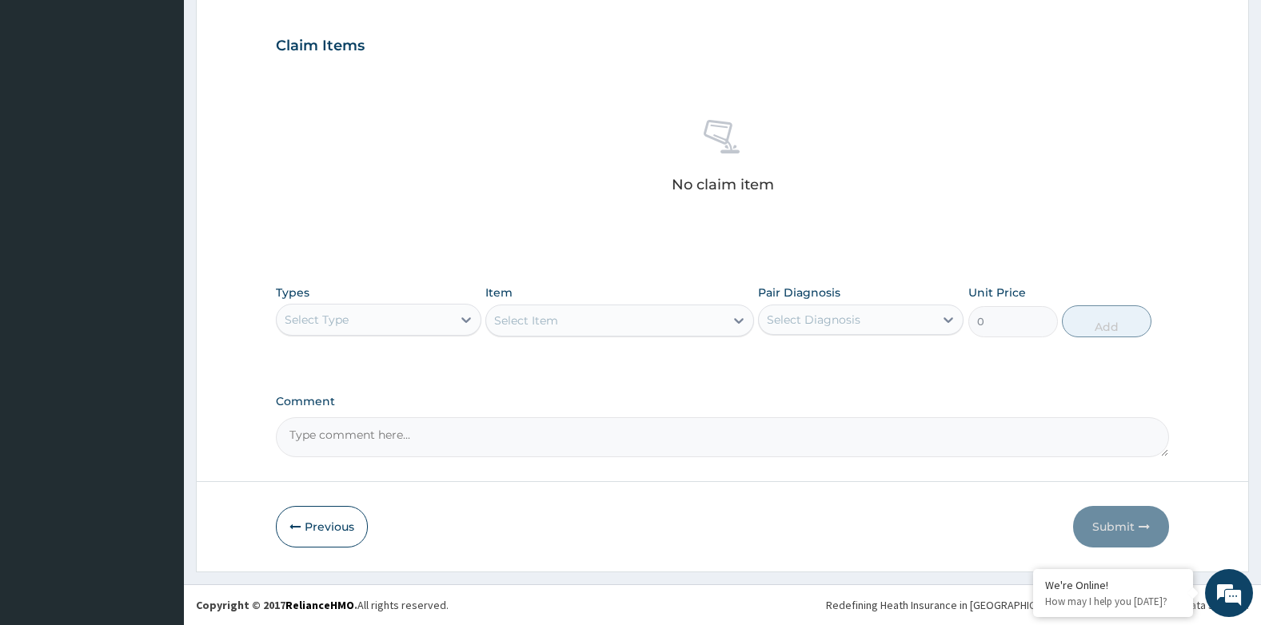
click at [333, 330] on div "Select Type" at bounding box center [364, 320] width 175 height 26
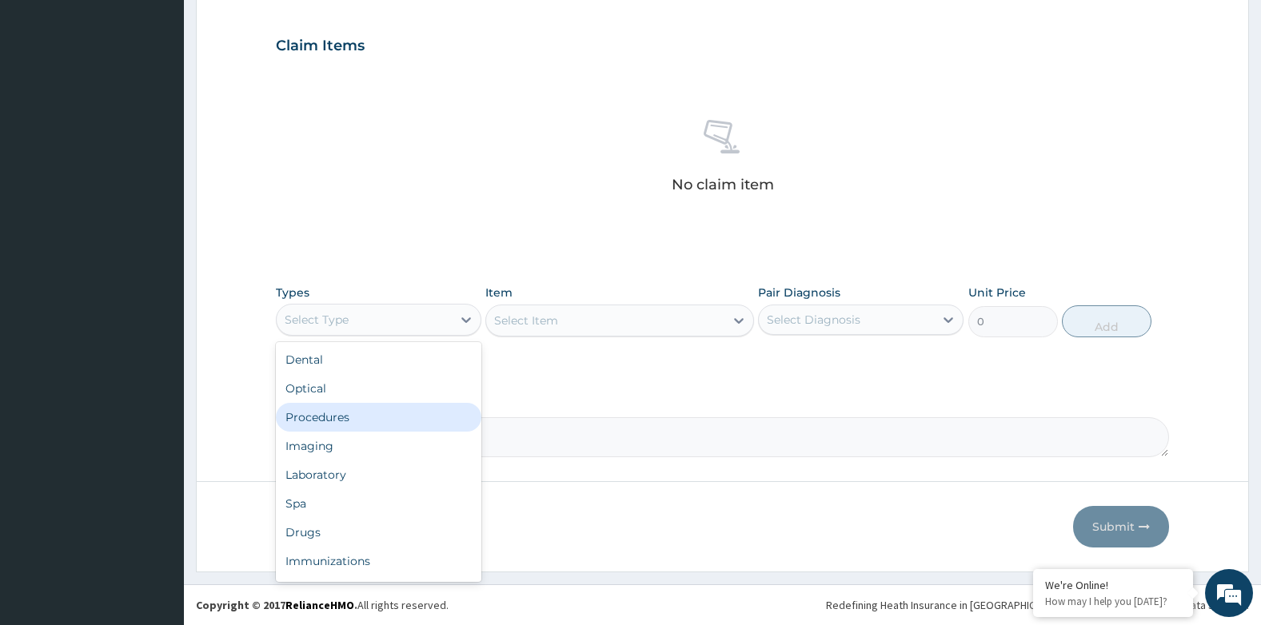
click at [321, 425] on div "Procedures" at bounding box center [379, 417] width 206 height 29
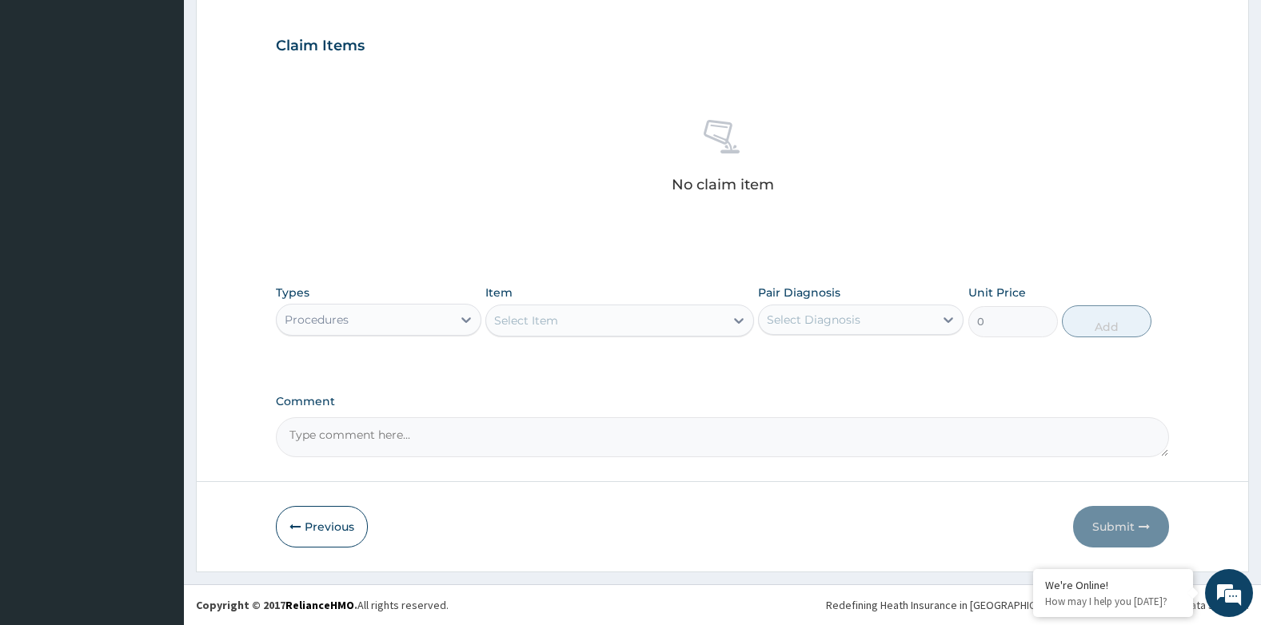
click at [581, 321] on div "Select Item" at bounding box center [604, 321] width 237 height 26
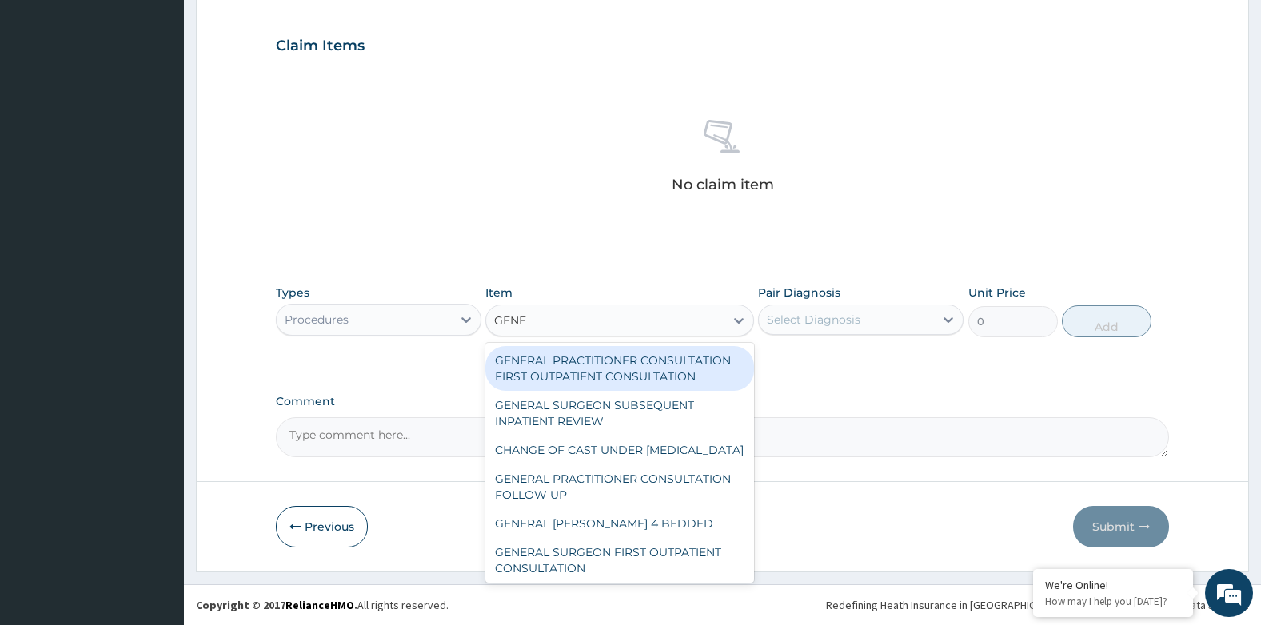
type input "GENER"
click at [601, 367] on div "GENERAL PRACTITIONER CONSULTATION FIRST OUTPATIENT CONSULTATION" at bounding box center [619, 368] width 268 height 45
type input "3794.9999999999995"
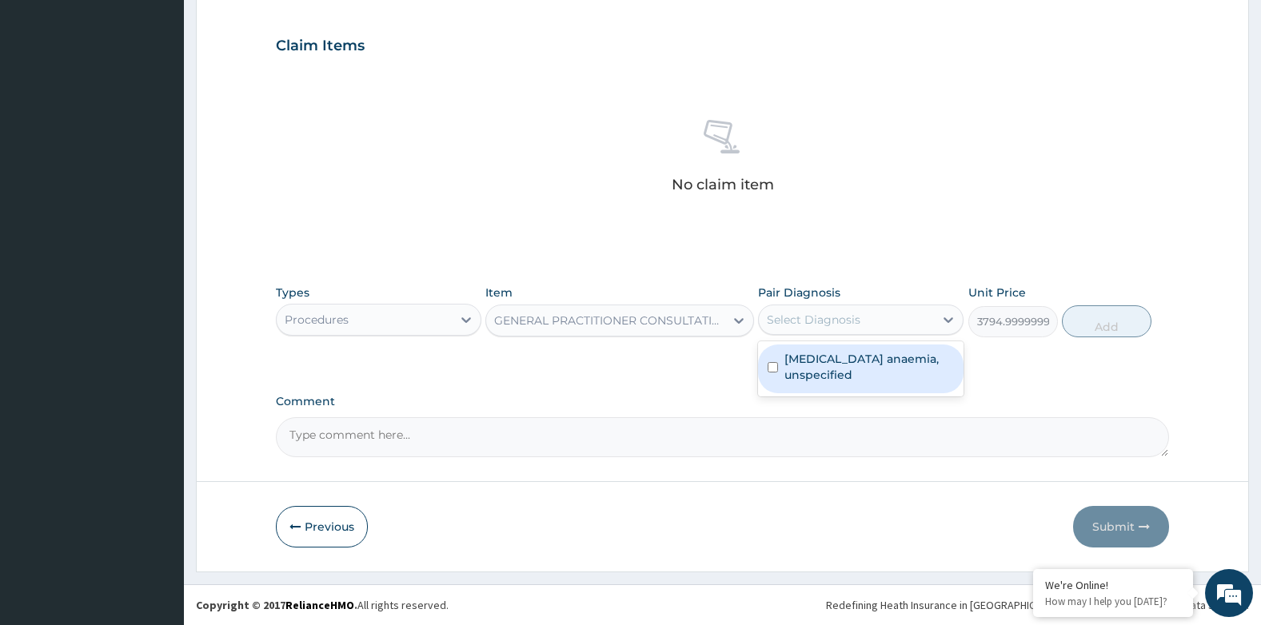
click at [888, 332] on div "Select Diagnosis" at bounding box center [846, 320] width 175 height 26
click at [850, 375] on label "Iron deficiency anaemia, unspecified" at bounding box center [869, 367] width 170 height 32
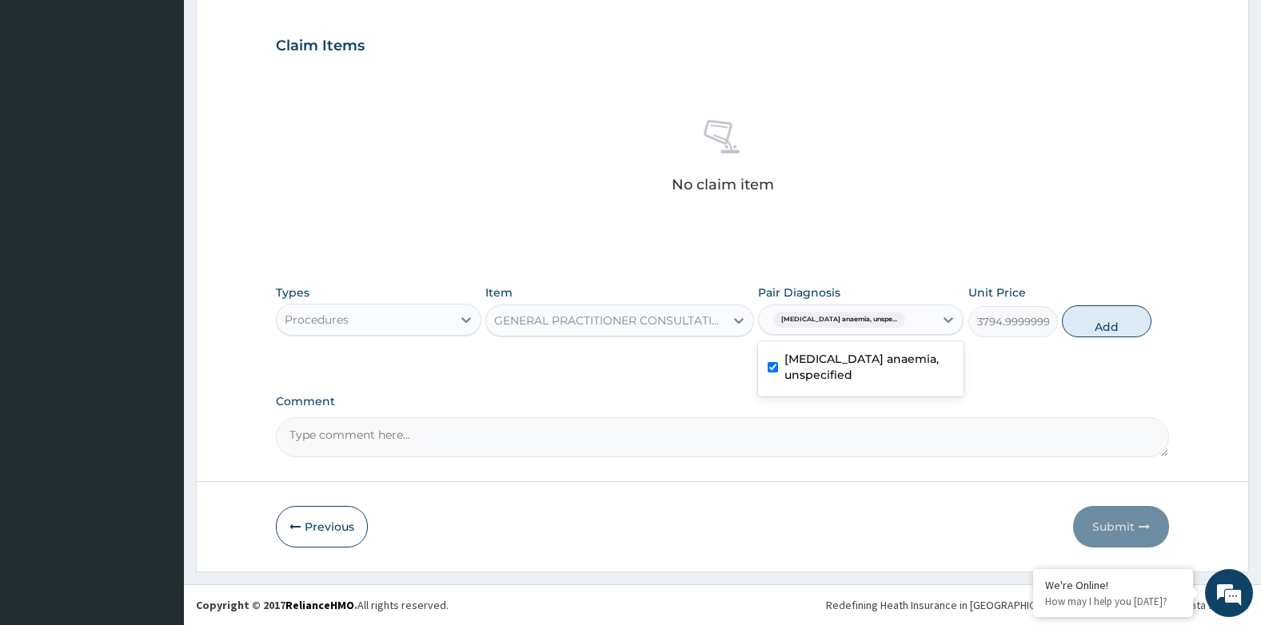
checkbox input "true"
click at [1085, 311] on button "Add" at bounding box center [1107, 321] width 90 height 32
type input "0"
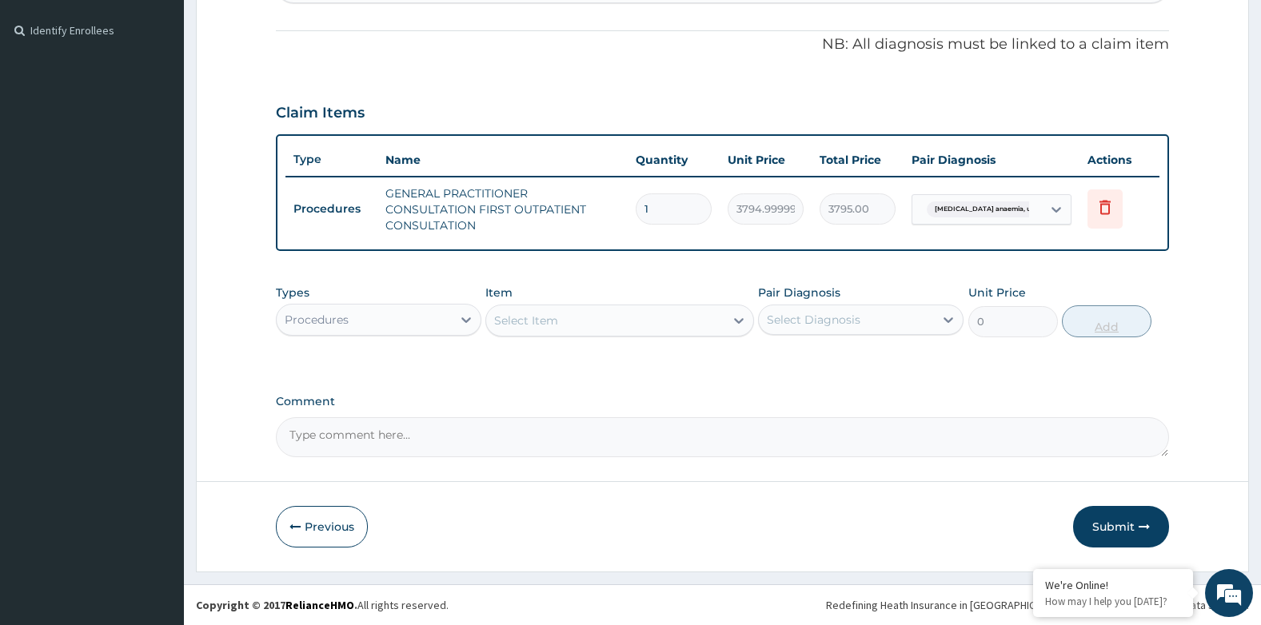
scroll to position [461, 0]
click at [372, 317] on div "Procedures" at bounding box center [364, 320] width 175 height 26
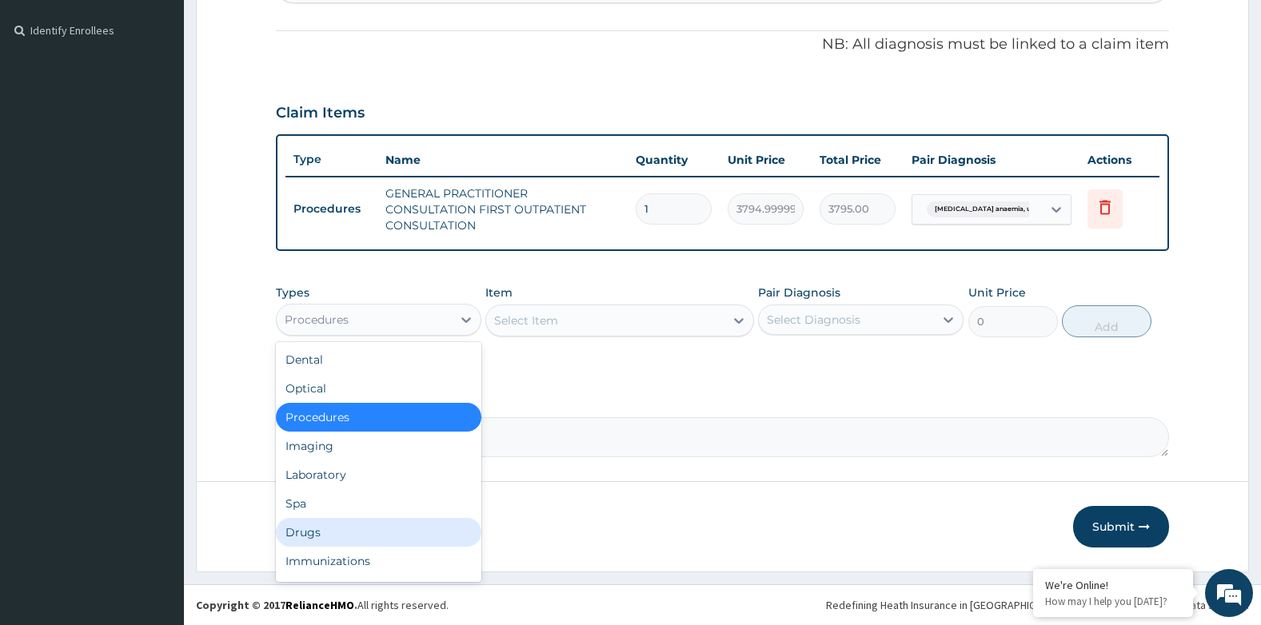
click at [315, 532] on div "Drugs" at bounding box center [379, 532] width 206 height 29
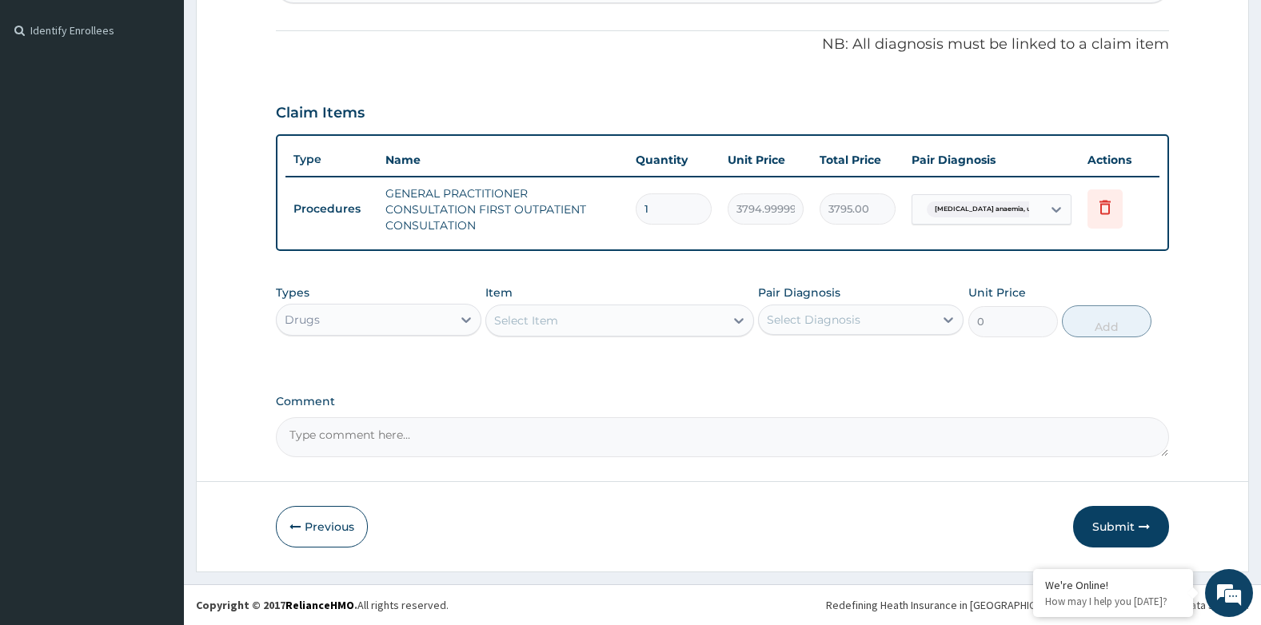
click at [536, 320] on div "Select Item" at bounding box center [526, 321] width 64 height 16
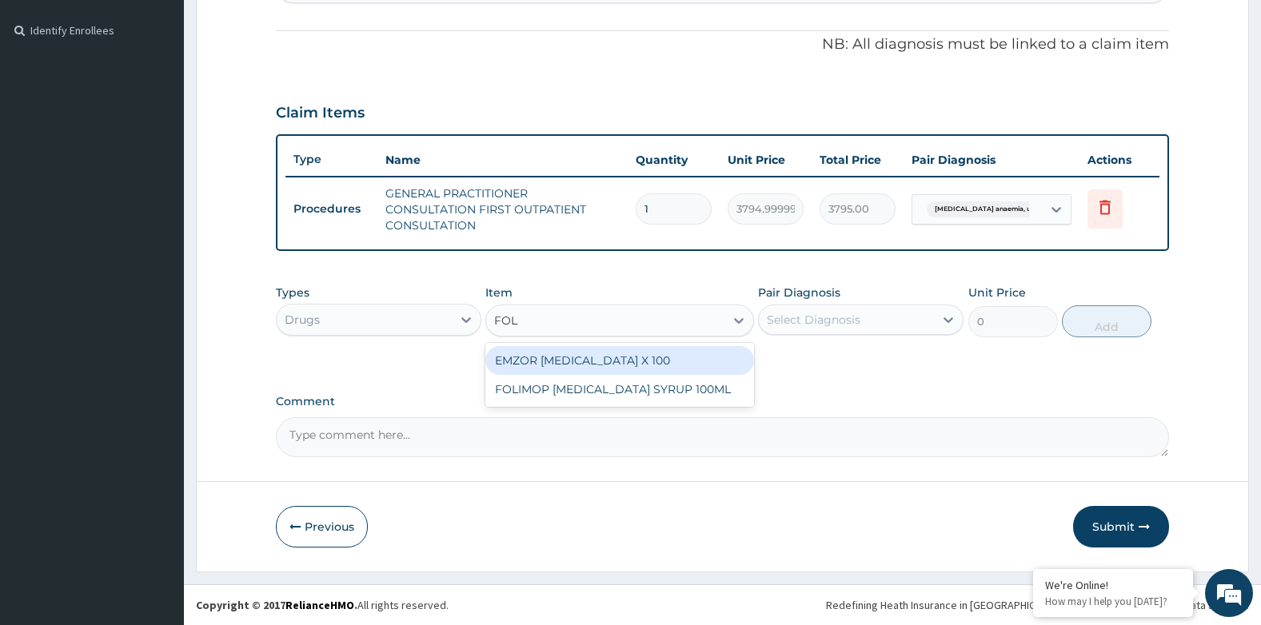
type input "FOLI"
click at [534, 363] on div "EMZOR FOLIC ACID X 100" at bounding box center [619, 360] width 268 height 29
type input "25.299999999999997"
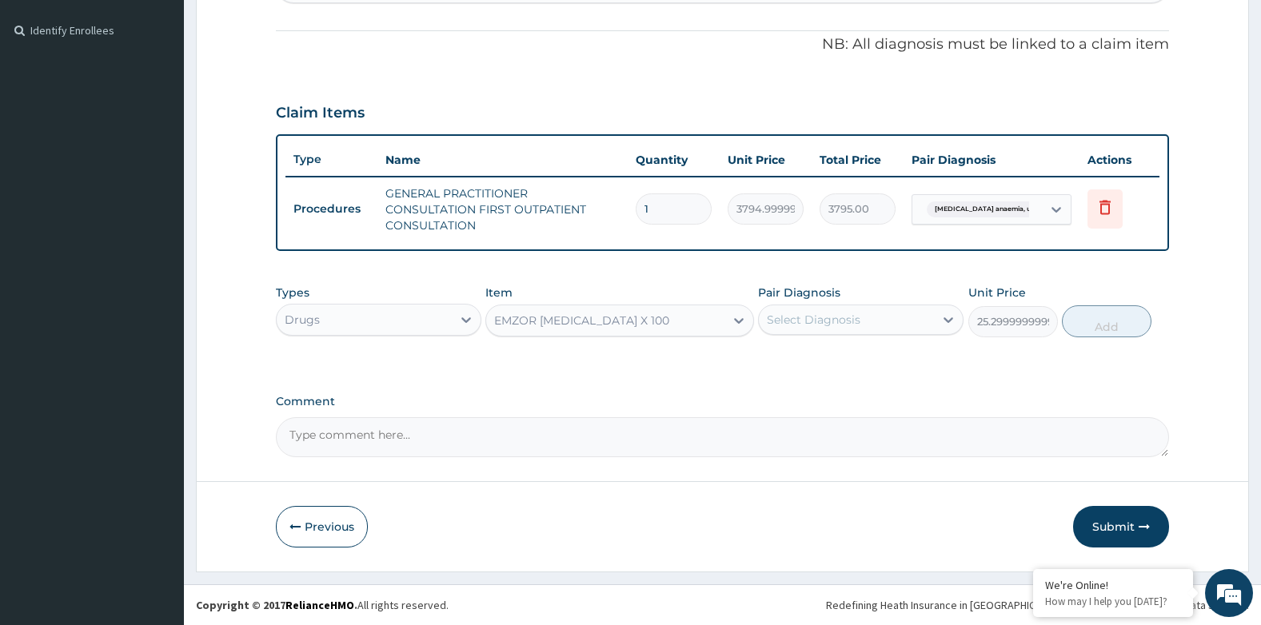
click at [861, 310] on div "Select Diagnosis" at bounding box center [846, 320] width 175 height 26
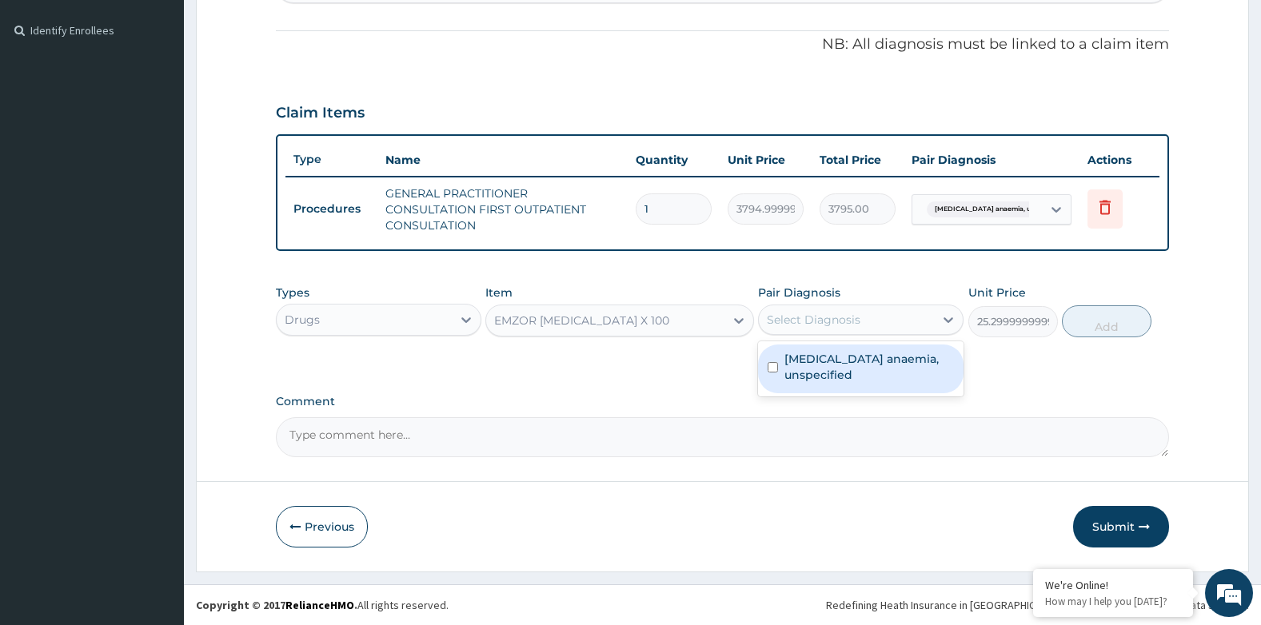
click at [832, 365] on label "Iron deficiency anaemia, unspecified" at bounding box center [869, 367] width 170 height 32
checkbox input "true"
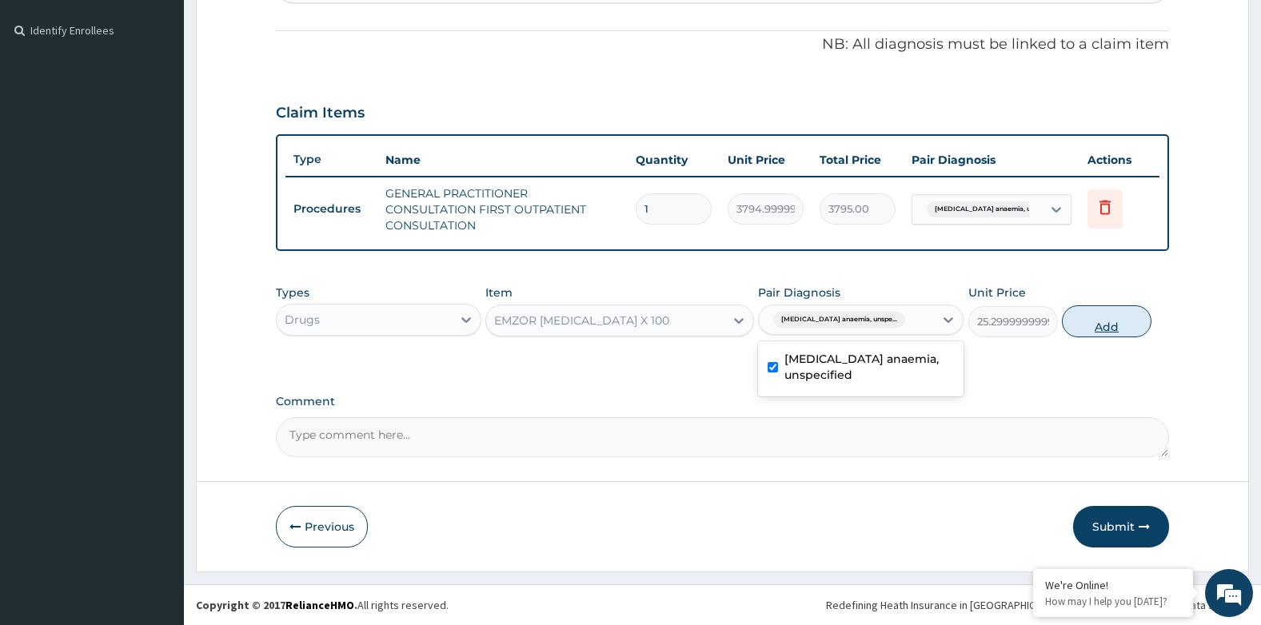
click at [1085, 314] on button "Add" at bounding box center [1107, 321] width 90 height 32
type input "0"
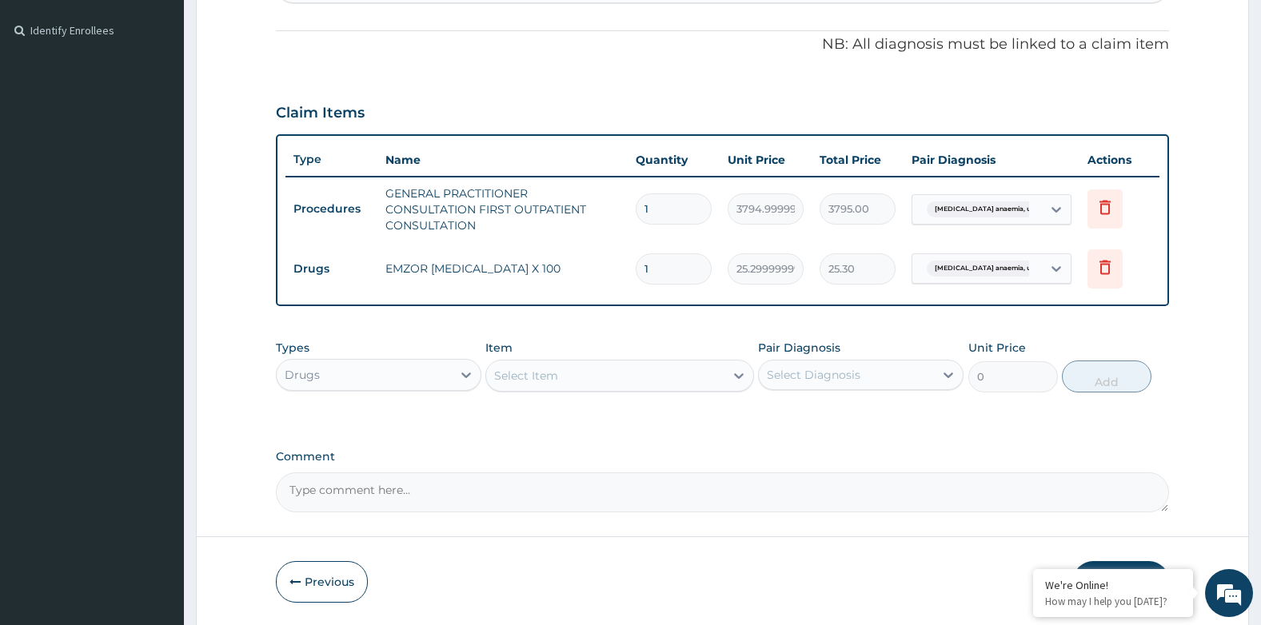
type input "0.00"
type input "6"
type input "151.80"
type input "60"
type input "1518.00"
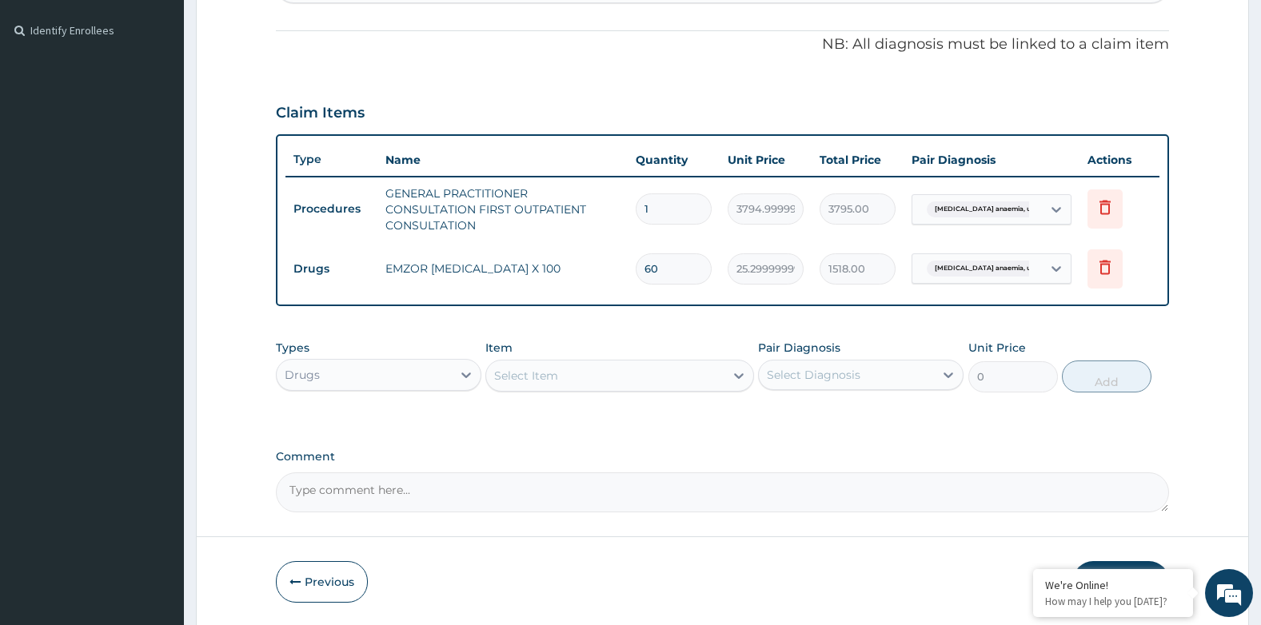
type input "60"
click at [596, 368] on div "Select Item" at bounding box center [604, 376] width 237 height 26
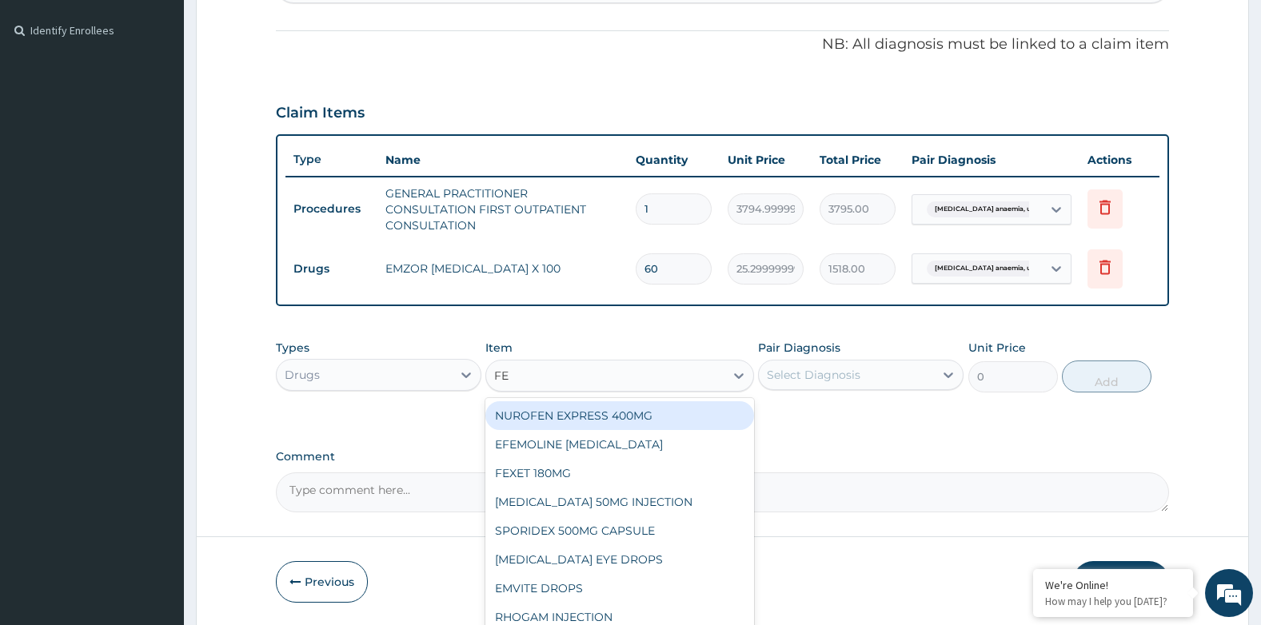
type input "FER"
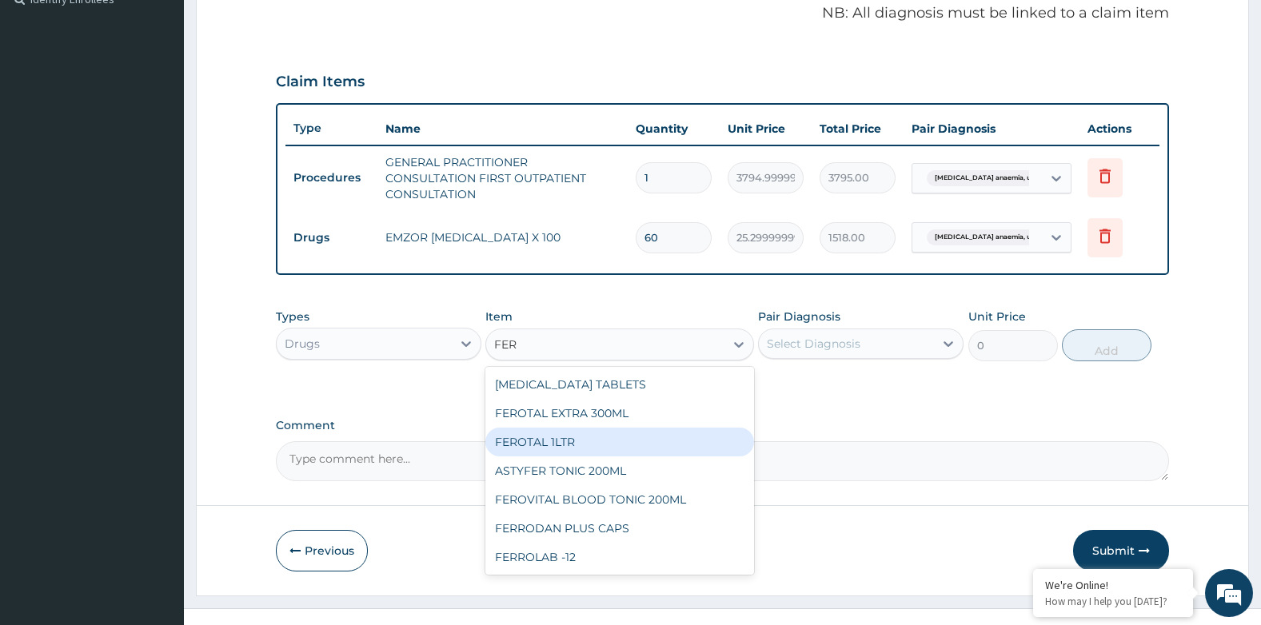
scroll to position [516, 0]
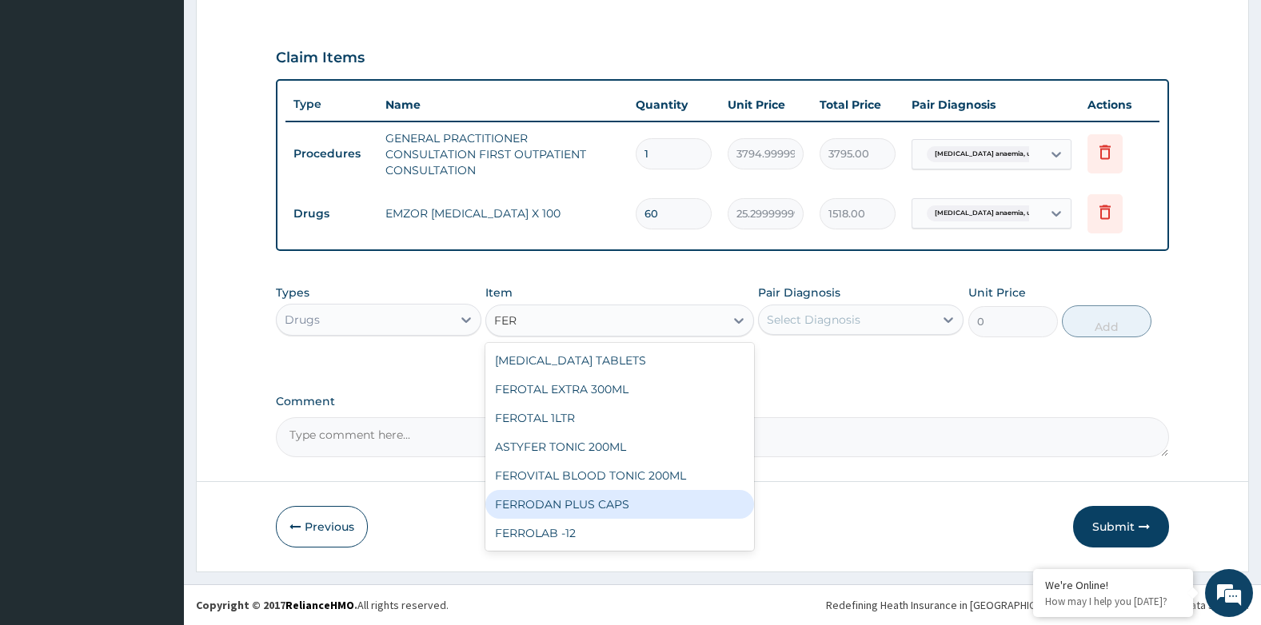
click at [589, 503] on div "FERRODAN PLUS CAPS" at bounding box center [619, 504] width 268 height 29
type input "25.299999999999997"
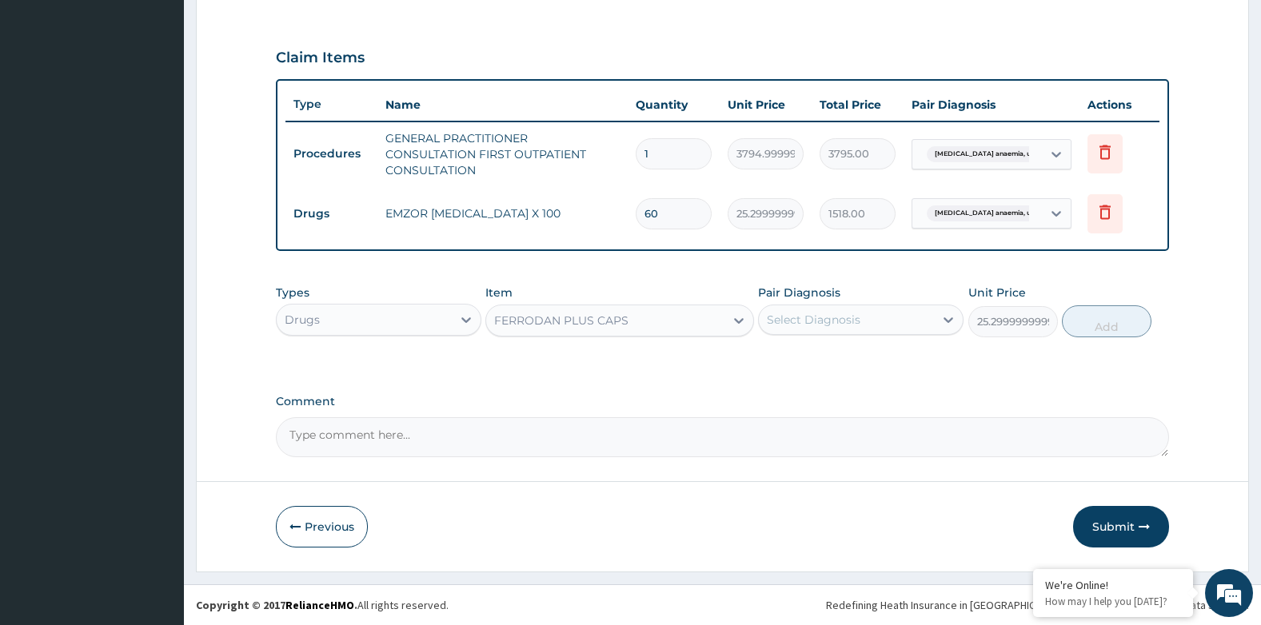
click at [845, 321] on div "Select Diagnosis" at bounding box center [814, 320] width 94 height 16
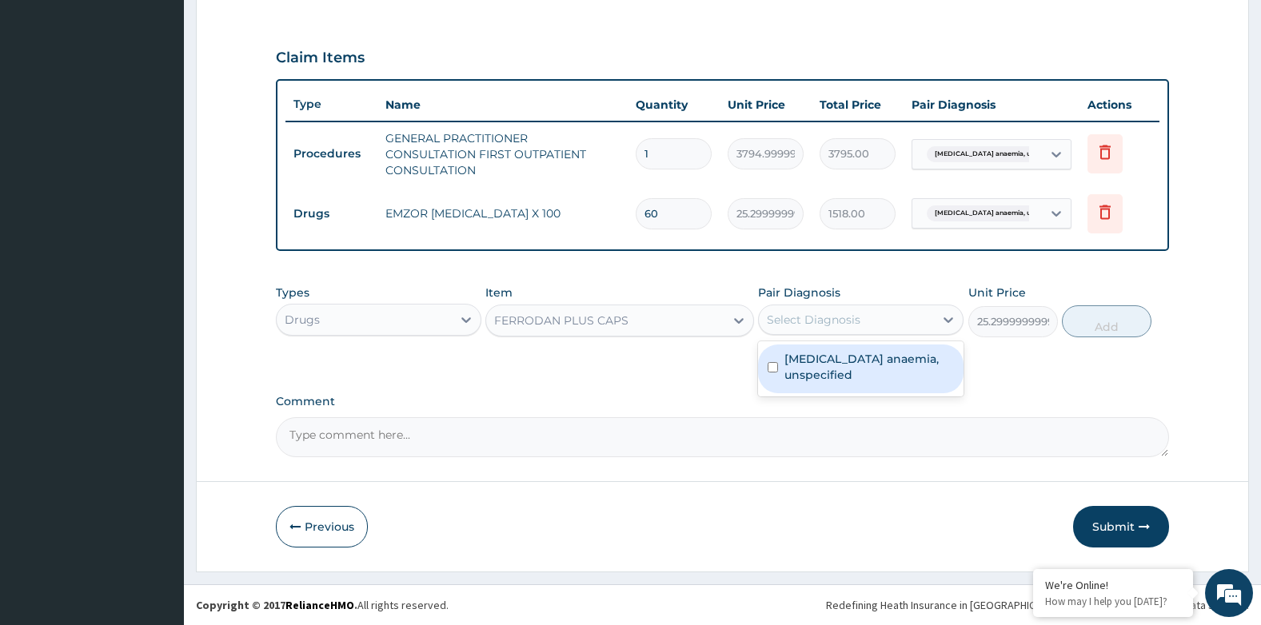
click at [831, 359] on label "Iron deficiency anaemia, unspecified" at bounding box center [869, 367] width 170 height 32
checkbox input "true"
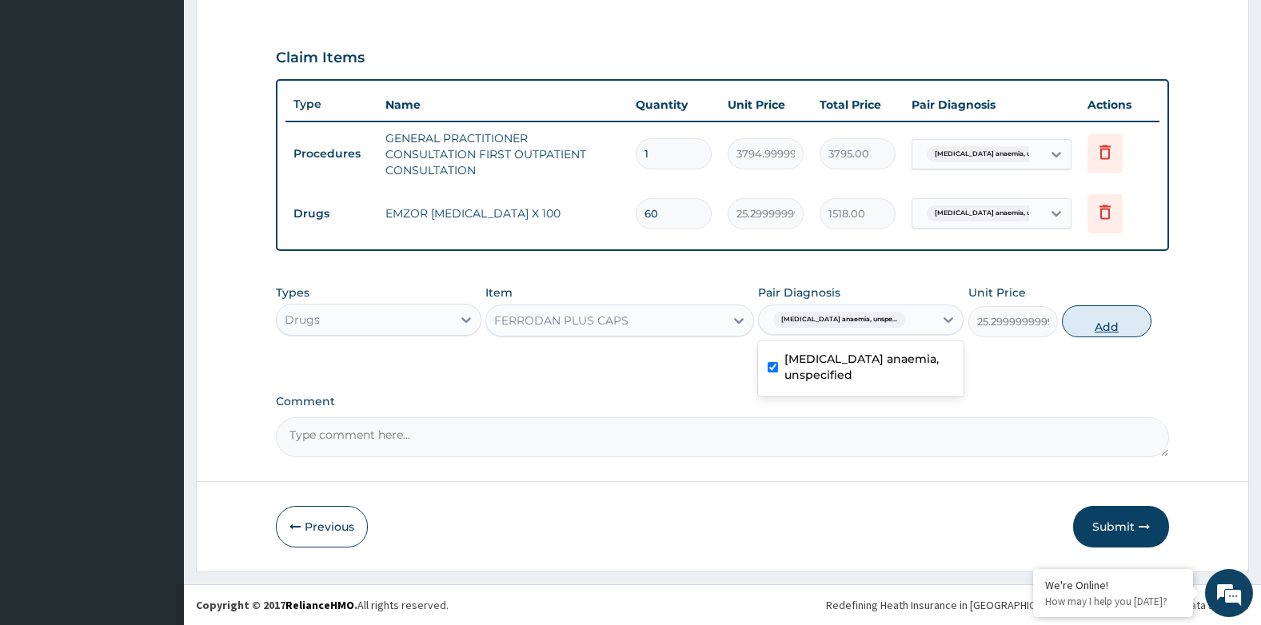
click at [1071, 318] on button "Add" at bounding box center [1107, 321] width 90 height 32
type input "0"
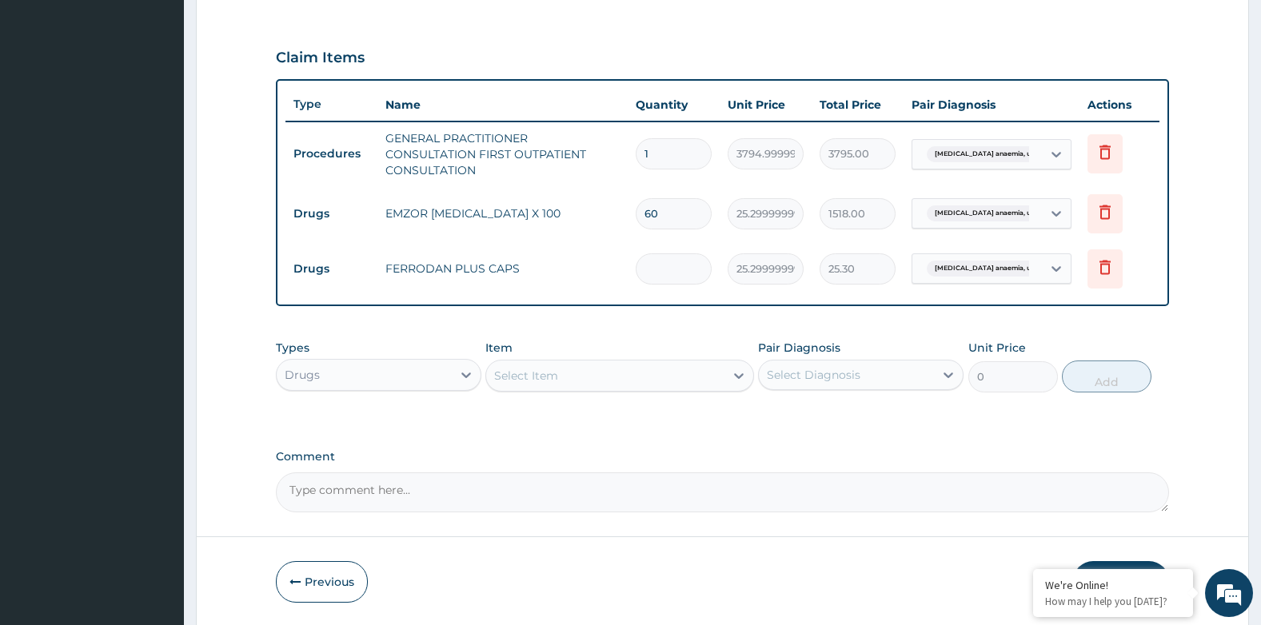
type input "0.00"
type input "6"
type input "151.80"
type input "60"
type input "1518.00"
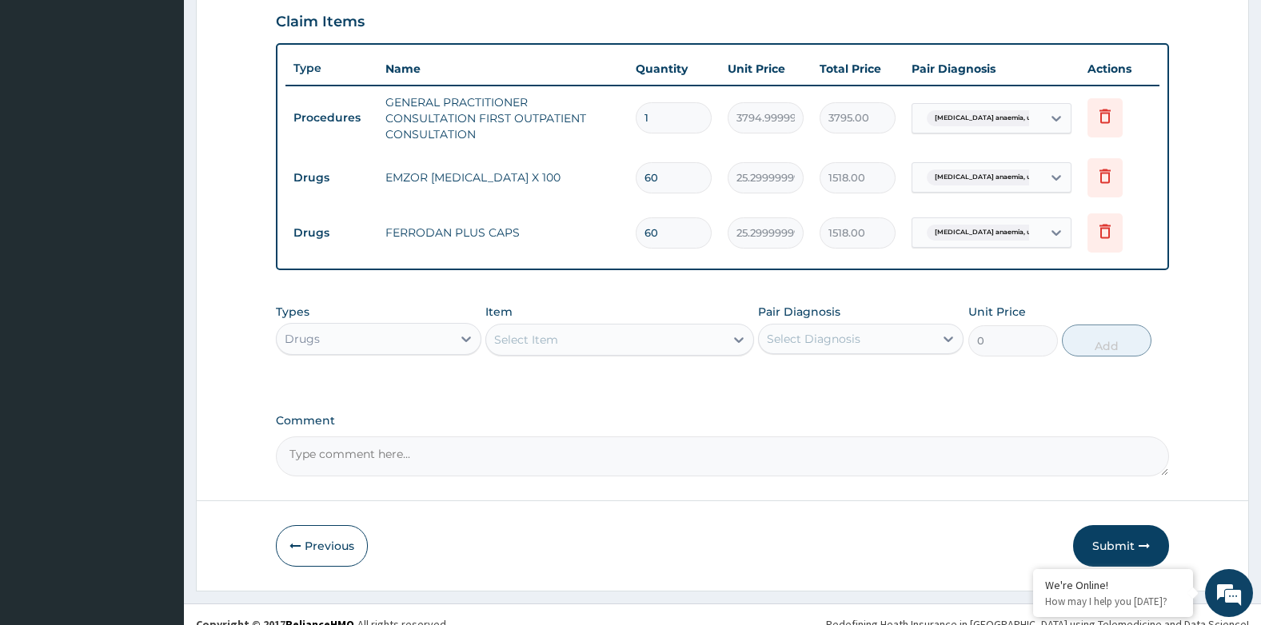
scroll to position [571, 0]
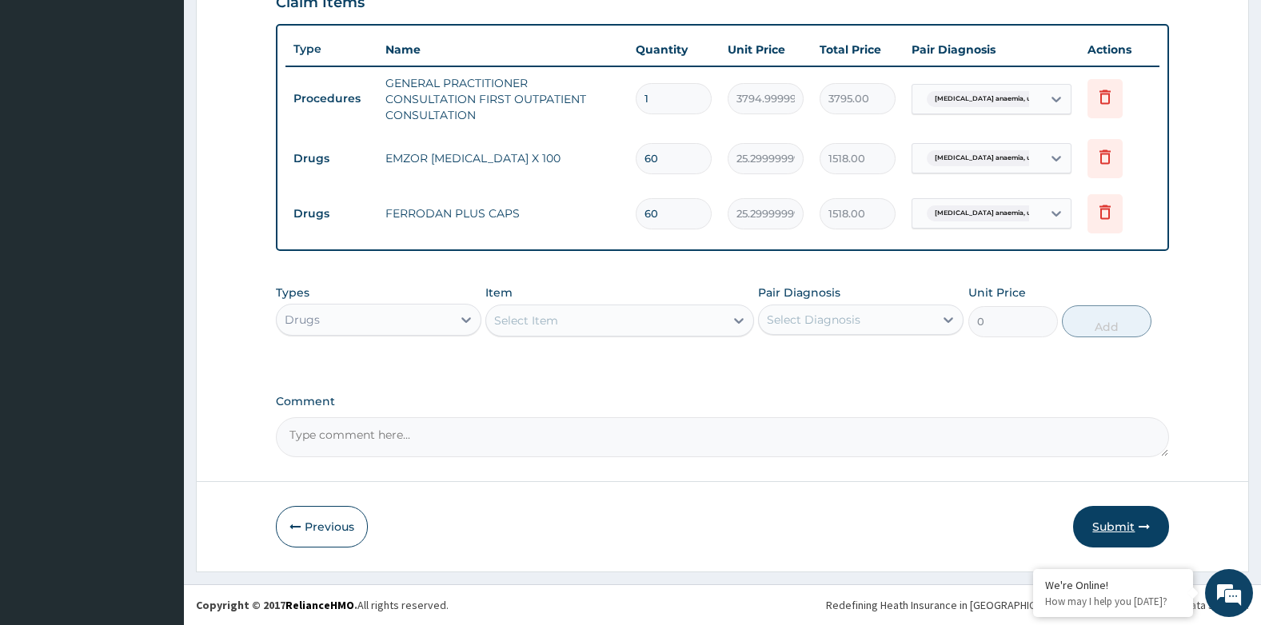
type input "60"
click at [1106, 513] on button "Submit" at bounding box center [1121, 527] width 96 height 42
